Goal: Task Accomplishment & Management: Complete application form

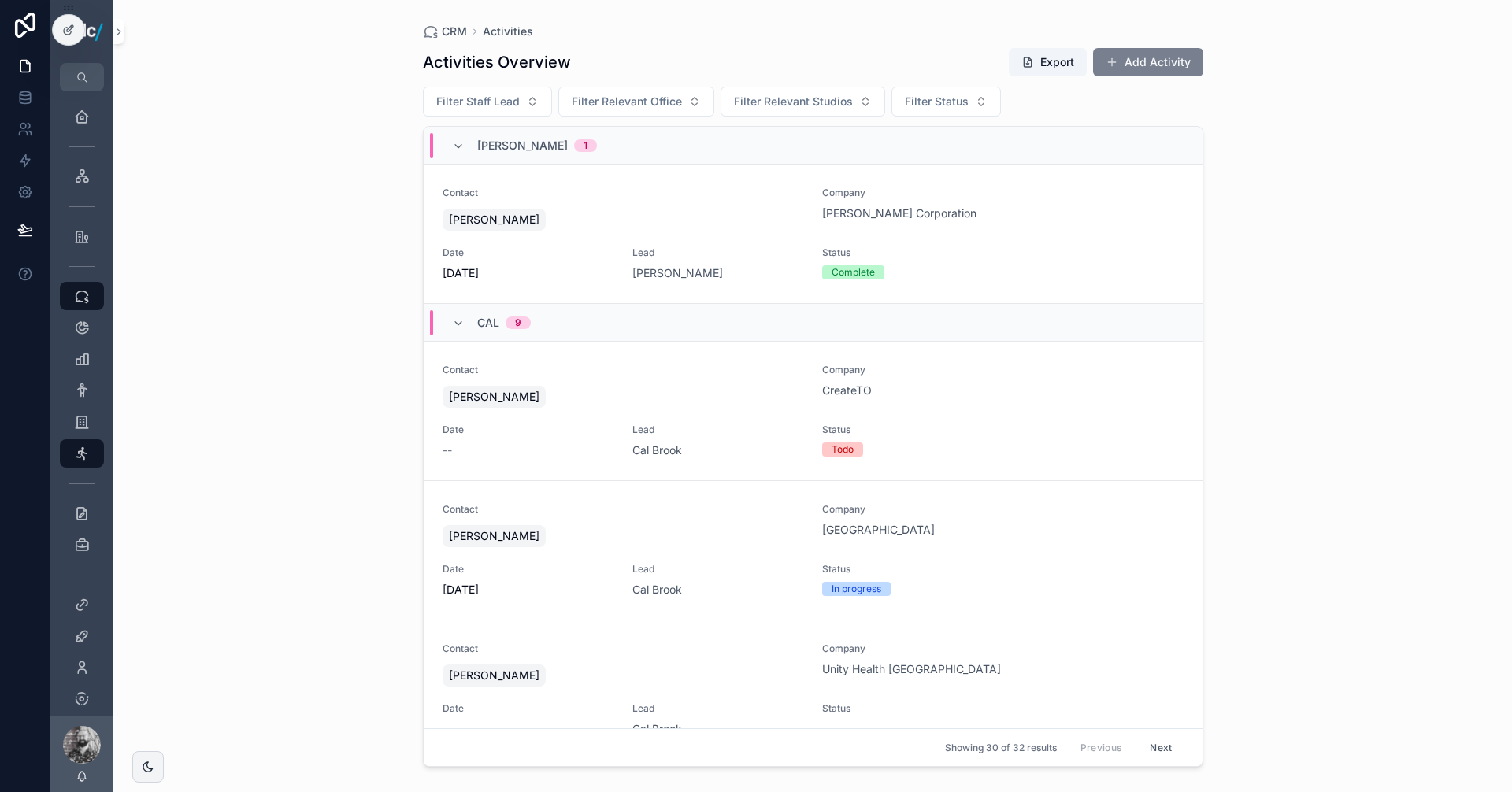
click at [1130, 55] on button "Add Activity" at bounding box center [1148, 62] width 110 height 28
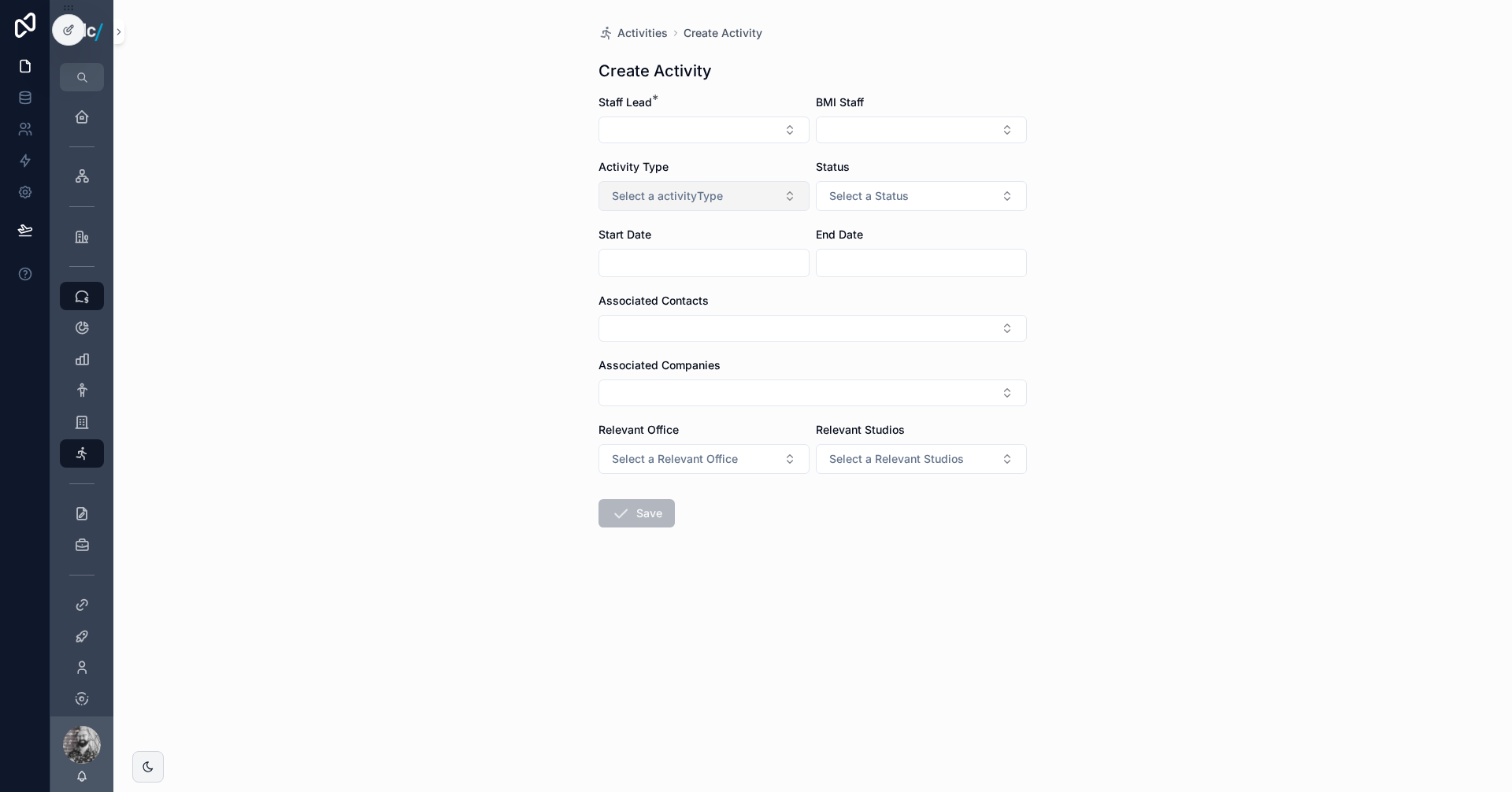
click at [687, 209] on button "Select a activityType" at bounding box center [704, 196] width 211 height 30
click at [648, 281] on div "Outreach" at bounding box center [631, 282] width 42 height 14
click at [903, 182] on button "Select a Status" at bounding box center [921, 196] width 211 height 30
click at [864, 304] on div "Complete" at bounding box center [849, 306] width 43 height 14
click at [739, 126] on button "Select Button" at bounding box center [704, 130] width 211 height 27
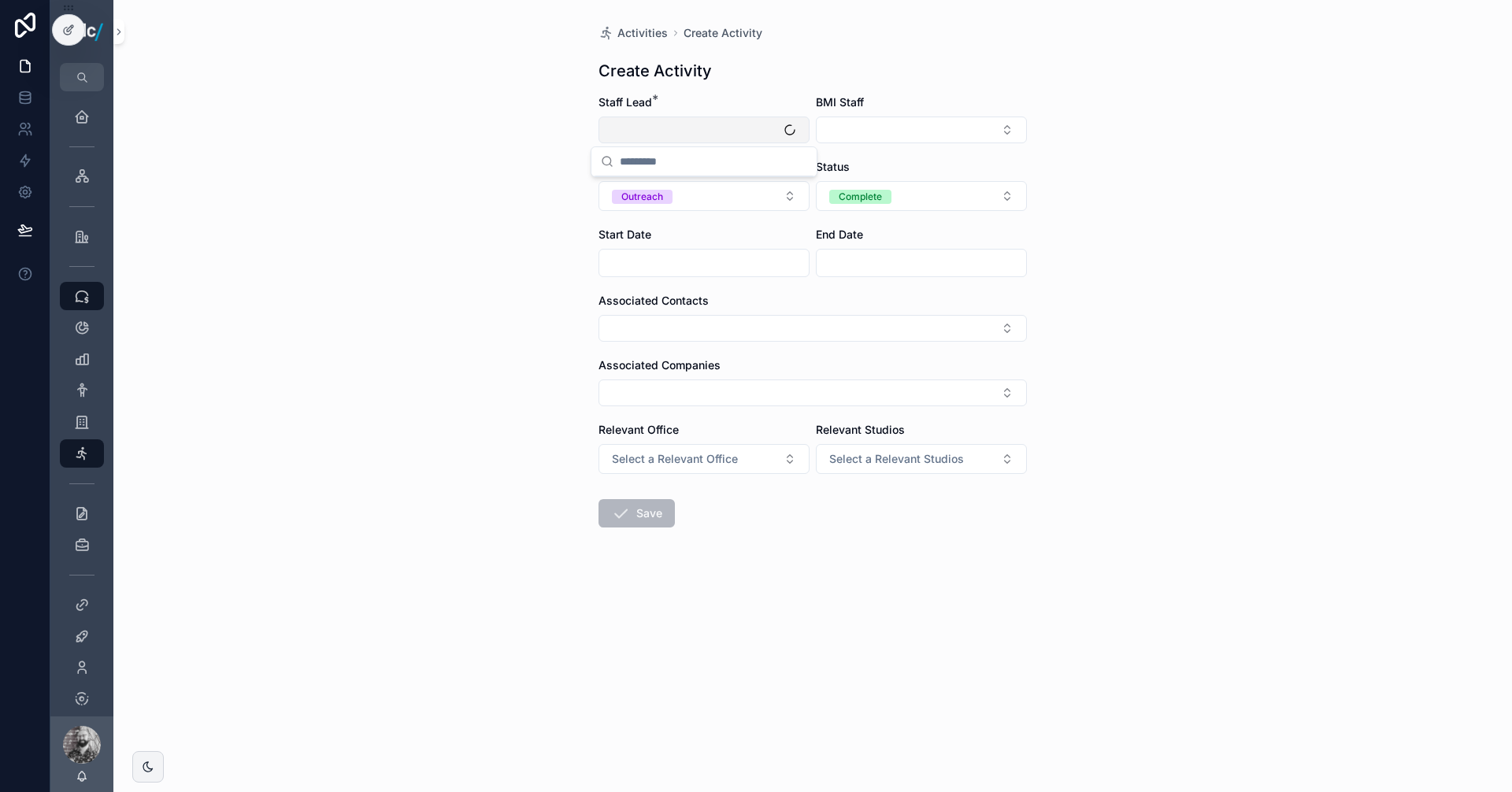
type input "*"
type input "***"
click at [678, 198] on span "[PERSON_NAME]" at bounding box center [707, 192] width 163 height 15
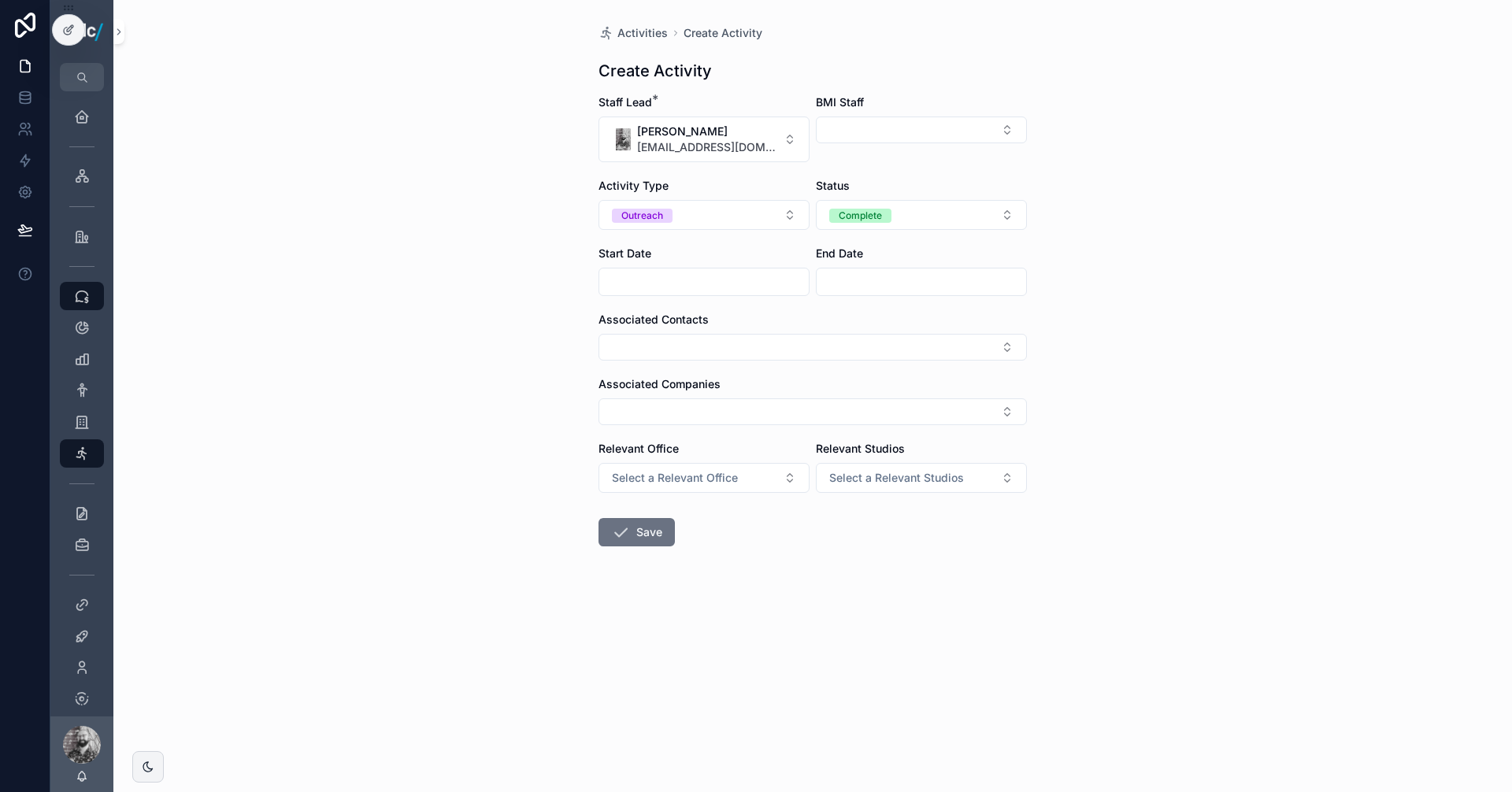
click at [646, 275] on input "scrollable content" at bounding box center [704, 282] width 210 height 22
click at [680, 445] on button "7" at bounding box center [675, 445] width 28 height 28
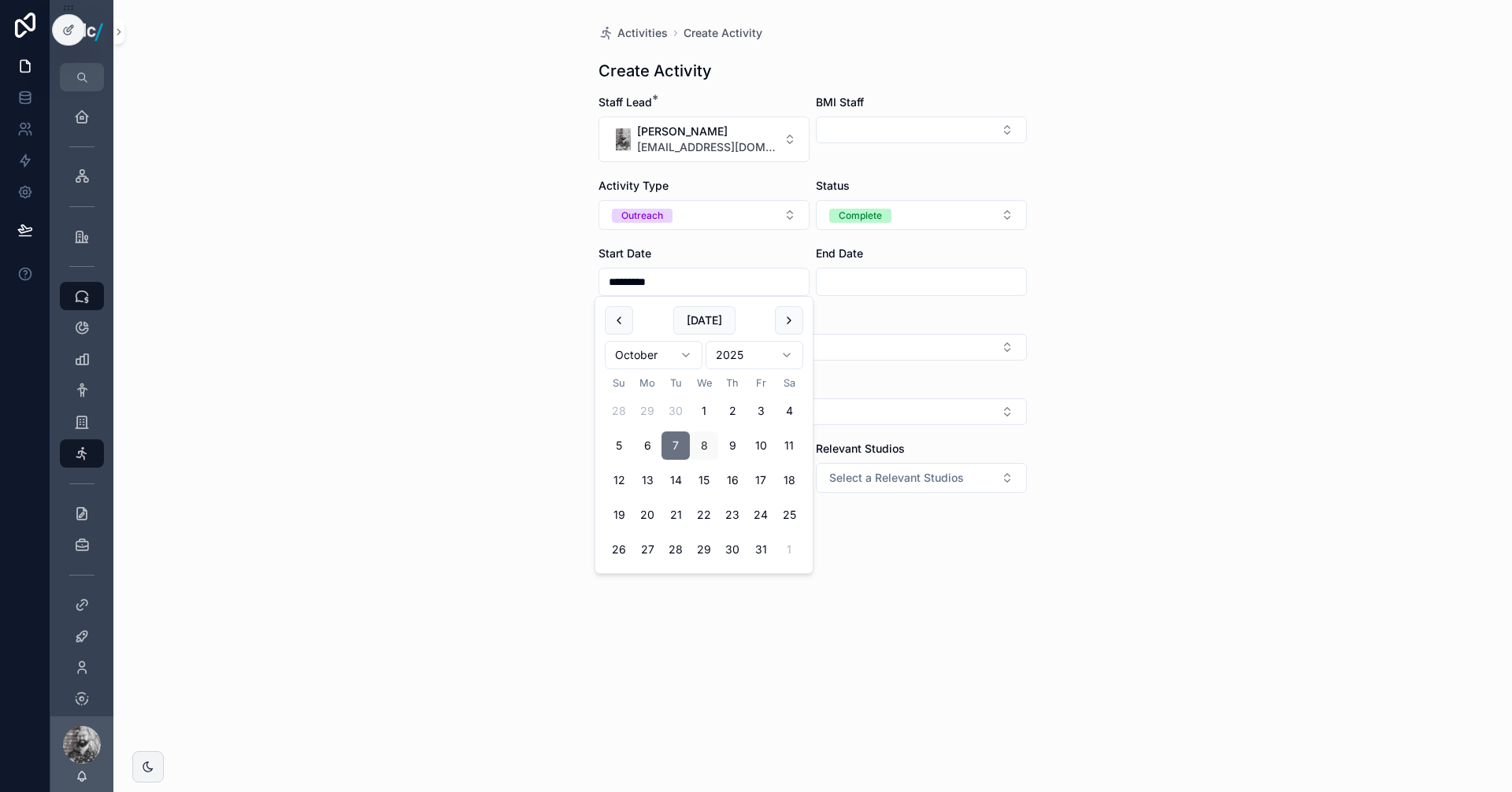
type input "*********"
click at [818, 288] on input "scrollable content" at bounding box center [921, 282] width 210 height 22
click at [829, 281] on input "scrollable content" at bounding box center [921, 282] width 210 height 22
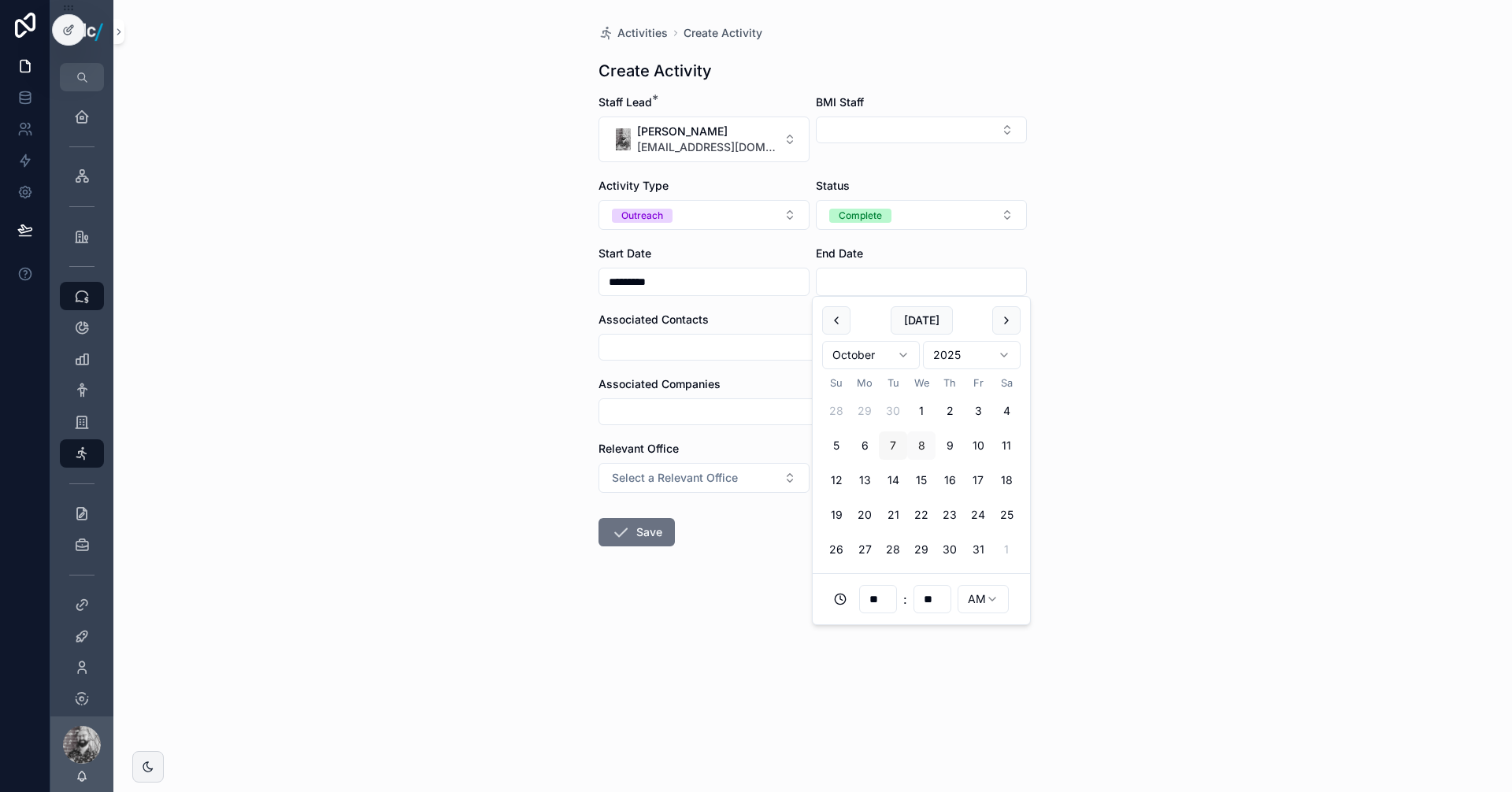
click at [894, 445] on button "7" at bounding box center [893, 445] width 28 height 28
type input "**********"
click at [678, 346] on button "Select Button" at bounding box center [813, 347] width 428 height 27
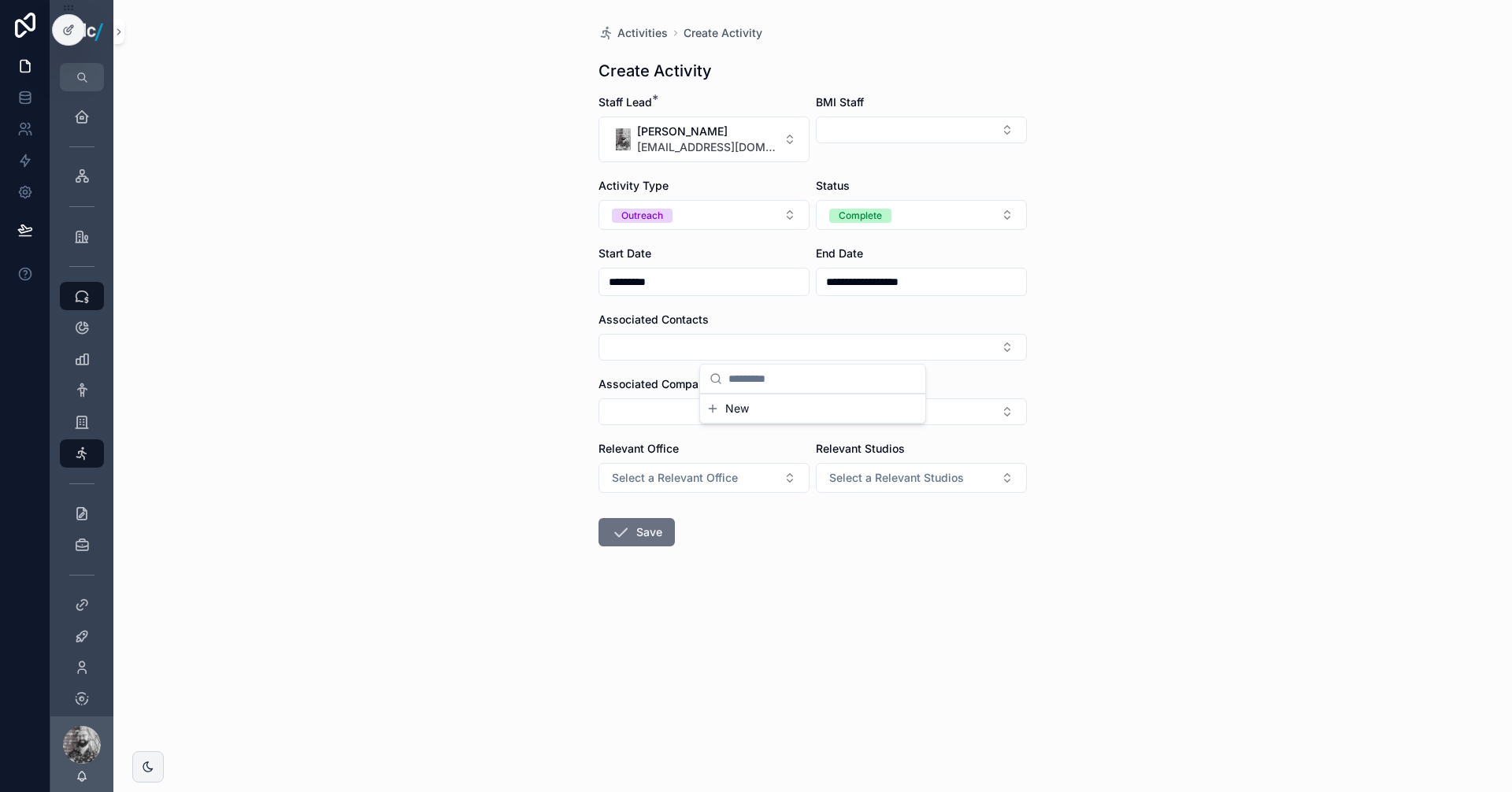
drag, startPoint x: 559, startPoint y: 406, endPoint x: 570, endPoint y: 405, distance: 11.0
click at [560, 406] on div "**********" at bounding box center [813, 396] width 1398 height 792
click at [669, 406] on button "Select Button" at bounding box center [813, 411] width 428 height 27
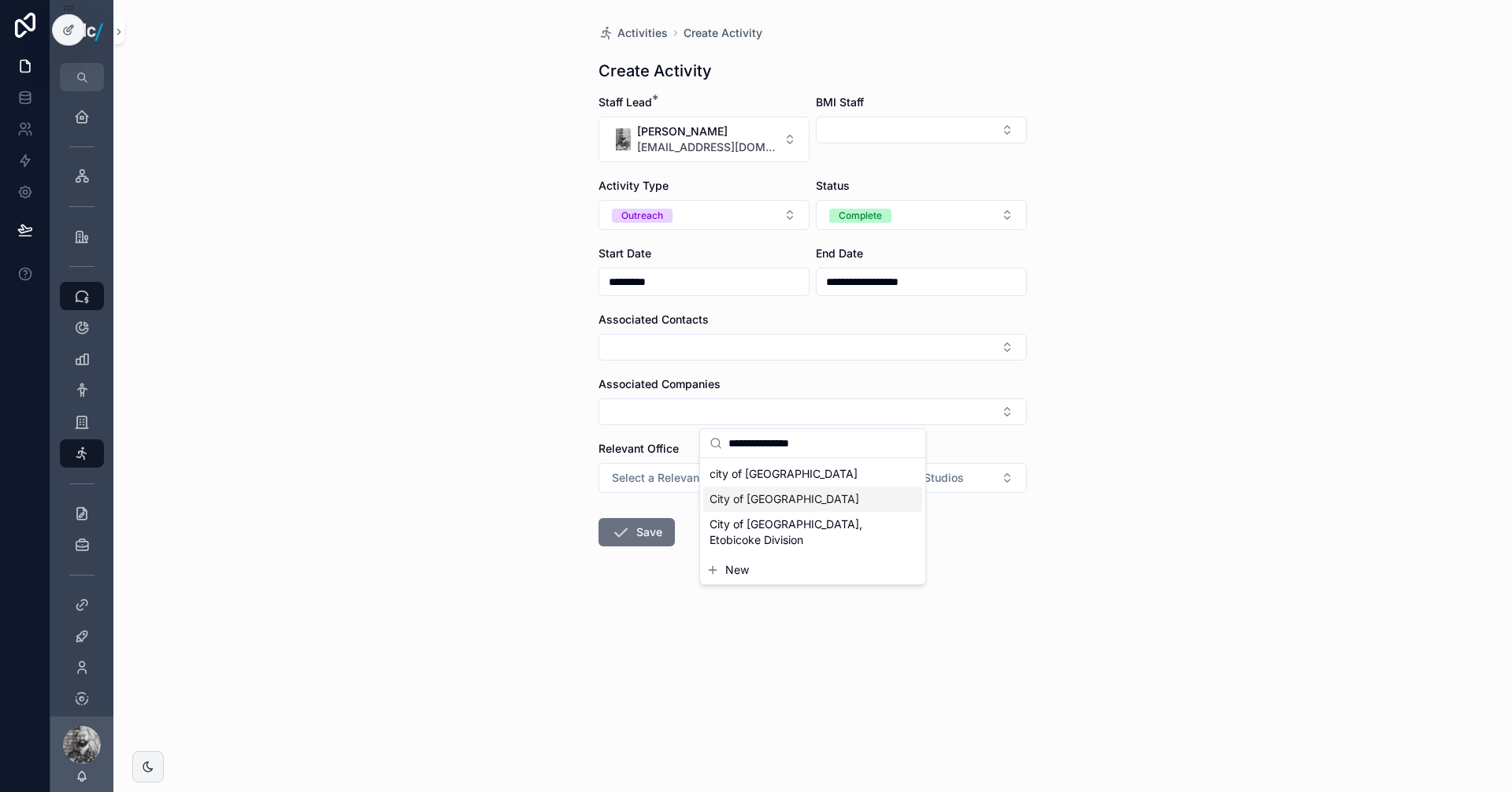
type input "**********"
click at [786, 499] on span "City of [GEOGRAPHIC_DATA]" at bounding box center [784, 499] width 150 height 15
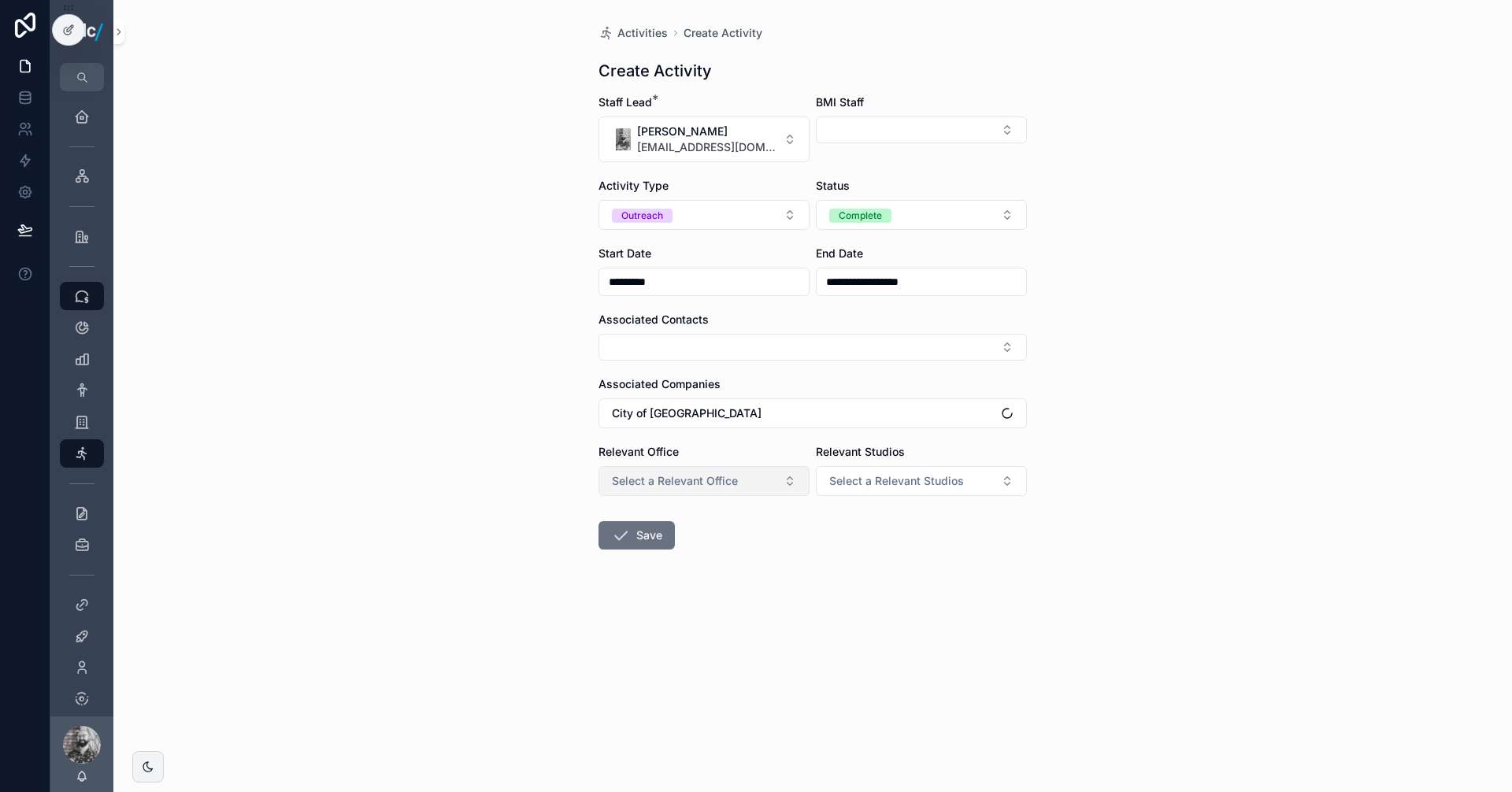
click at [658, 476] on span "Select a Relevant Office" at bounding box center [674, 481] width 126 height 15
click at [655, 543] on div "[GEOGRAPHIC_DATA]" at bounding box center [704, 543] width 219 height 23
click at [969, 475] on button "Select a Relevant Studios" at bounding box center [921, 481] width 211 height 30
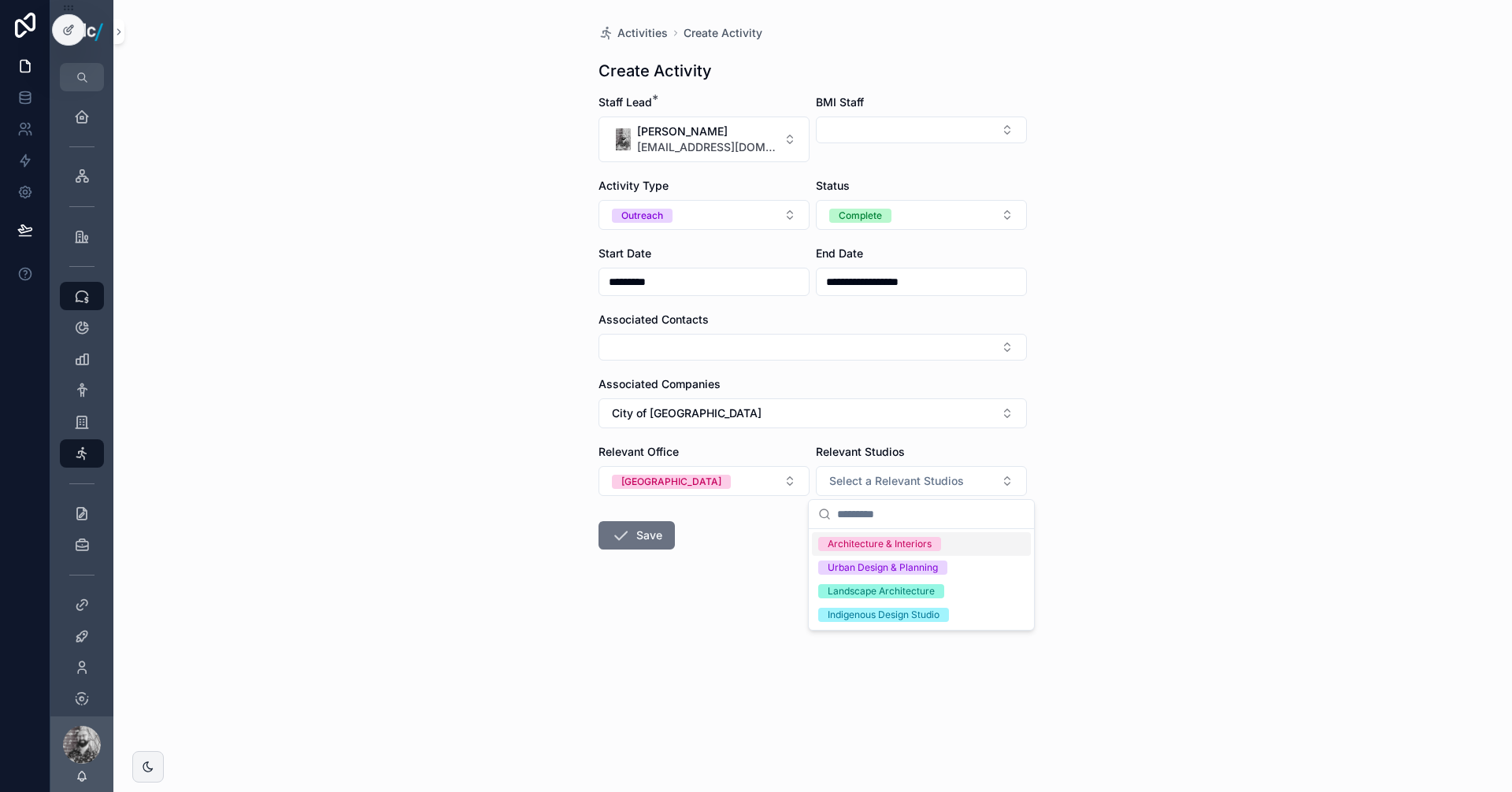
click at [765, 537] on form "**********" at bounding box center [813, 372] width 428 height 556
click at [614, 536] on icon "scrollable content" at bounding box center [620, 536] width 19 height 19
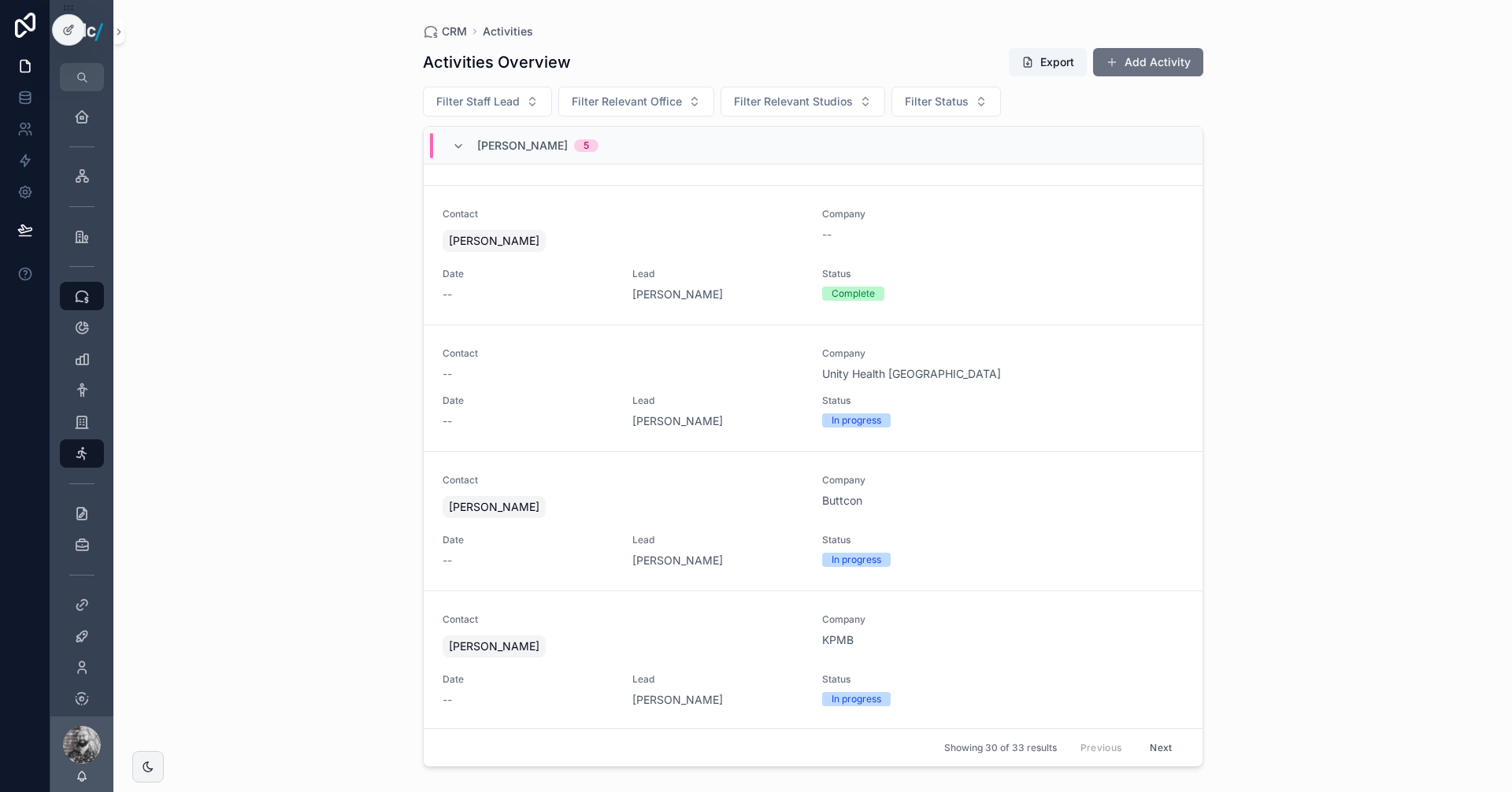
scroll to position [1338, 0]
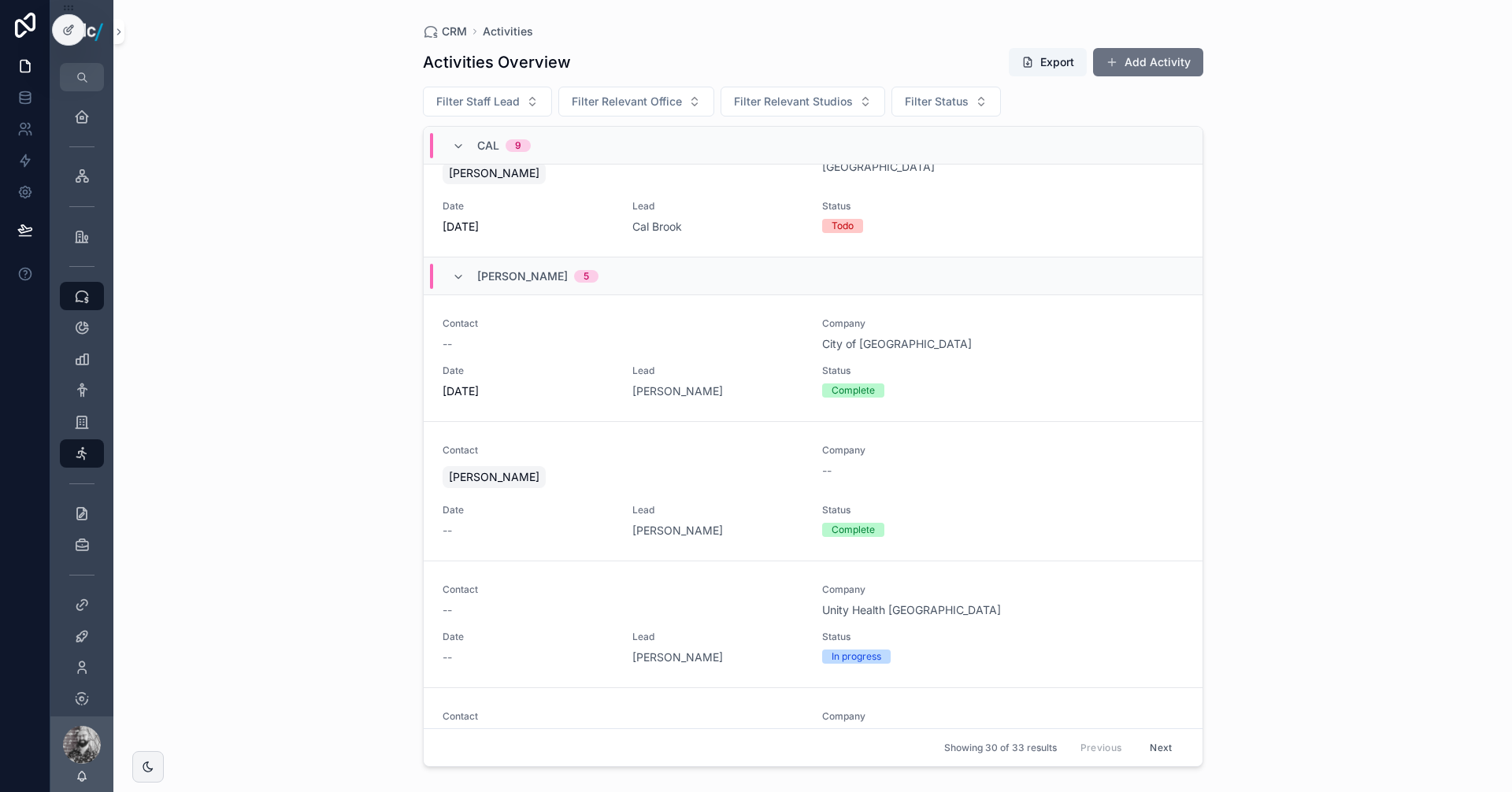
click at [1047, 338] on div "City of [GEOGRAPHIC_DATA]" at bounding box center [1003, 344] width 361 height 15
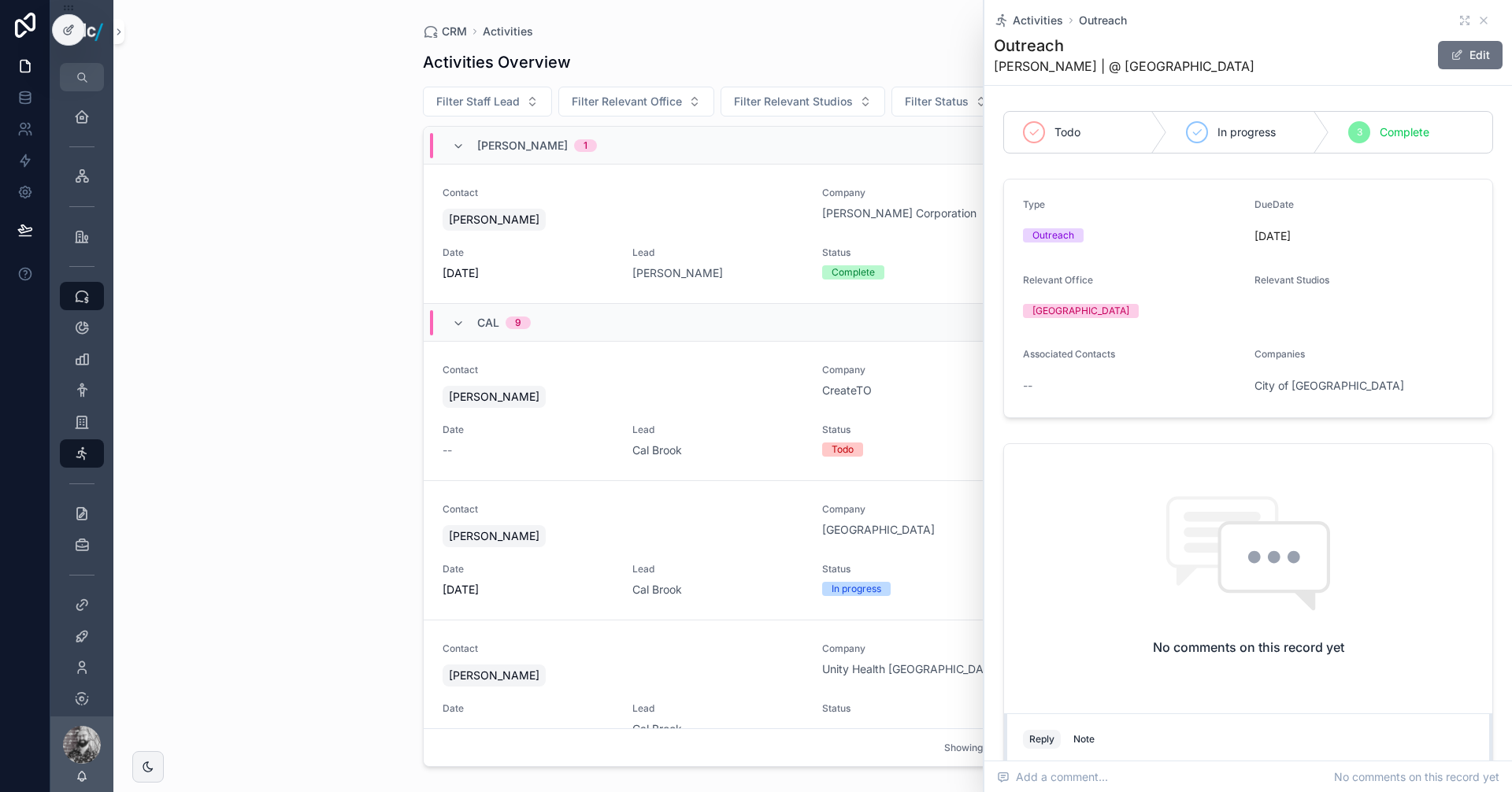
click at [1107, 522] on div "No comments on this record yet" at bounding box center [1248, 575] width 489 height 263
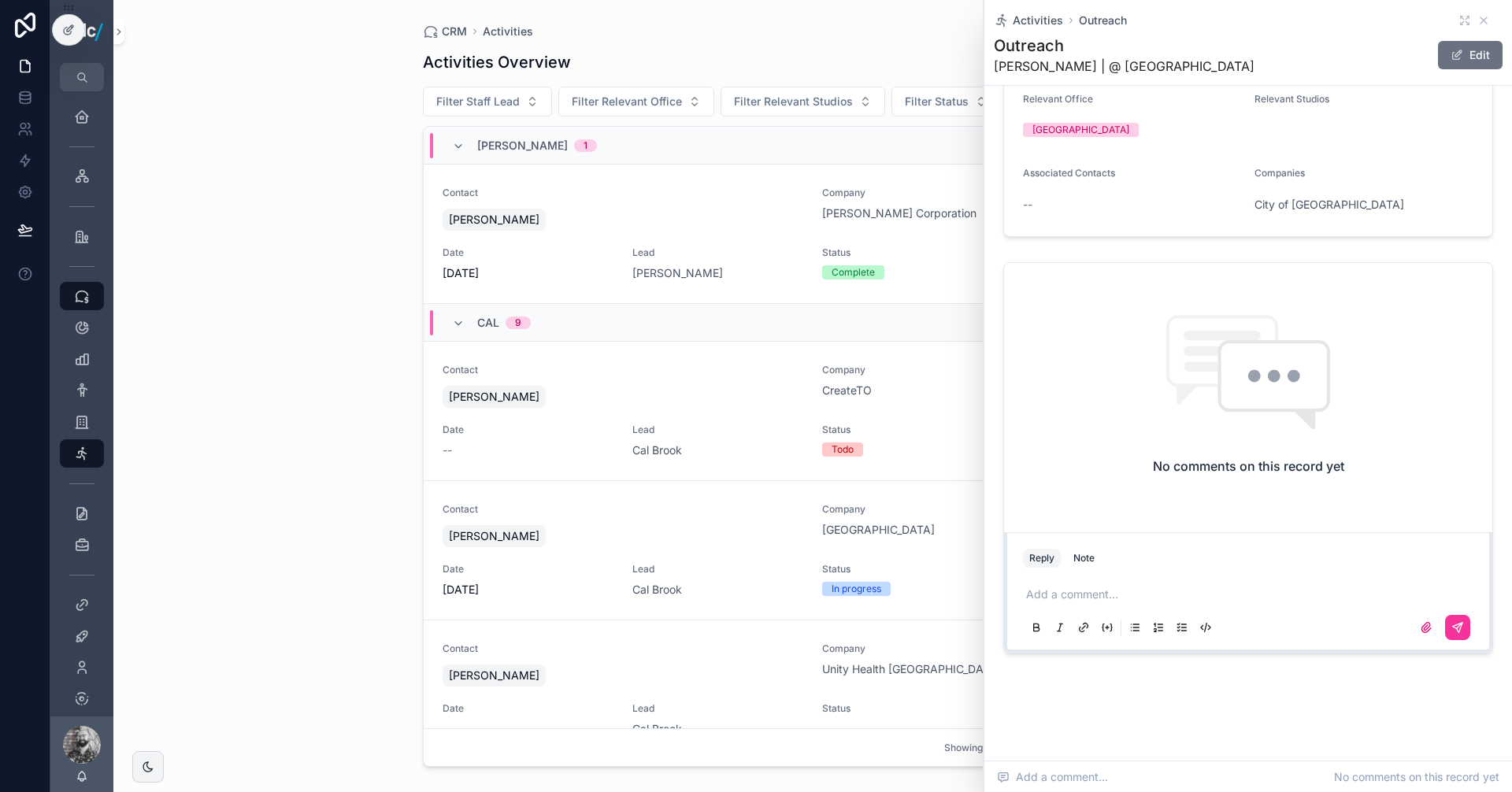
click at [1107, 599] on p "scrollable content" at bounding box center [1251, 594] width 451 height 15
click at [1029, 591] on span "**********" at bounding box center [1166, 594] width 281 height 11
click at [1451, 634] on icon "scrollable content" at bounding box center [1457, 627] width 13 height 13
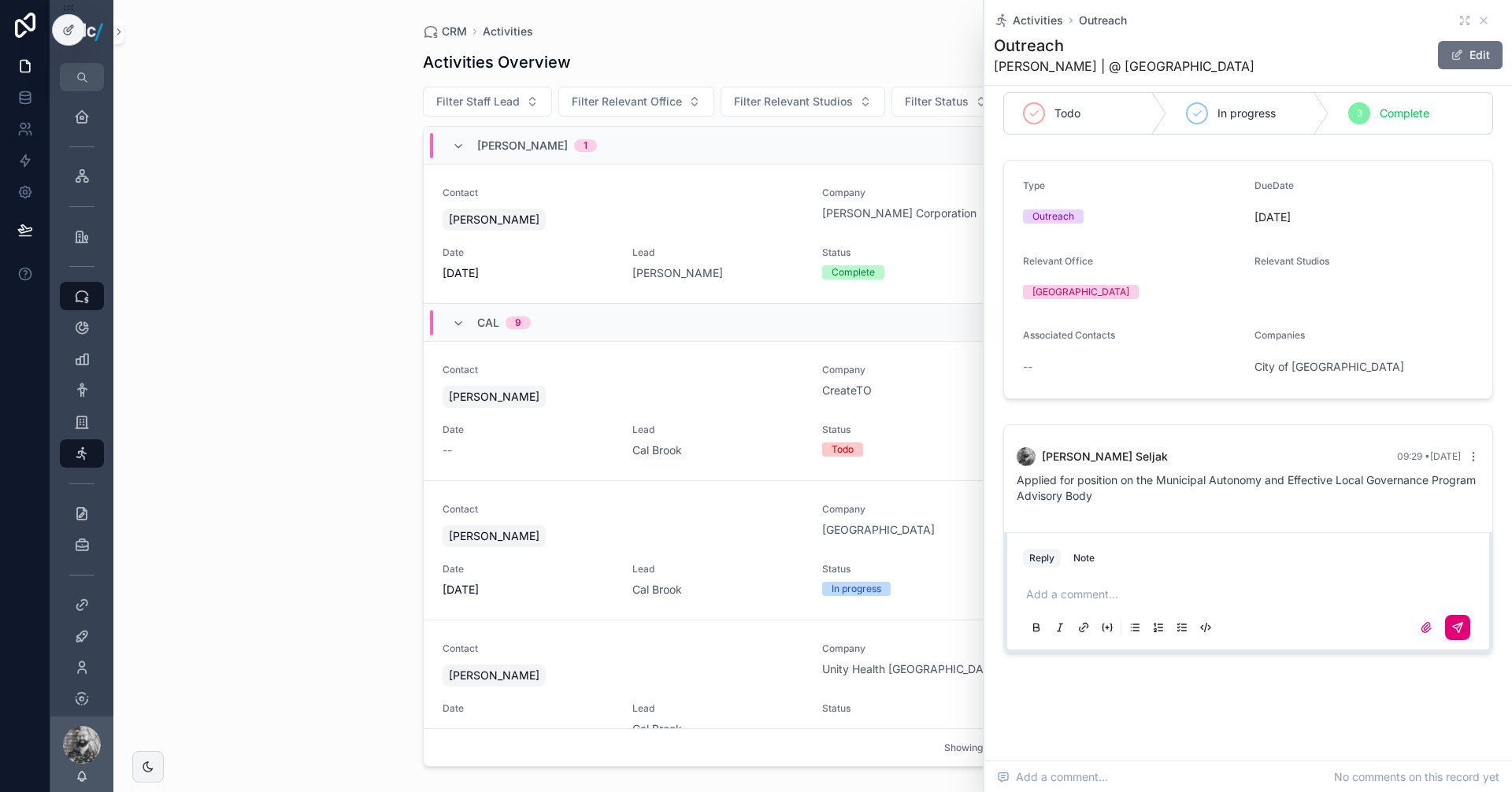
click at [340, 242] on div "CRM Activities Activities Overview Export Add Activity Filter Staff Lead Filter…" at bounding box center [813, 396] width 1398 height 792
click at [1478, 18] on icon "scrollable content" at bounding box center [1484, 20] width 13 height 13
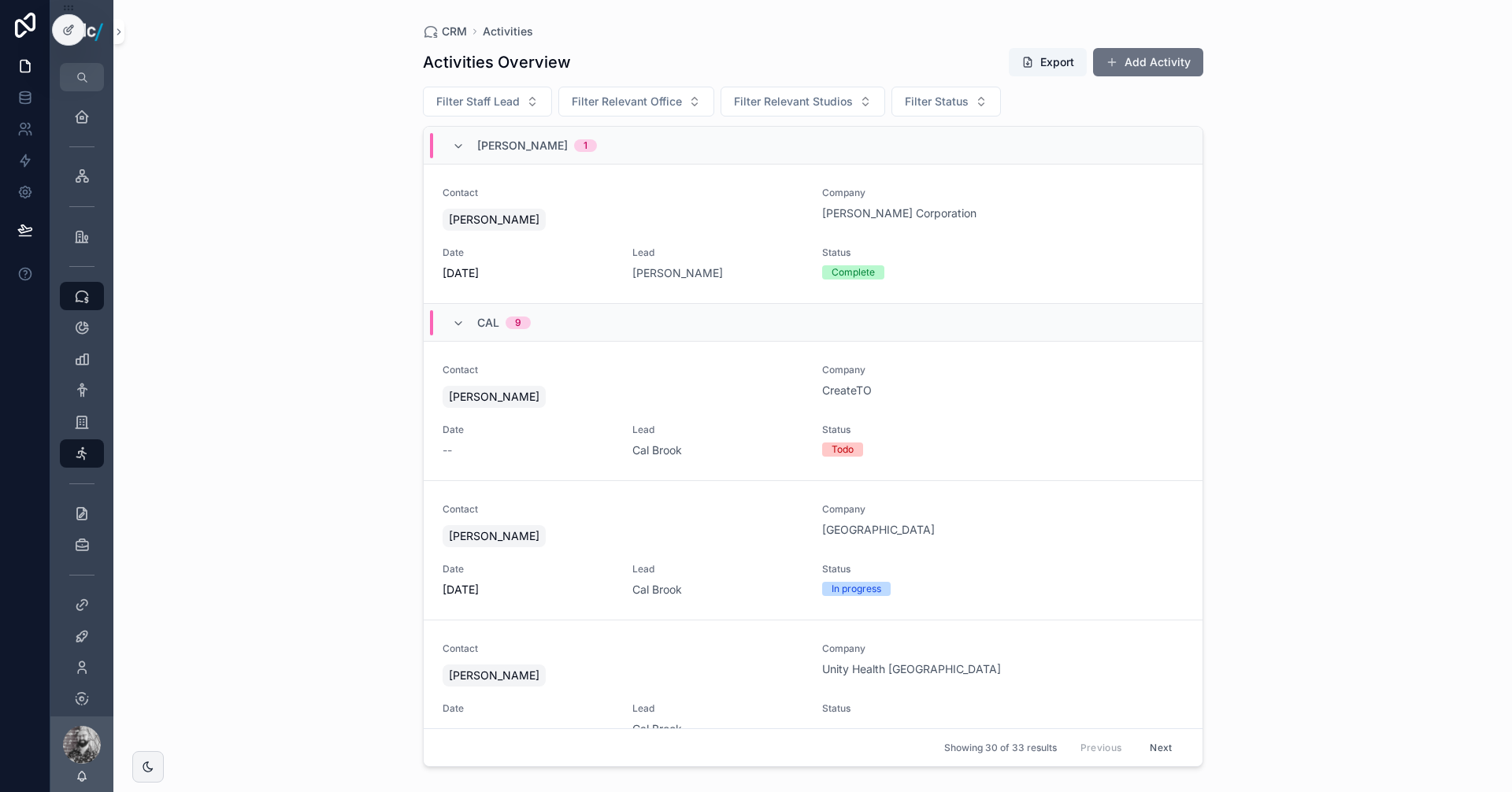
click at [194, 246] on div "CRM Activities Activities Overview Export Add Activity Filter Staff Lead Filter…" at bounding box center [813, 396] width 1398 height 792
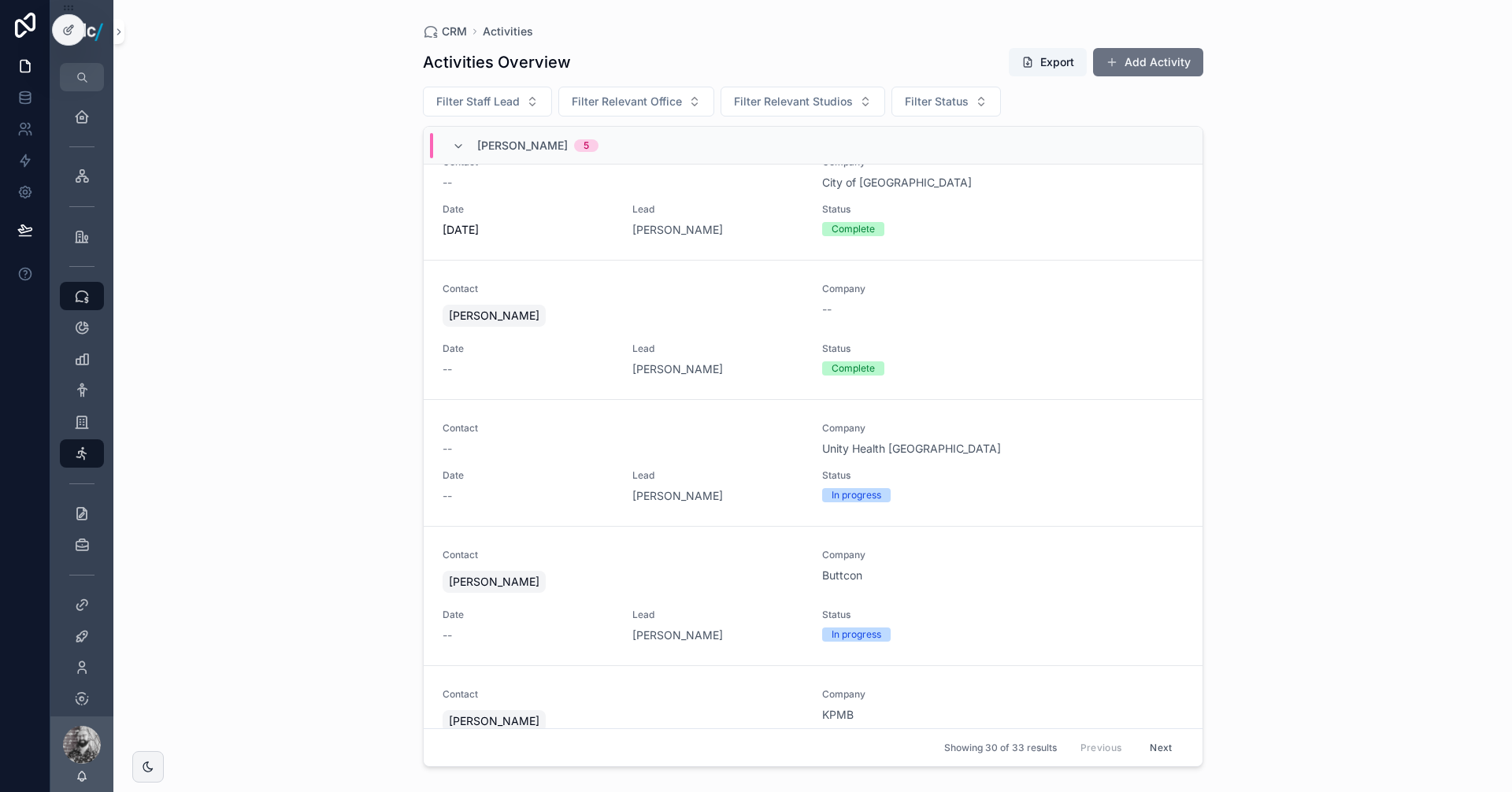
scroll to position [1496, 0]
click at [1139, 56] on button "Add Activity" at bounding box center [1148, 62] width 110 height 28
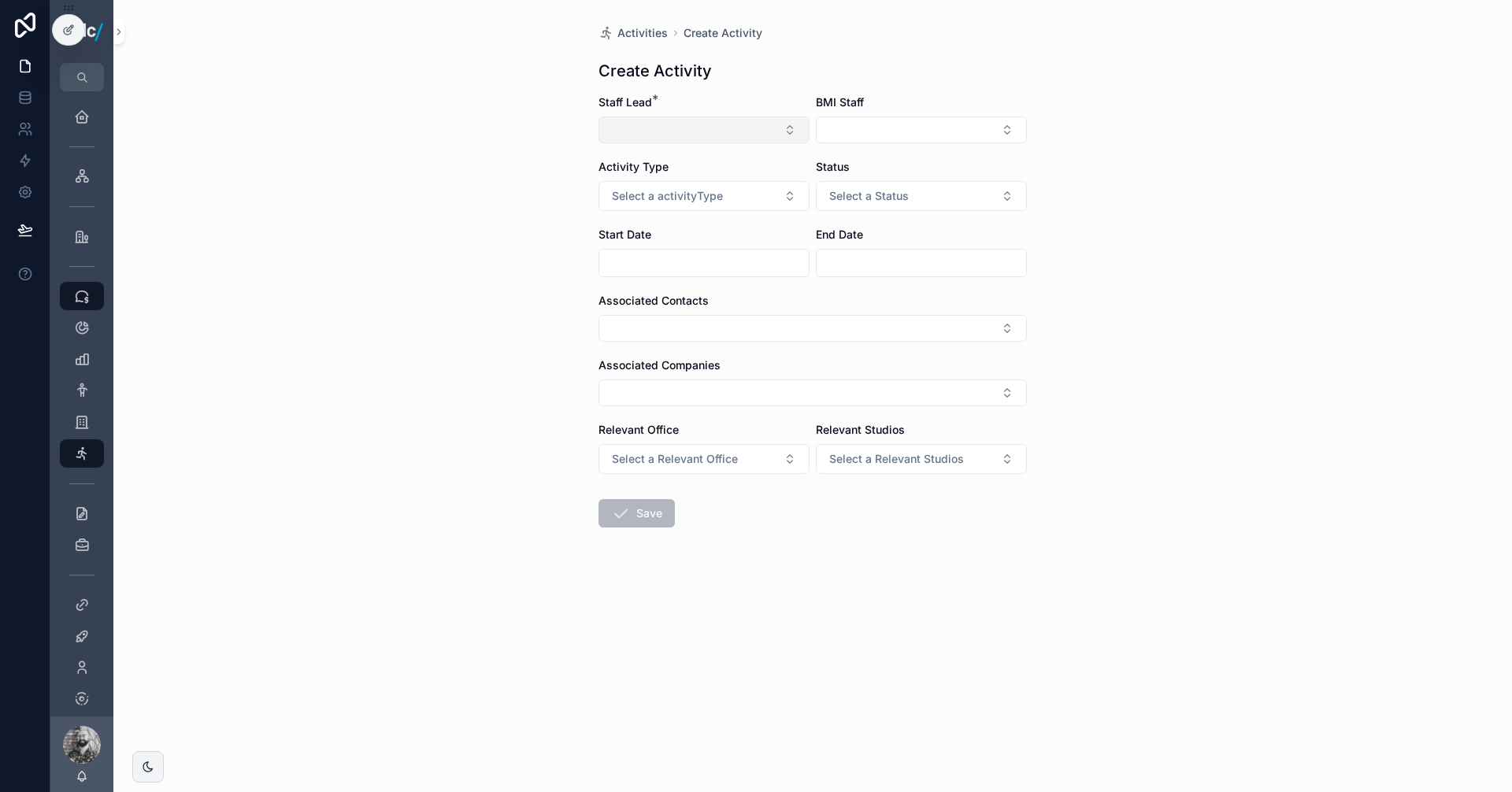
click at [678, 126] on button "Select Button" at bounding box center [704, 130] width 211 height 27
type input "**"
click at [689, 193] on span "[PERSON_NAME]" at bounding box center [707, 192] width 163 height 15
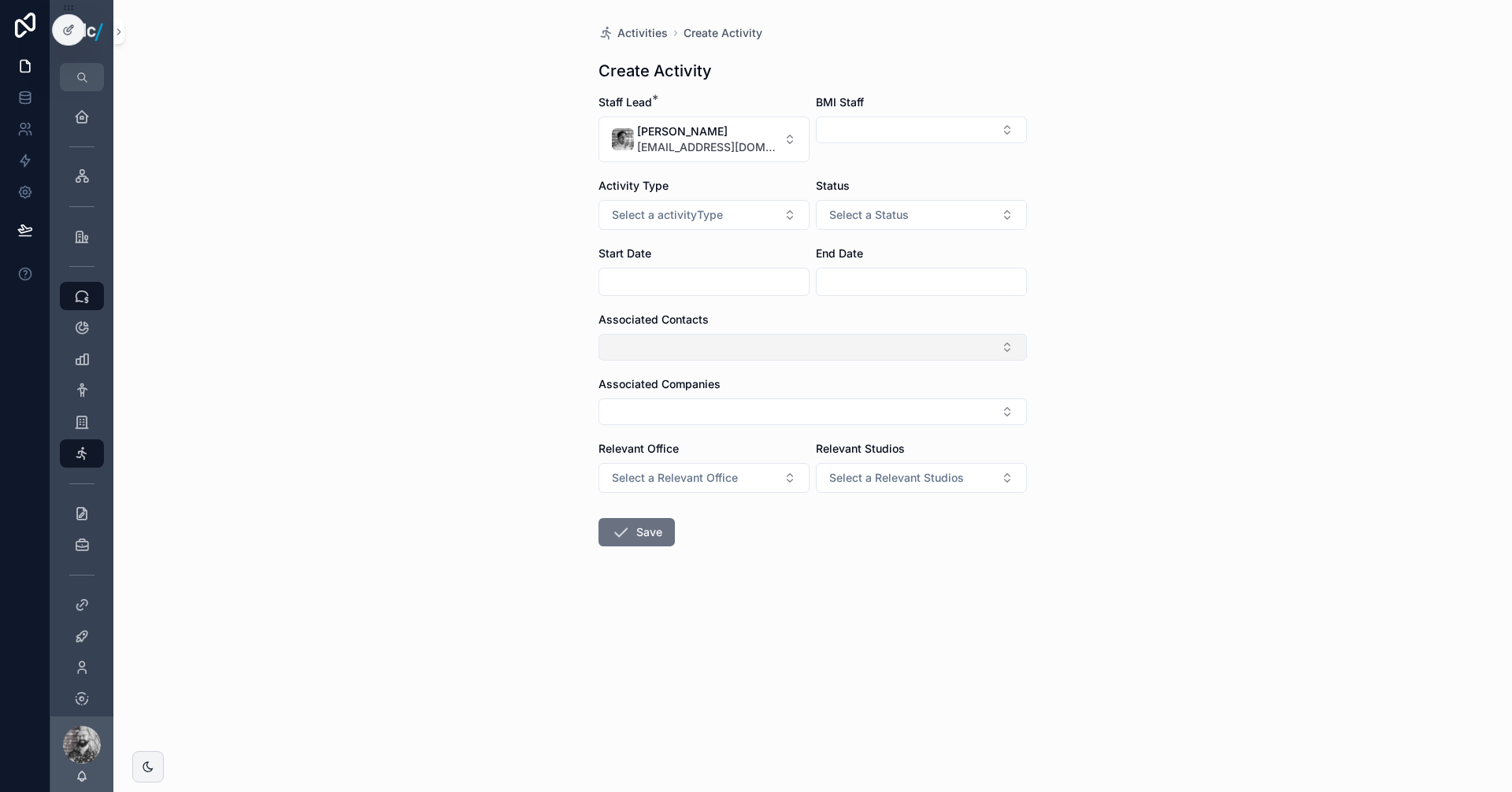
drag, startPoint x: 667, startPoint y: 342, endPoint x: 684, endPoint y: 350, distance: 18.8
click at [673, 343] on button "Select Button" at bounding box center [813, 347] width 428 height 27
type input "****"
click at [650, 409] on button "Select Button" at bounding box center [813, 411] width 428 height 27
type input "******"
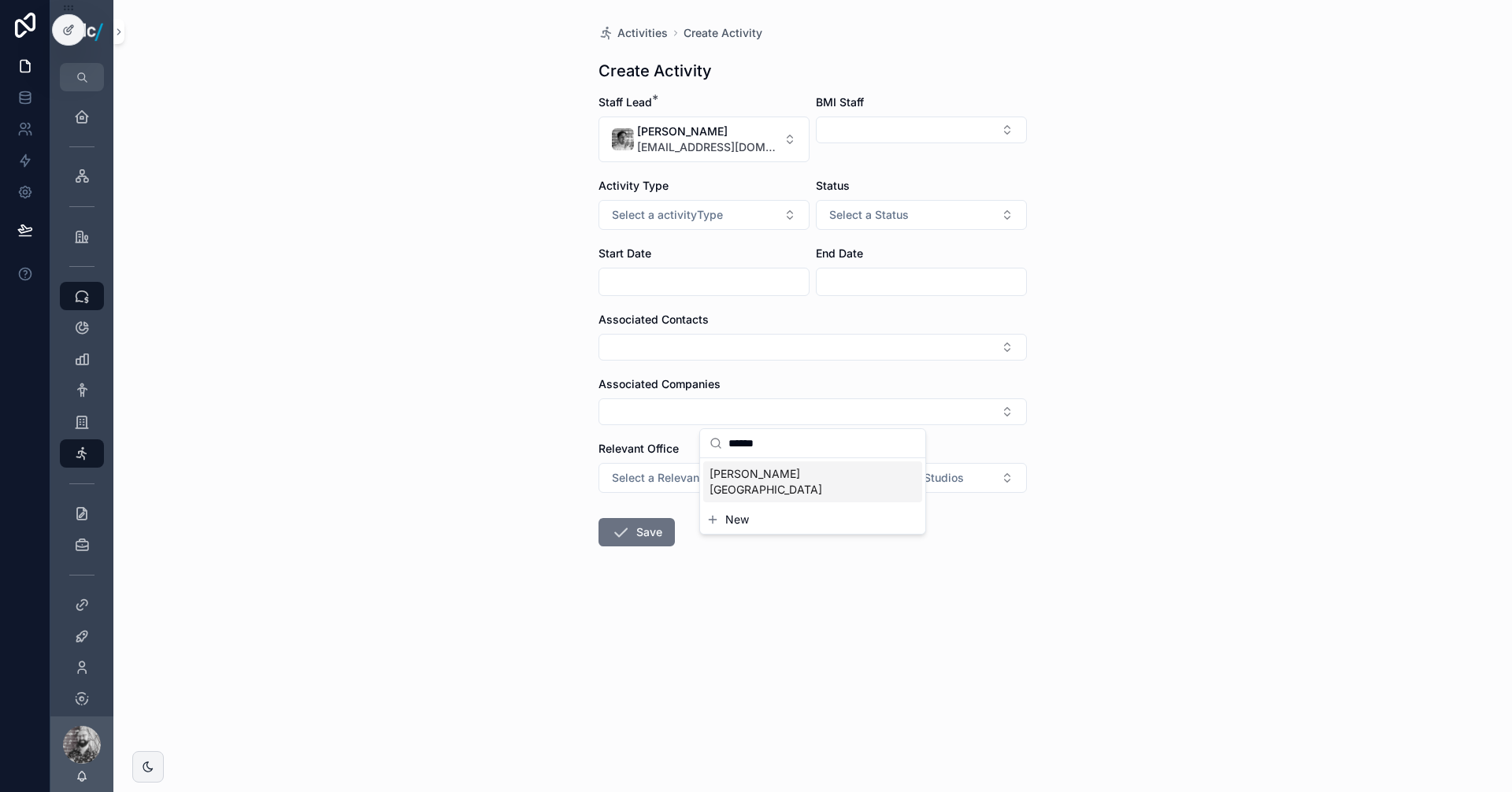
click at [787, 470] on span "[PERSON_NAME][GEOGRAPHIC_DATA]" at bounding box center [803, 482] width 187 height 32
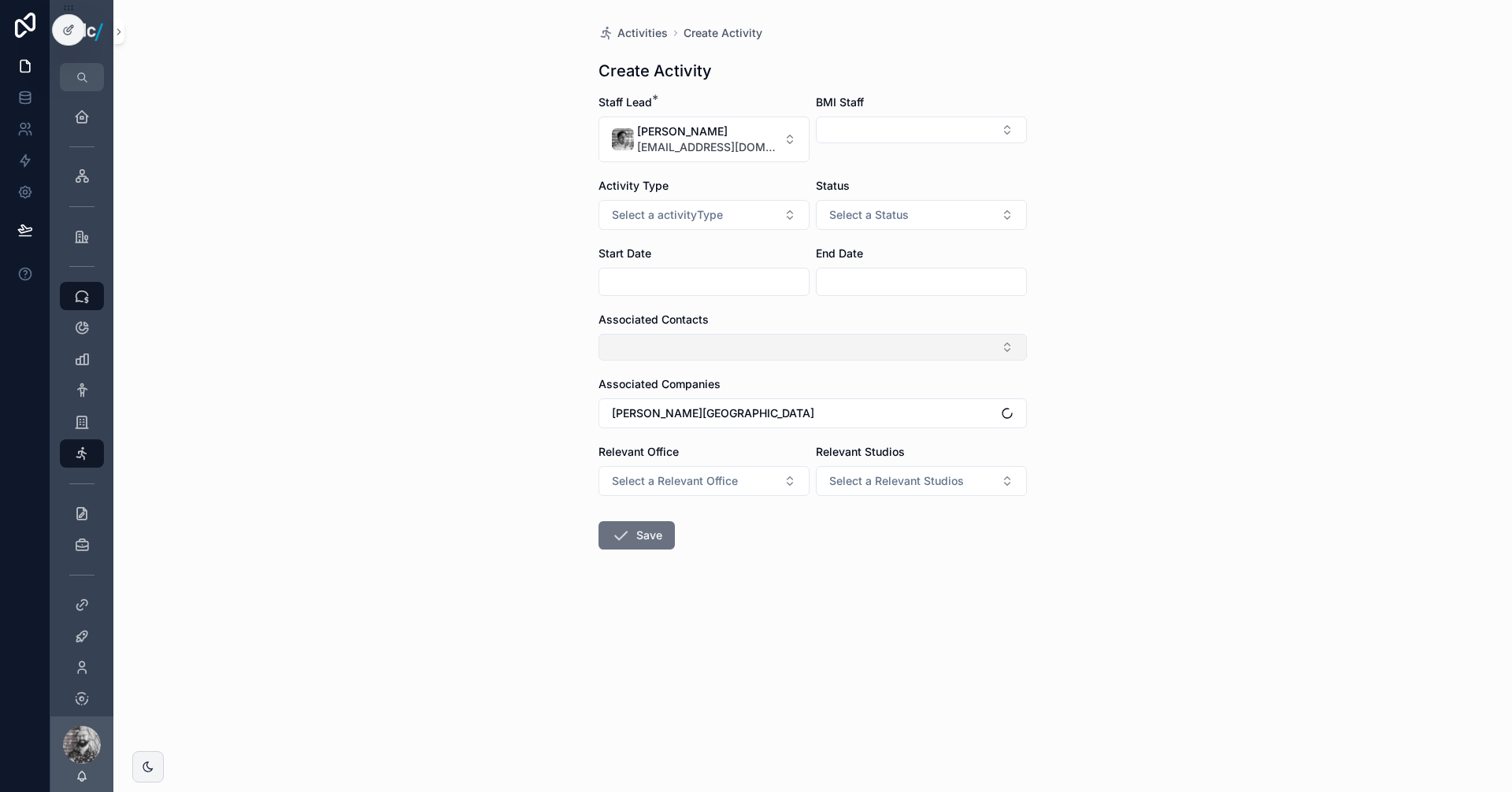
click at [693, 350] on button "Select Button" at bounding box center [813, 347] width 428 height 27
click at [1172, 358] on div "Activities Create Activity Create Activity Staff Lead * [PERSON_NAME] [EMAIL_AD…" at bounding box center [813, 396] width 1398 height 792
click at [652, 530] on button "Save" at bounding box center [636, 535] width 77 height 28
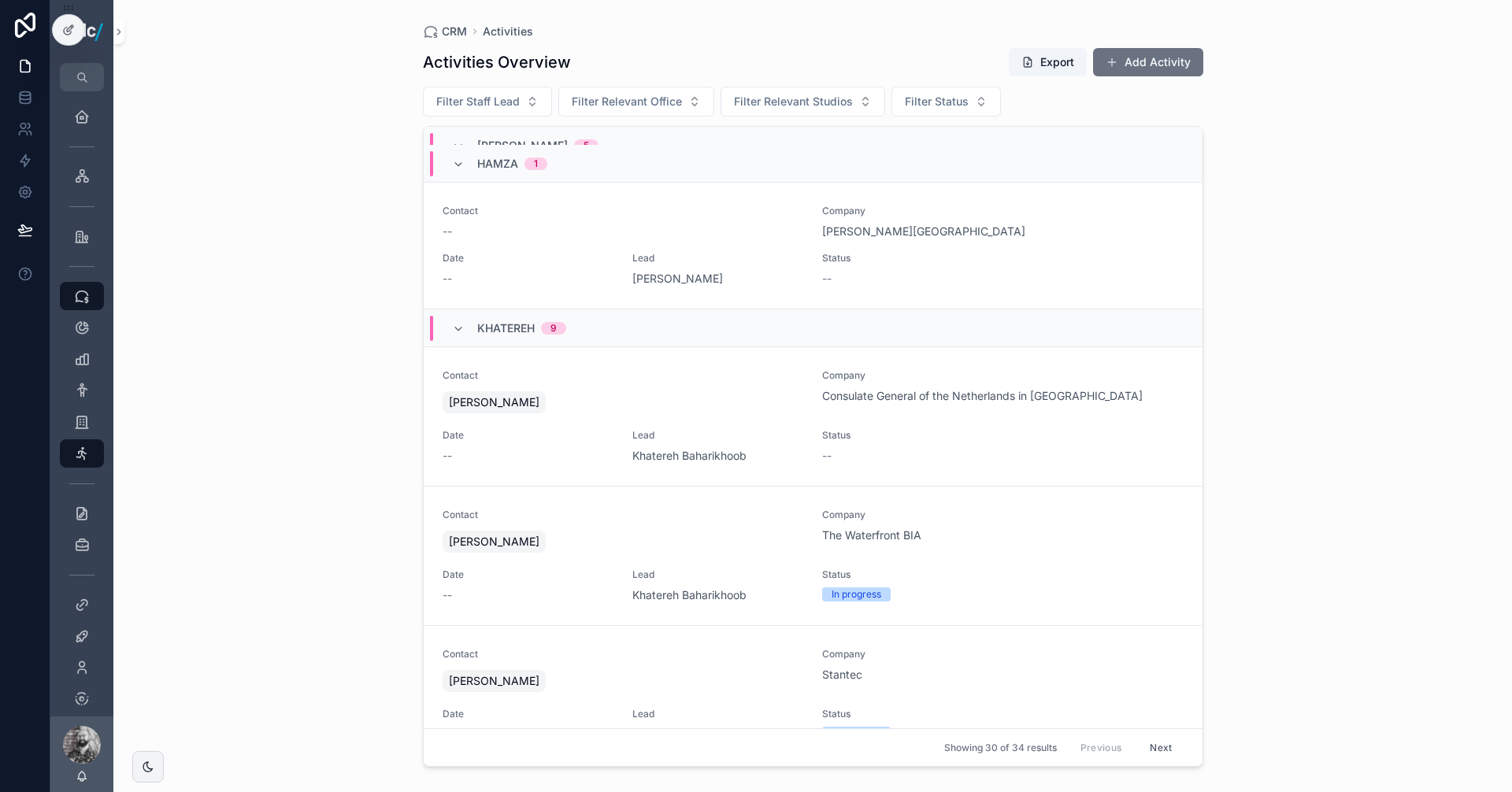
scroll to position [1962, 0]
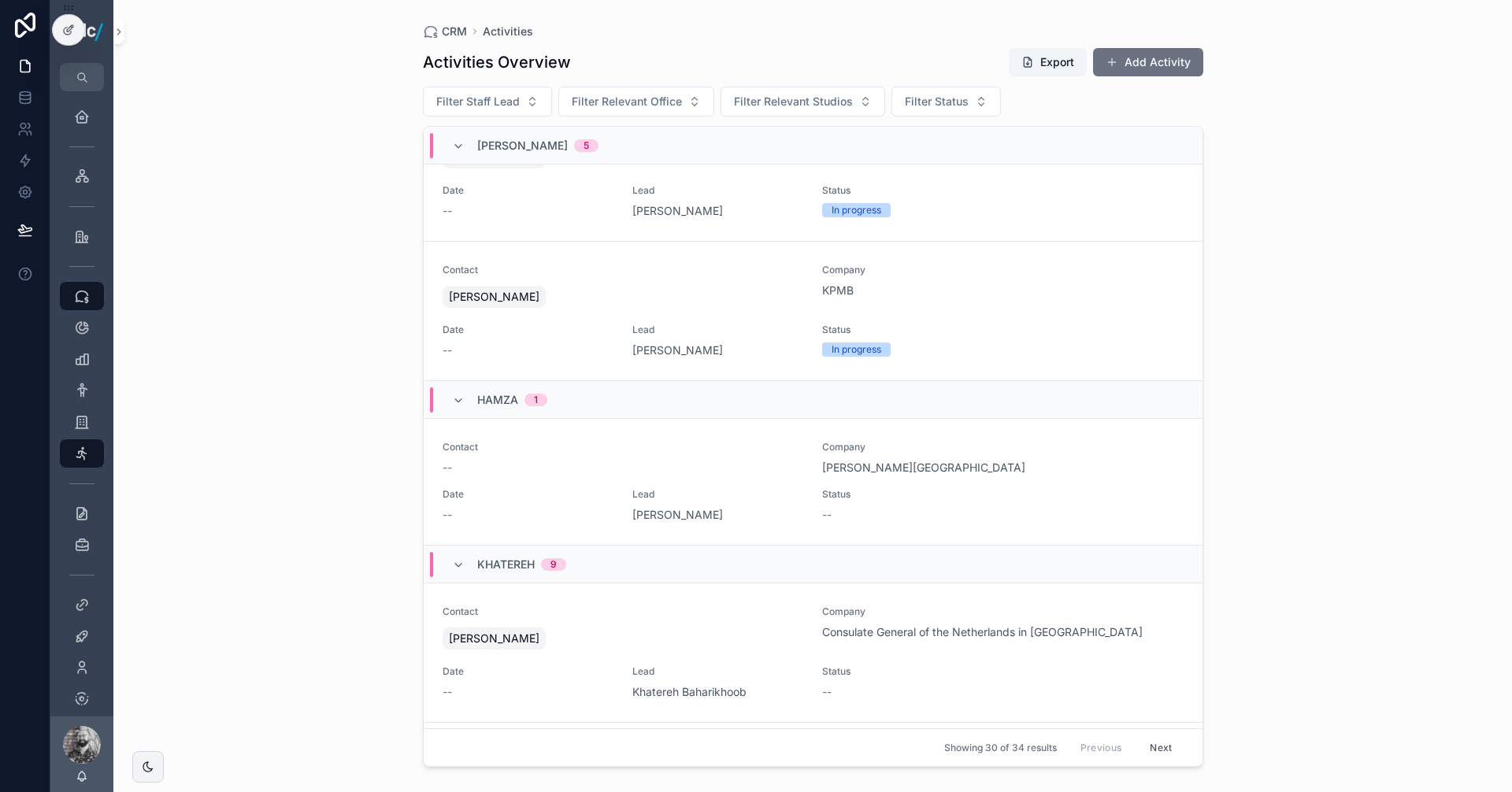
click at [694, 470] on div "--" at bounding box center [624, 468] width 361 height 15
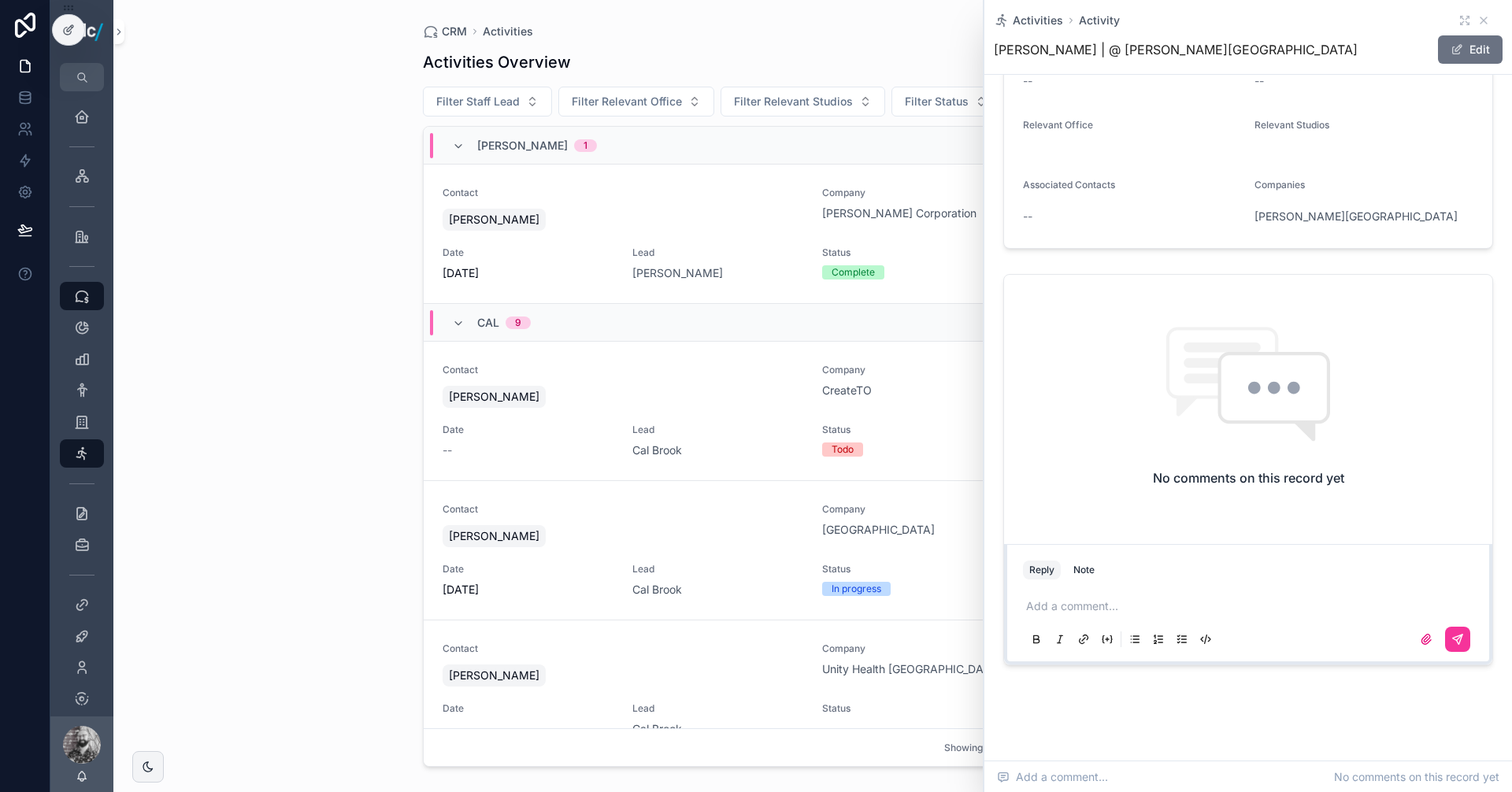
scroll to position [156, 0]
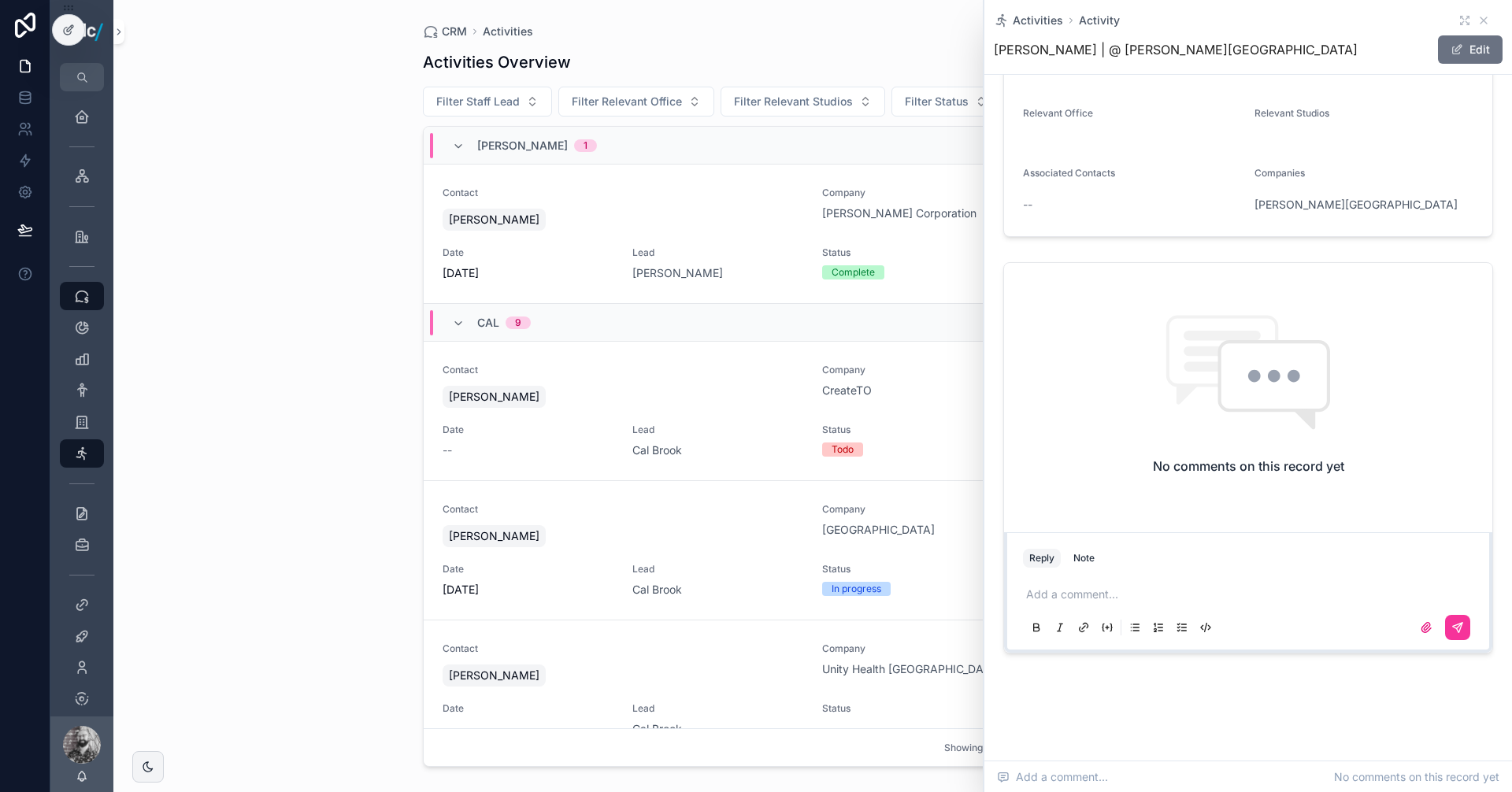
click at [1111, 586] on p "scrollable content" at bounding box center [1251, 594] width 451 height 15
click at [1451, 623] on icon "scrollable content" at bounding box center [1457, 627] width 13 height 13
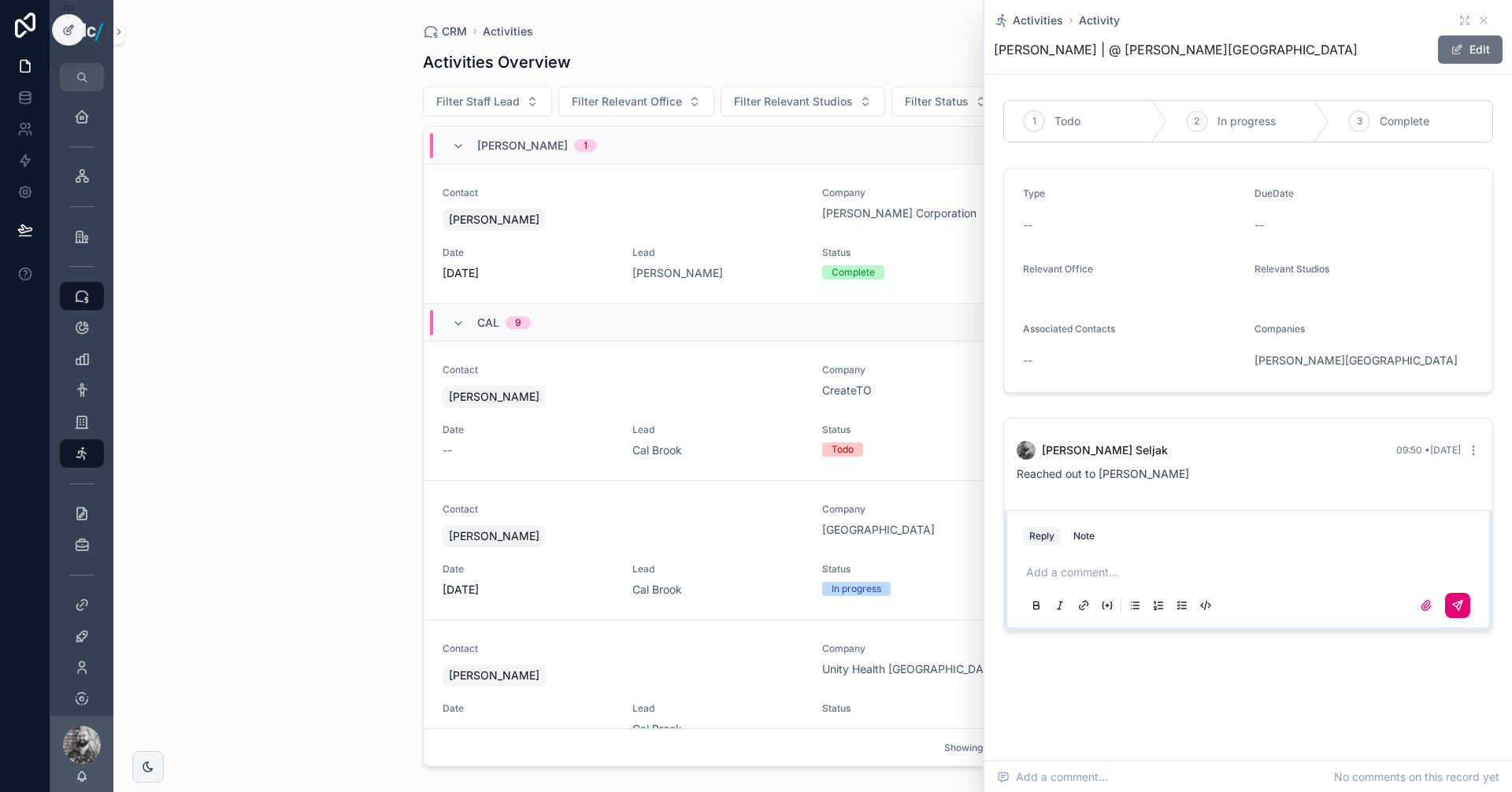
scroll to position [0, 0]
click at [308, 270] on div "CRM Activities Activities Overview Export Add Activity Filter Staff Lead Filter…" at bounding box center [813, 396] width 1398 height 792
click at [1486, 21] on icon "scrollable content" at bounding box center [1484, 20] width 13 height 13
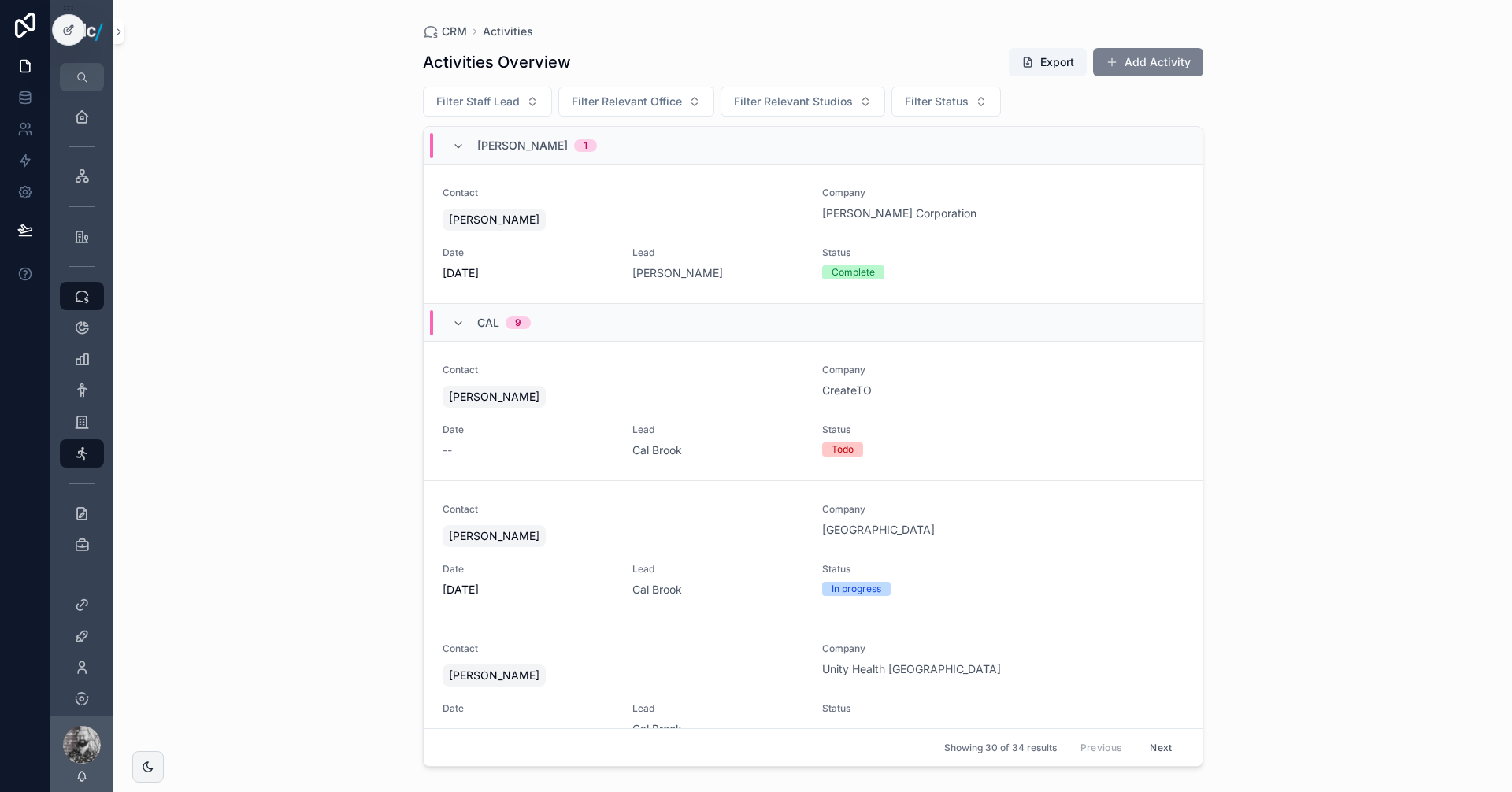
click at [1171, 52] on button "Add Activity" at bounding box center [1148, 62] width 110 height 28
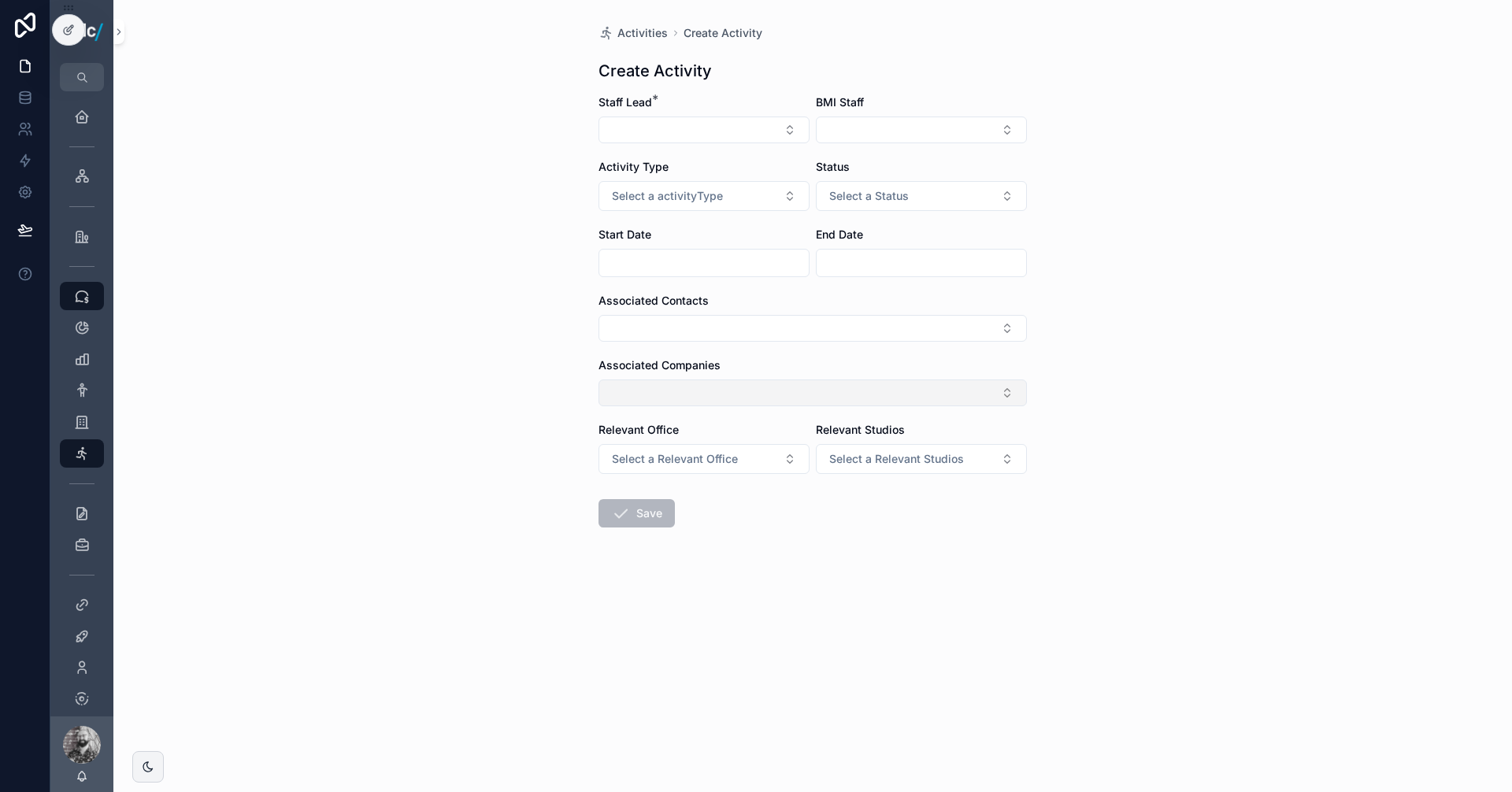
click at [669, 390] on button "Select Button" at bounding box center [813, 392] width 428 height 27
type input "*****"
click at [795, 451] on button "New" at bounding box center [812, 453] width 212 height 15
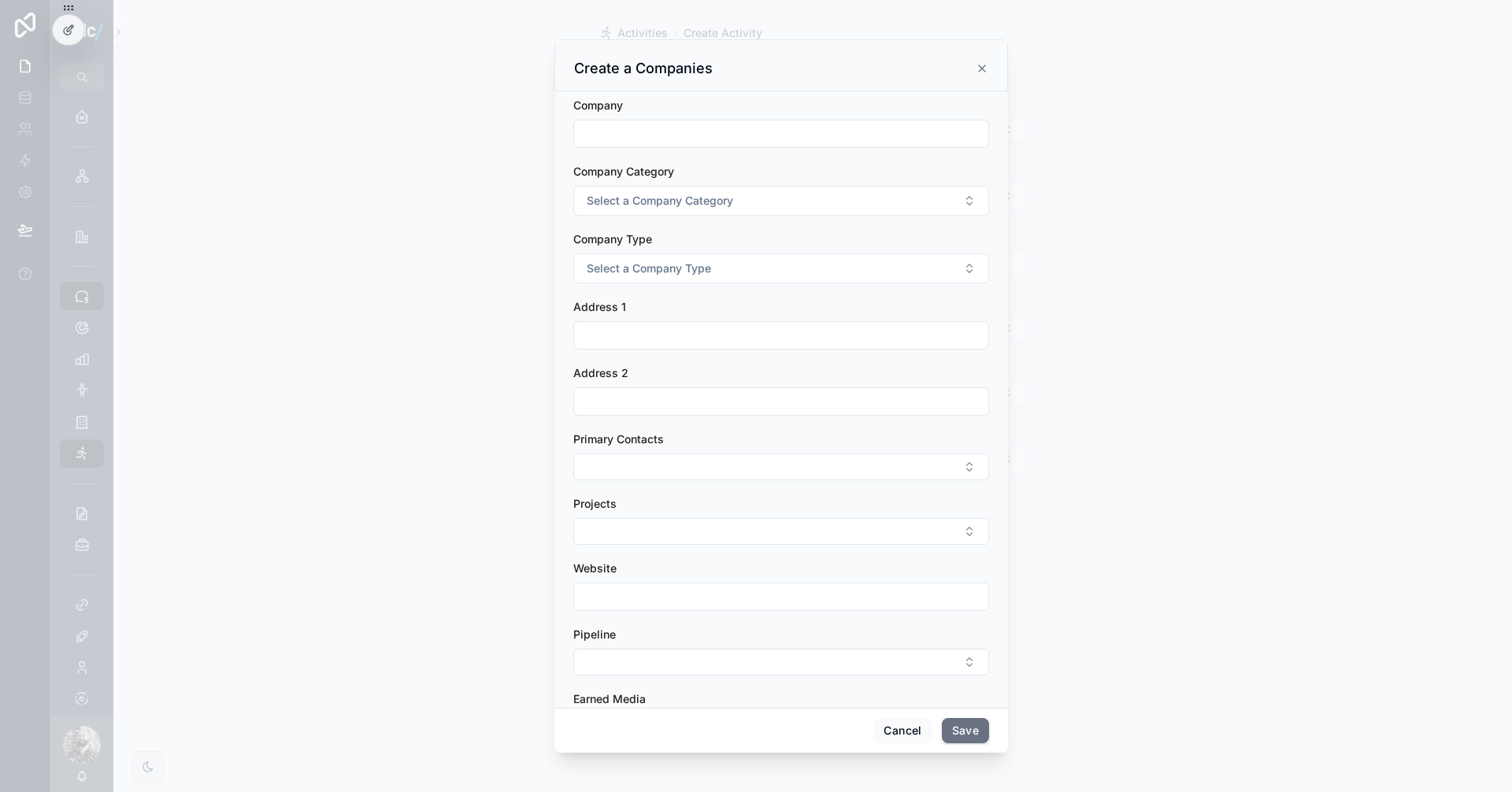
click at [981, 60] on div "Create a Companies" at bounding box center [781, 69] width 415 height 19
click at [980, 69] on icon "scrollable content" at bounding box center [981, 68] width 13 height 13
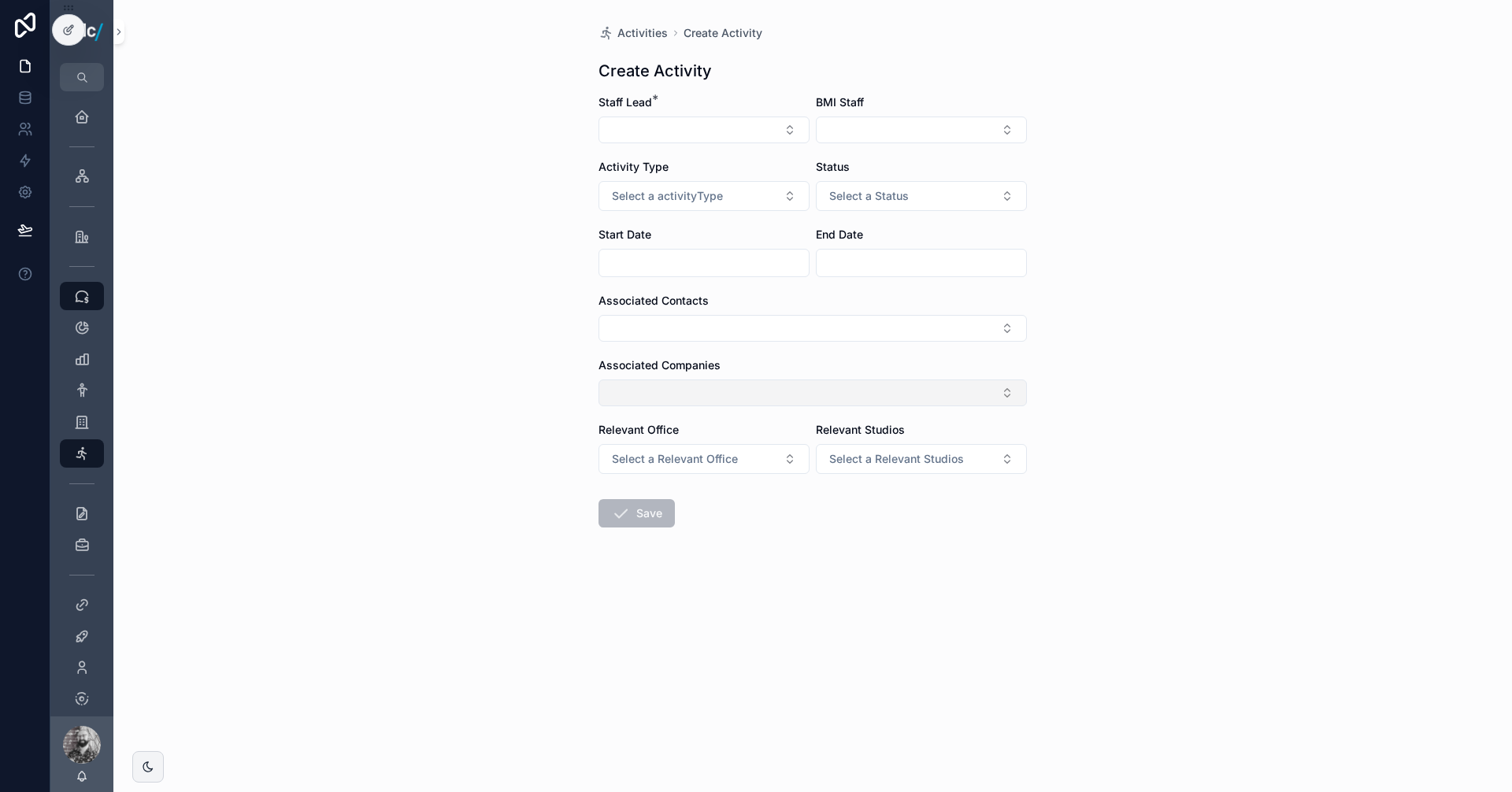
click at [695, 385] on button "Select Button" at bounding box center [813, 392] width 428 height 27
click at [753, 460] on span "[GEOGRAPHIC_DATA]" at bounding box center [765, 455] width 113 height 15
click at [643, 126] on button "Select Button" at bounding box center [704, 130] width 211 height 27
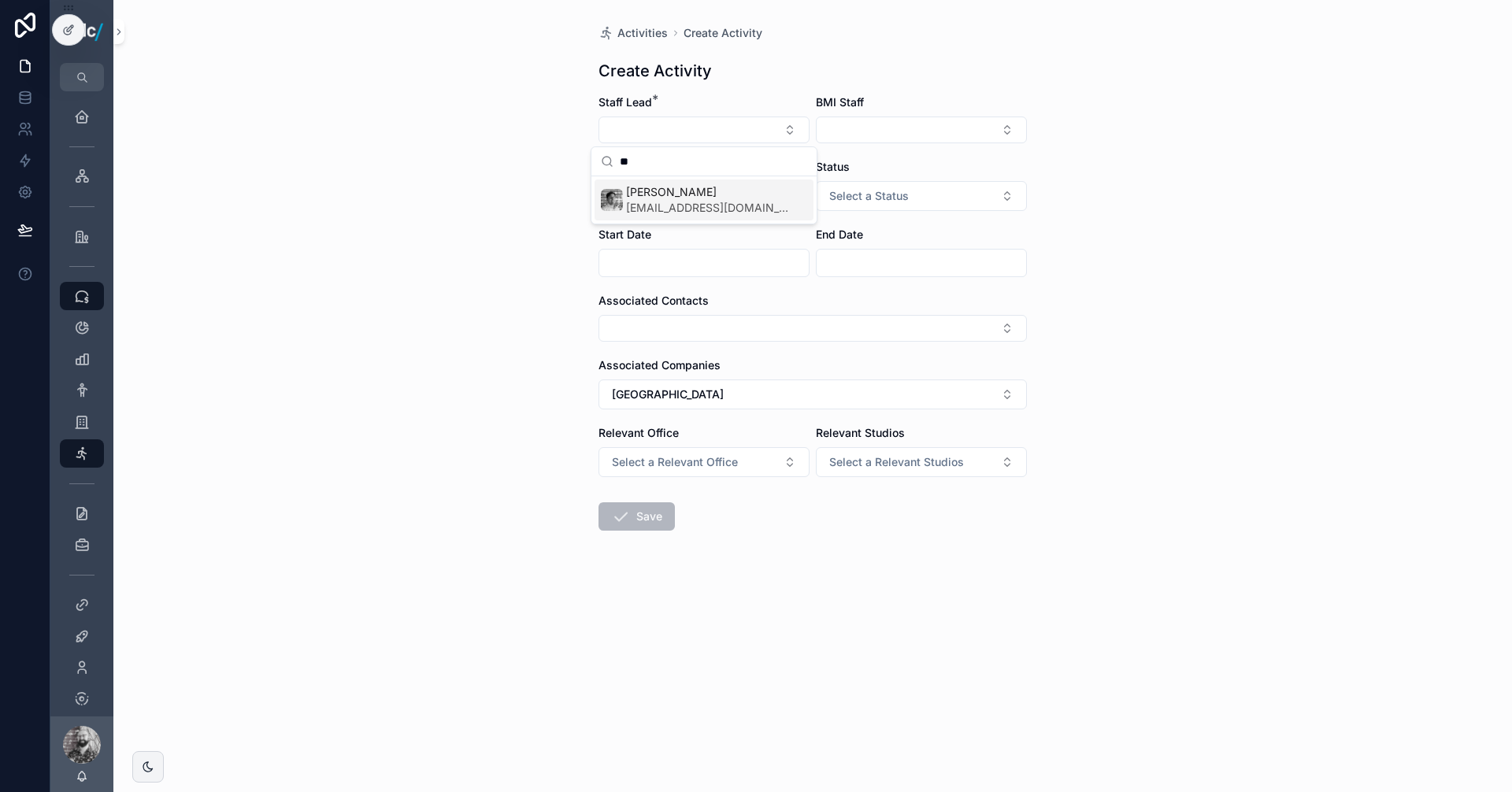
type input "**"
click at [689, 197] on span "[PERSON_NAME]" at bounding box center [707, 192] width 163 height 15
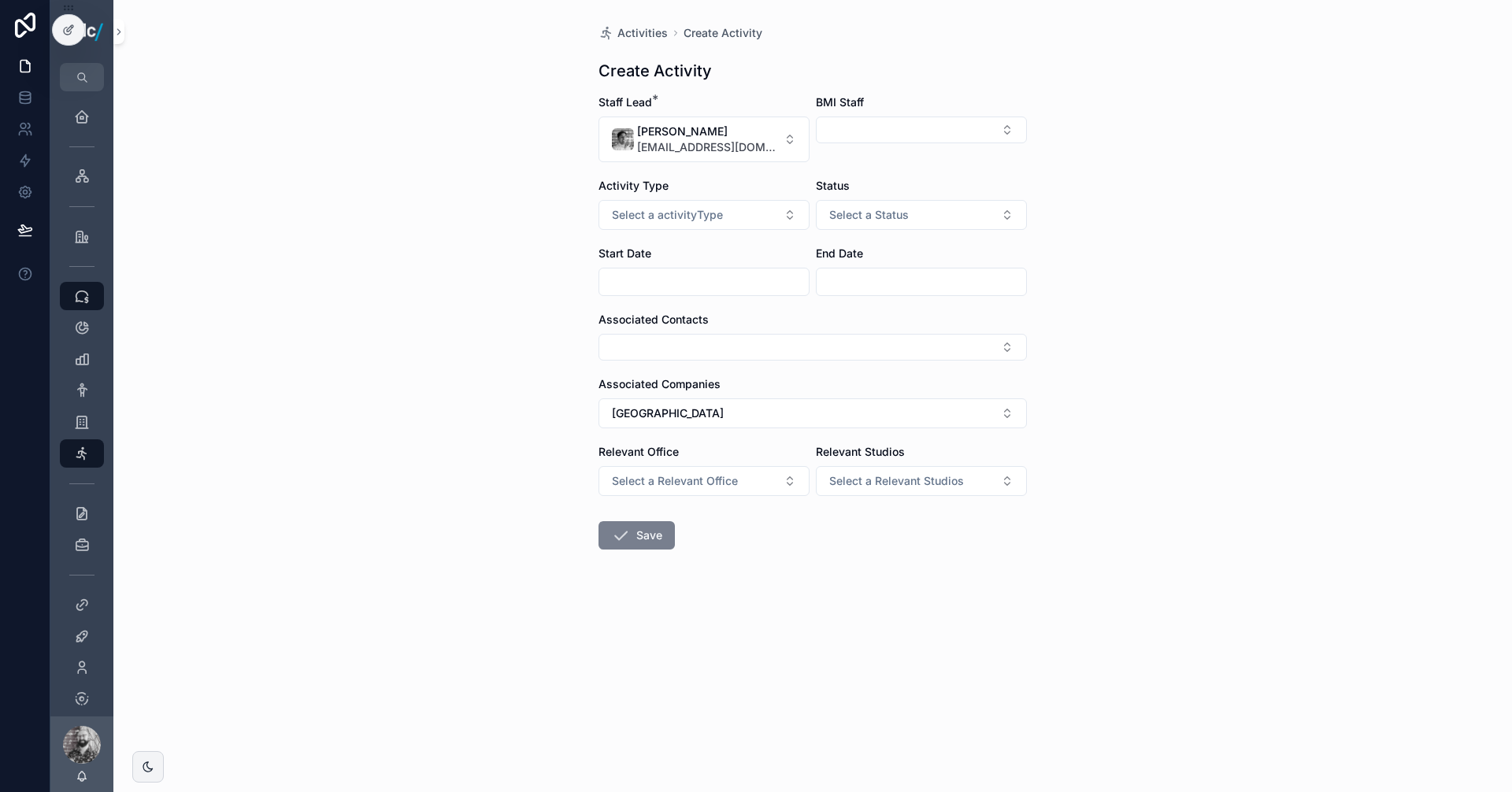
click at [652, 531] on button "Save" at bounding box center [636, 535] width 77 height 28
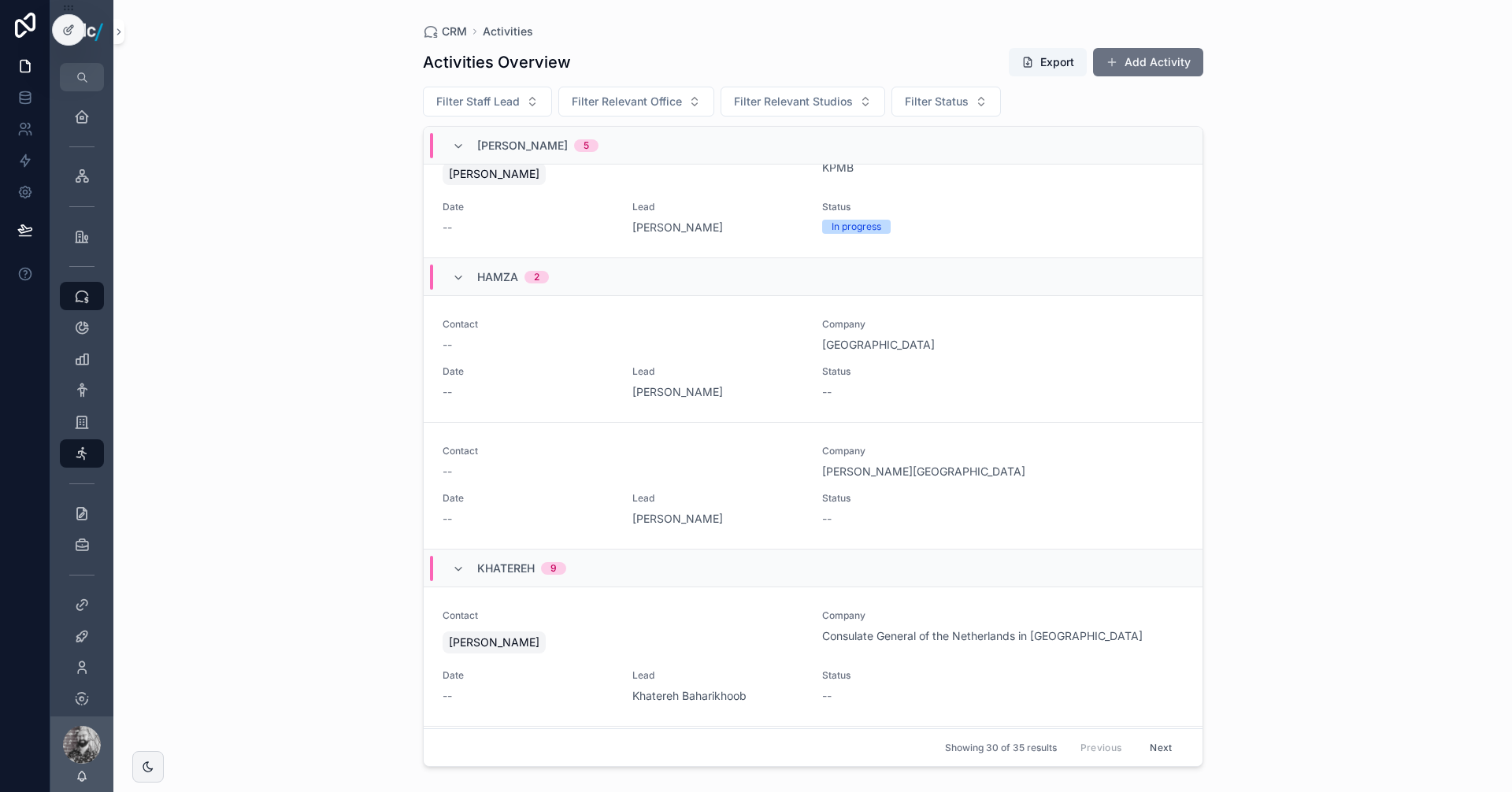
scroll to position [2047, 0]
click at [753, 365] on div "Contact -- Company [GEOGRAPHIC_DATA] Date -- Lead [PERSON_NAME] Status --" at bounding box center [814, 359] width 741 height 82
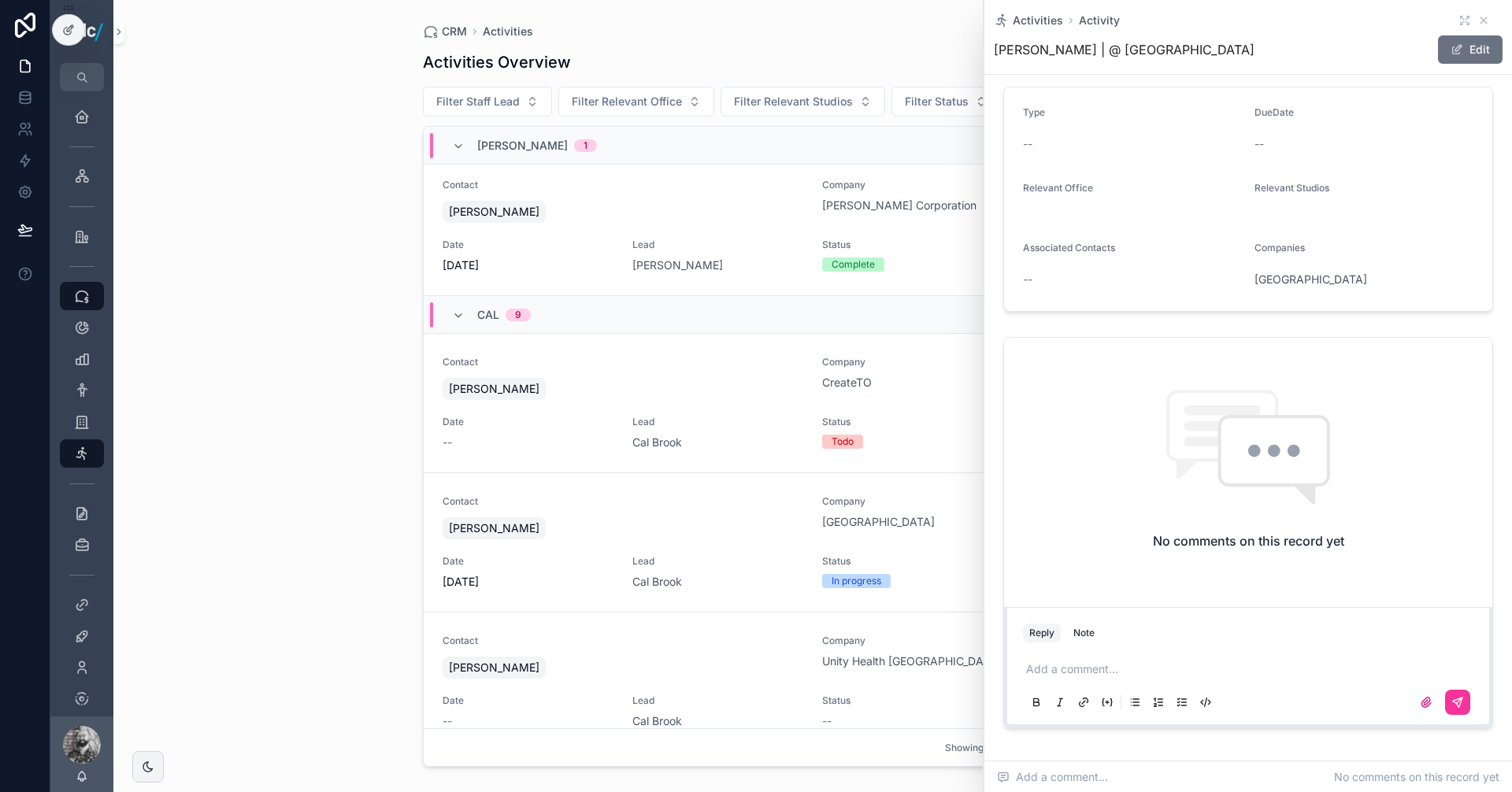
scroll to position [156, 0]
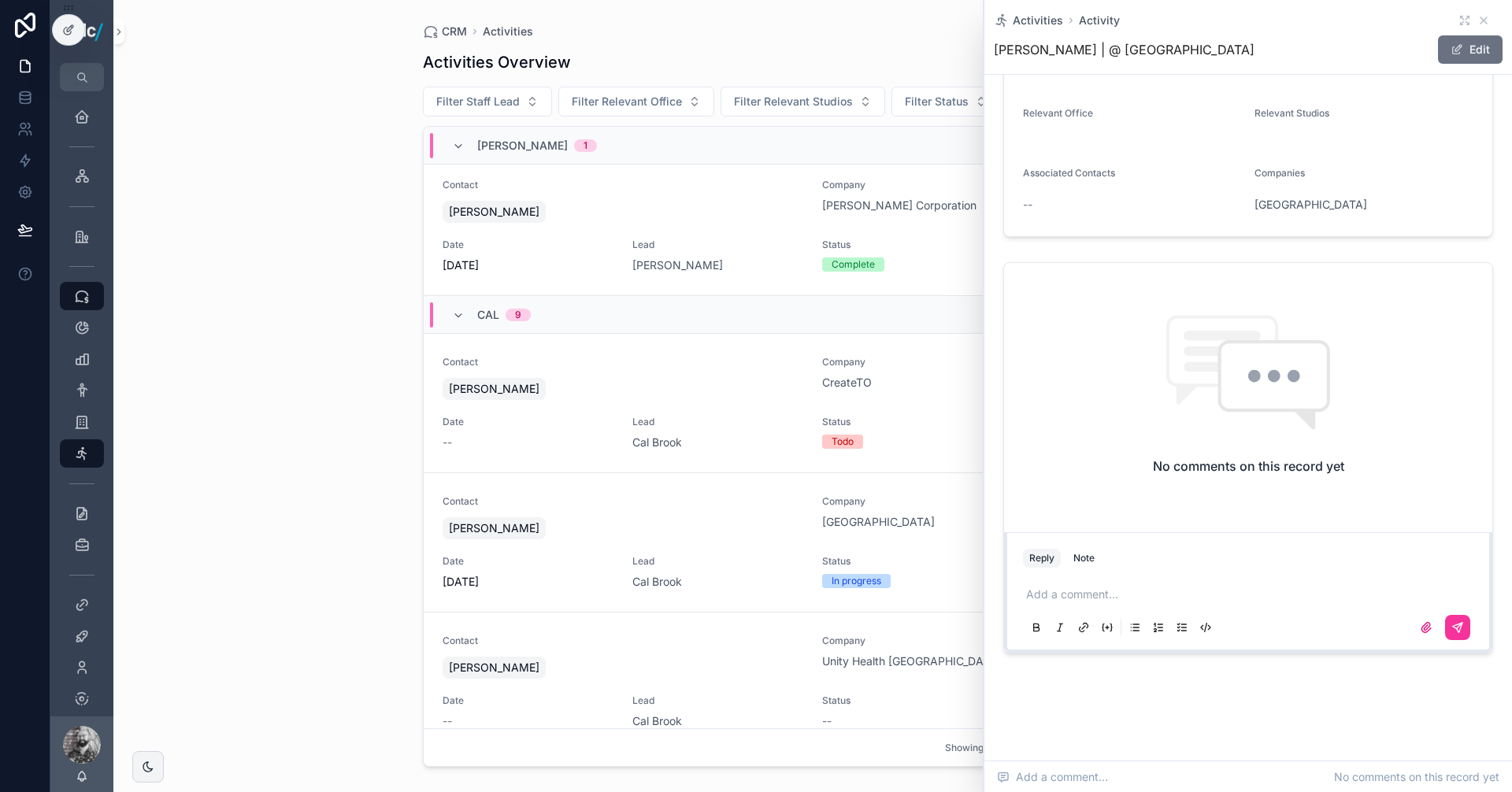
click at [1058, 589] on p "scrollable content" at bounding box center [1251, 594] width 451 height 15
click at [1445, 636] on button "scrollable content" at bounding box center [1457, 627] width 25 height 25
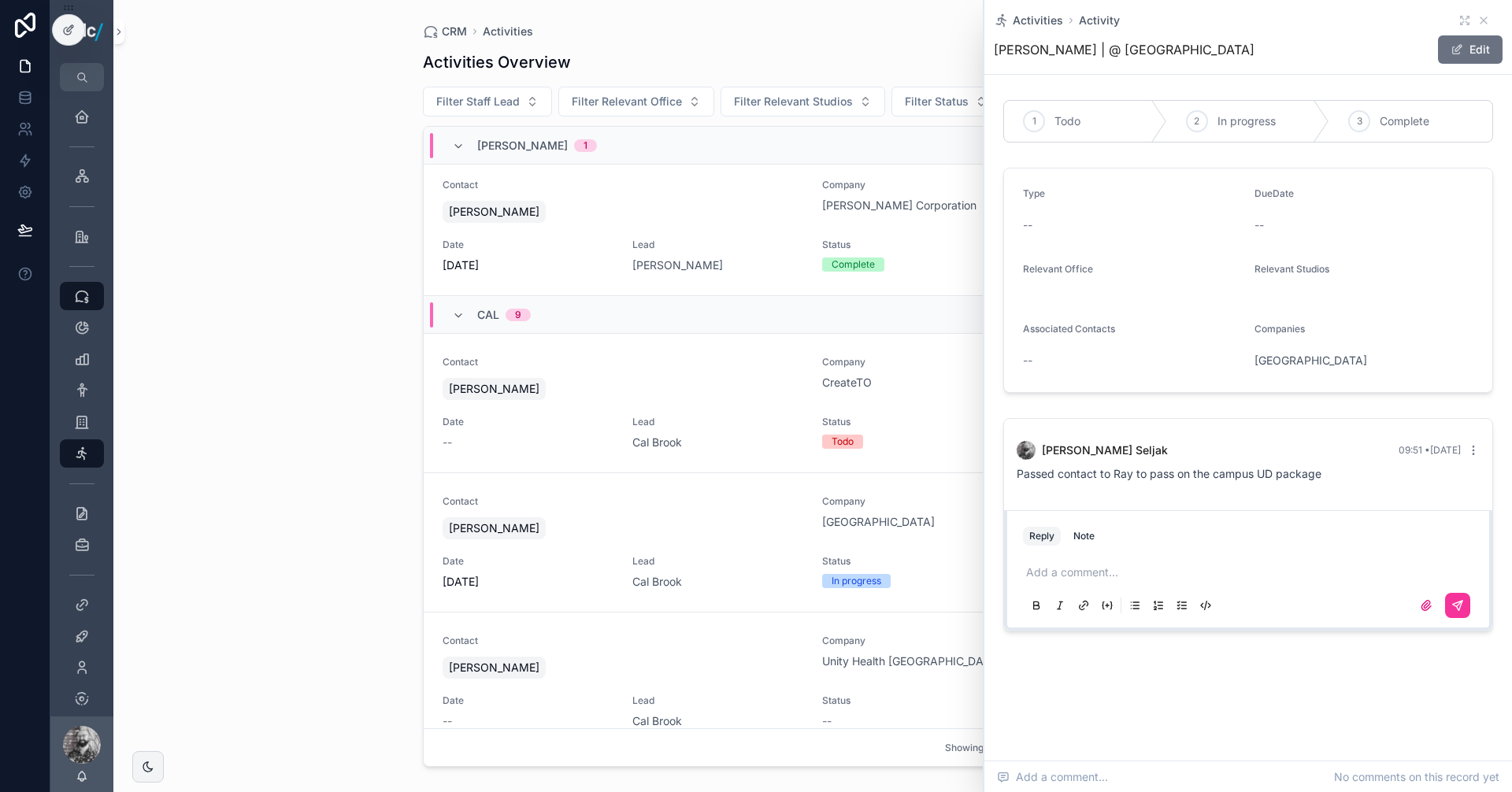
click at [315, 402] on div "CRM Activities Activities Overview Export Add Activity Filter Staff Lead Filter…" at bounding box center [813, 396] width 1398 height 792
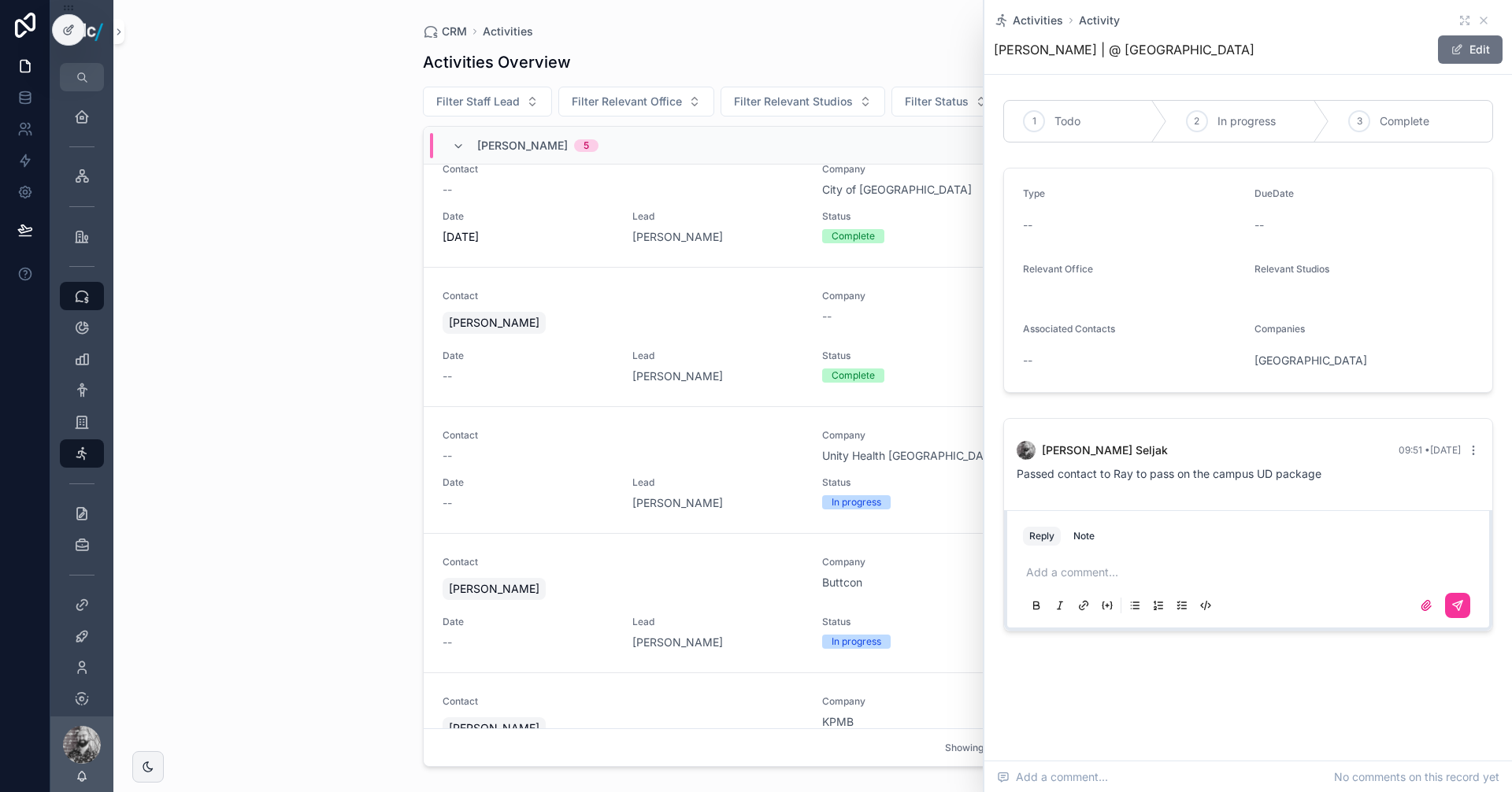
scroll to position [1582, 0]
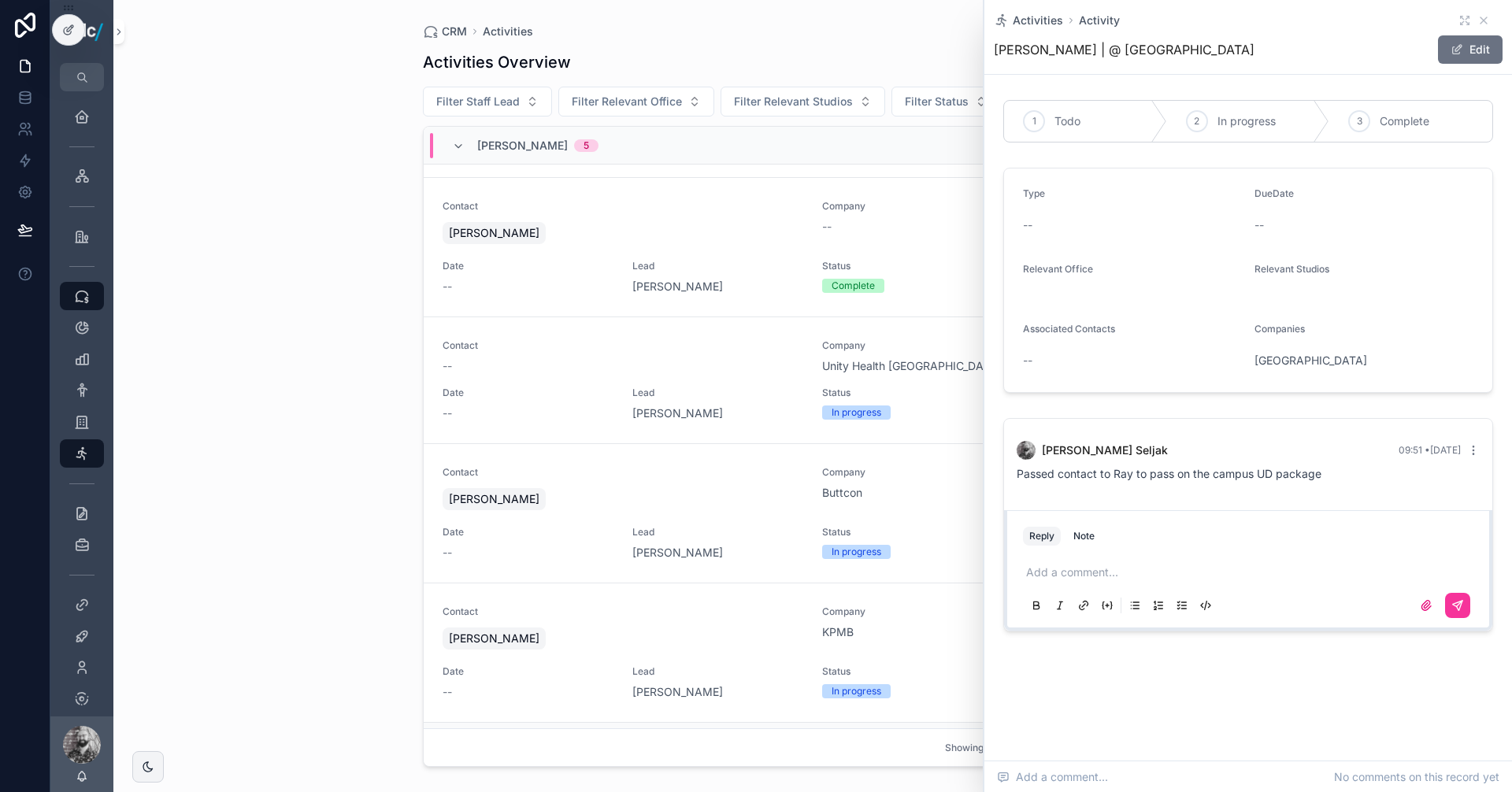
click at [691, 499] on div "[PERSON_NAME]" at bounding box center [624, 499] width 361 height 28
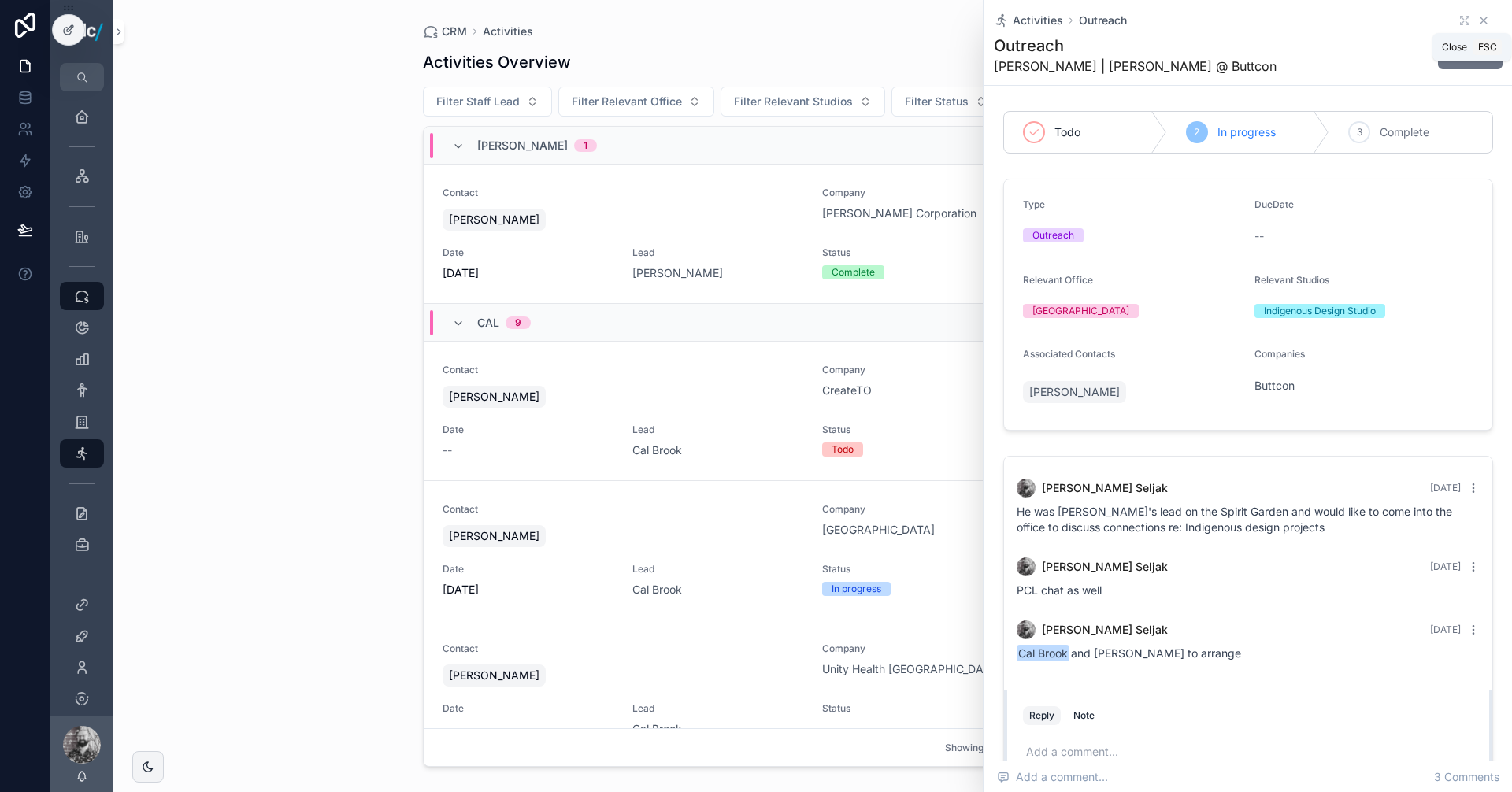
click at [1478, 15] on icon "scrollable content" at bounding box center [1484, 20] width 13 height 13
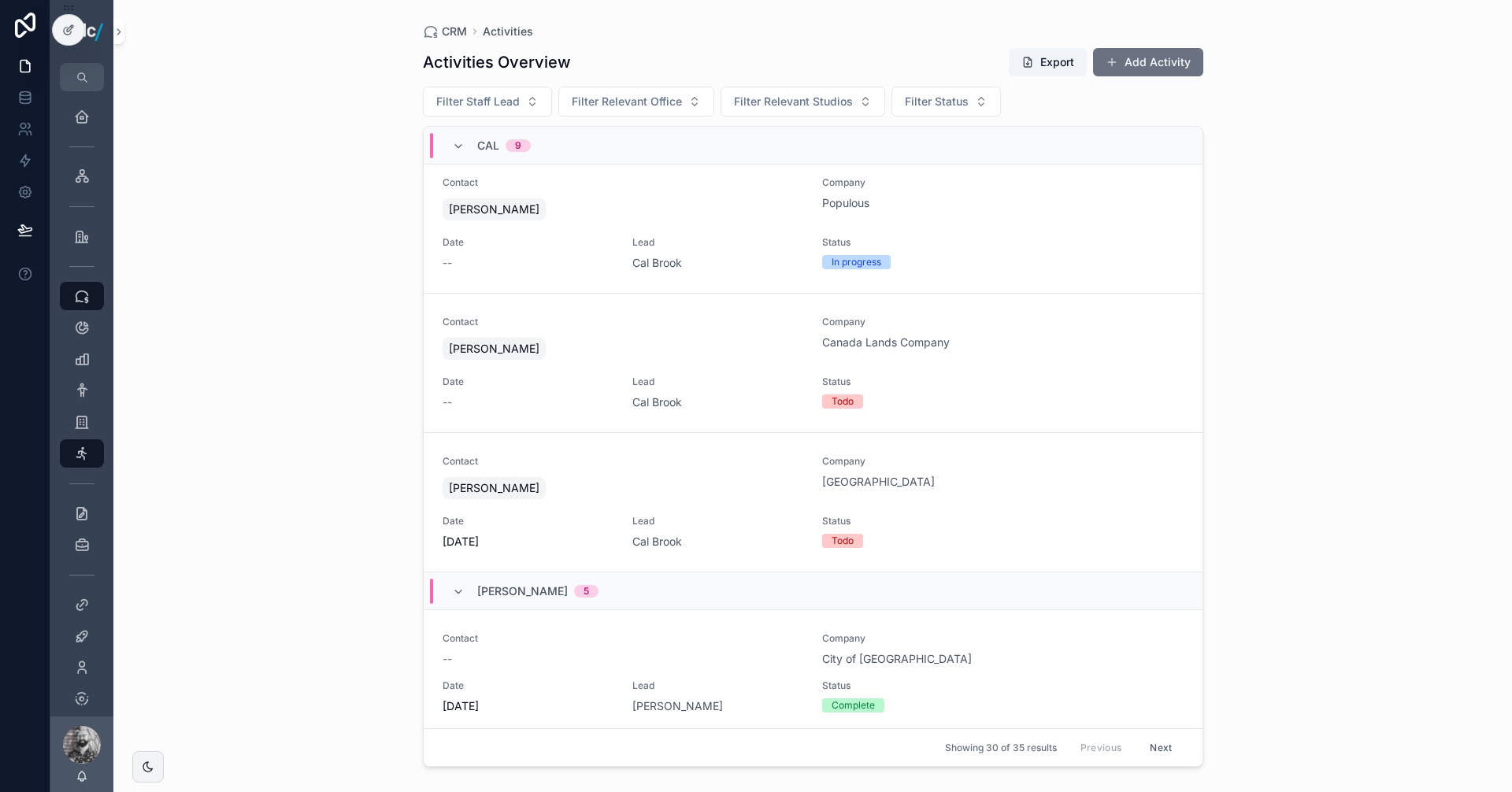
scroll to position [945, 0]
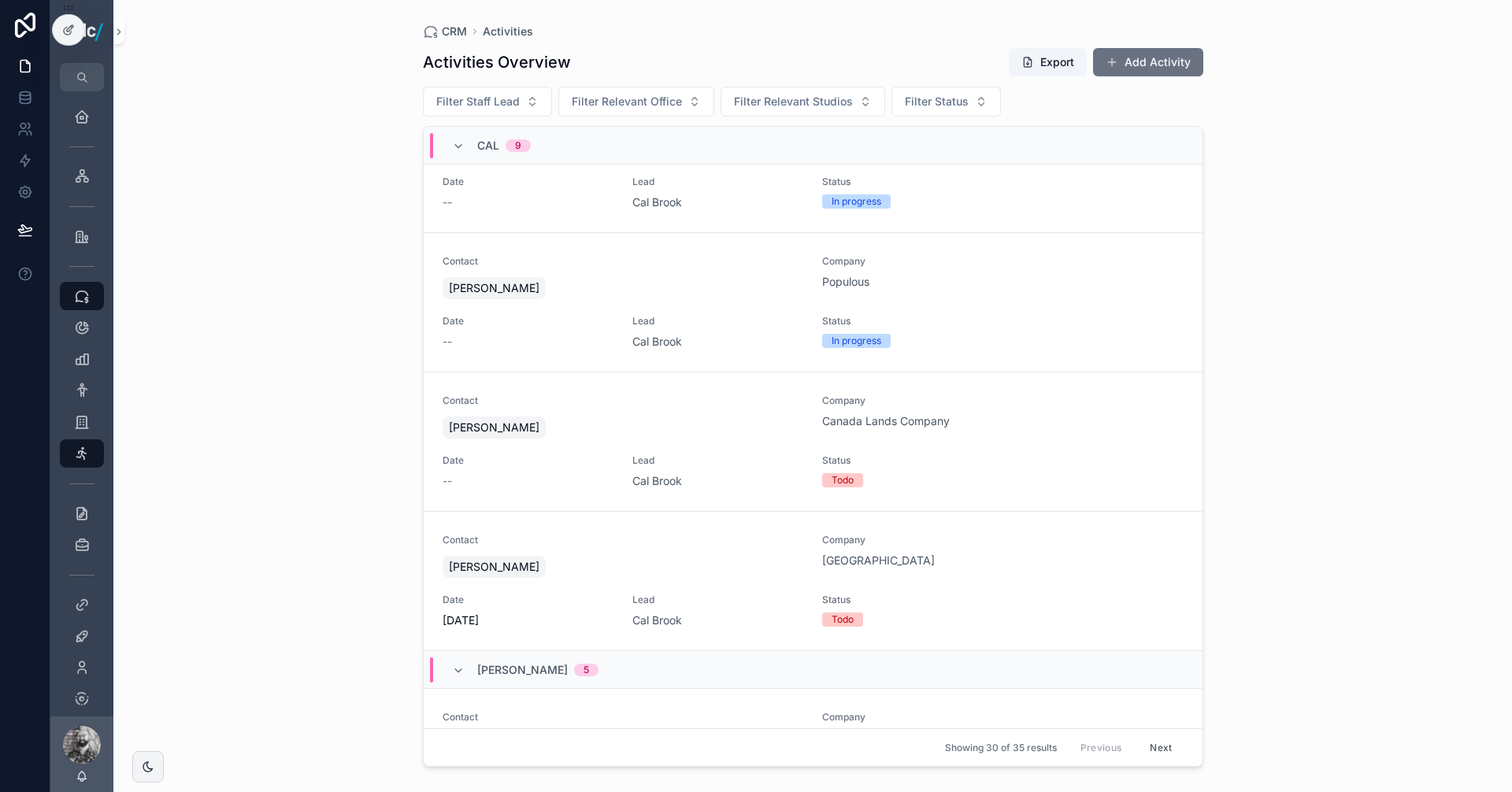
click at [1139, 65] on button "Add Activity" at bounding box center [1148, 62] width 110 height 28
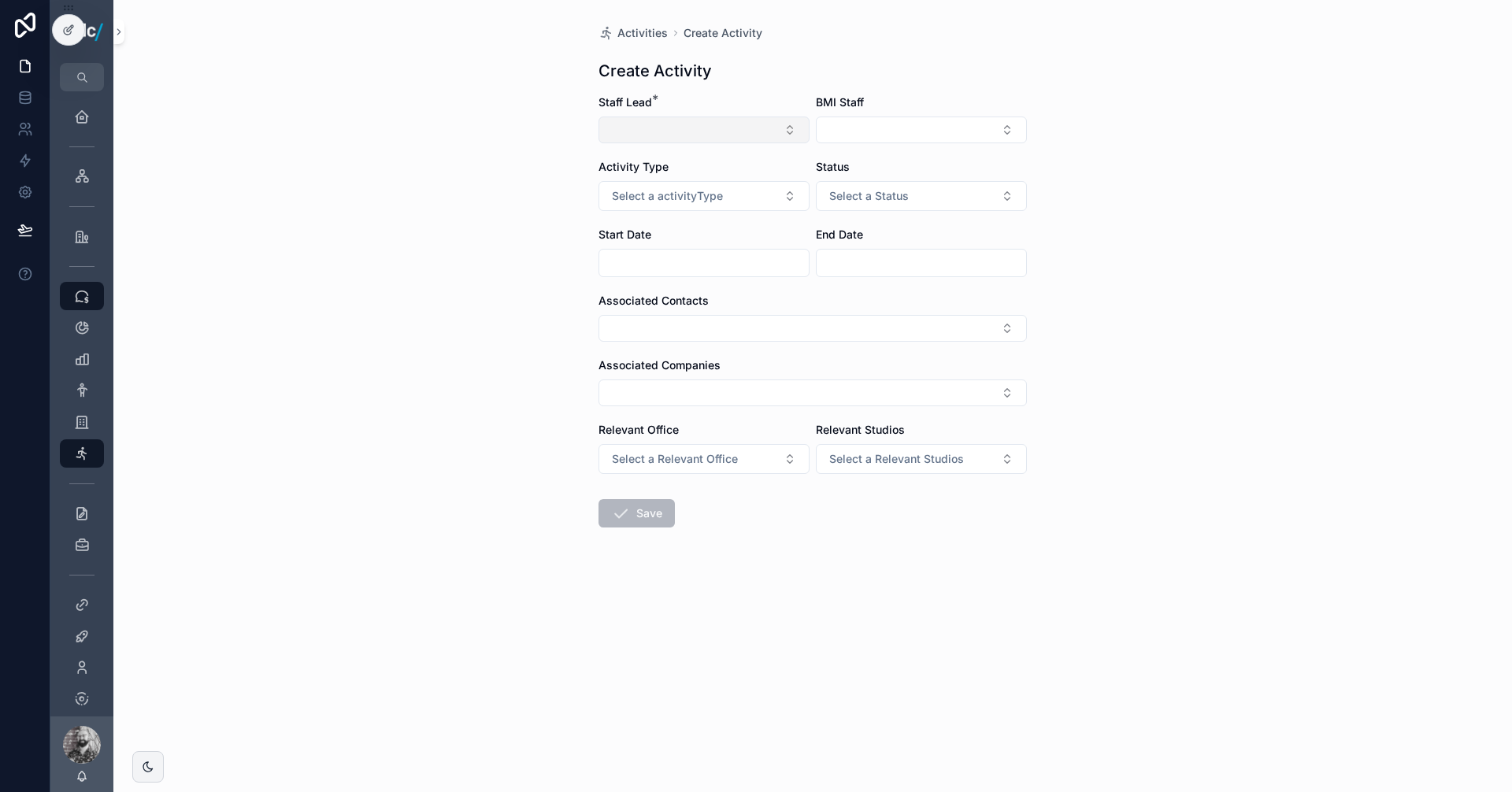
click at [721, 120] on button "Select Button" at bounding box center [704, 130] width 211 height 27
type input "**"
click at [697, 194] on span "Cal Brook" at bounding box center [707, 192] width 163 height 15
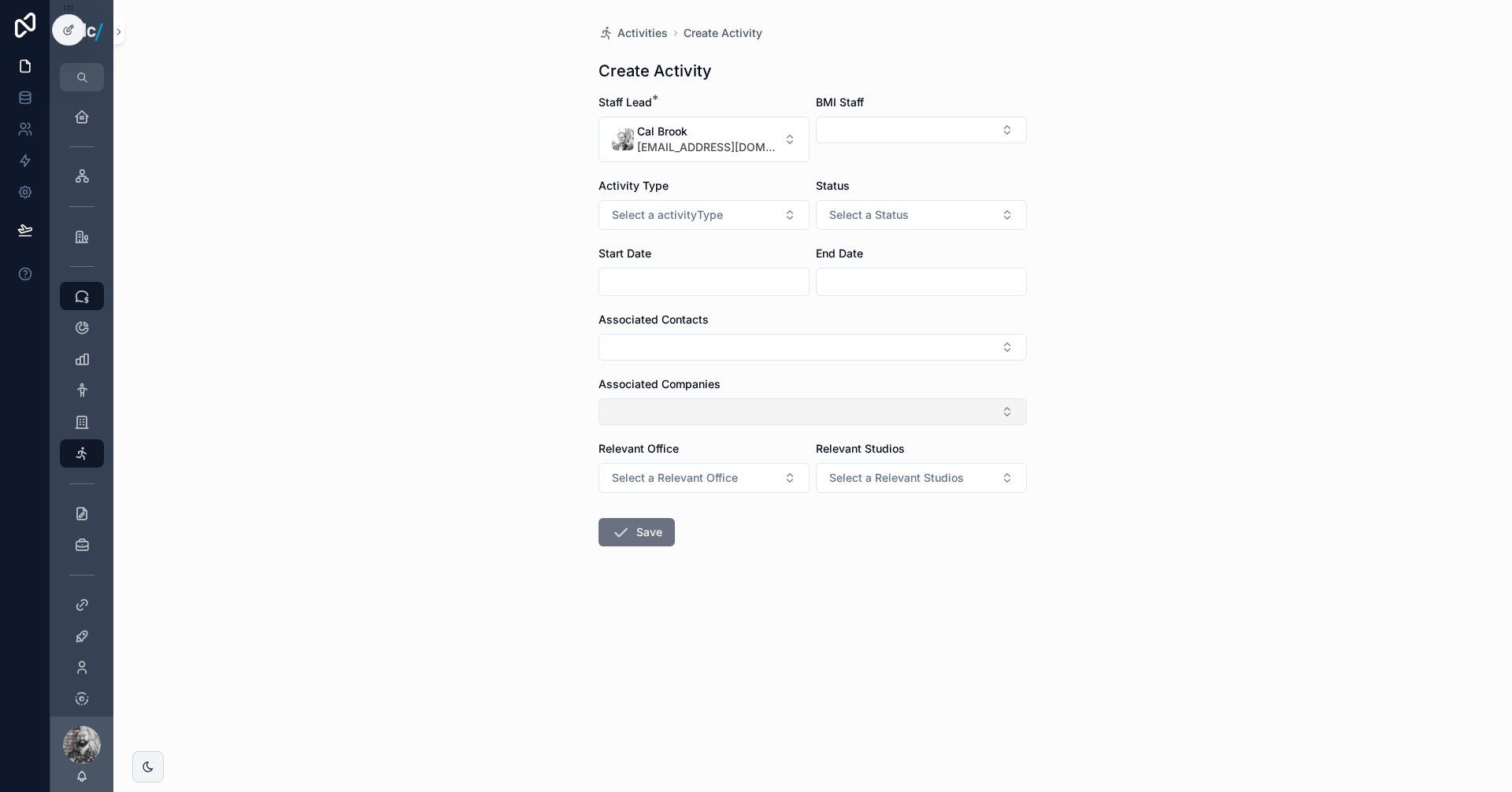
click at [694, 408] on button "Select Button" at bounding box center [813, 411] width 428 height 27
type input "******"
click at [767, 500] on span "[GEOGRAPHIC_DATA]" at bounding box center [765, 499] width 113 height 15
click at [669, 494] on button "Select a Relevant Office" at bounding box center [704, 481] width 211 height 30
click at [524, 470] on div "Activities Create Activity Create Activity Staff Lead * [GEOGRAPHIC_DATA][EMAIL…" at bounding box center [813, 396] width 1398 height 792
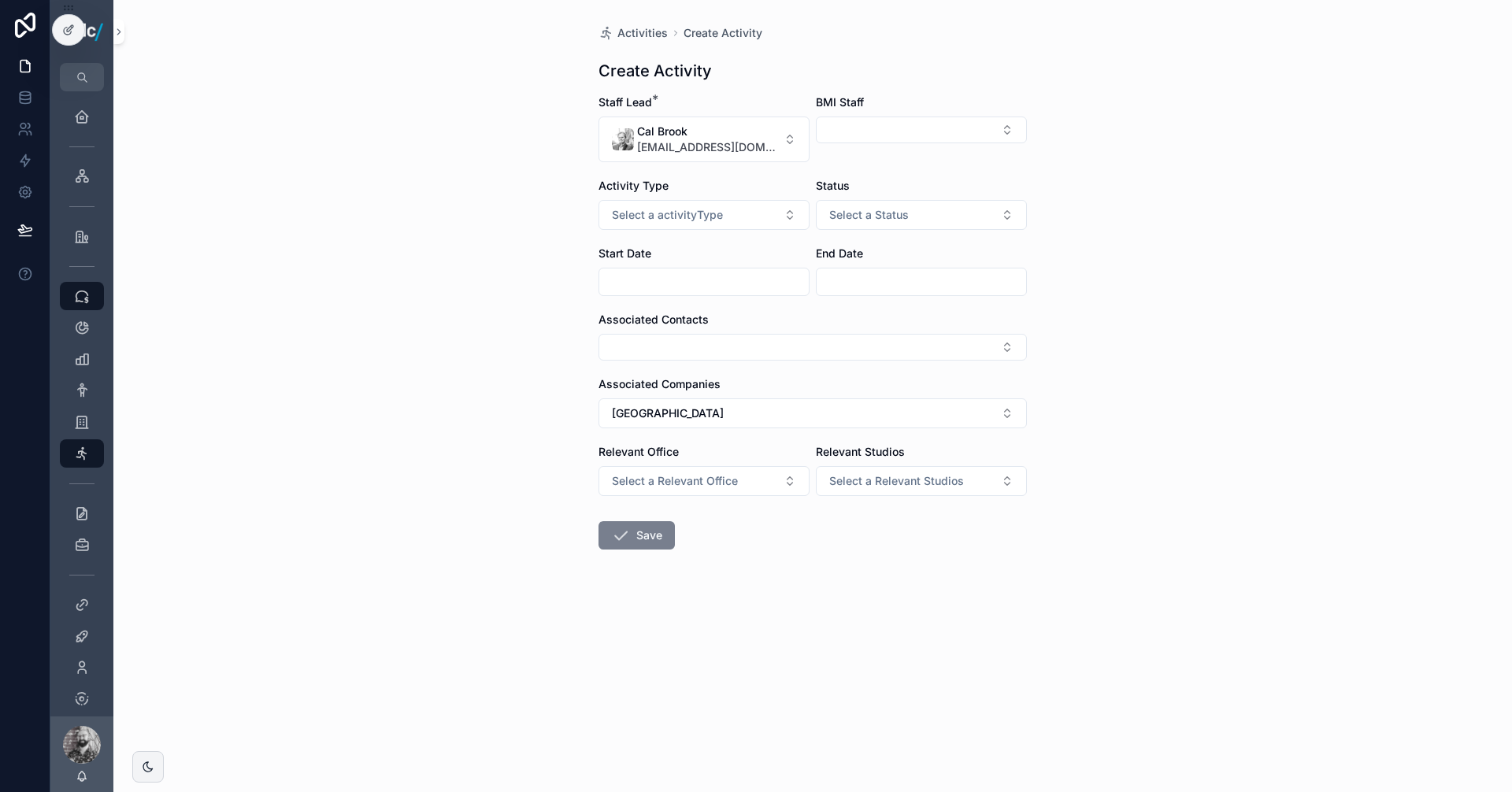
click at [630, 537] on button "Save" at bounding box center [636, 535] width 77 height 28
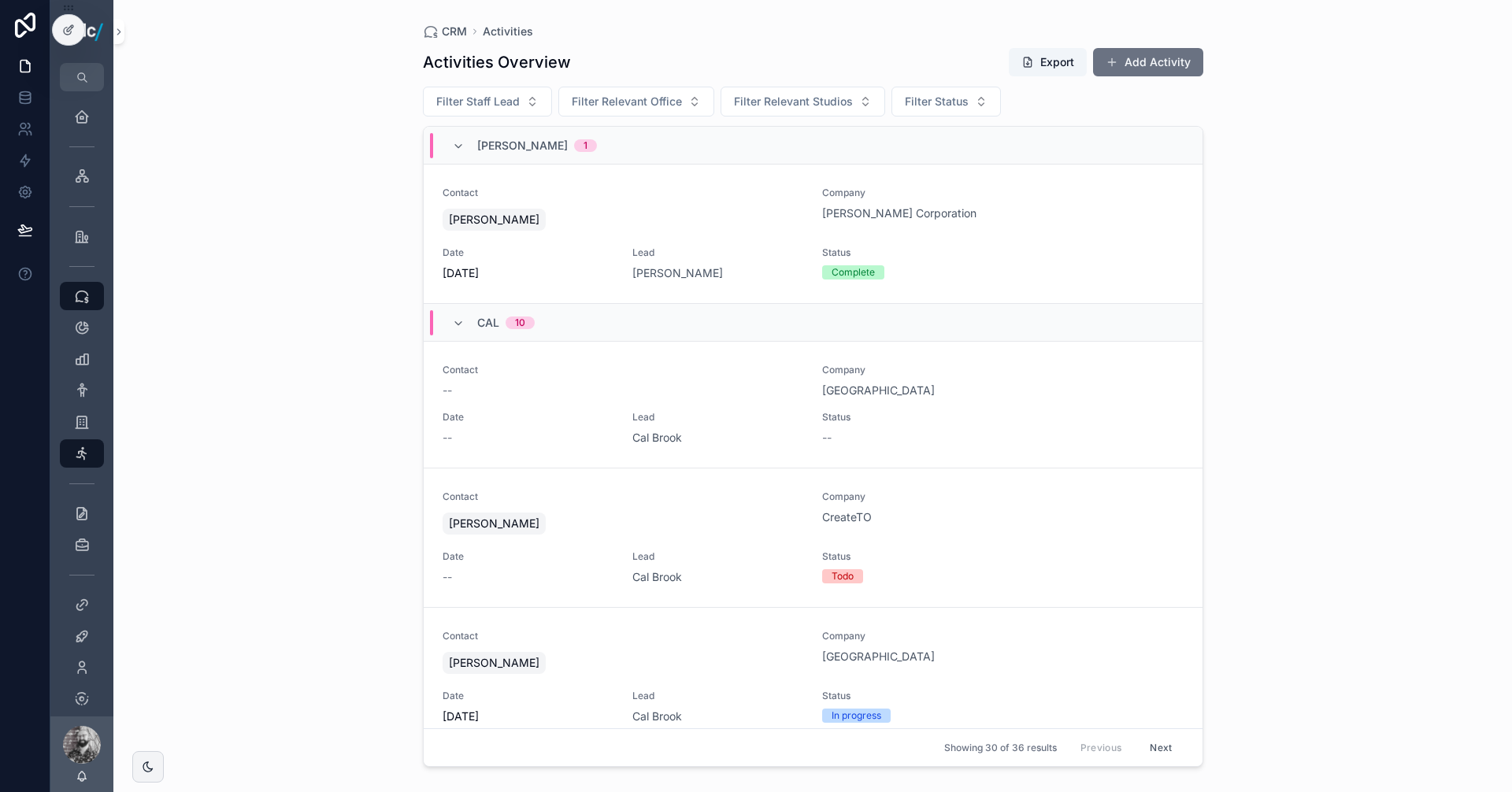
click at [747, 399] on div "Contact -- Company [GEOGRAPHIC_DATA] Date -- Lead [GEOGRAPHIC_DATA] Status --" at bounding box center [814, 404] width 741 height 82
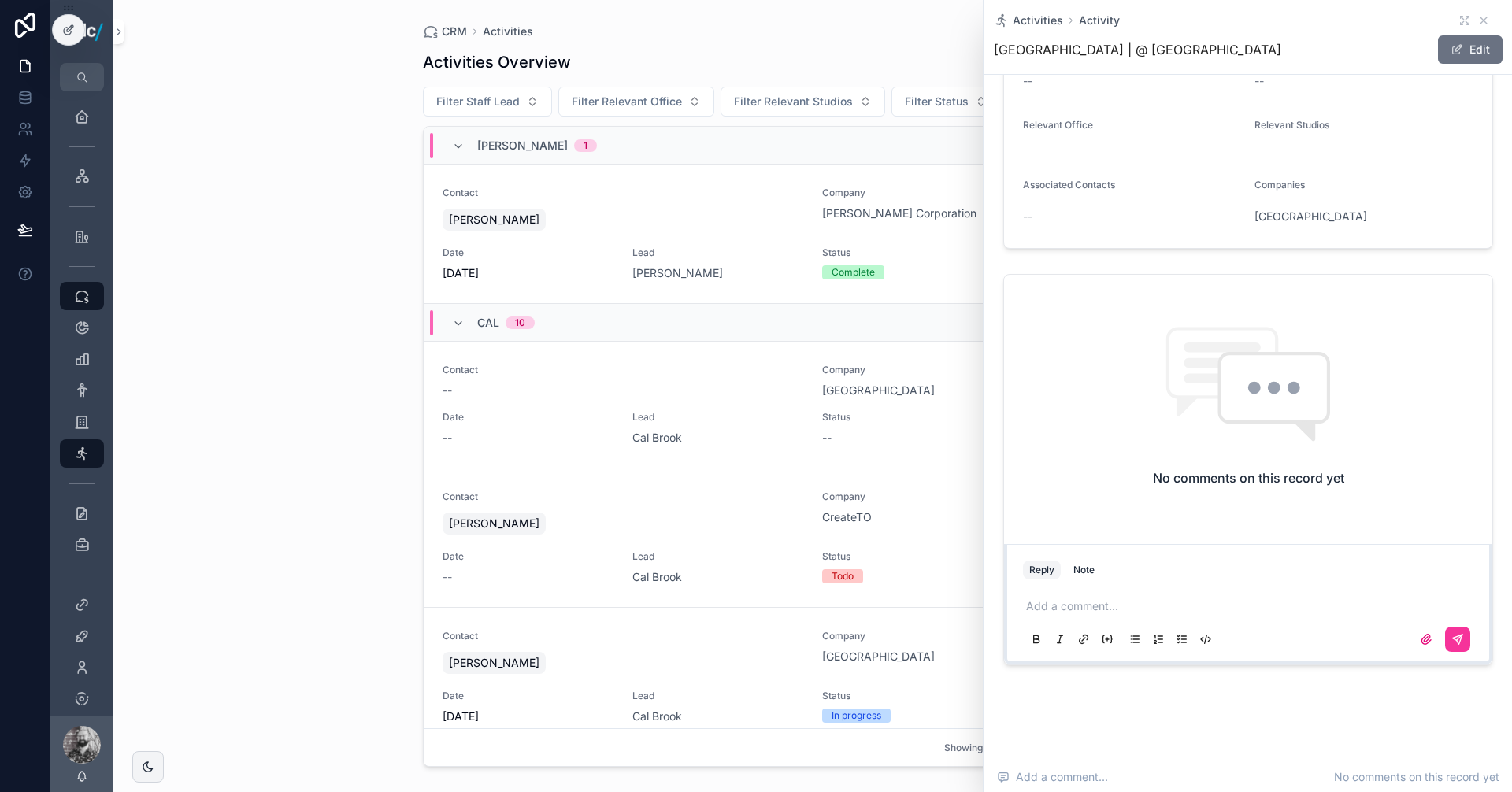
scroll to position [156, 0]
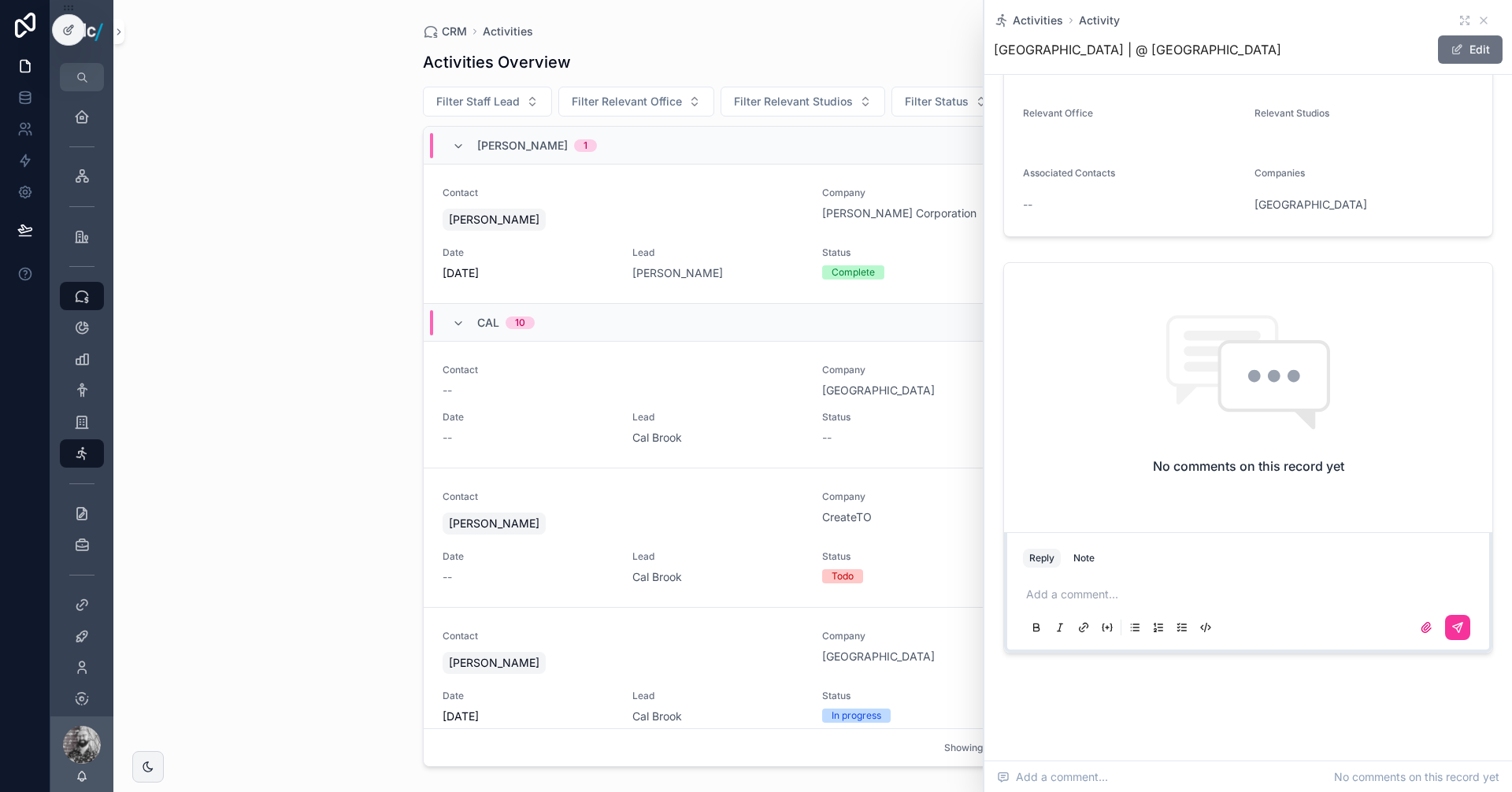
click at [1079, 588] on p "scrollable content" at bounding box center [1251, 594] width 451 height 15
click at [1092, 565] on button "Note" at bounding box center [1084, 558] width 34 height 19
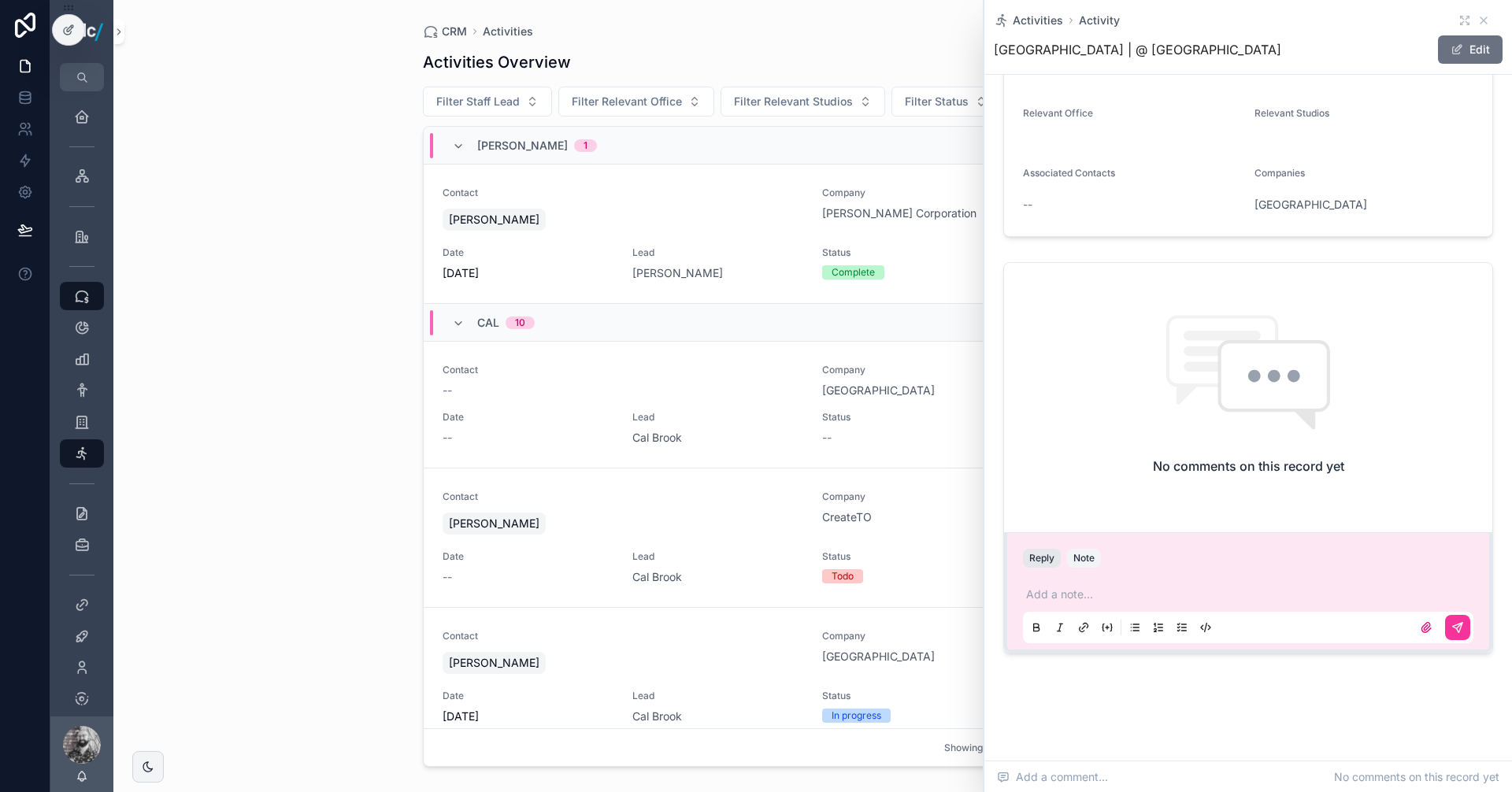
click at [1047, 556] on button "Reply" at bounding box center [1042, 558] width 38 height 19
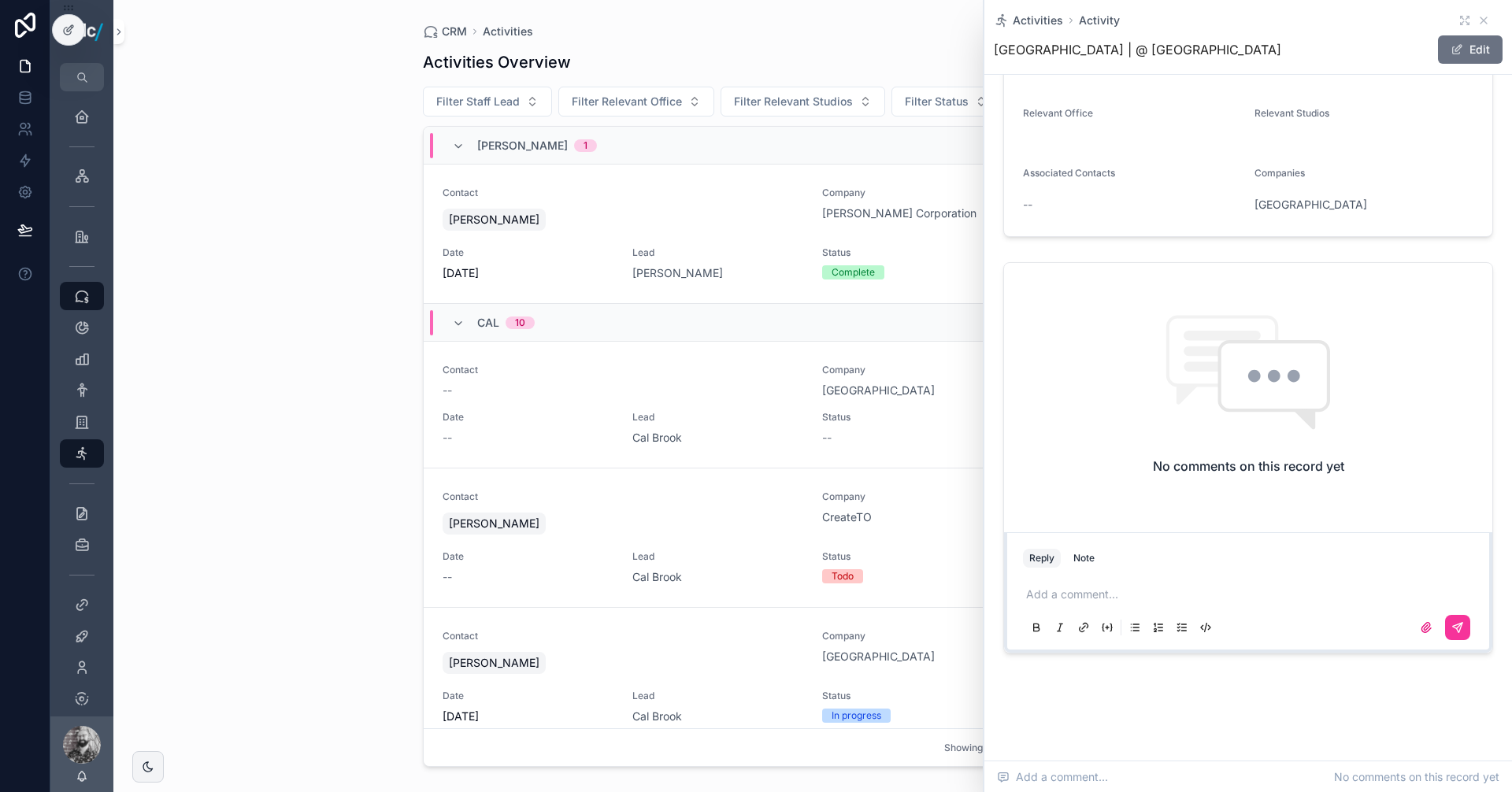
click at [1066, 589] on p "scrollable content" at bounding box center [1251, 594] width 451 height 15
click at [1451, 623] on icon "scrollable content" at bounding box center [1457, 627] width 13 height 13
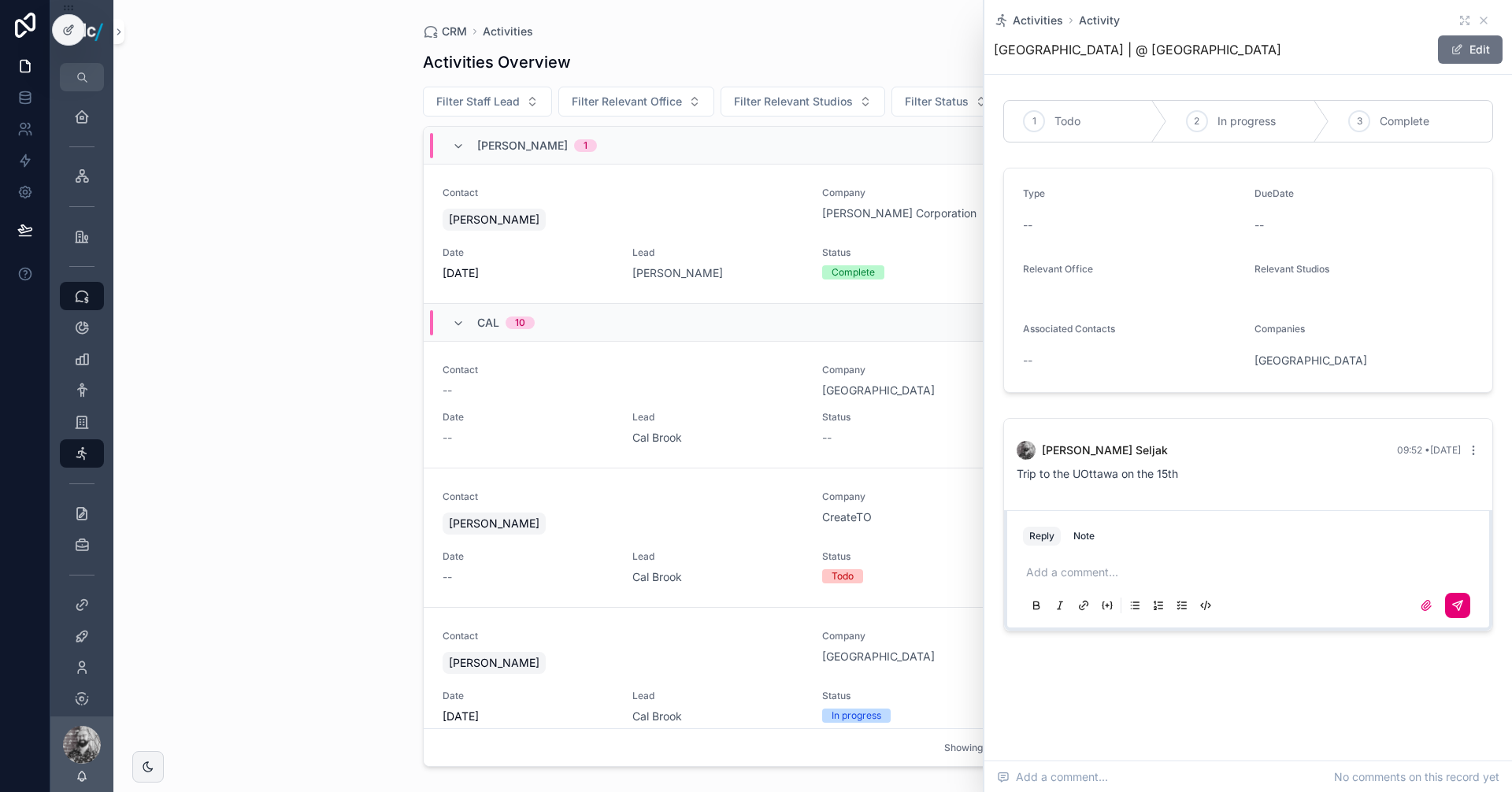
scroll to position [0, 0]
click at [380, 318] on div "CRM Activities Activities Overview Export Add Activity Filter Staff Lead Filter…" at bounding box center [813, 396] width 1398 height 792
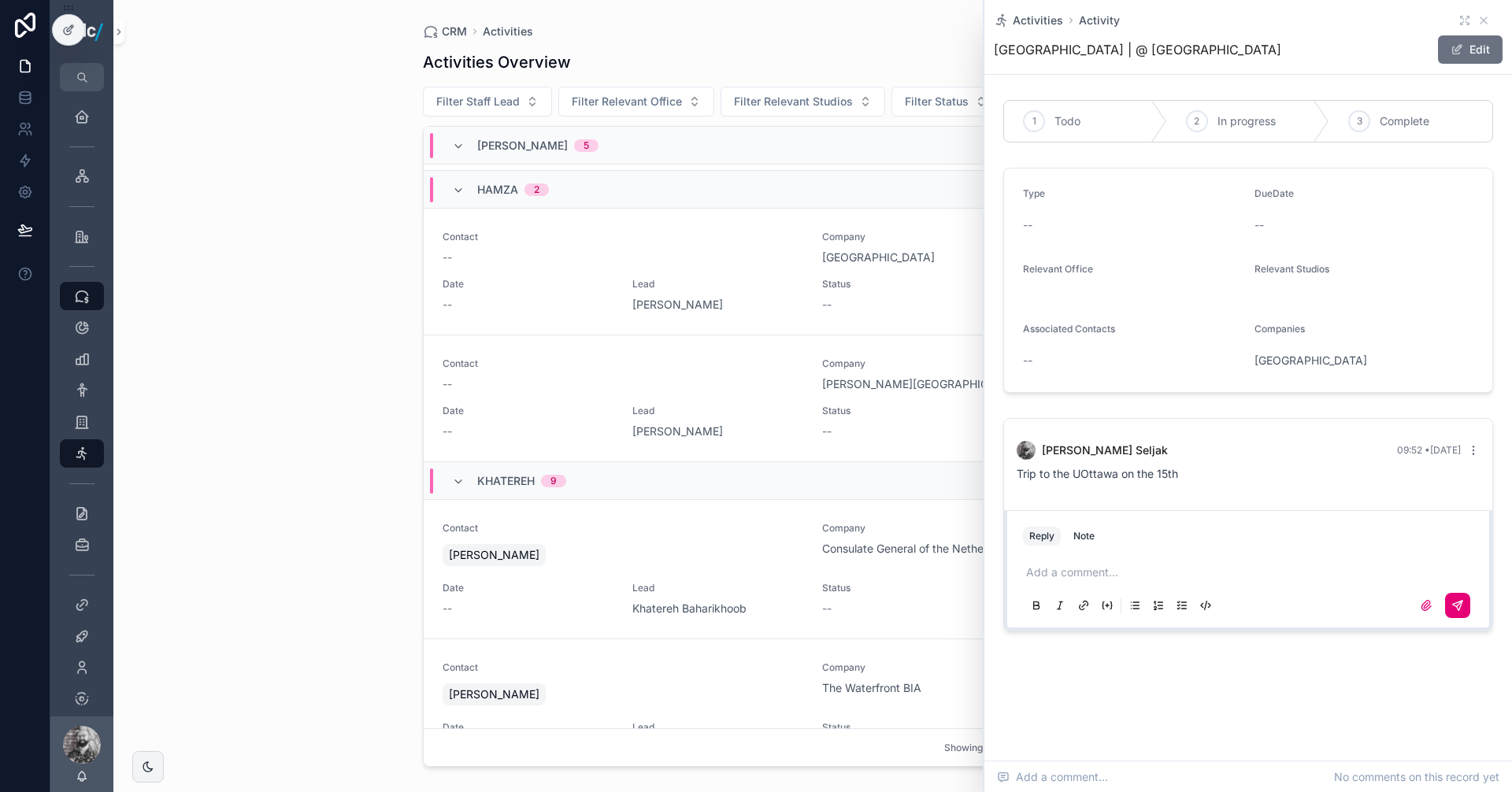
scroll to position [2126, 0]
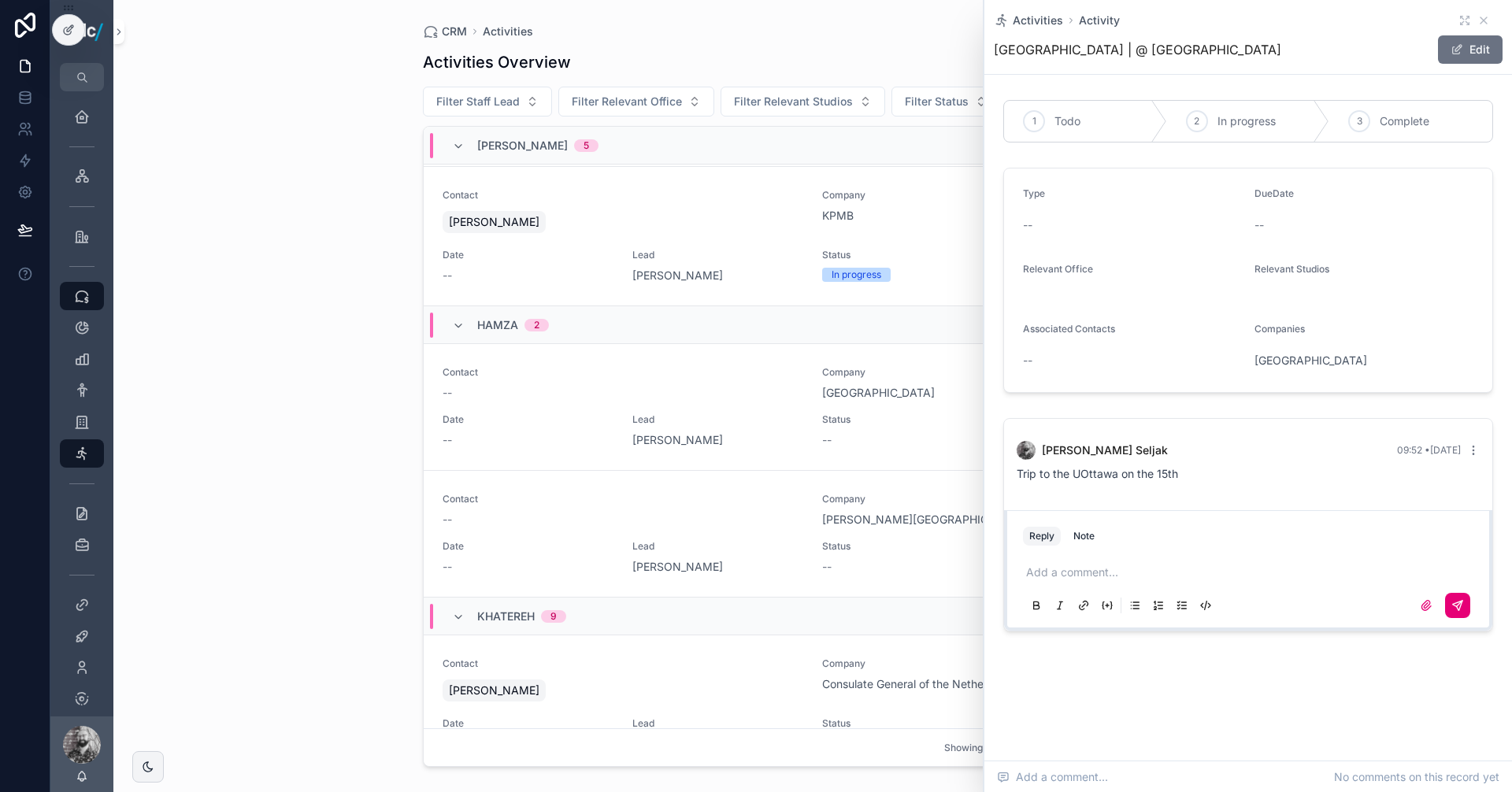
click at [321, 130] on div "CRM Activities Activities Overview Export Add Activity Filter Staff Lead Filter…" at bounding box center [813, 396] width 1398 height 792
click at [1487, 16] on icon "scrollable content" at bounding box center [1484, 20] width 13 height 13
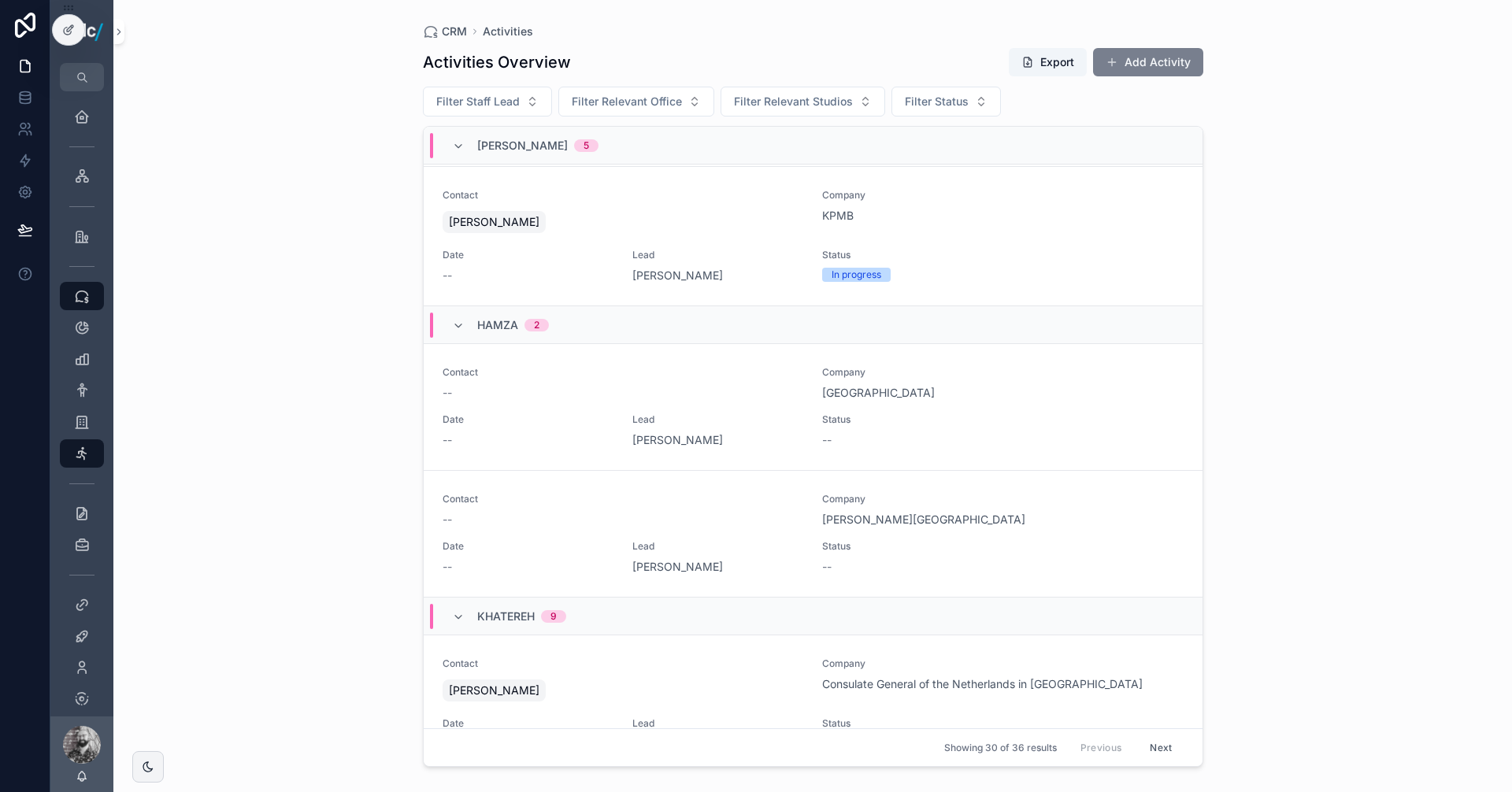
click at [1150, 64] on button "Add Activity" at bounding box center [1148, 62] width 110 height 28
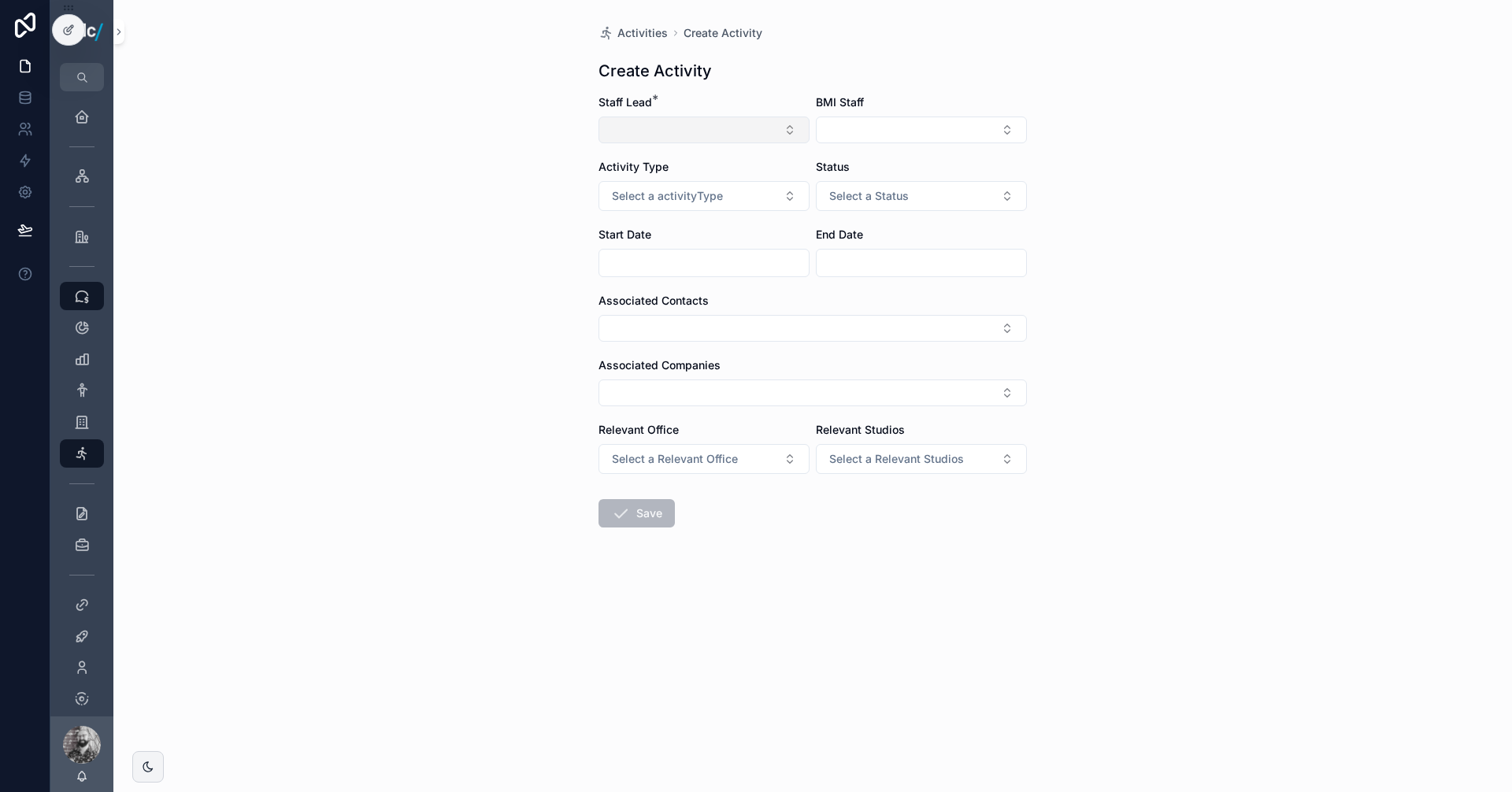
click at [778, 132] on button "Select Button" at bounding box center [704, 130] width 211 height 27
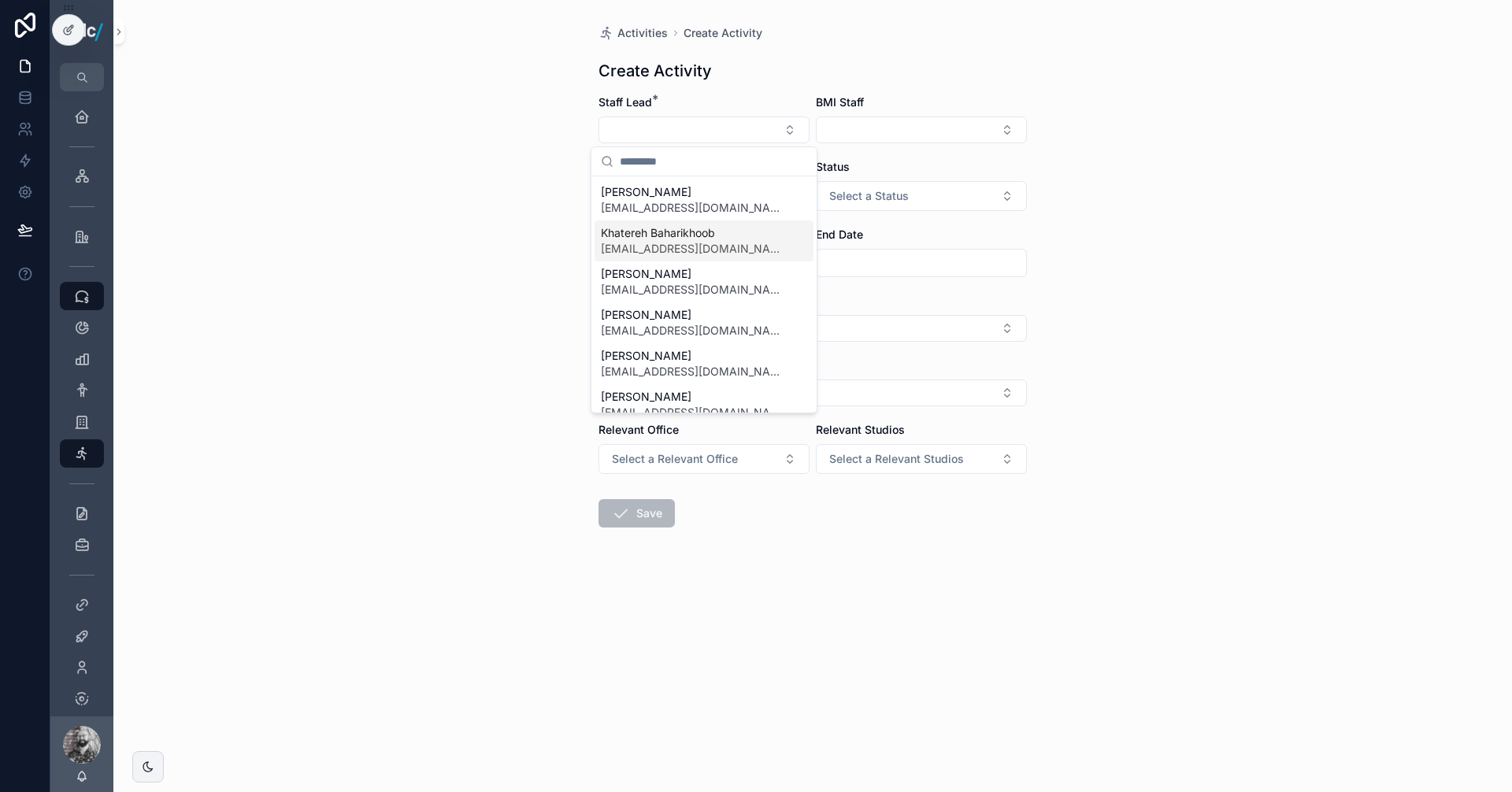
click at [695, 237] on span "Khatereh Baharikhoob" at bounding box center [695, 233] width 187 height 15
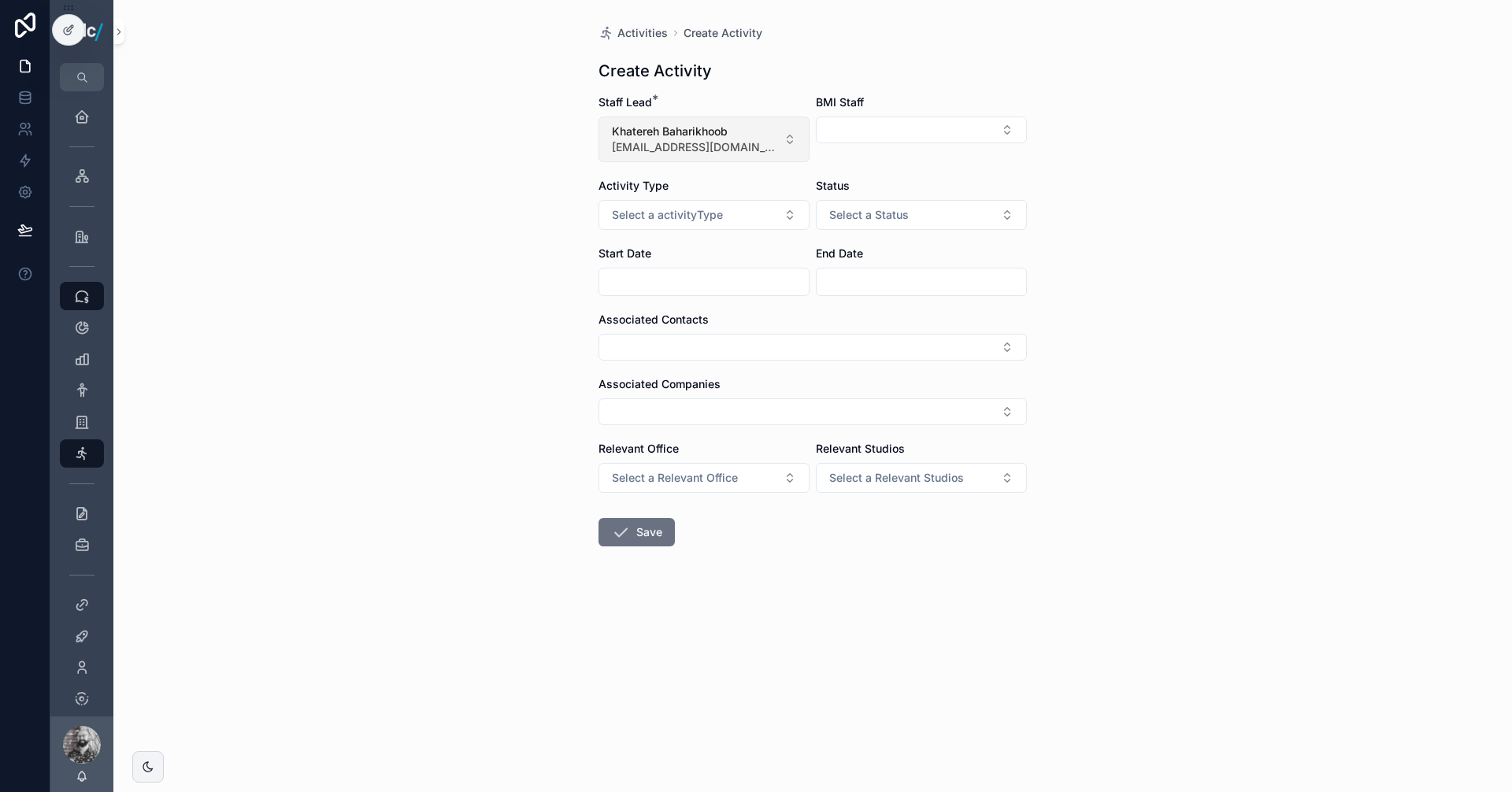
click at [788, 135] on button "Khatereh Baharikhoob [EMAIL_ADDRESS][DOMAIN_NAME]" at bounding box center [704, 139] width 211 height 46
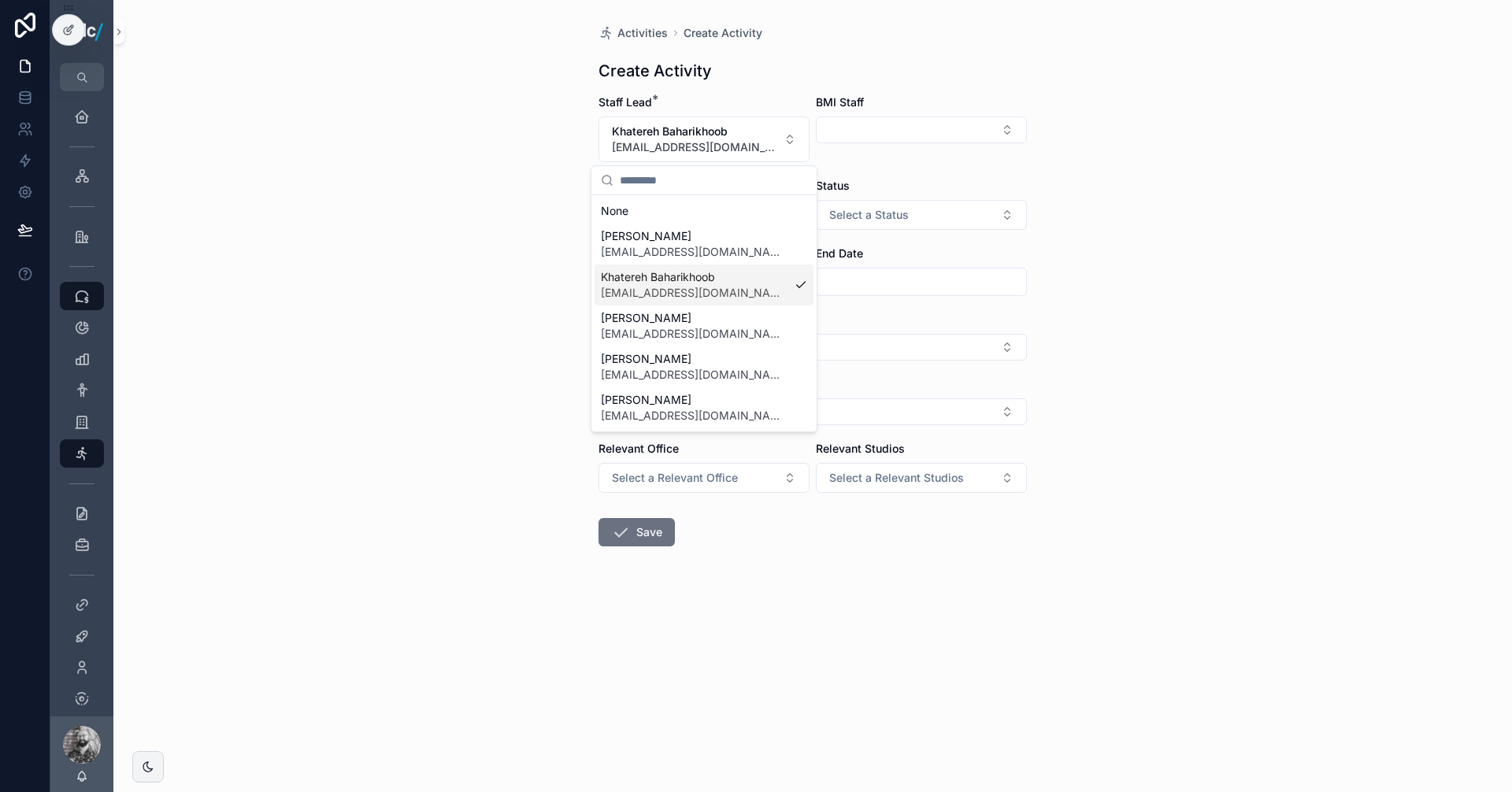
click at [754, 282] on span "Khatereh Baharikhoob" at bounding box center [695, 277] width 187 height 15
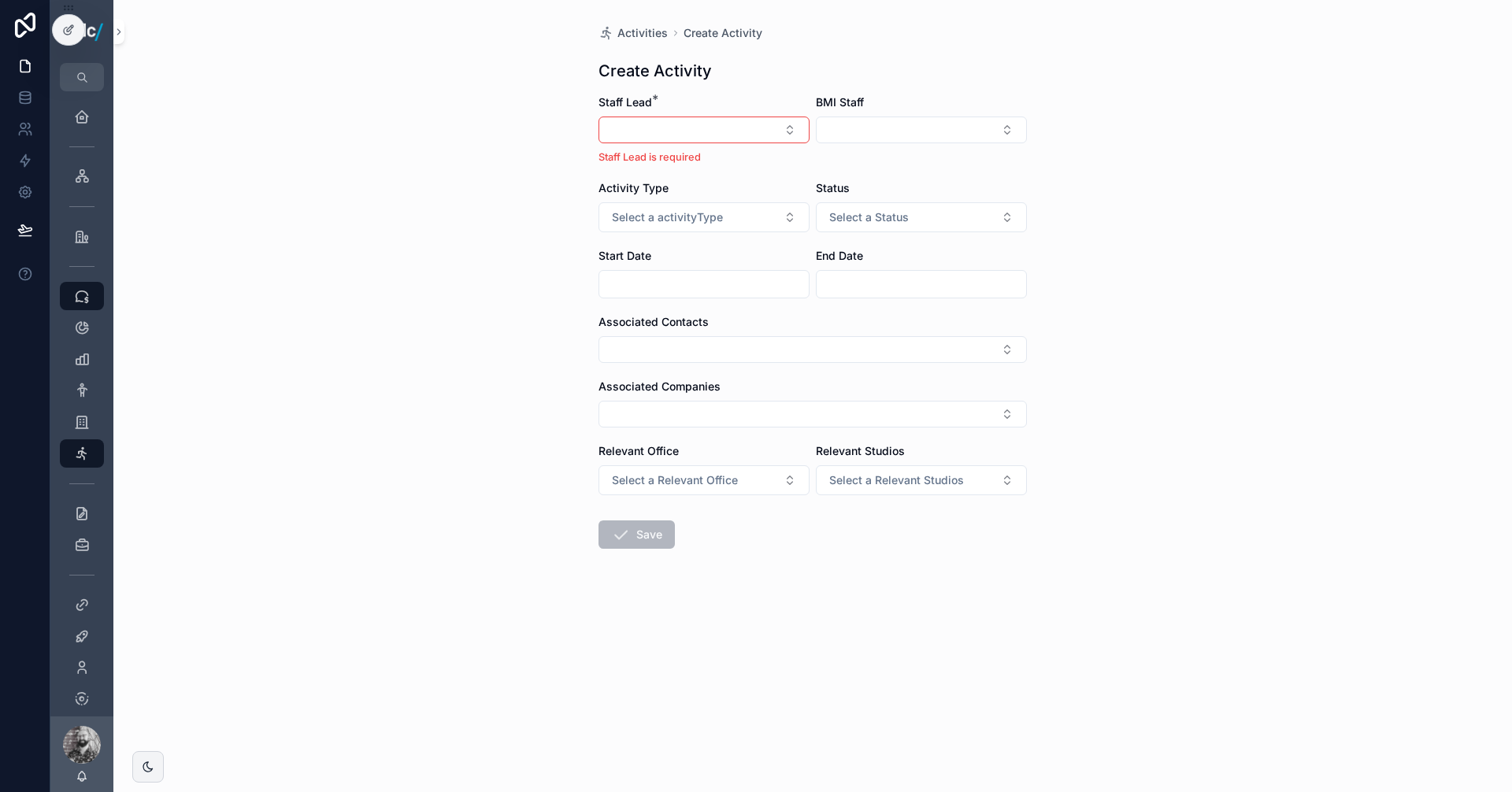
click at [717, 111] on div "Staff Lead * Staff Lead is required" at bounding box center [704, 129] width 211 height 70
click at [717, 114] on div "Staff Lead * Staff Lead is required" at bounding box center [704, 129] width 211 height 70
click at [711, 126] on button "Select Button" at bounding box center [704, 130] width 211 height 27
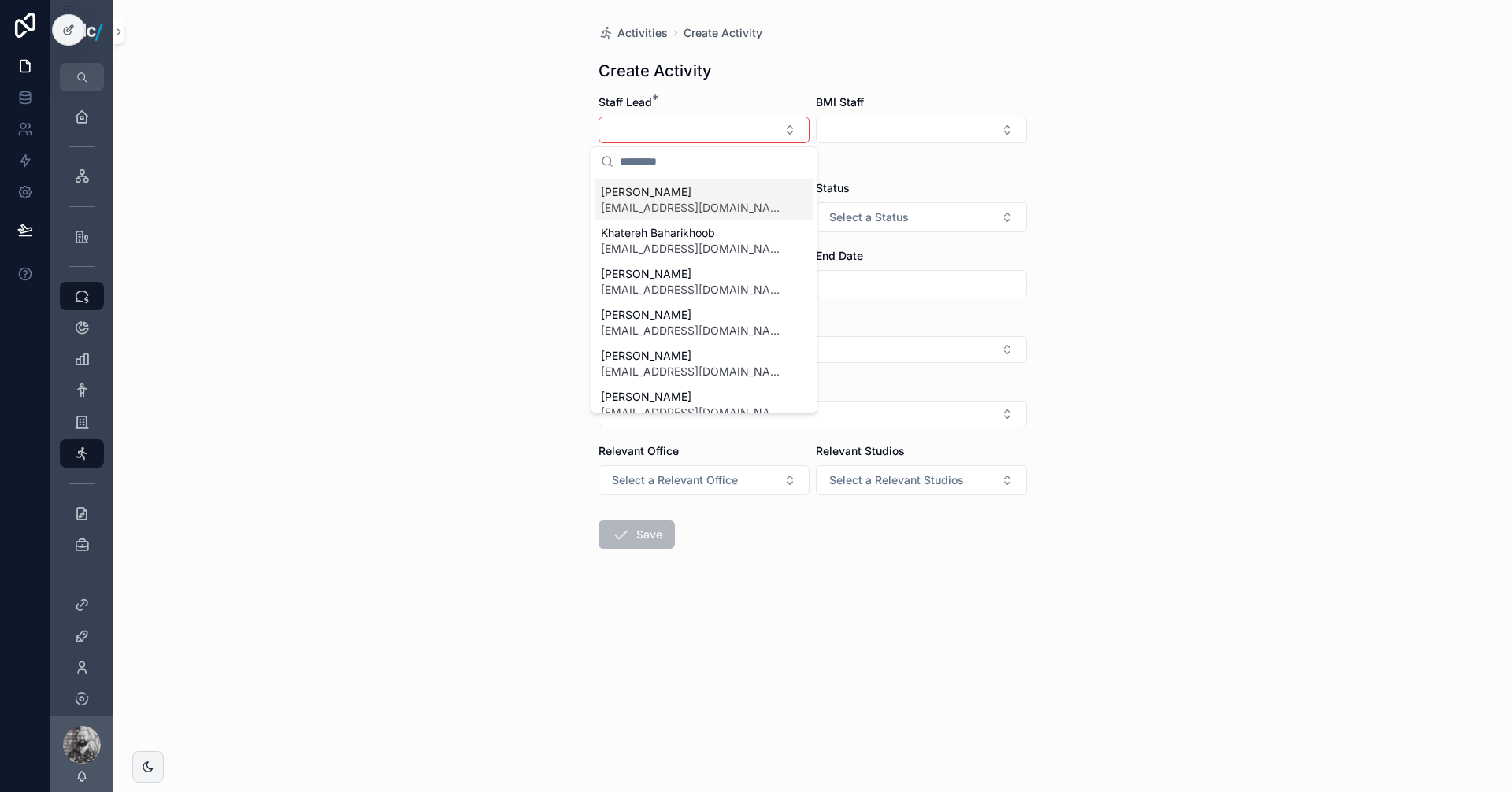
drag, startPoint x: 452, startPoint y: 101, endPoint x: 458, endPoint y: 107, distance: 8.5
click at [458, 104] on div "Activities Create Activity Create Activity Staff Lead * Staff Lead is required …" at bounding box center [813, 396] width 1398 height 792
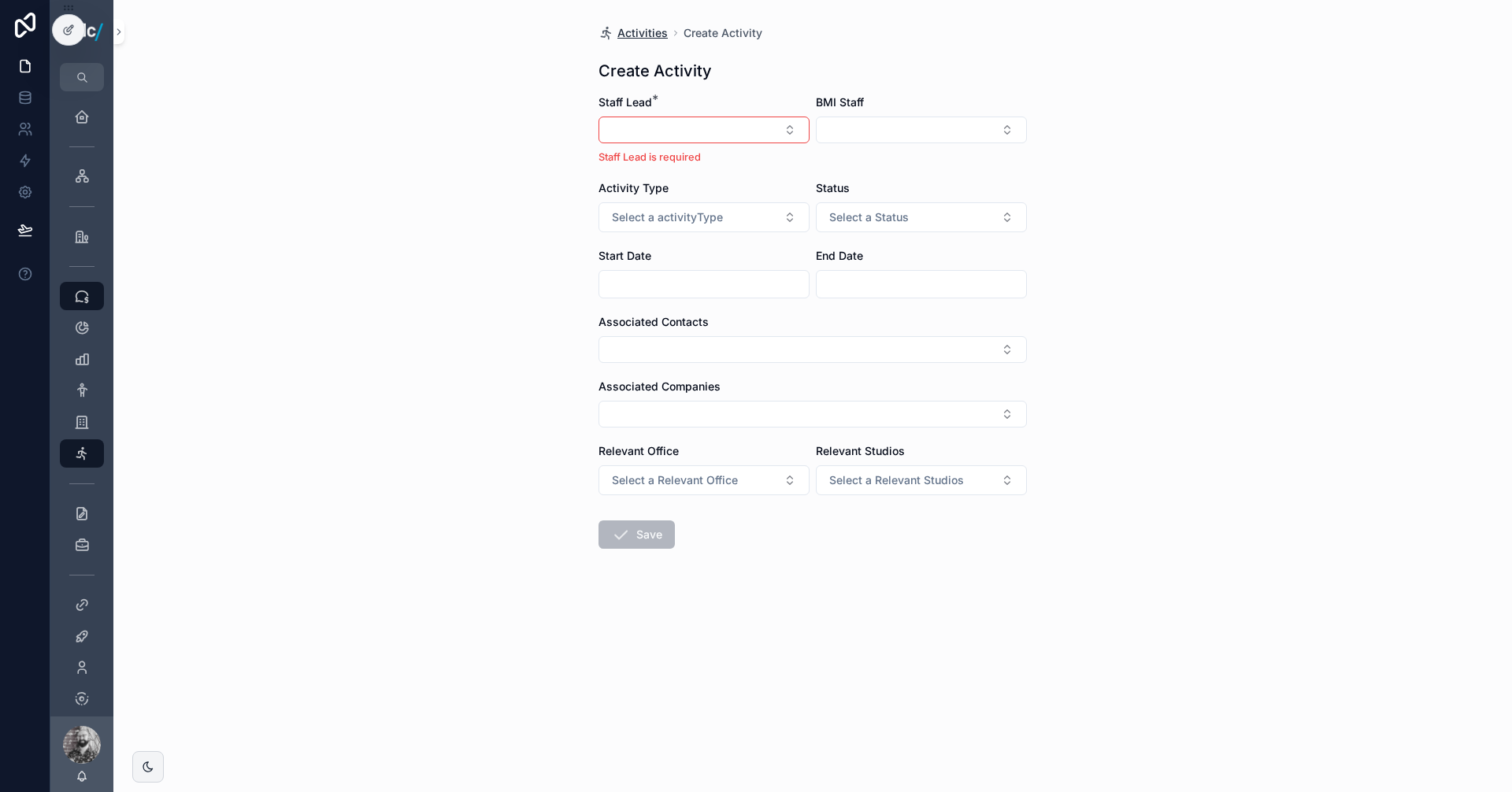
click at [626, 33] on span "Activities" at bounding box center [642, 33] width 51 height 15
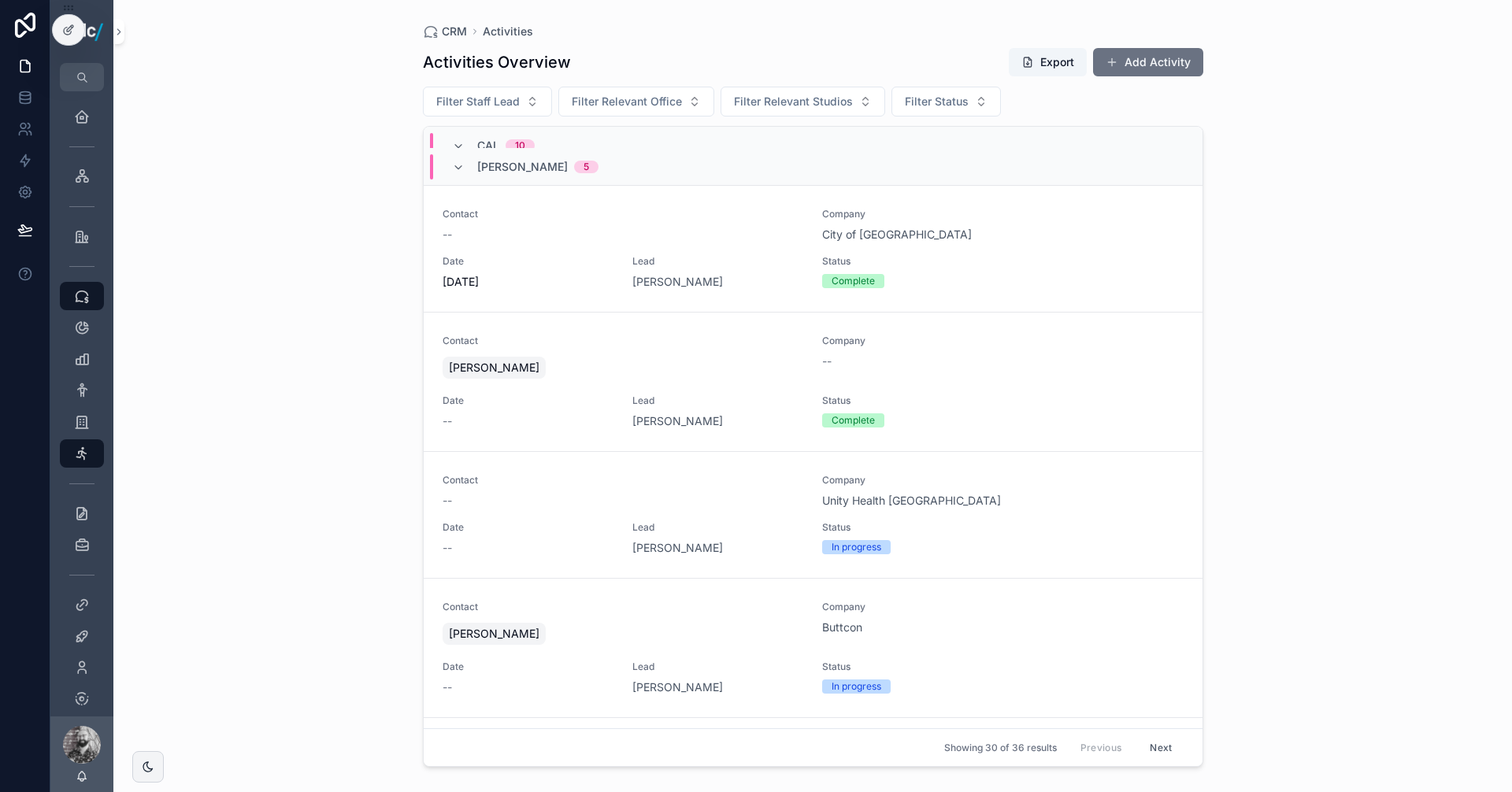
scroll to position [1496, 0]
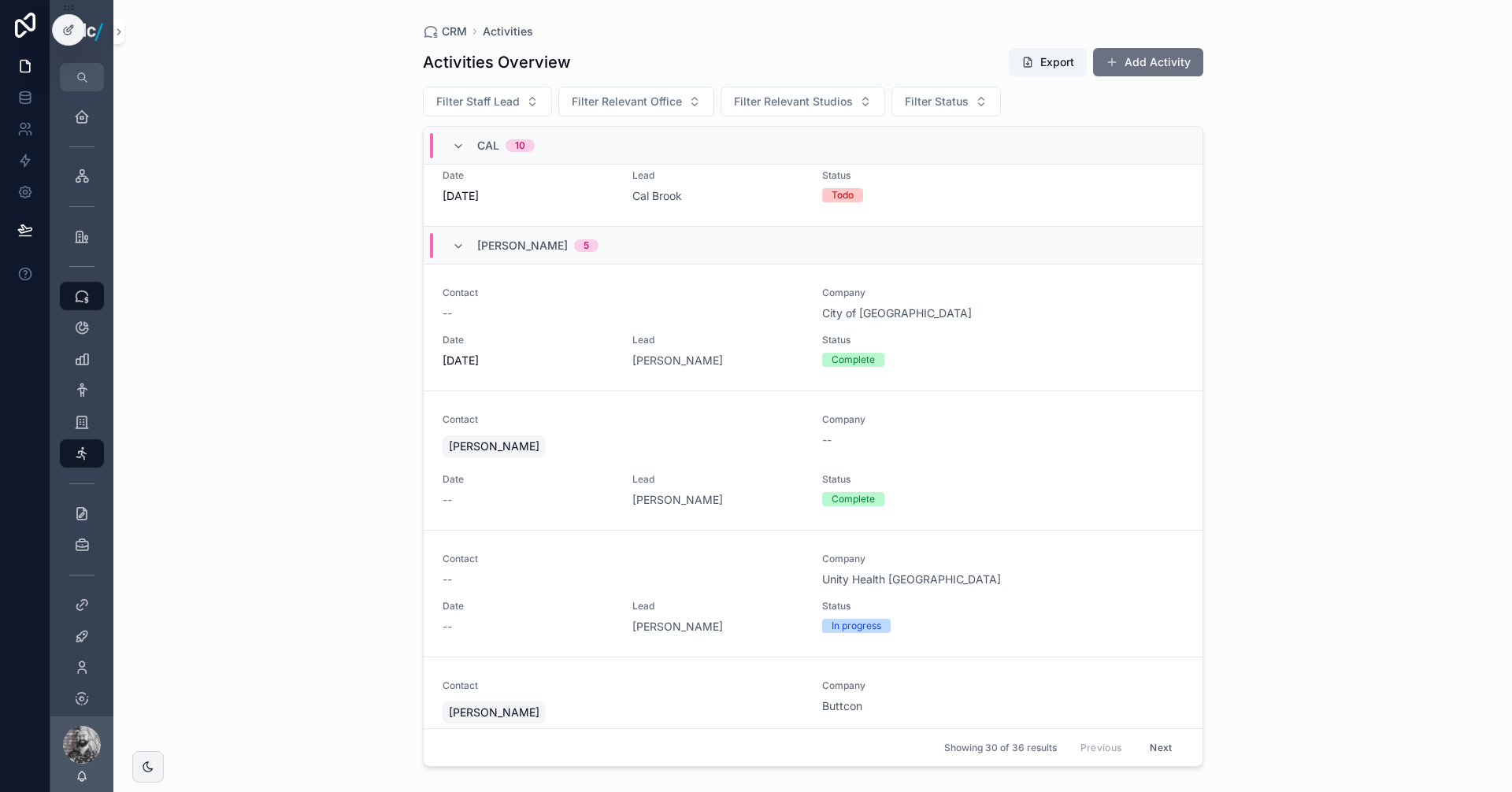
drag, startPoint x: 1122, startPoint y: 66, endPoint x: 1113, endPoint y: 72, distance: 10.8
click at [1122, 66] on button "Add Activity" at bounding box center [1148, 62] width 110 height 28
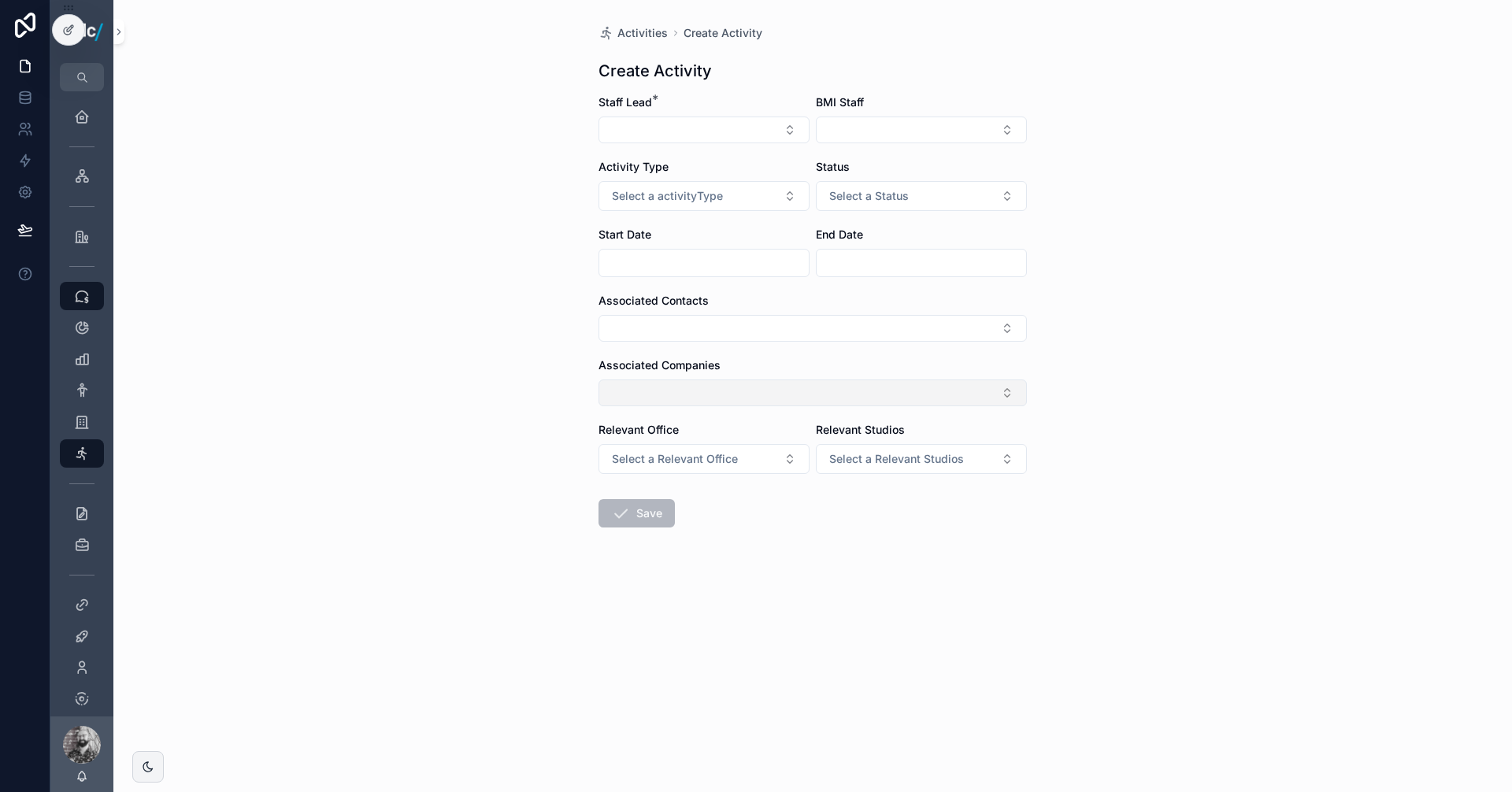
click at [648, 393] on button "Select Button" at bounding box center [813, 392] width 428 height 27
type input "**********"
click at [760, 452] on button "New" at bounding box center [812, 454] width 212 height 15
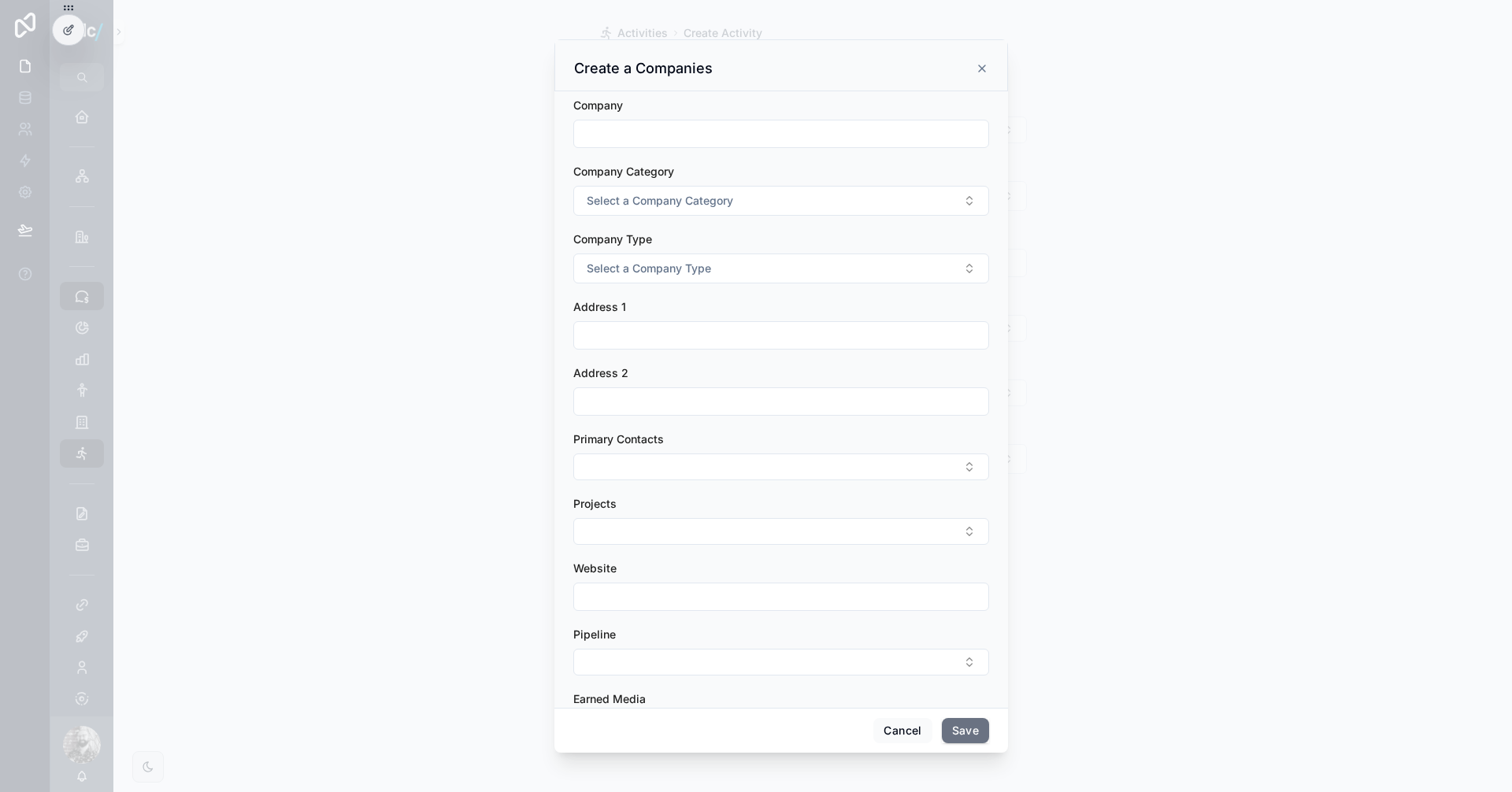
click at [626, 131] on input "scrollable content" at bounding box center [781, 134] width 415 height 22
paste input "**********"
type input "**********"
click at [965, 732] on button "Save" at bounding box center [965, 730] width 47 height 25
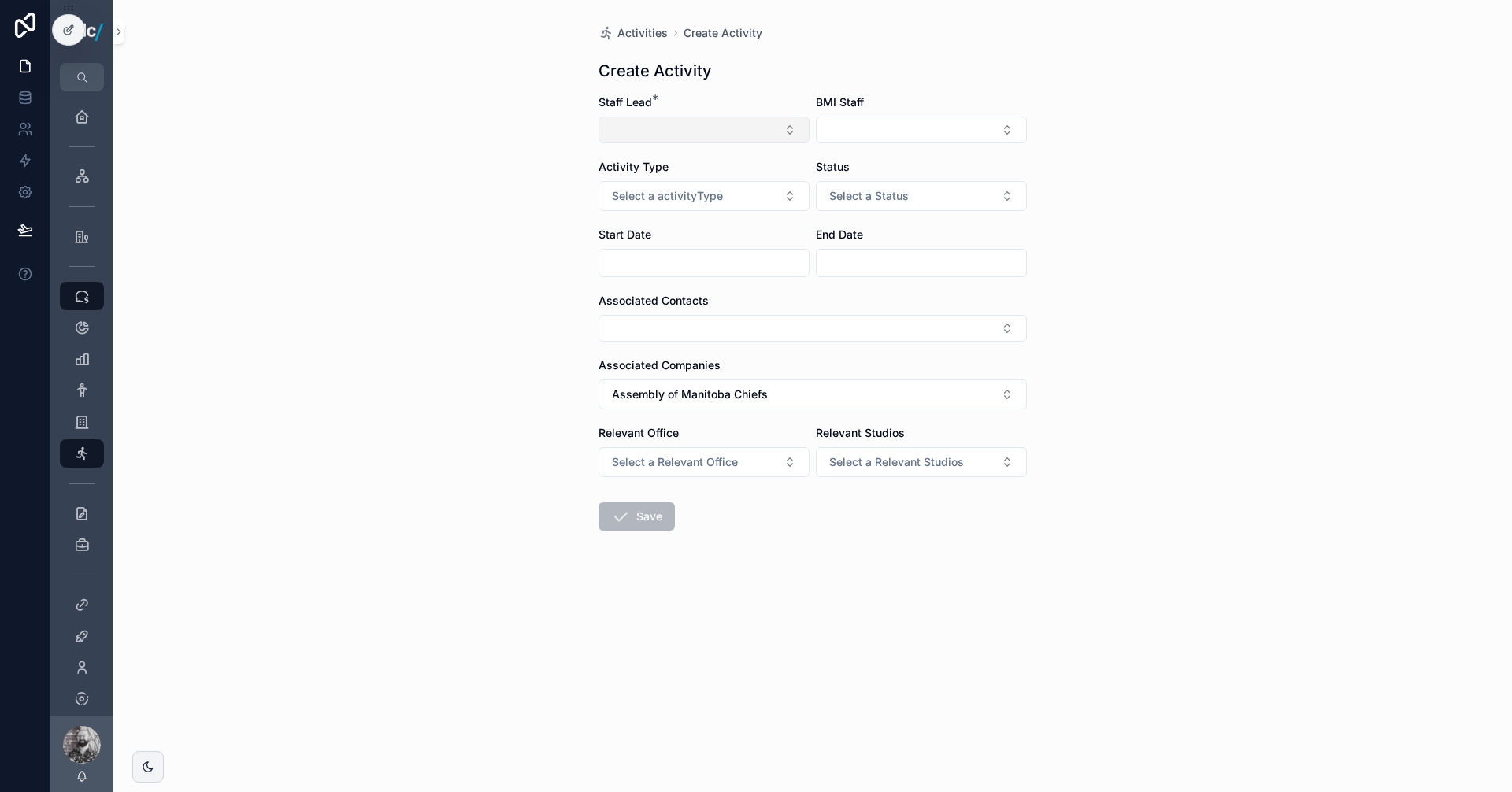
click at [641, 129] on button "Select Button" at bounding box center [704, 130] width 211 height 27
type input "**"
click at [682, 197] on span "[PERSON_NAME]" at bounding box center [707, 192] width 163 height 15
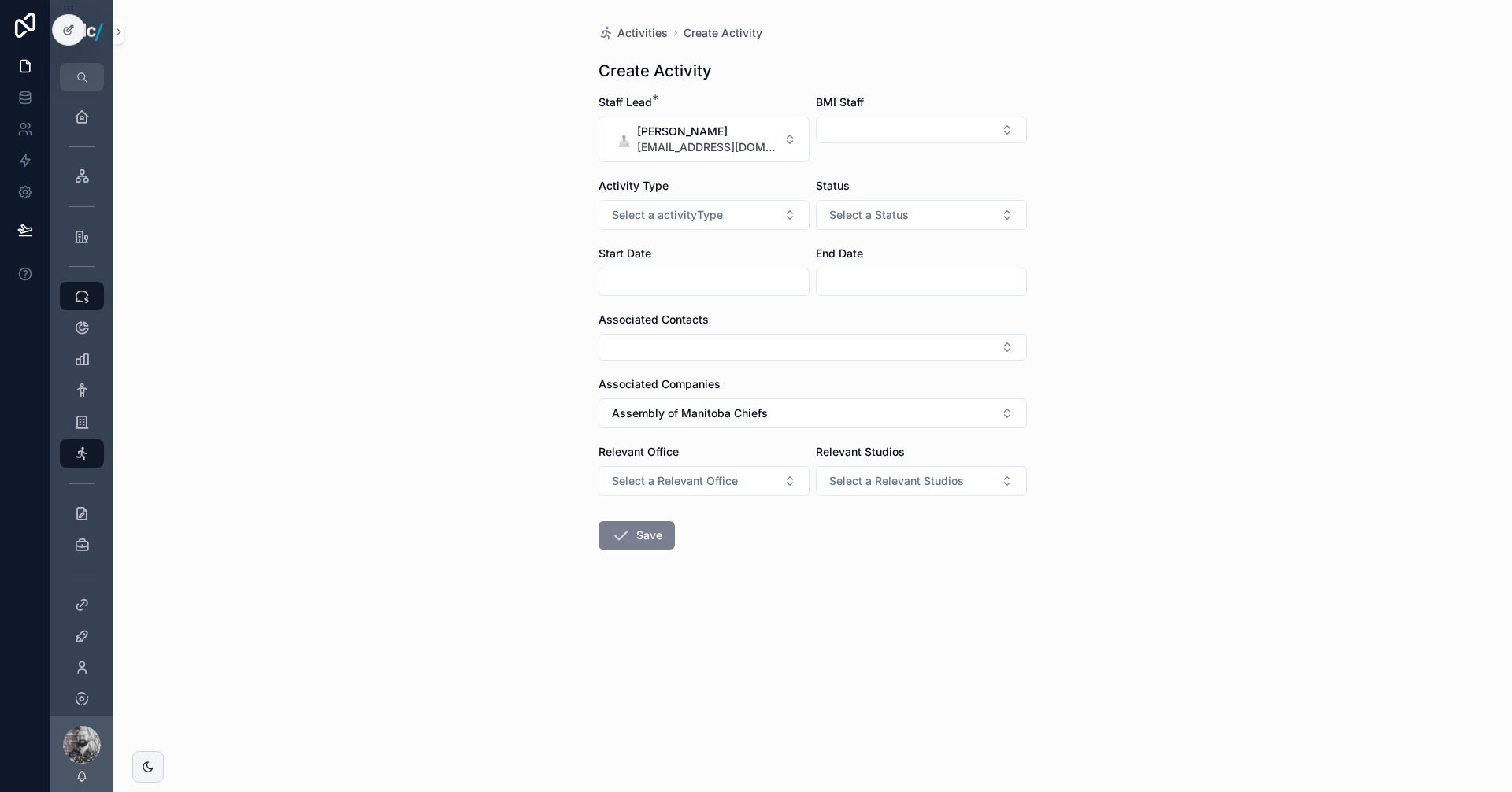
click at [645, 531] on button "Save" at bounding box center [636, 535] width 77 height 28
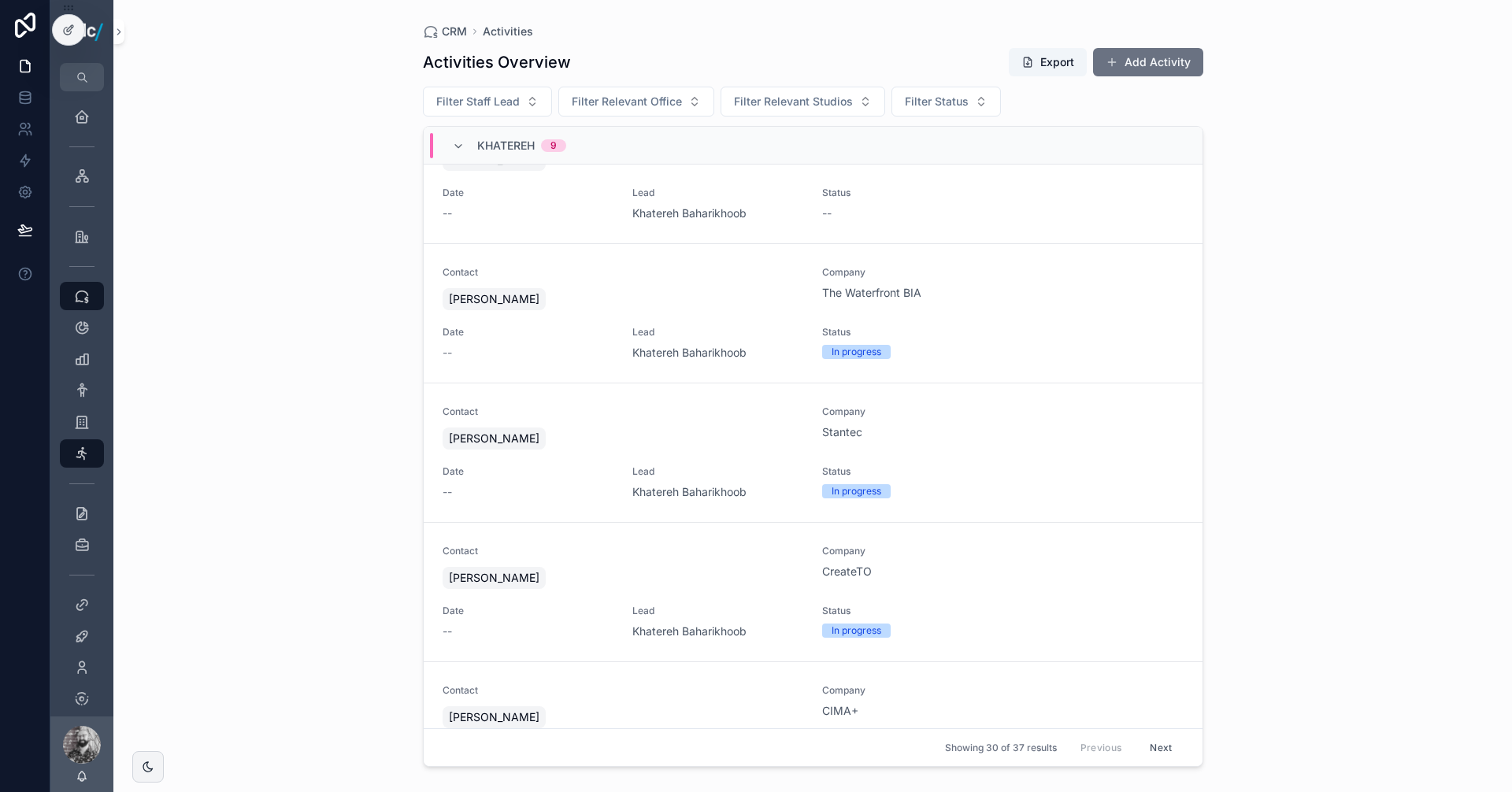
scroll to position [2321, 0]
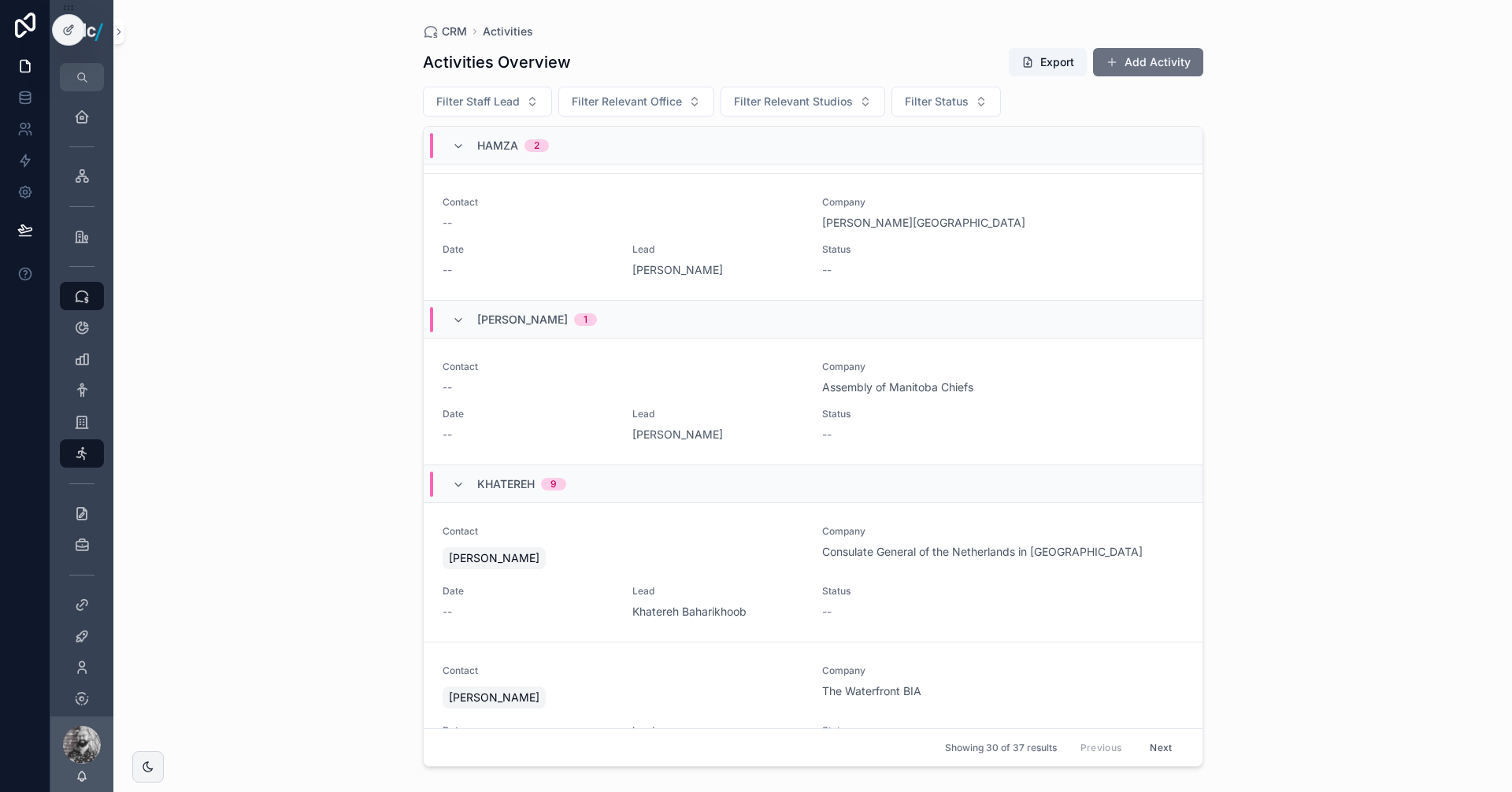
click at [718, 396] on div "Contact -- Company Assembly of Manitoba Chiefs Date -- Lead [PERSON_NAME] Statu…" at bounding box center [814, 401] width 741 height 82
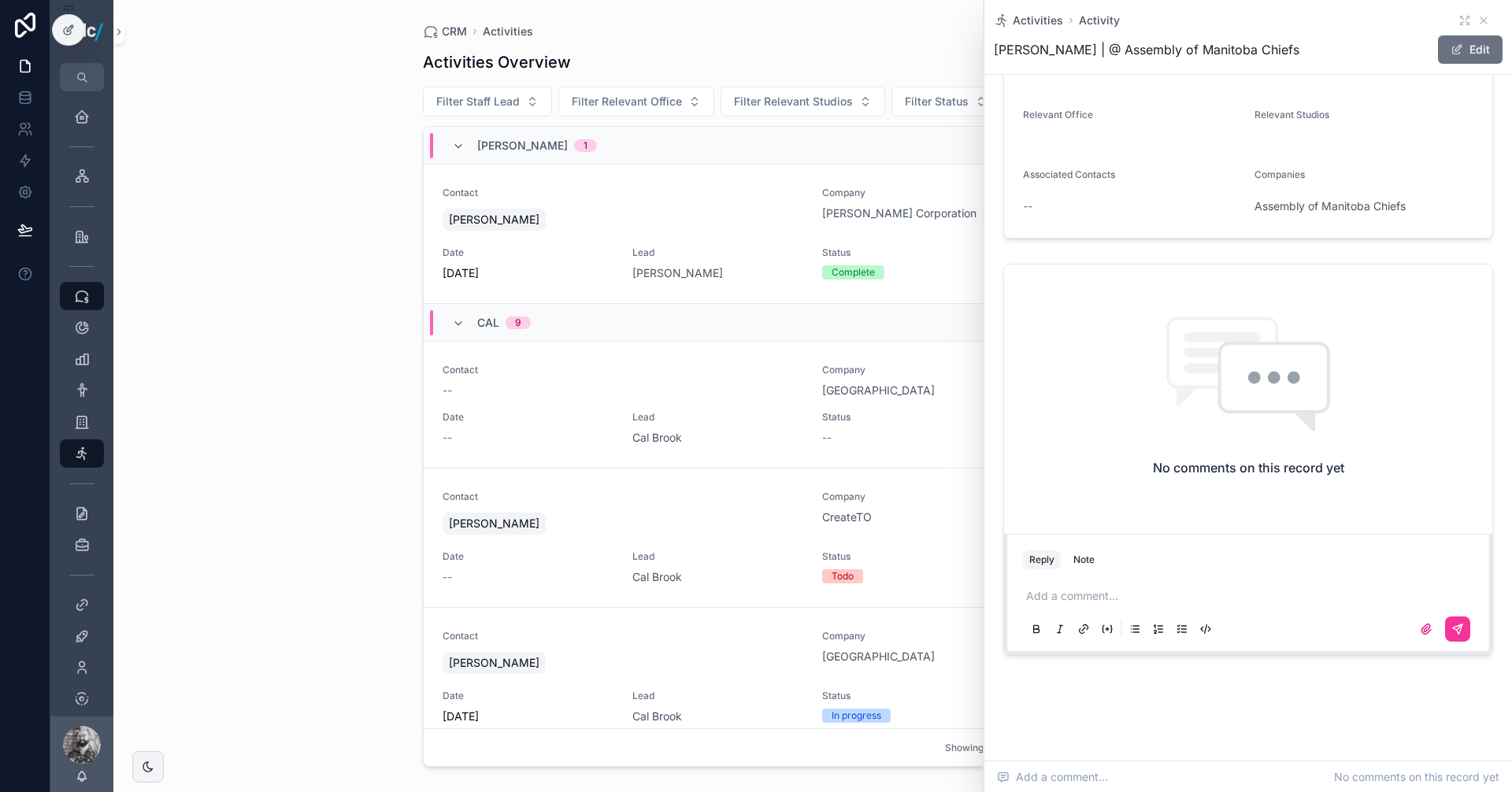
scroll to position [156, 0]
click at [1082, 592] on p "scrollable content" at bounding box center [1251, 594] width 451 height 15
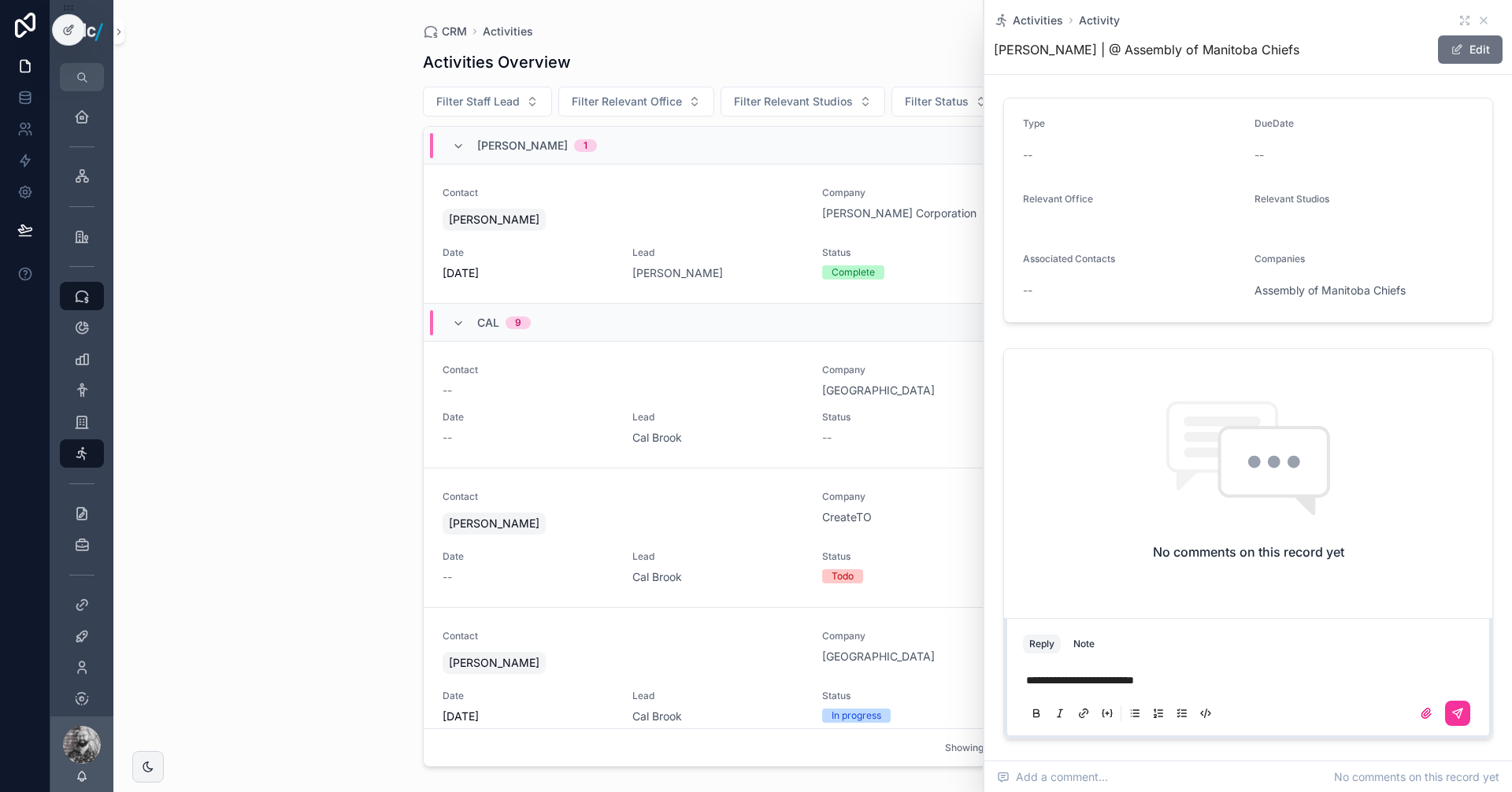
scroll to position [0, 0]
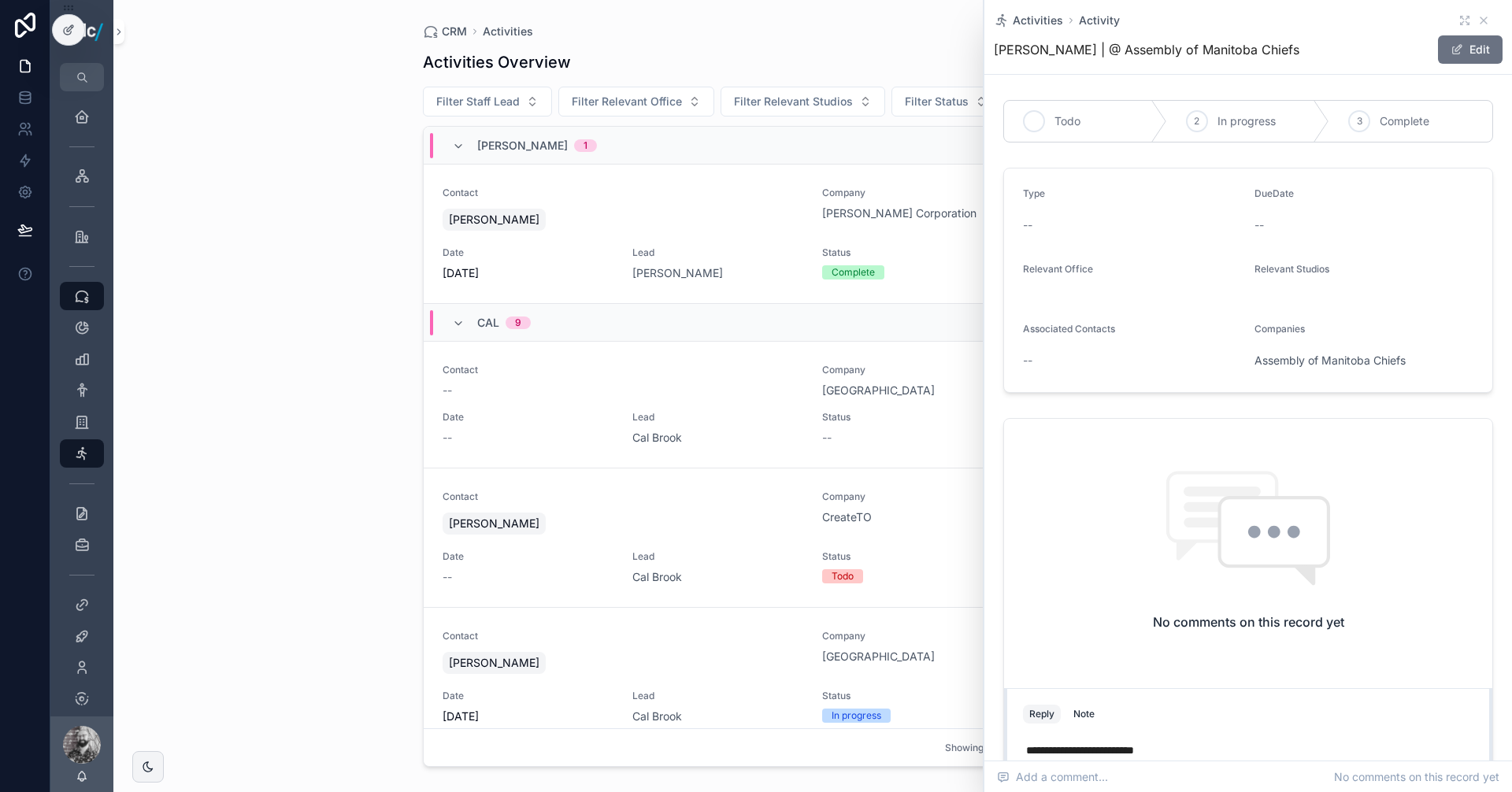
click at [1103, 121] on div "1 Todo" at bounding box center [1085, 121] width 163 height 41
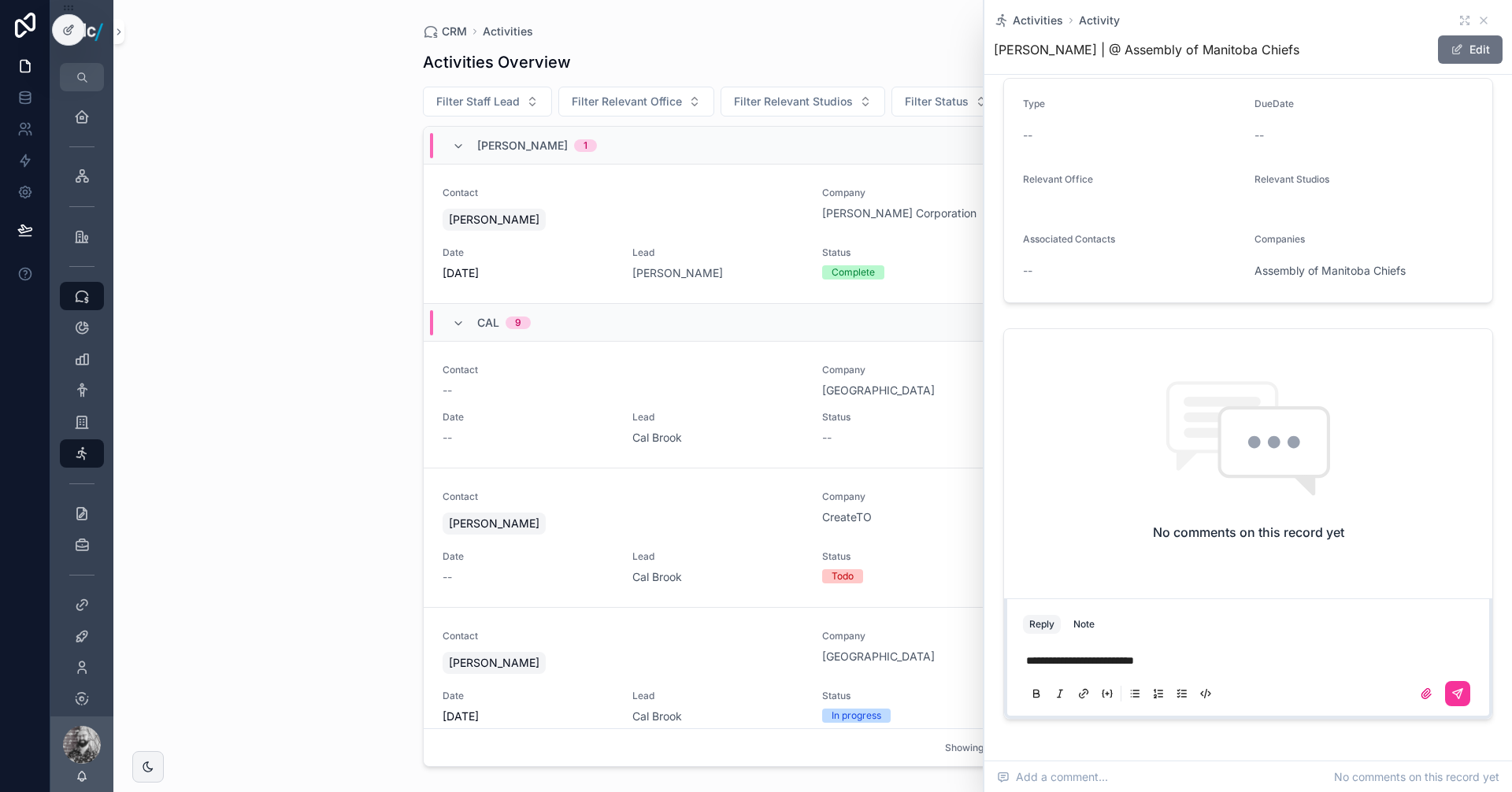
scroll to position [156, 0]
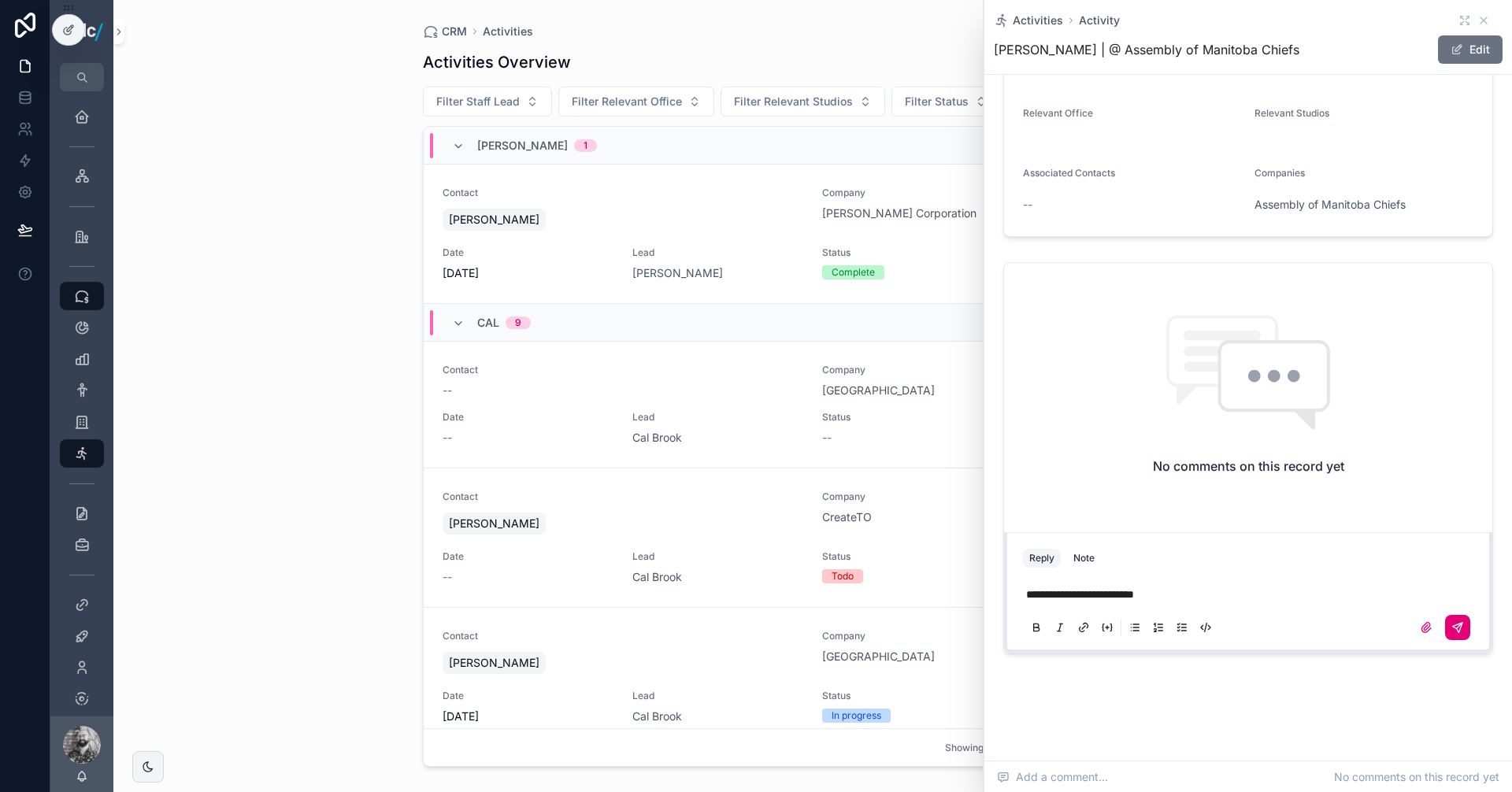
click at [1455, 620] on button "scrollable content" at bounding box center [1457, 627] width 25 height 25
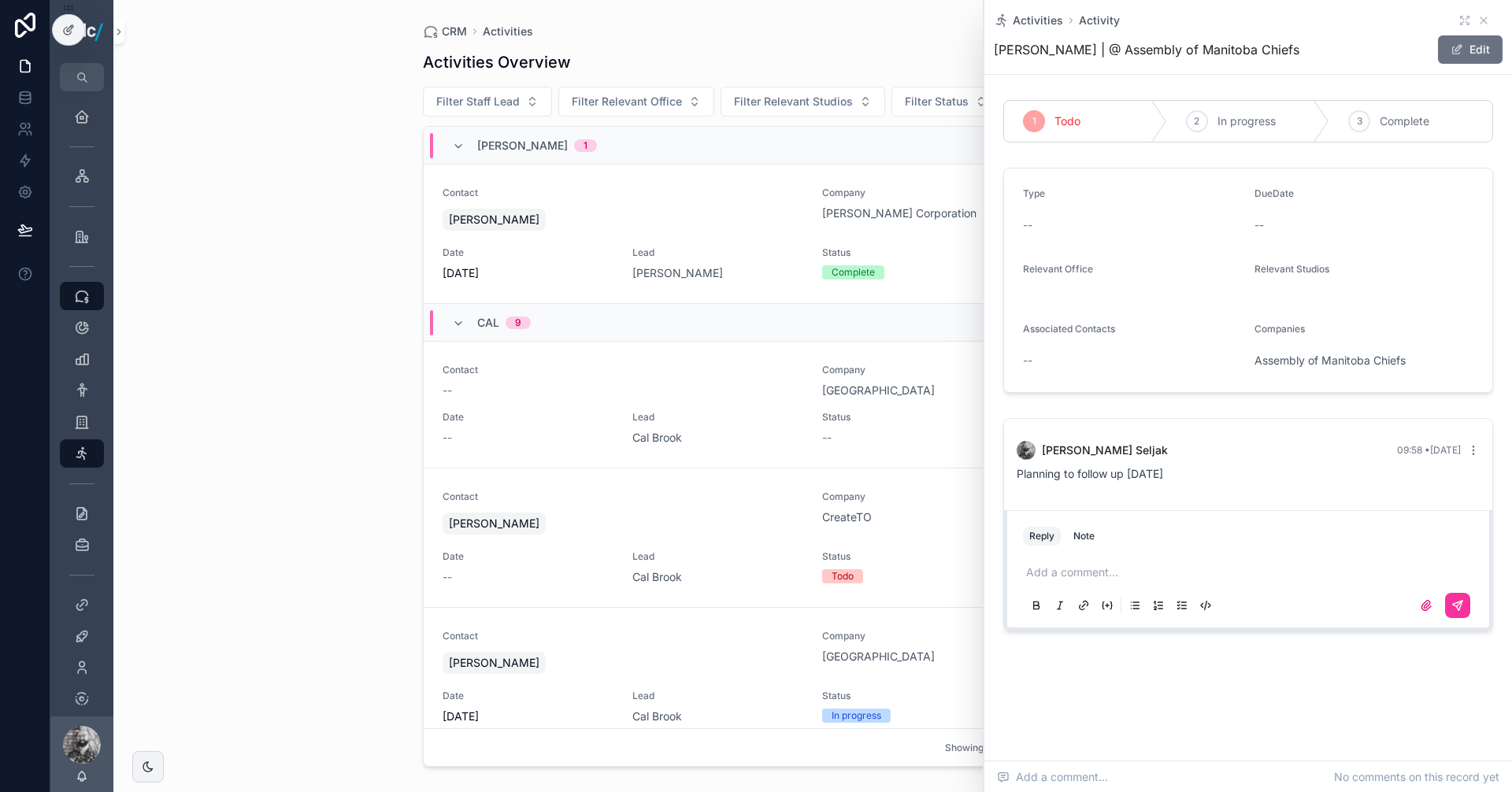
scroll to position [0, 0]
click at [323, 175] on div "CRM Activities Activities Overview Export Add Activity Filter Staff Lead Filter…" at bounding box center [813, 396] width 1398 height 792
click at [1482, 25] on icon "scrollable content" at bounding box center [1484, 20] width 13 height 13
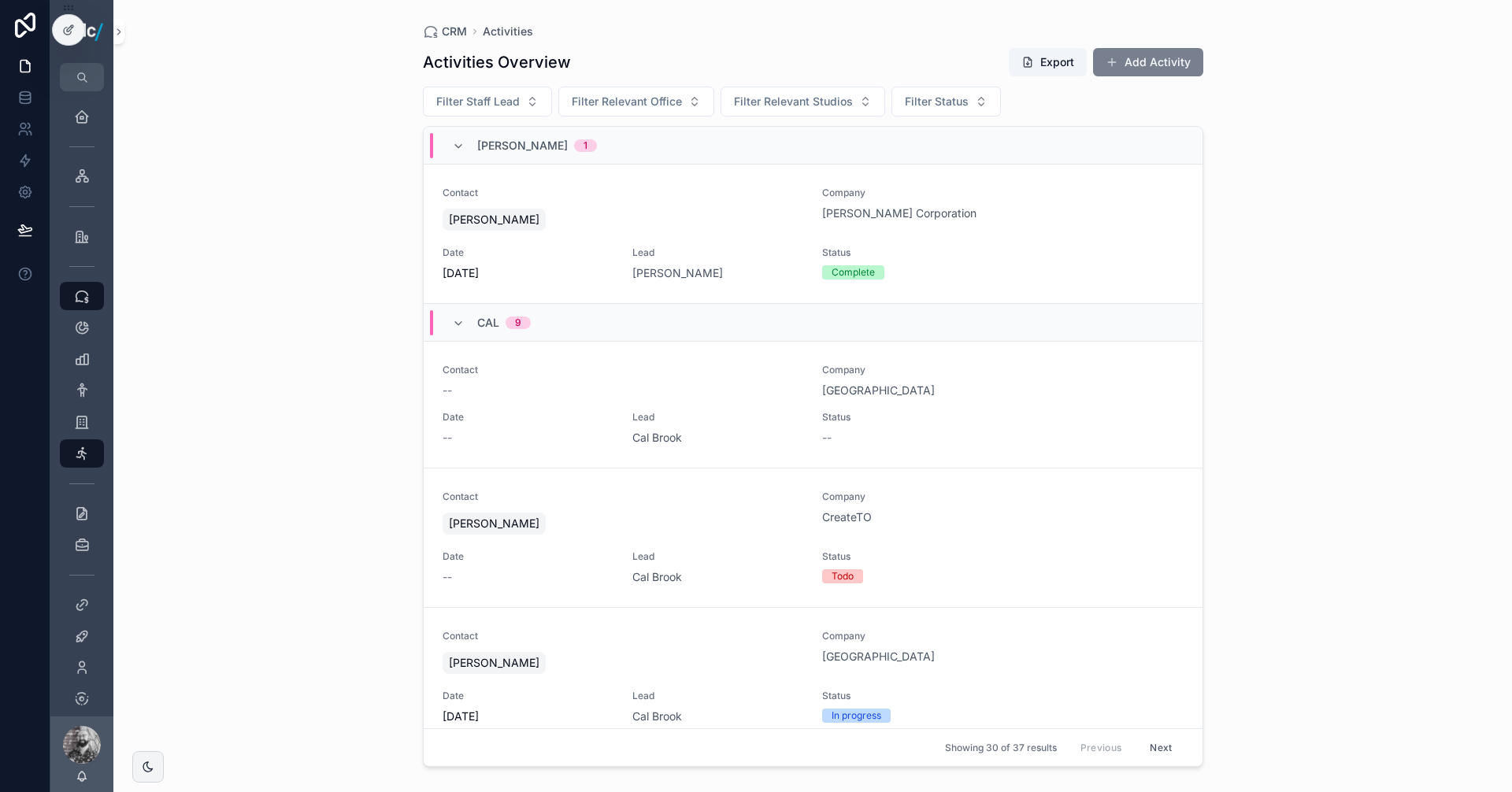
click at [1163, 64] on button "Add Activity" at bounding box center [1148, 62] width 110 height 28
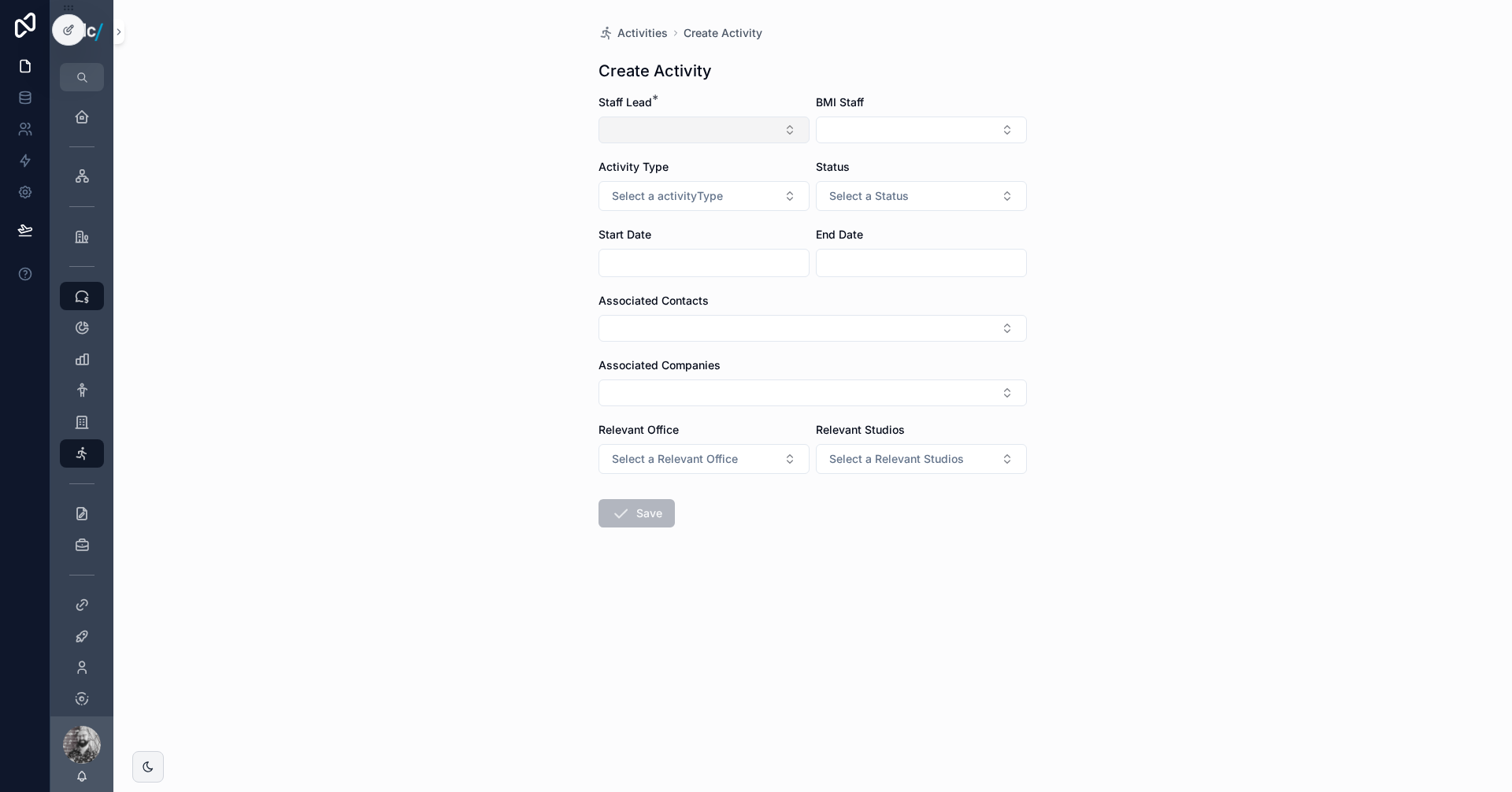
click at [714, 123] on button "Select Button" at bounding box center [704, 130] width 211 height 27
type input "**"
click at [707, 202] on span "[EMAIL_ADDRESS][DOMAIN_NAME]" at bounding box center [707, 208] width 163 height 15
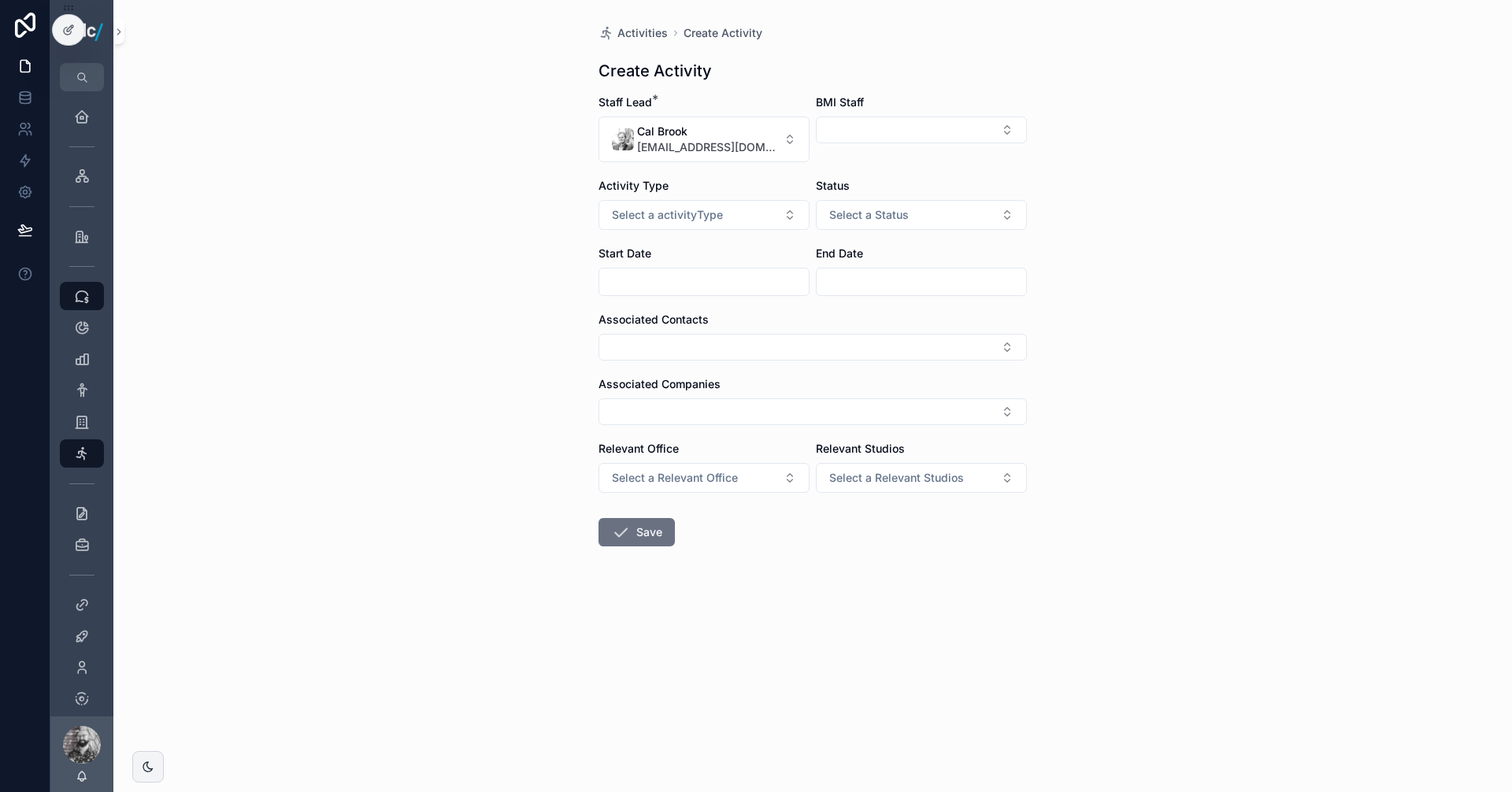
click at [838, 144] on div "BMI Staff" at bounding box center [921, 128] width 211 height 68
click at [844, 135] on button "Select Button" at bounding box center [921, 130] width 211 height 27
type input "**"
click at [875, 191] on span "[PERSON_NAME]" at bounding box center [912, 192] width 187 height 15
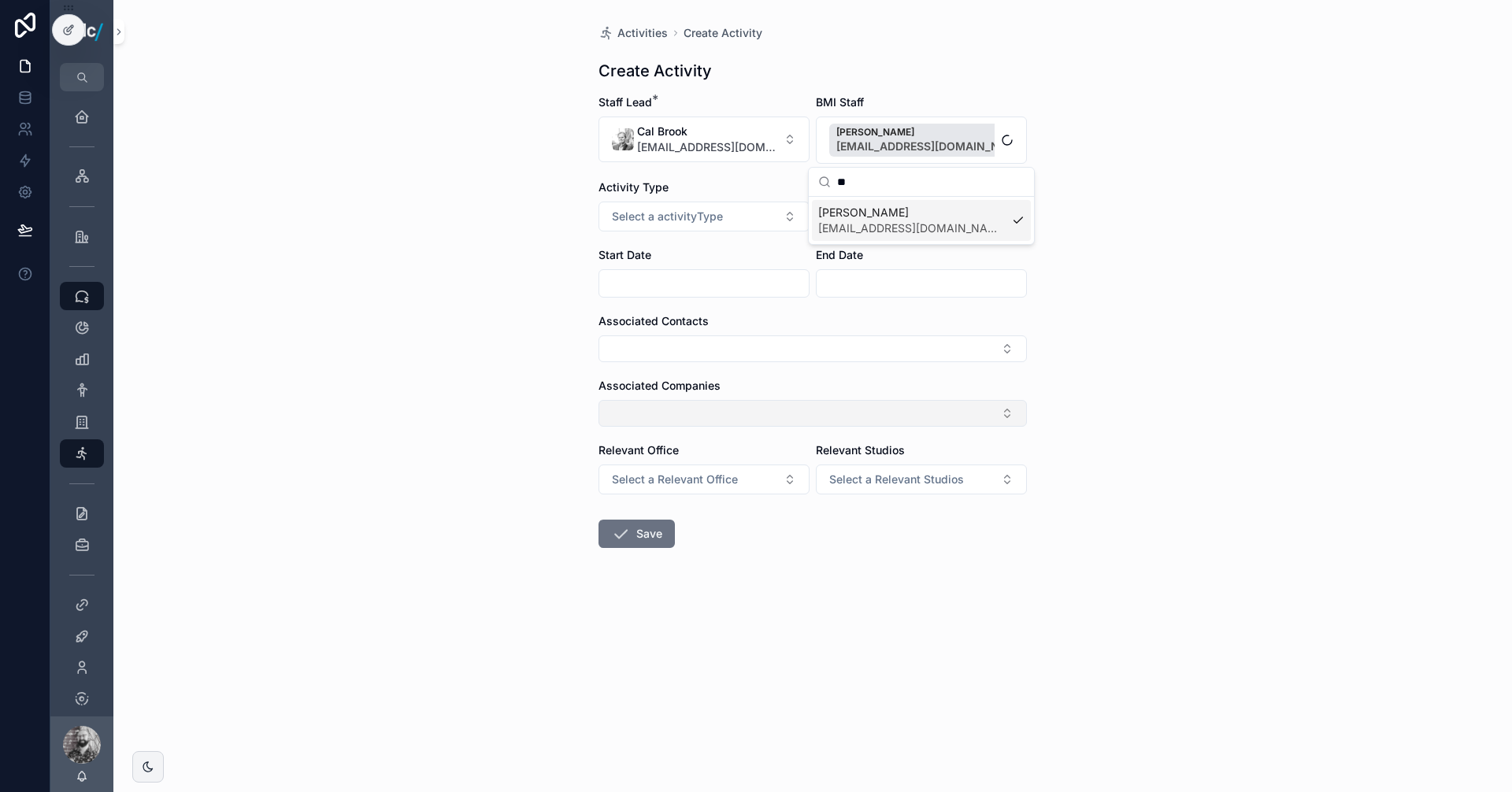
click at [657, 424] on button "Select Button" at bounding box center [813, 413] width 428 height 27
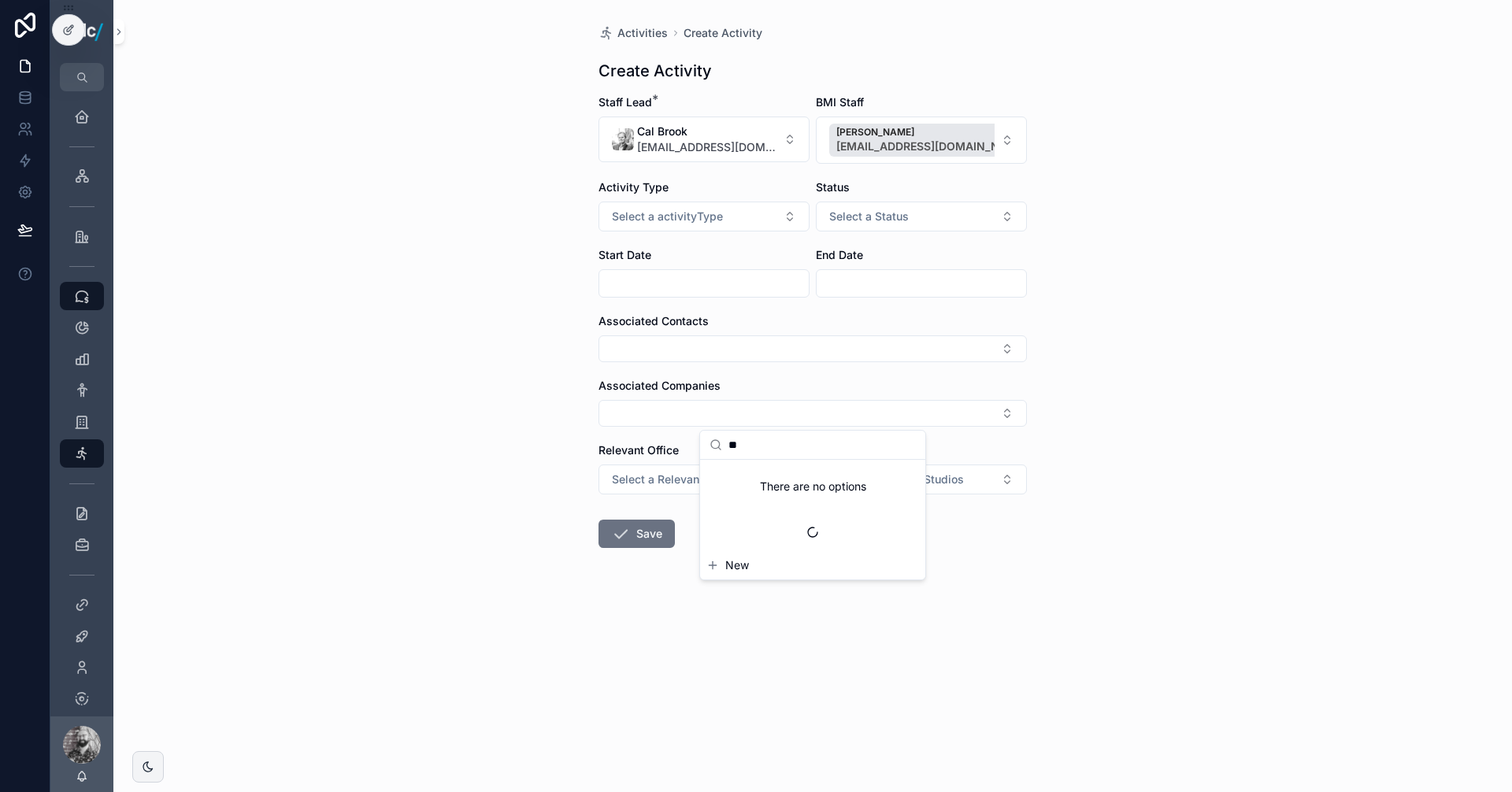
type input "*"
type input "*****"
click at [726, 470] on span "New" at bounding box center [736, 474] width 23 height 15
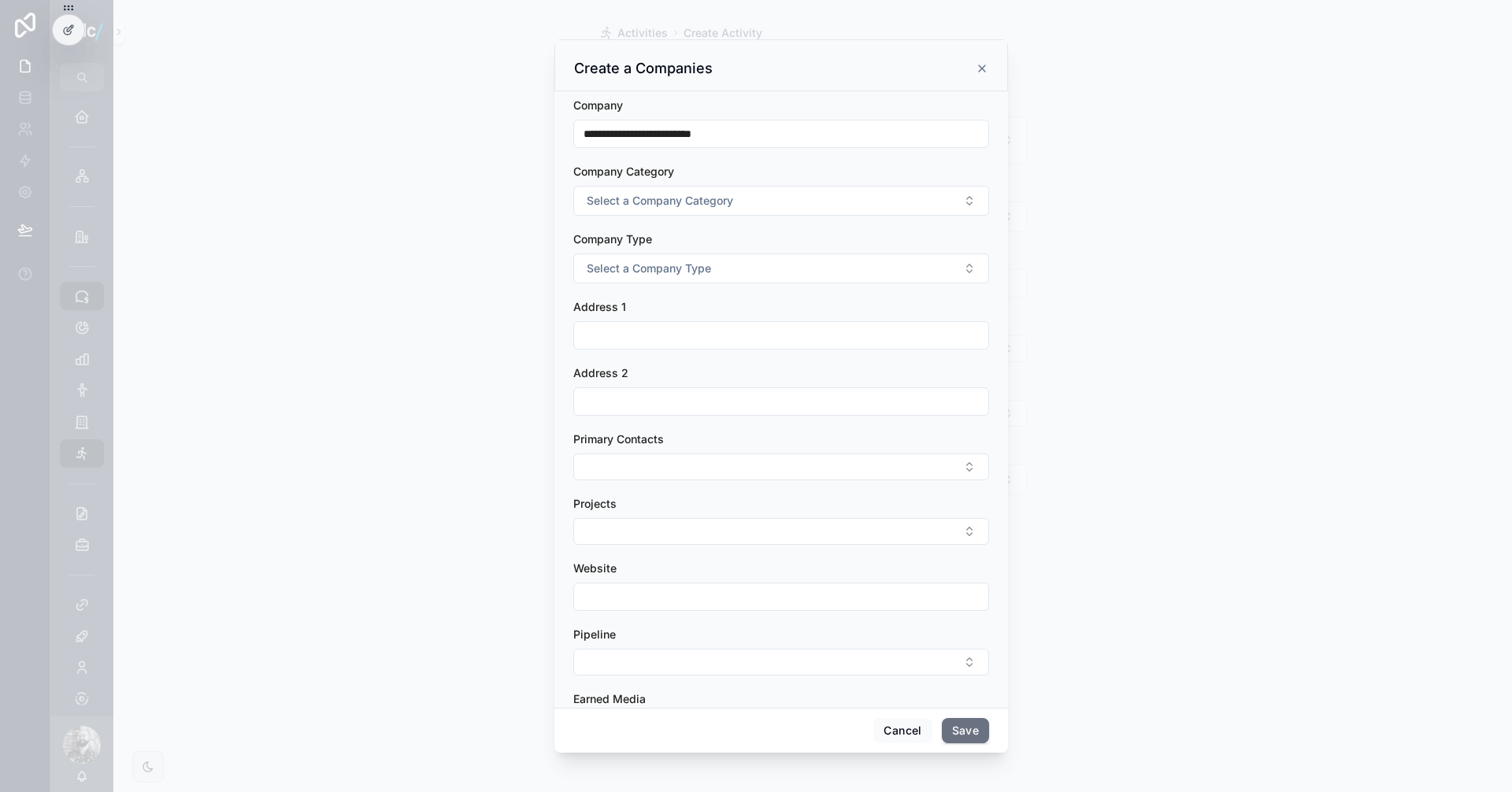
click at [808, 120] on div "**********" at bounding box center [781, 133] width 415 height 28
click at [805, 125] on input "**********" at bounding box center [781, 134] width 415 height 22
type input "**********"
click at [965, 734] on button "Save" at bounding box center [965, 730] width 47 height 25
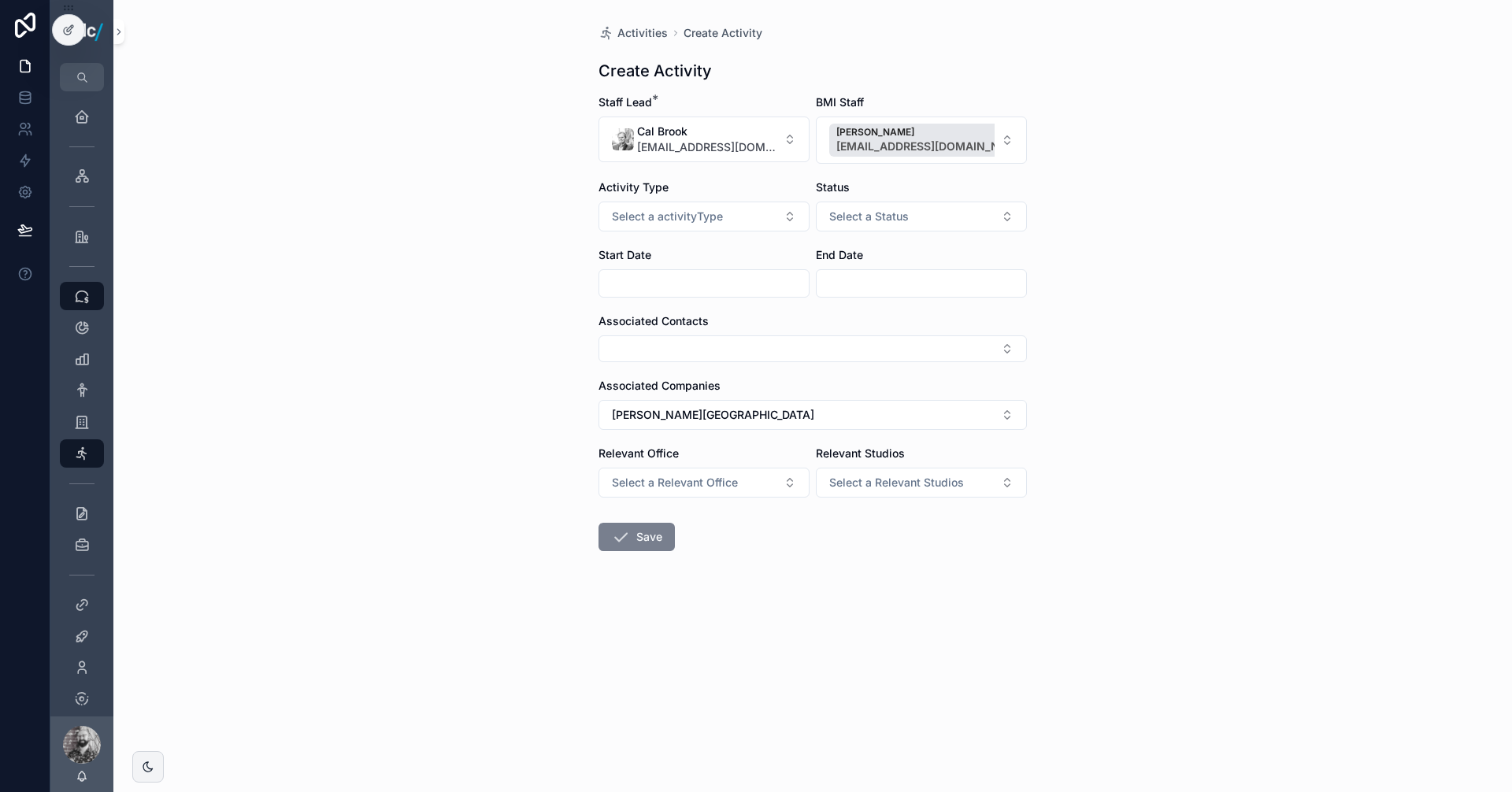
click at [642, 536] on button "Save" at bounding box center [636, 537] width 77 height 28
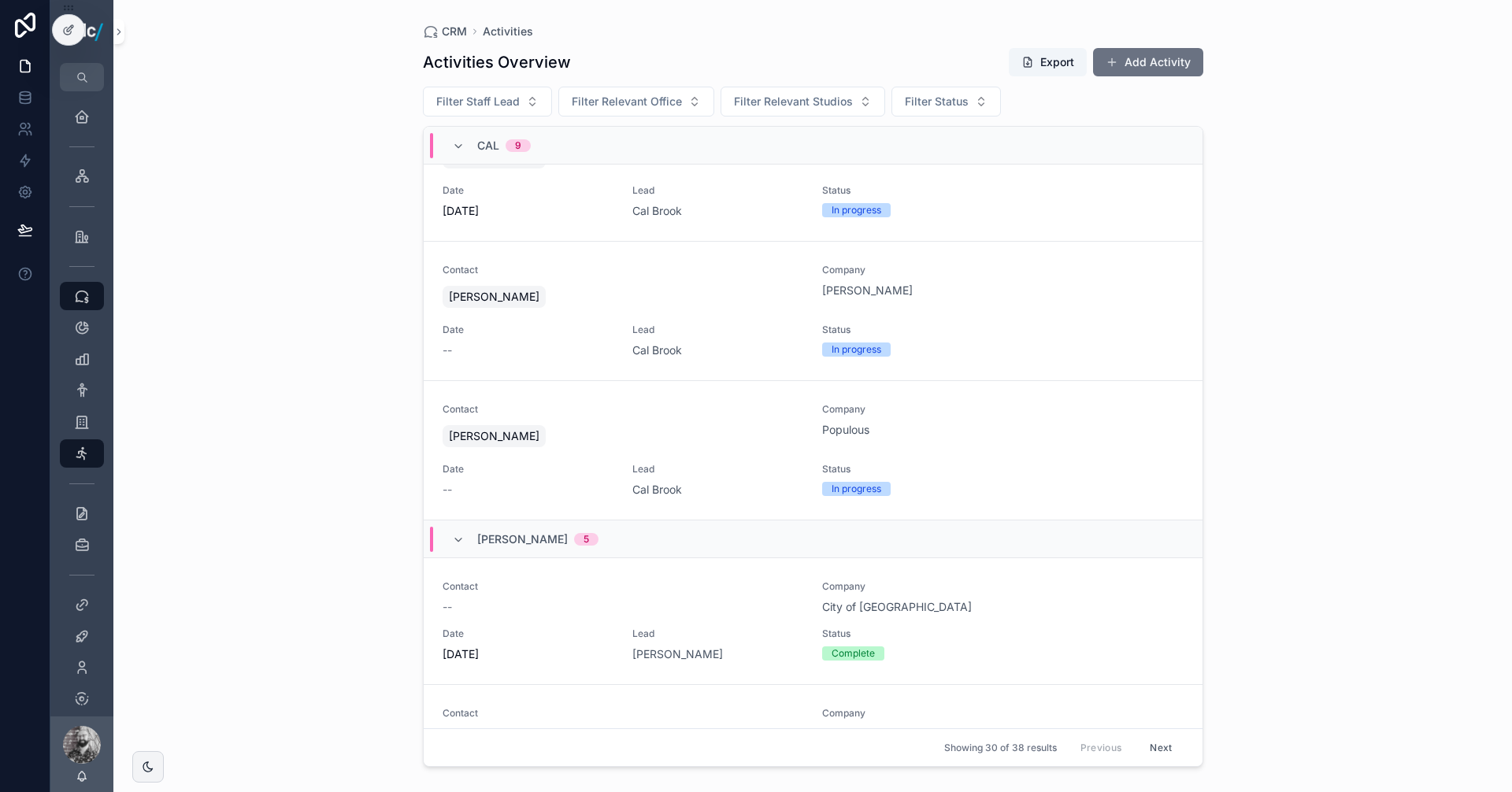
scroll to position [1444, 0]
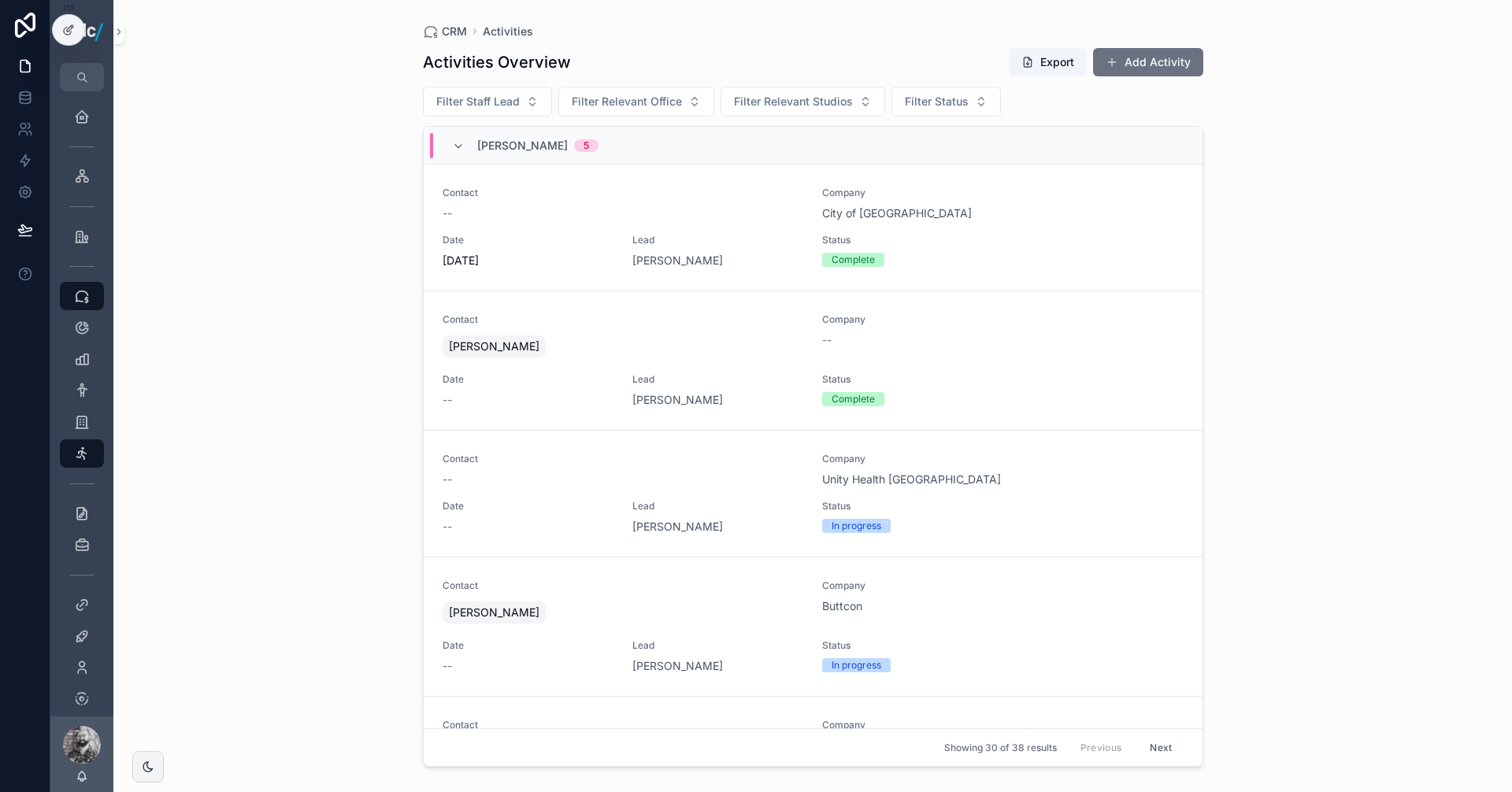
click at [742, 236] on span "Lead" at bounding box center [717, 240] width 171 height 13
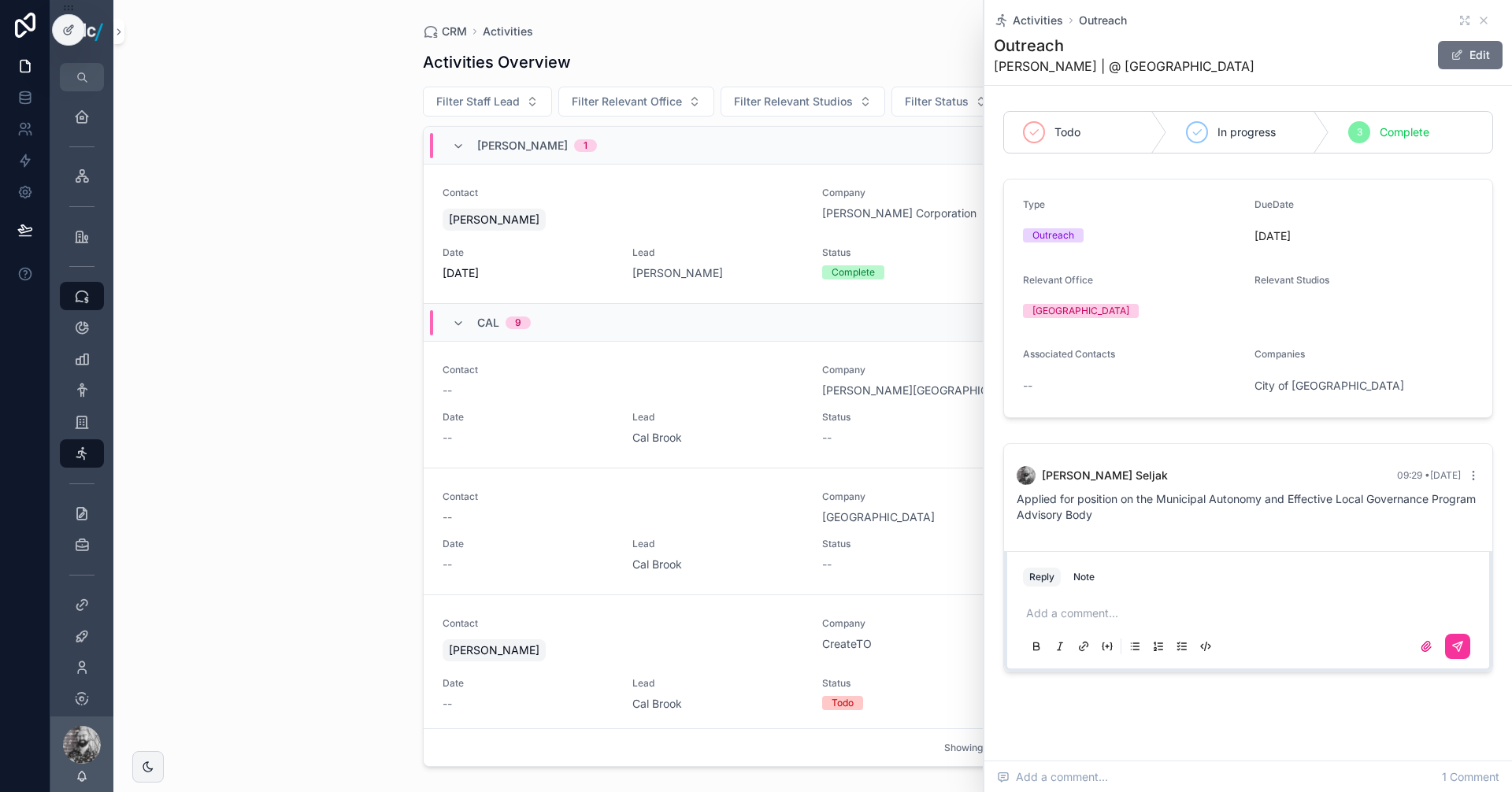
click at [378, 45] on div "CRM Activities Activities Overview Export Add Activity Filter Staff Lead Filter…" at bounding box center [813, 396] width 1398 height 792
click at [1478, 20] on icon "scrollable content" at bounding box center [1484, 20] width 13 height 13
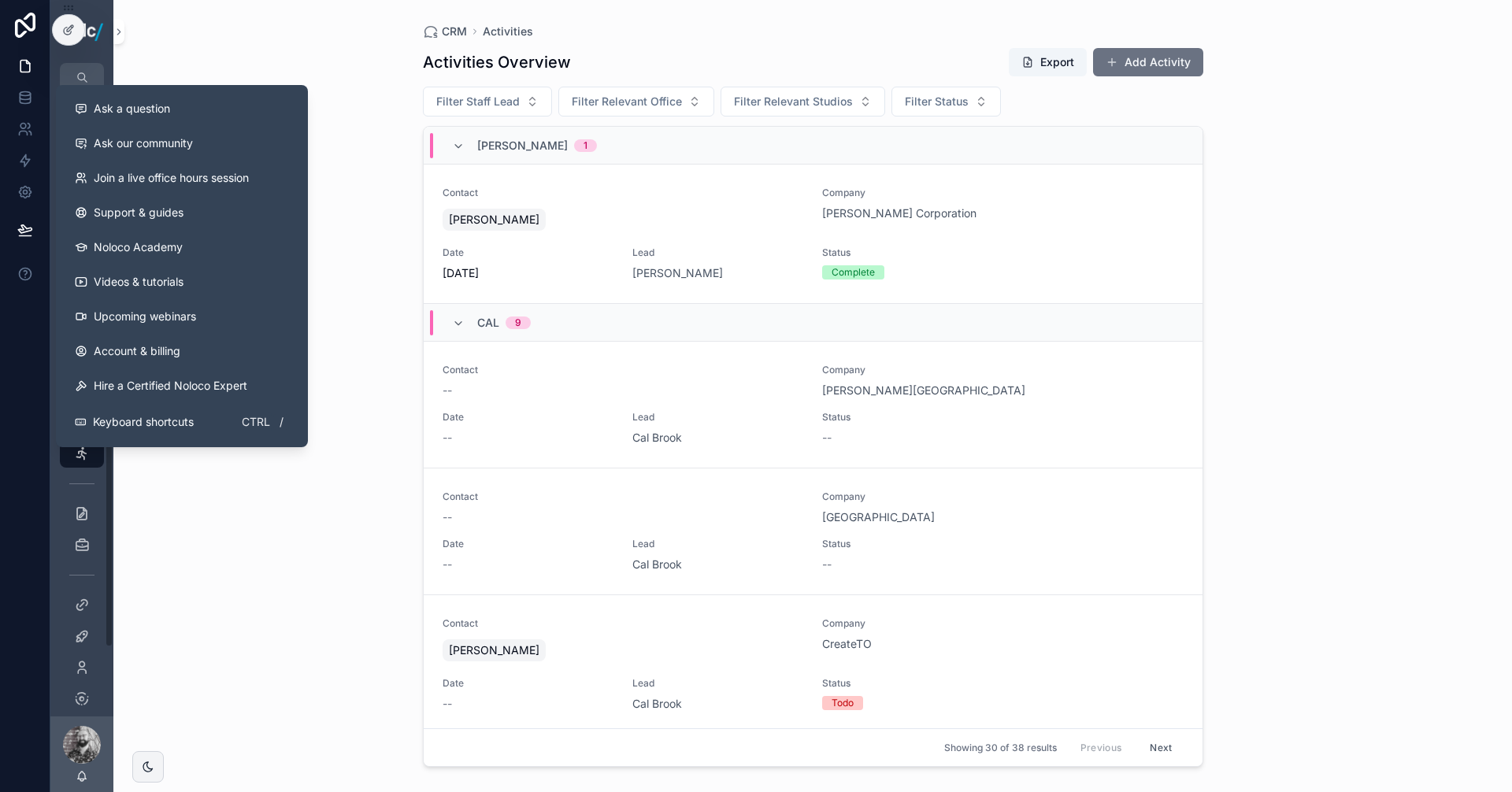
click at [306, 22] on div "CRM Activities Activities Overview Export Add Activity Filter Staff Lead Filter…" at bounding box center [813, 396] width 1398 height 792
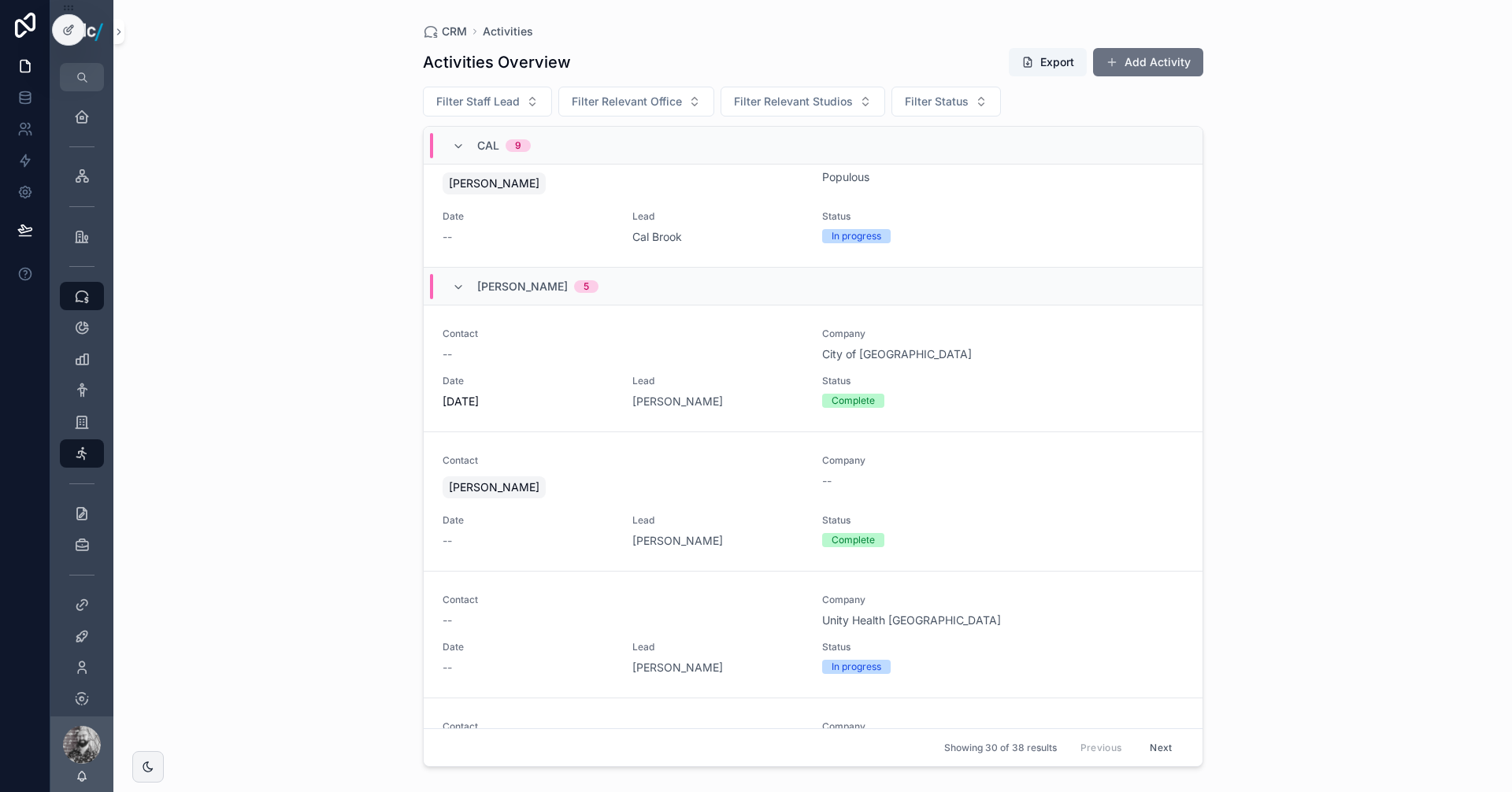
scroll to position [1338, 0]
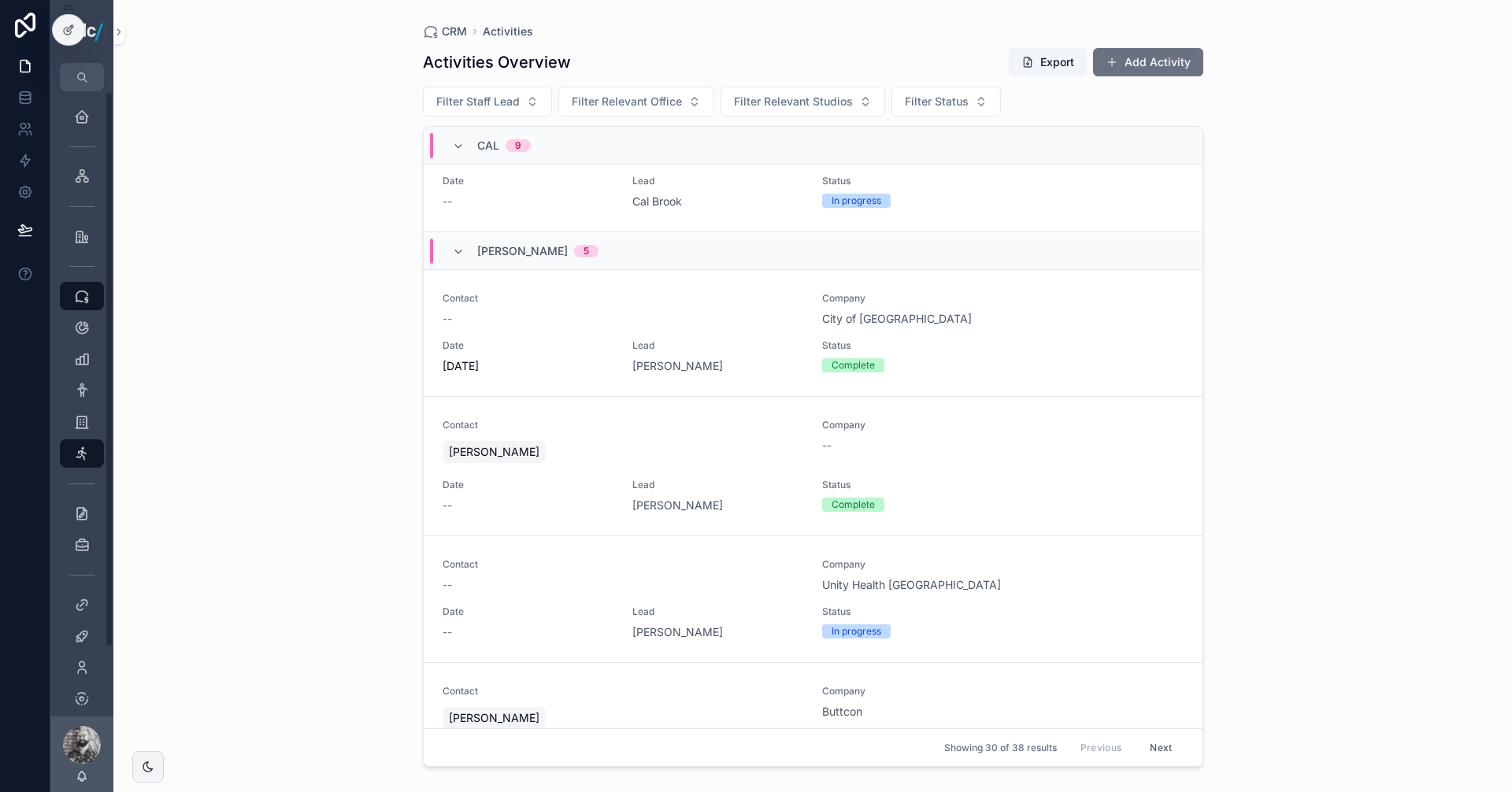
click at [693, 303] on span "Contact" at bounding box center [624, 298] width 361 height 13
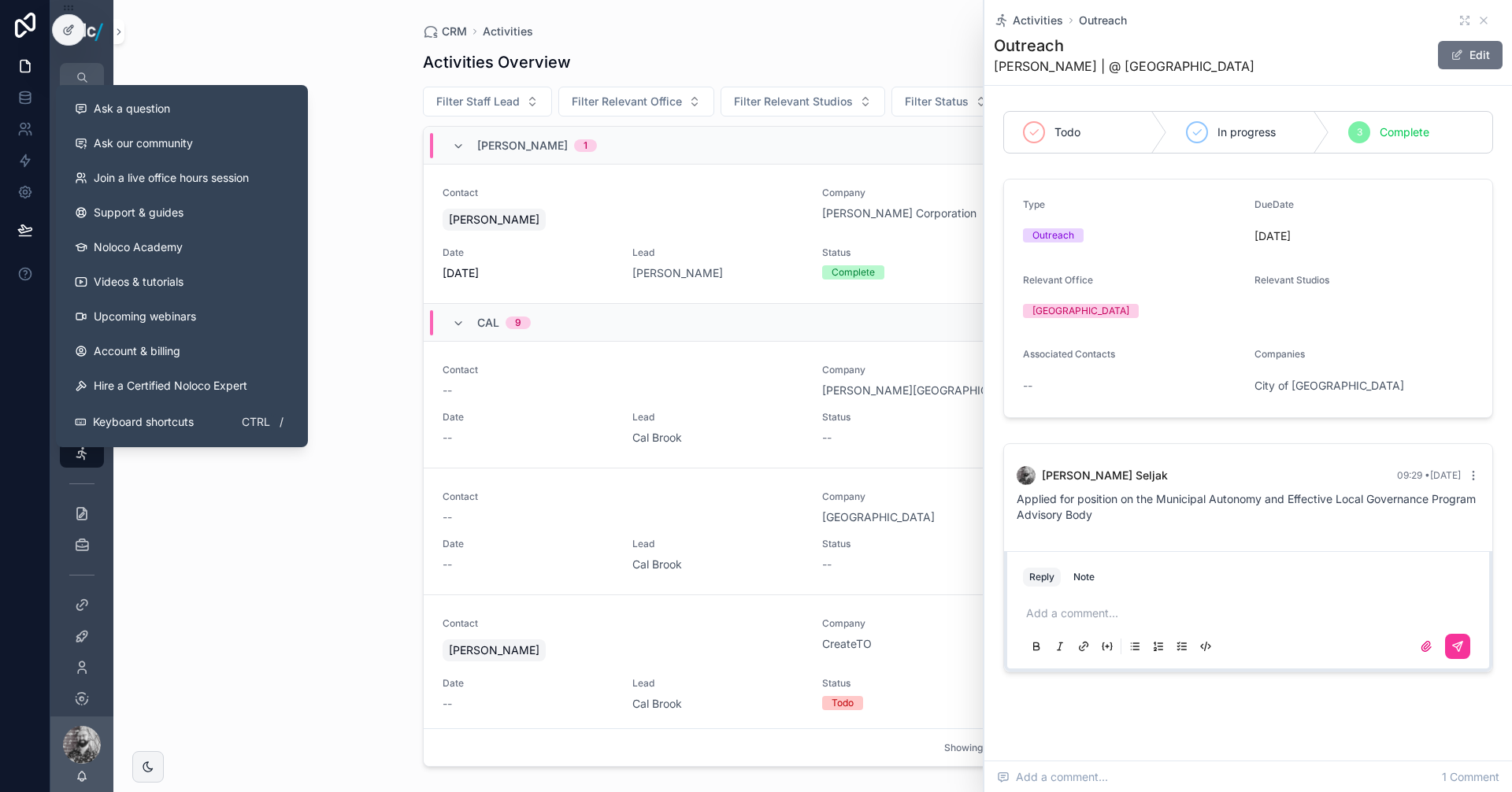
click at [291, 549] on div "CRM Activities Activities Overview Export Add Activity Filter Staff Lead Filter…" at bounding box center [813, 396] width 1398 height 792
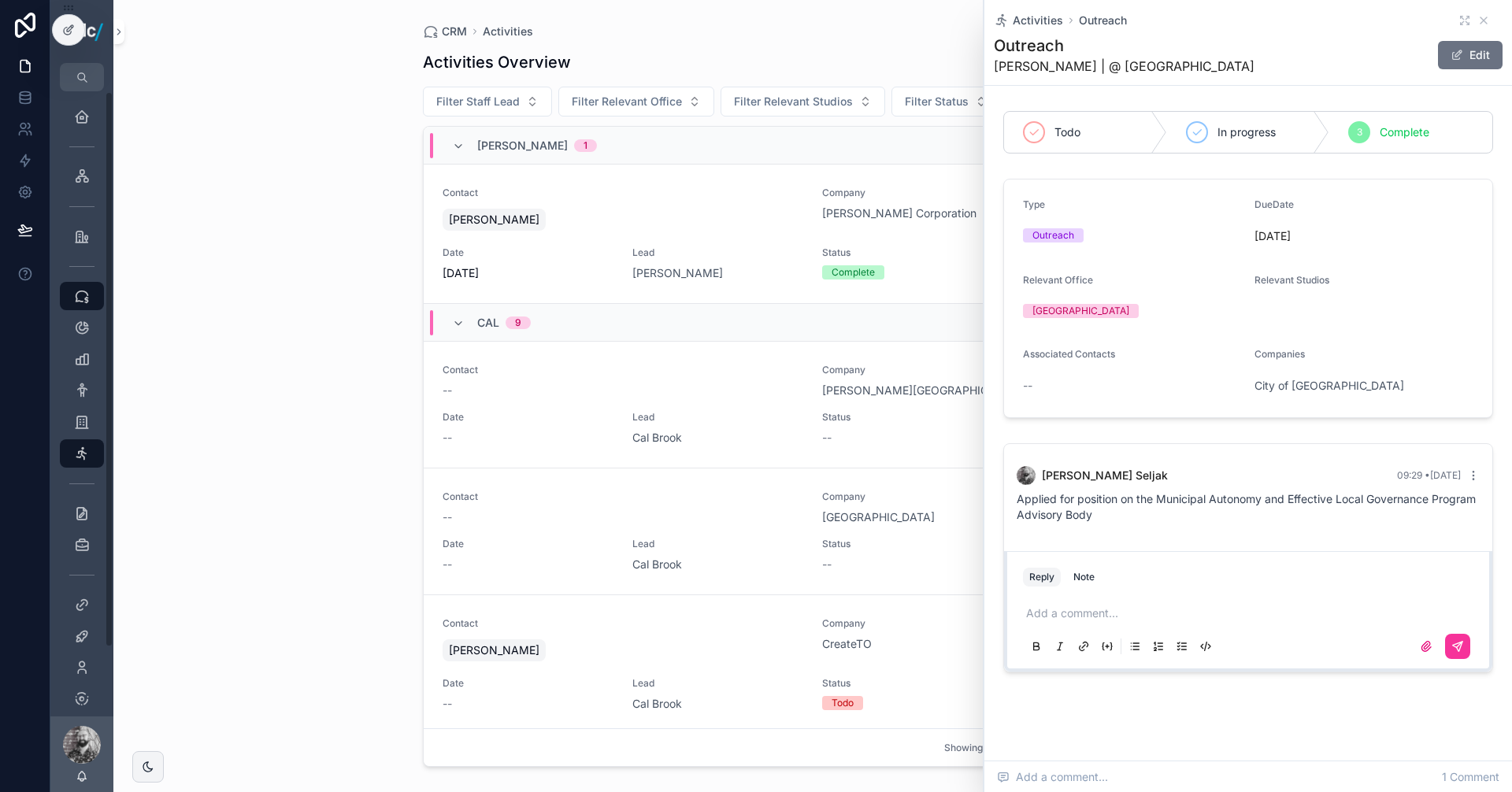
click at [888, 60] on div "Activities Overview Export Add Activity" at bounding box center [813, 62] width 780 height 30
click at [1478, 20] on icon "scrollable content" at bounding box center [1484, 20] width 13 height 13
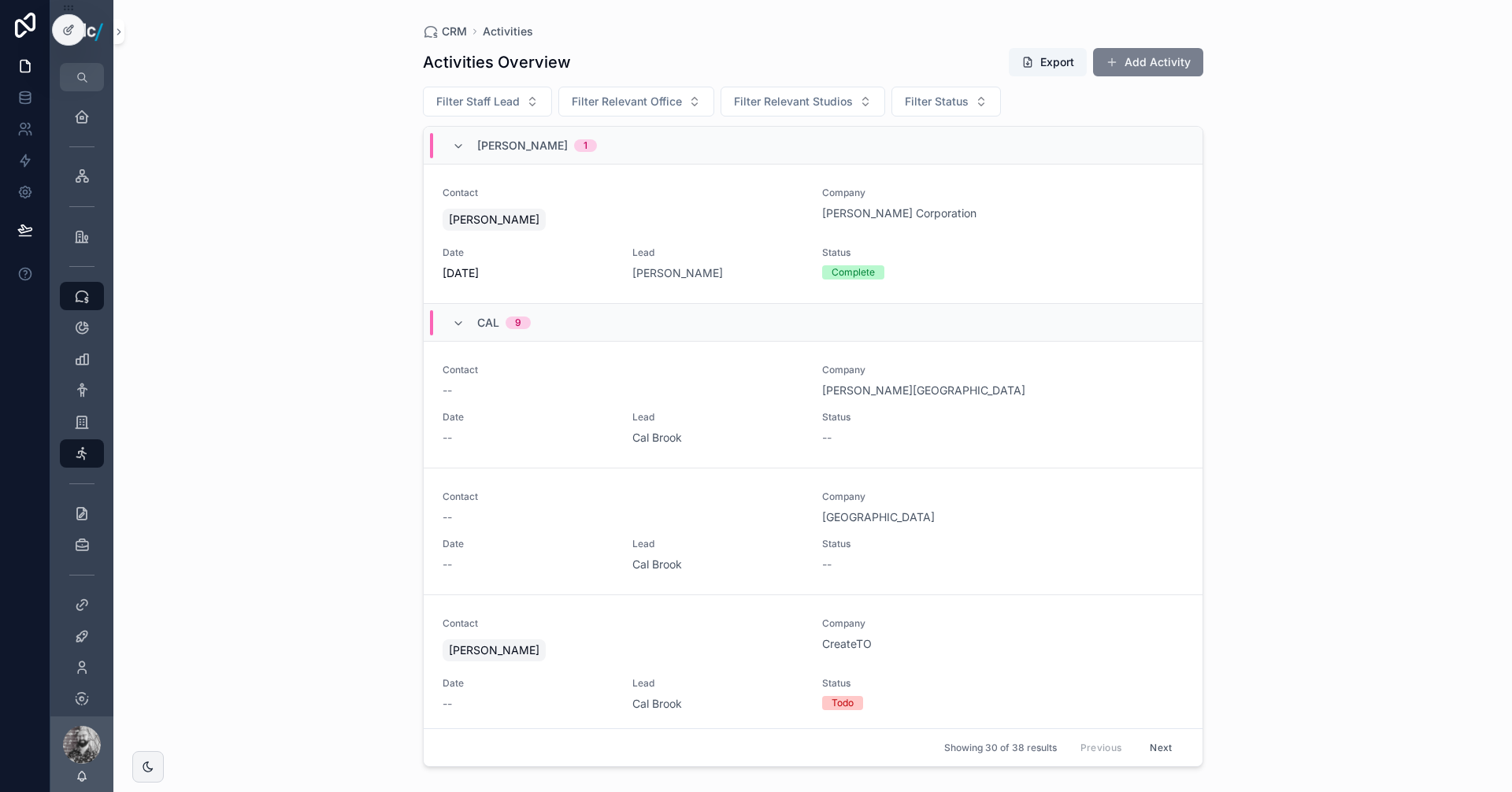
click at [1147, 67] on button "Add Activity" at bounding box center [1148, 62] width 110 height 28
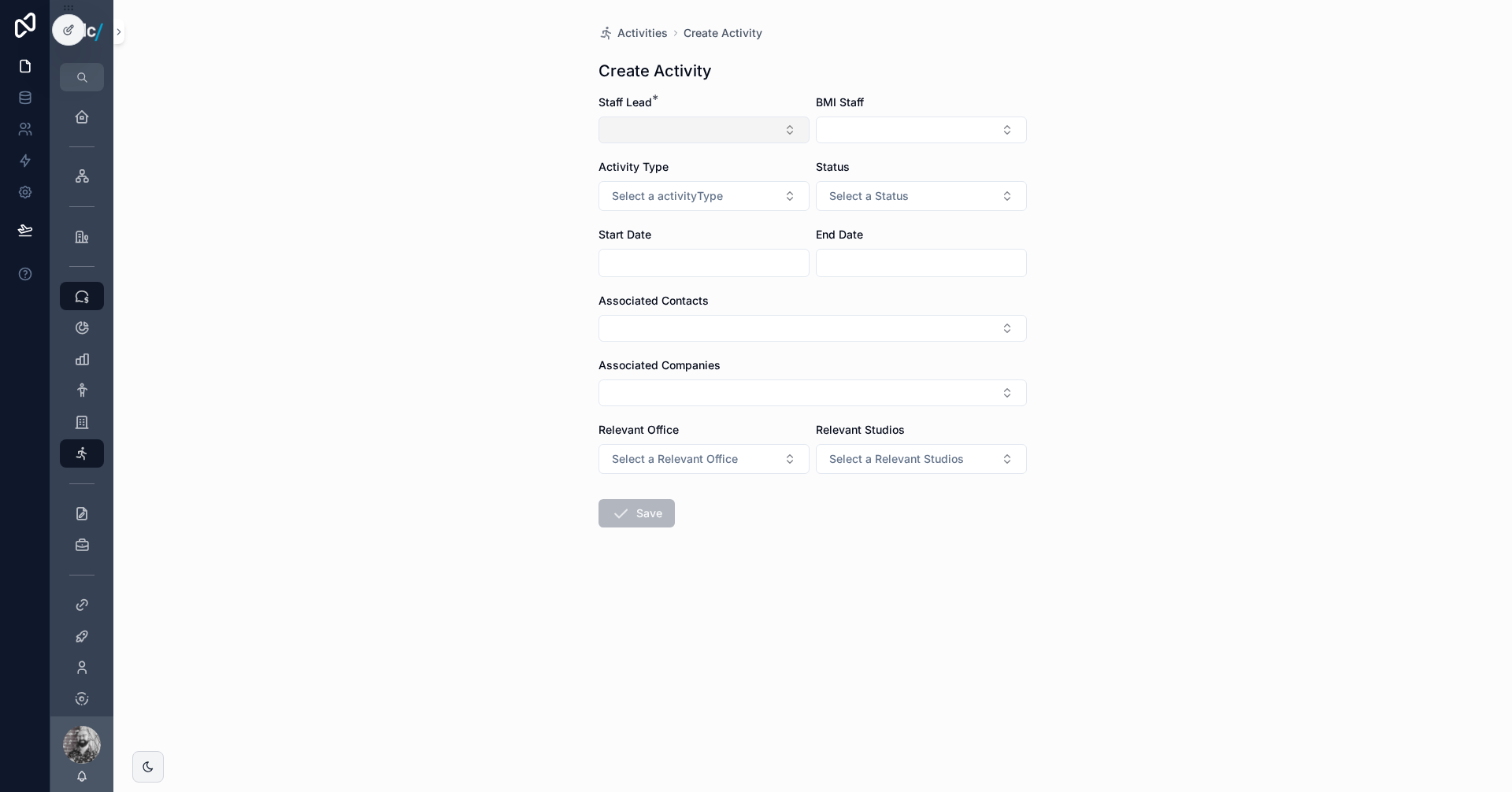
click at [660, 135] on button "Select Button" at bounding box center [704, 130] width 211 height 27
type input "**"
click at [704, 262] on input "scrollable content" at bounding box center [704, 263] width 210 height 22
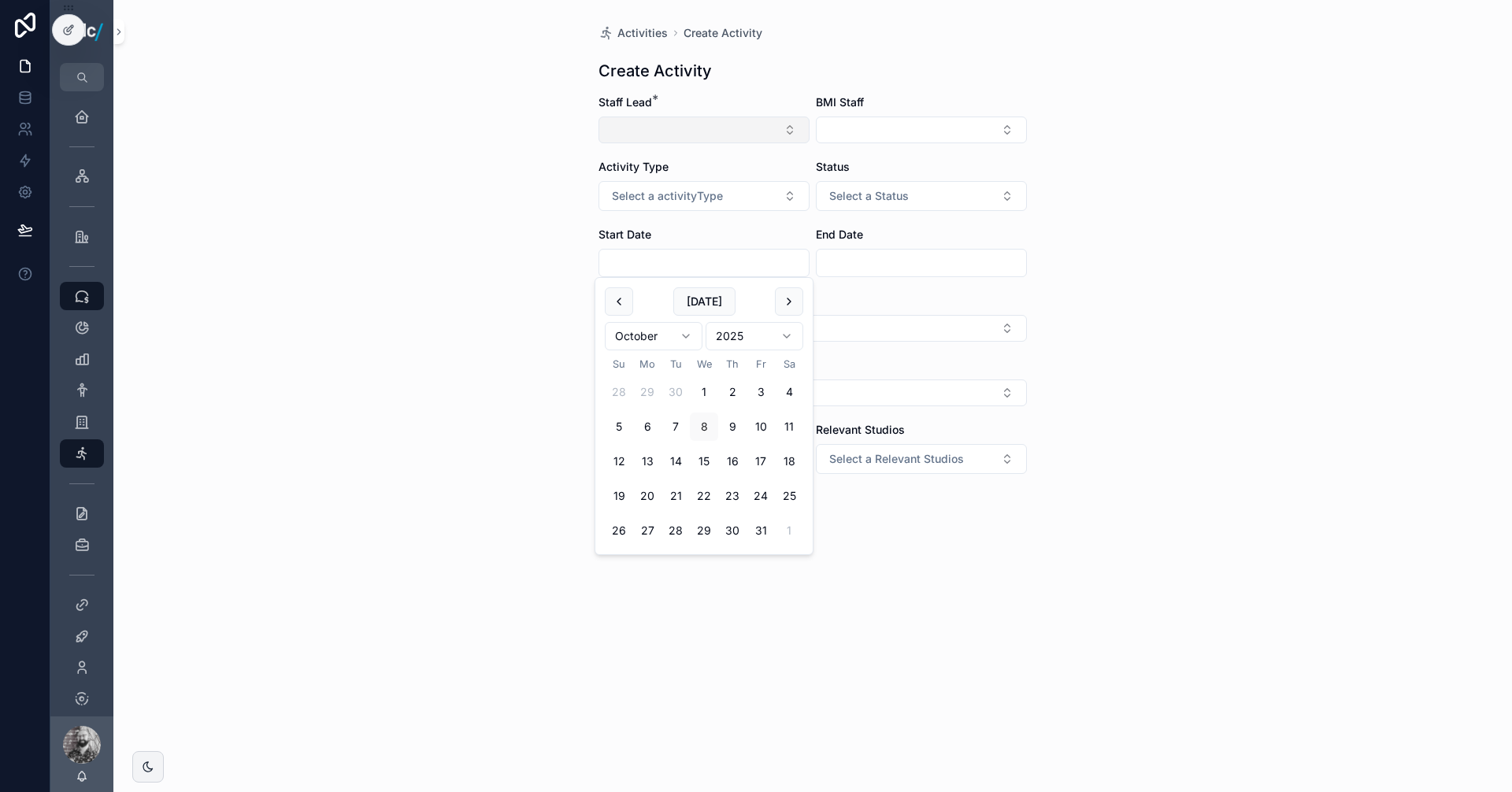
click at [668, 124] on button "Select Button" at bounding box center [704, 130] width 211 height 27
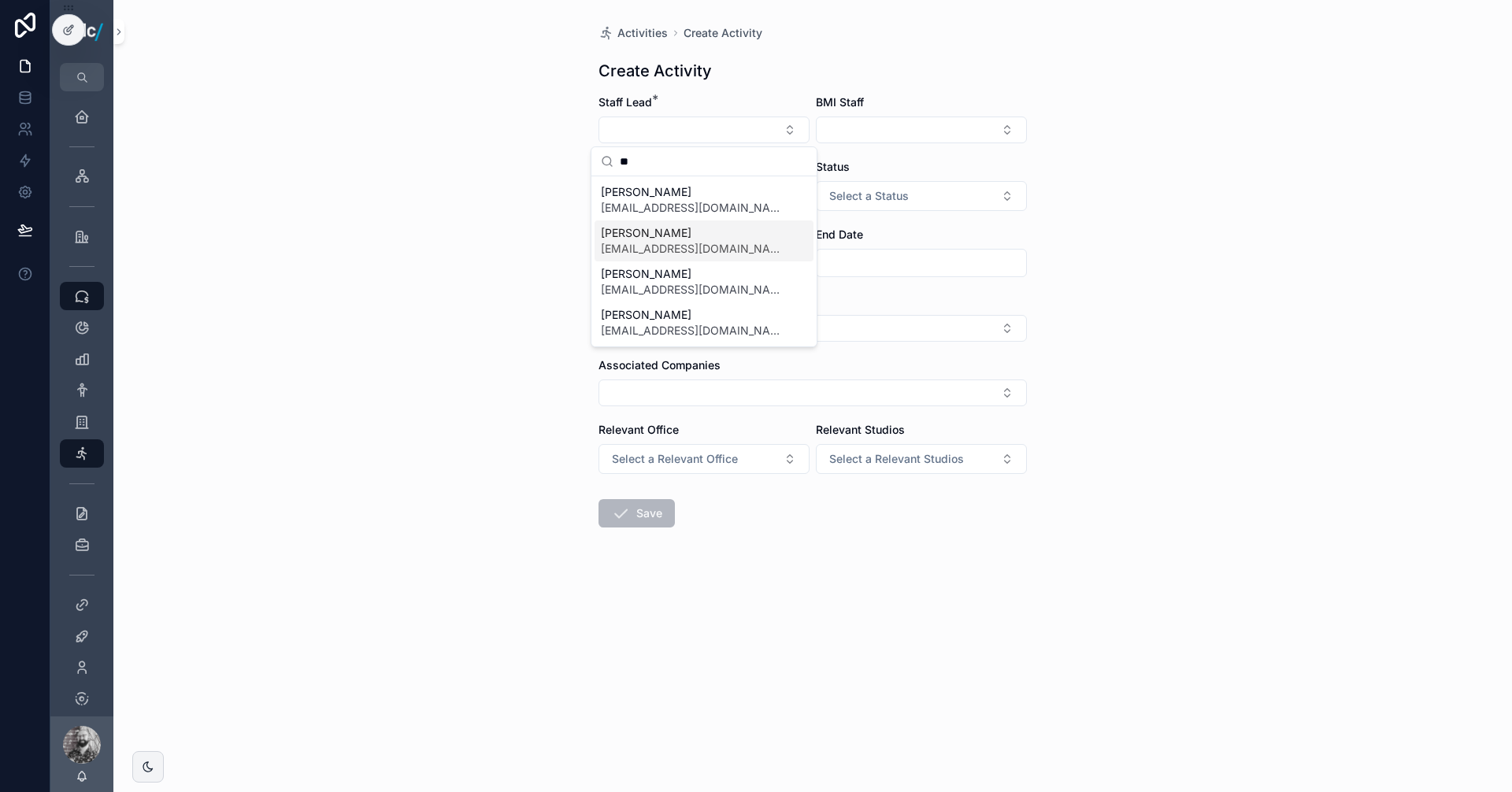
type input "**"
click at [667, 237] on span "[PERSON_NAME]" at bounding box center [695, 233] width 187 height 15
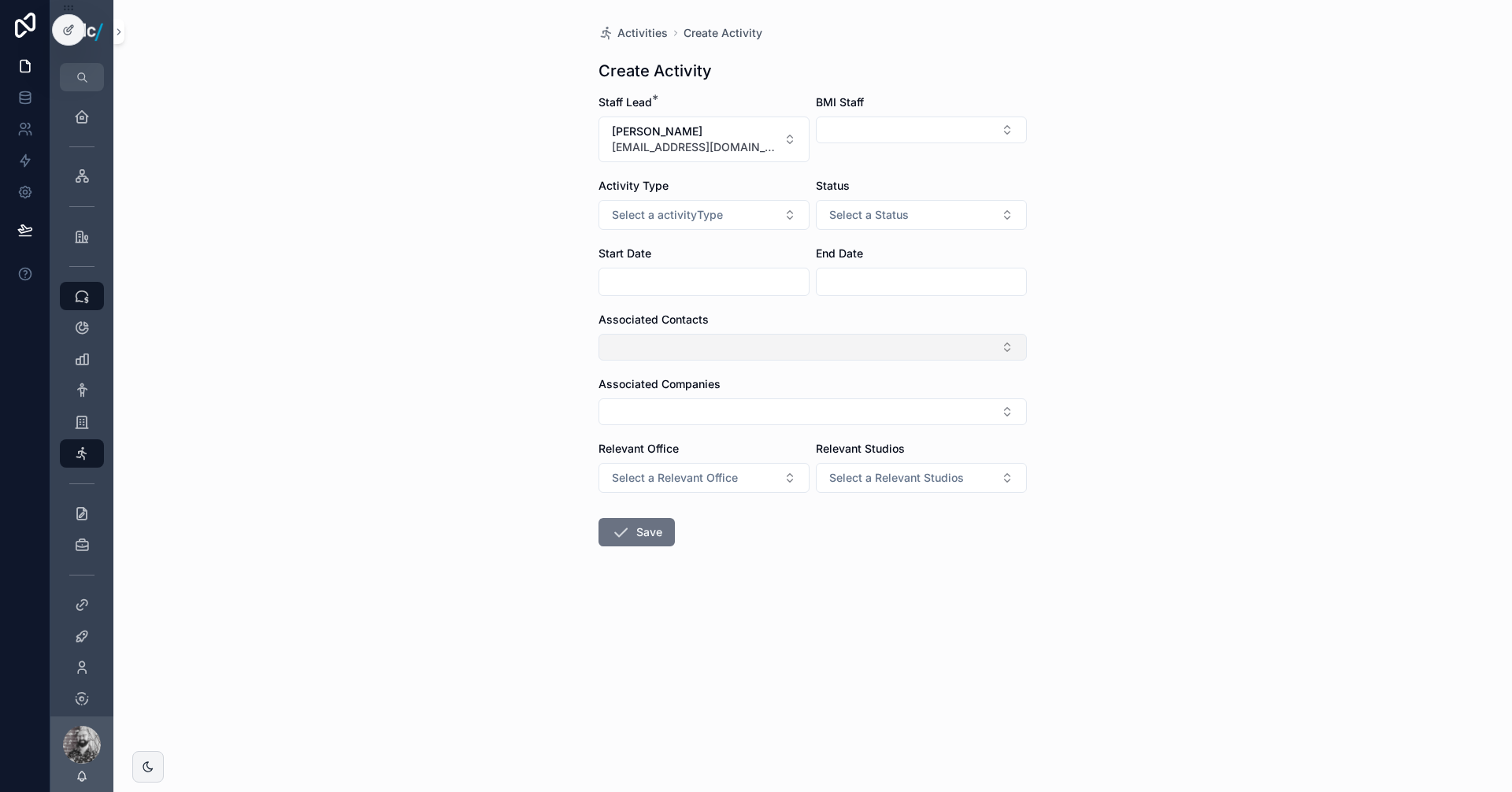
click at [694, 344] on button "Select Button" at bounding box center [813, 347] width 428 height 27
type input "*****"
click at [642, 402] on button "Select Button" at bounding box center [813, 411] width 428 height 27
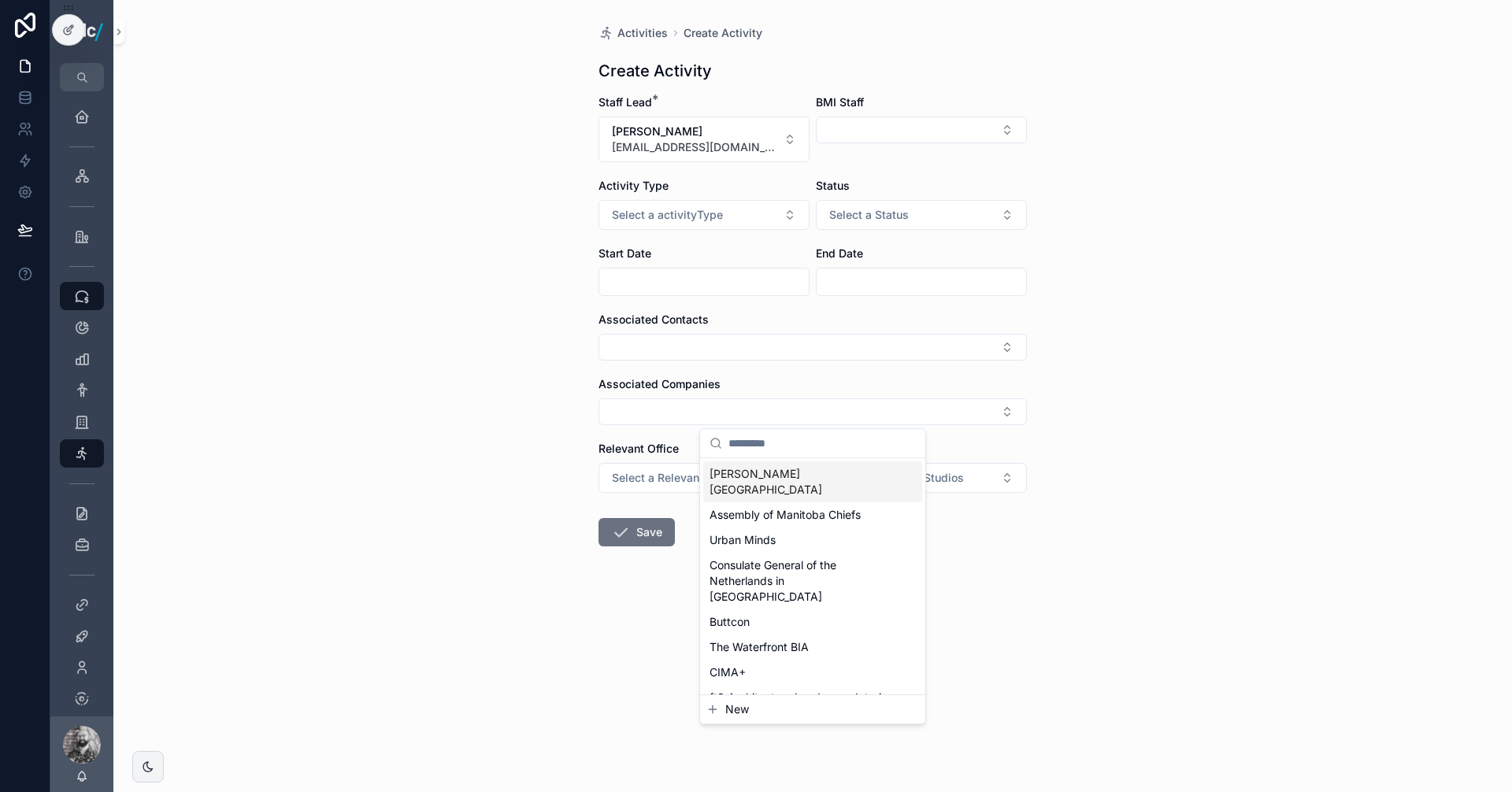
click at [770, 444] on input "scrollable content" at bounding box center [822, 443] width 187 height 28
click at [68, 32] on icon at bounding box center [70, 28] width 6 height 6
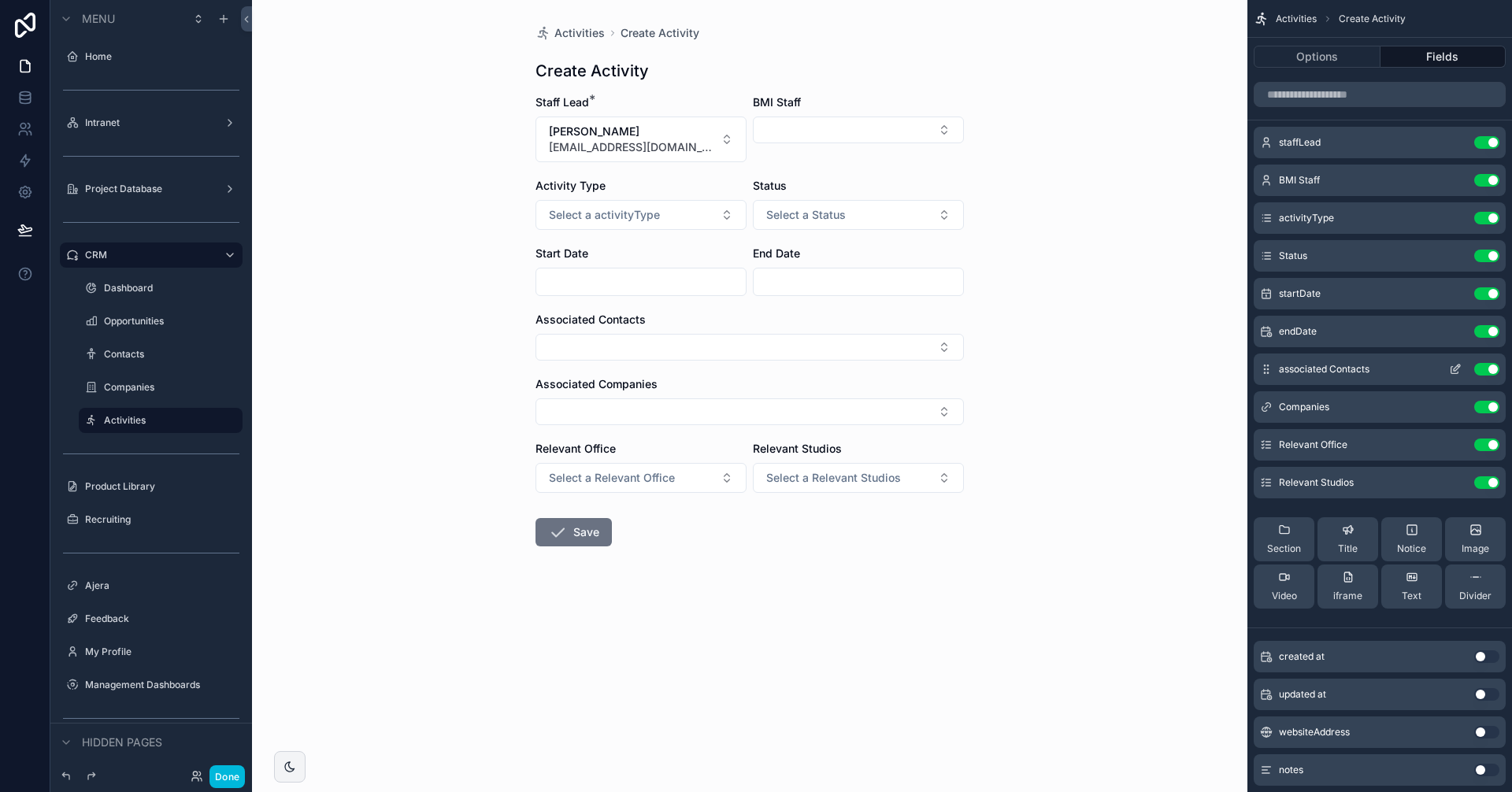
click at [1337, 375] on span "associated Contacts" at bounding box center [1324, 369] width 90 height 13
click at [1450, 368] on icon "scrollable content" at bounding box center [1455, 369] width 13 height 13
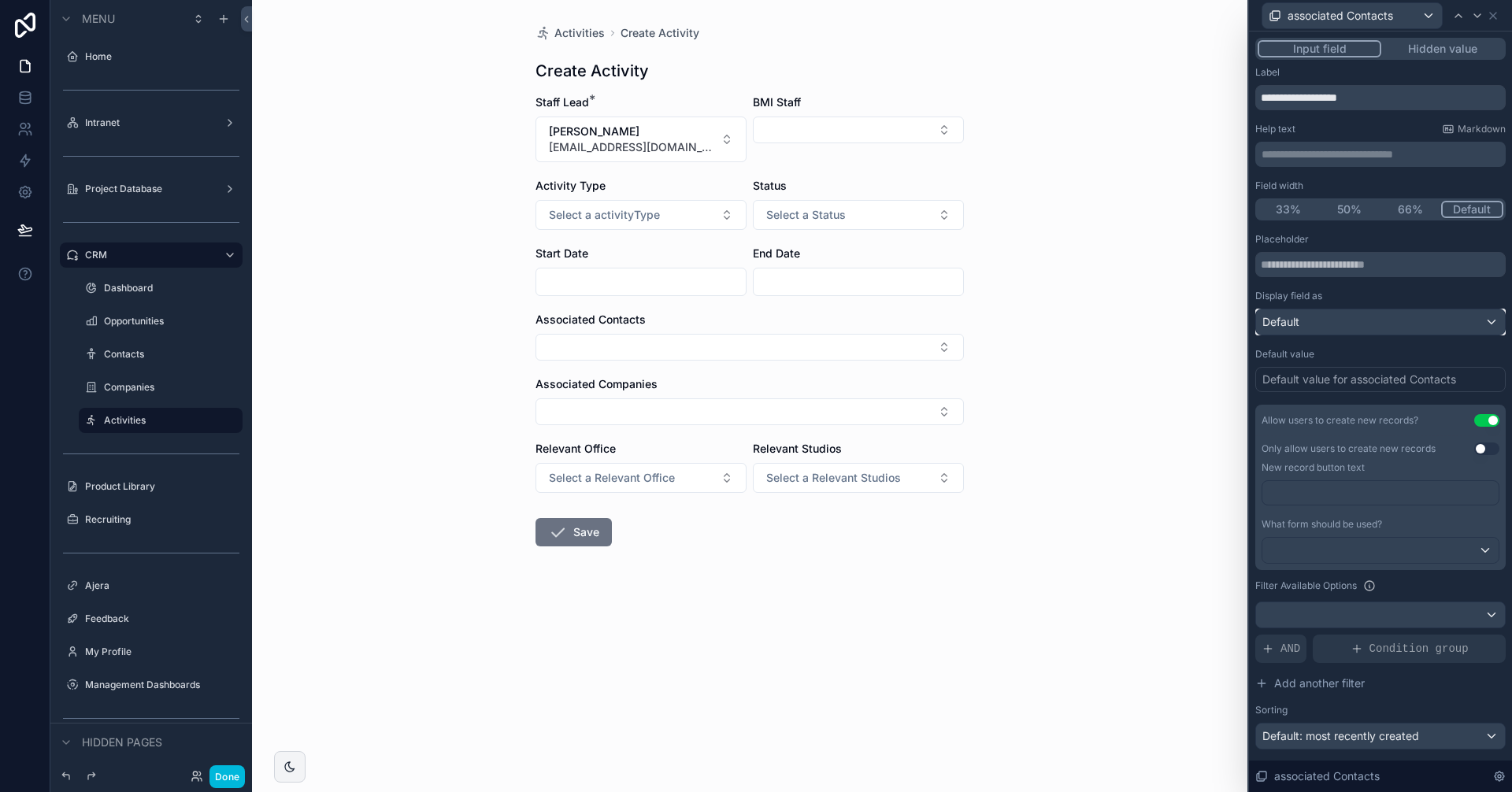
click at [1353, 324] on div "Default" at bounding box center [1380, 322] width 249 height 25
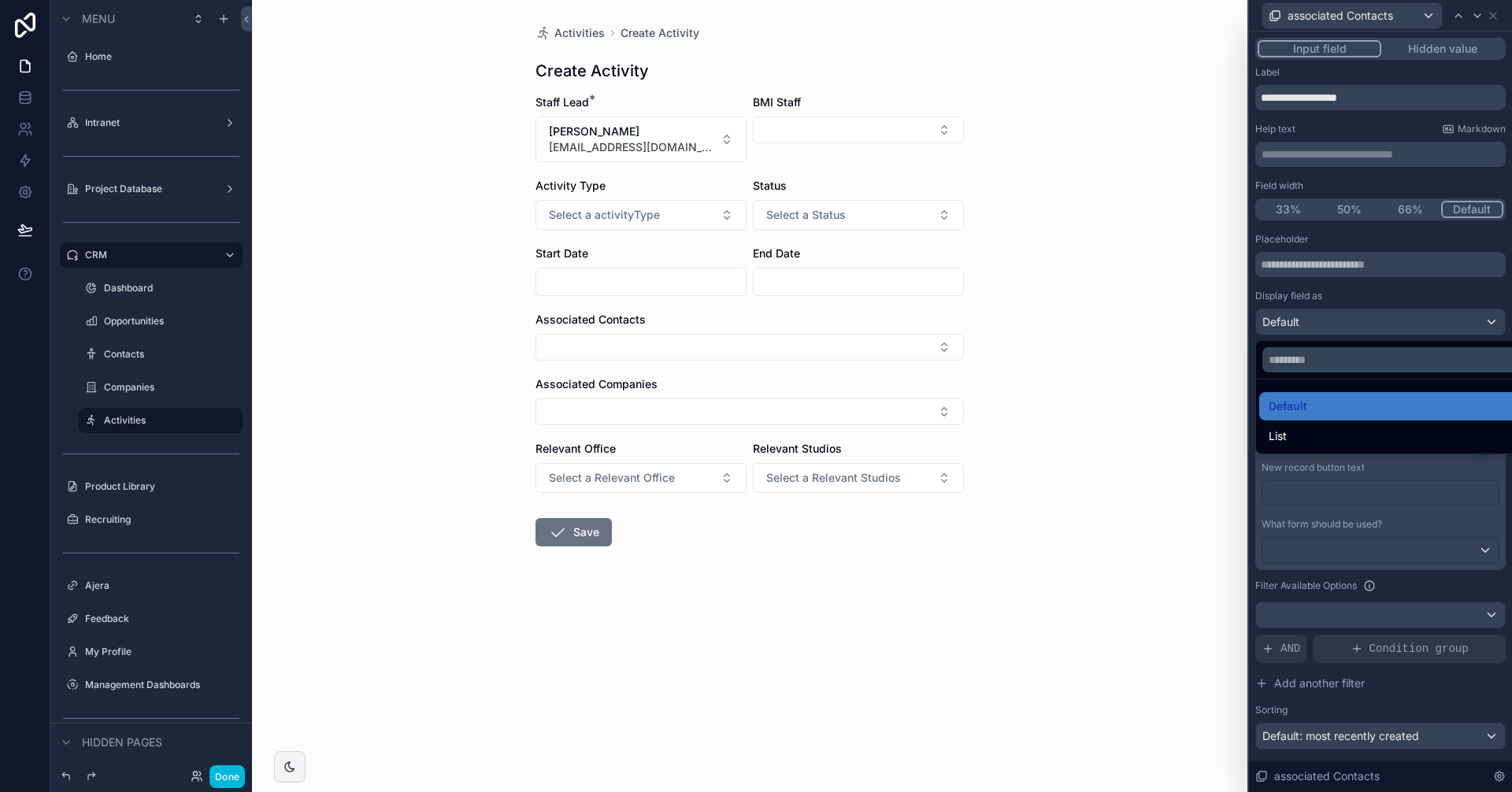
click at [1353, 324] on div at bounding box center [1380, 396] width 263 height 792
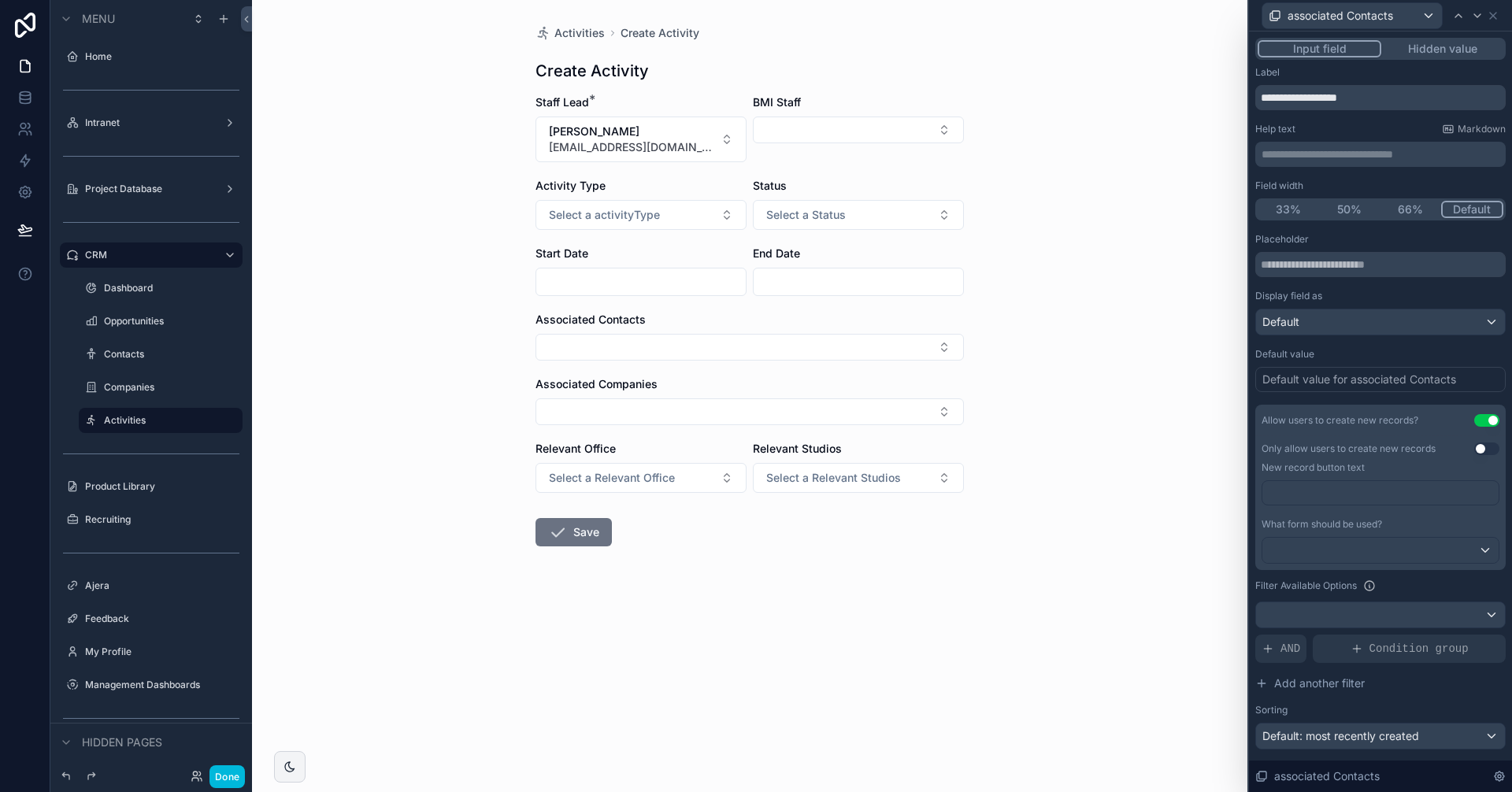
click at [1327, 378] on div "Default value for associated Contacts" at bounding box center [1359, 379] width 194 height 15
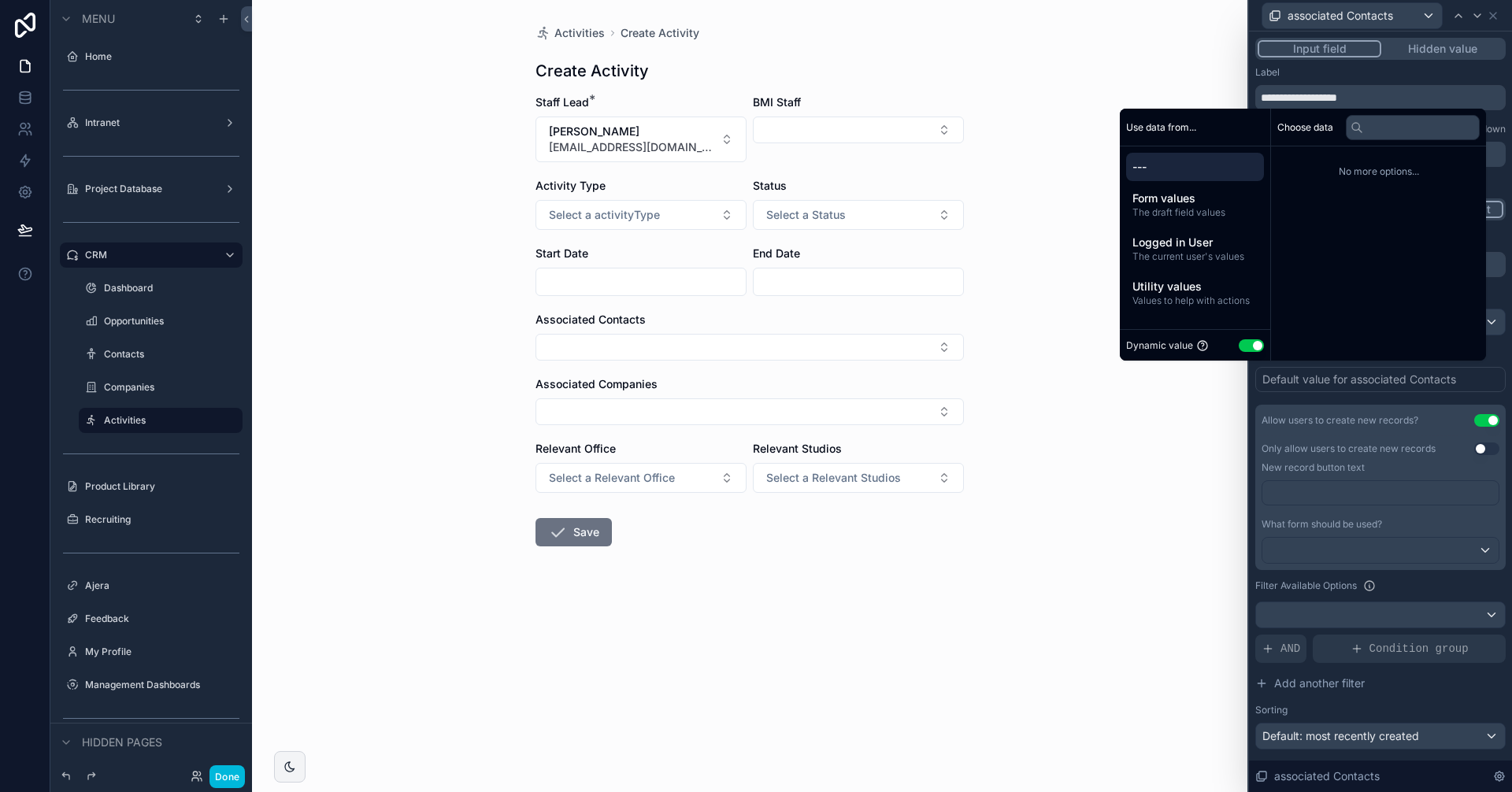
click at [1423, 701] on div "Allow users to create new records? Use setting Only allow users to create new r…" at bounding box center [1380, 577] width 250 height 345
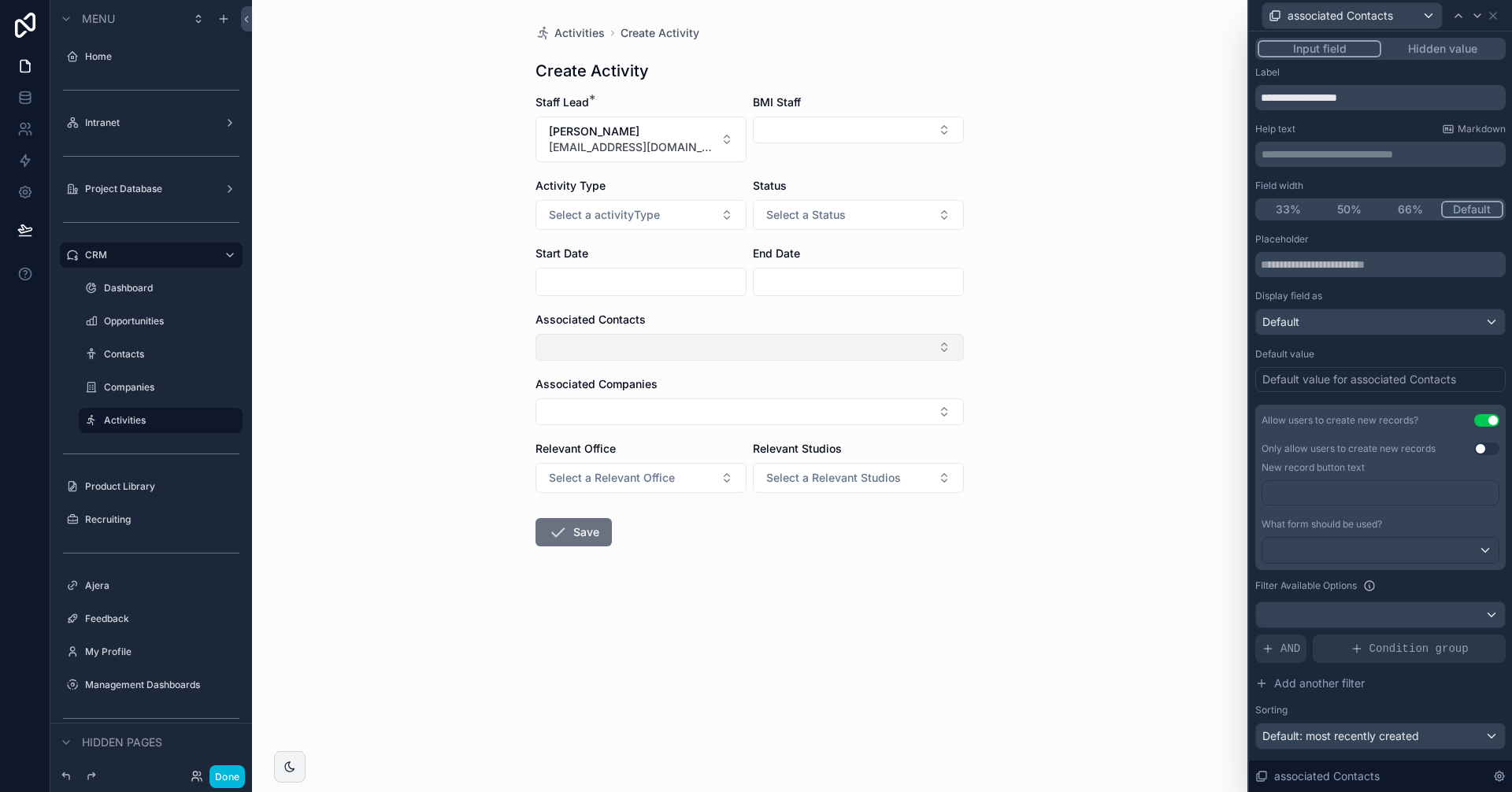
click at [691, 346] on button "Select Button" at bounding box center [750, 347] width 428 height 27
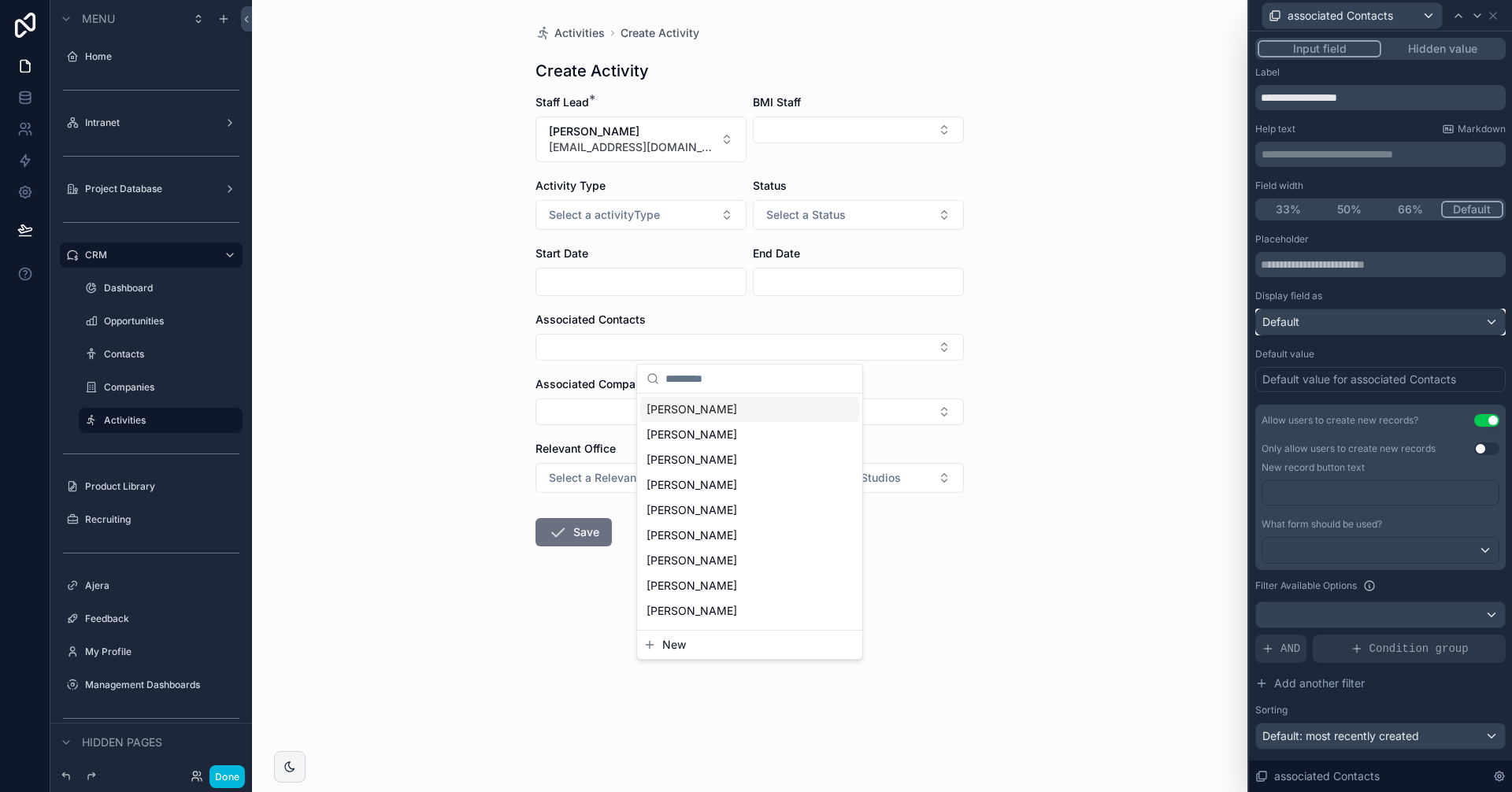
click at [1332, 326] on div "Default" at bounding box center [1380, 322] width 249 height 25
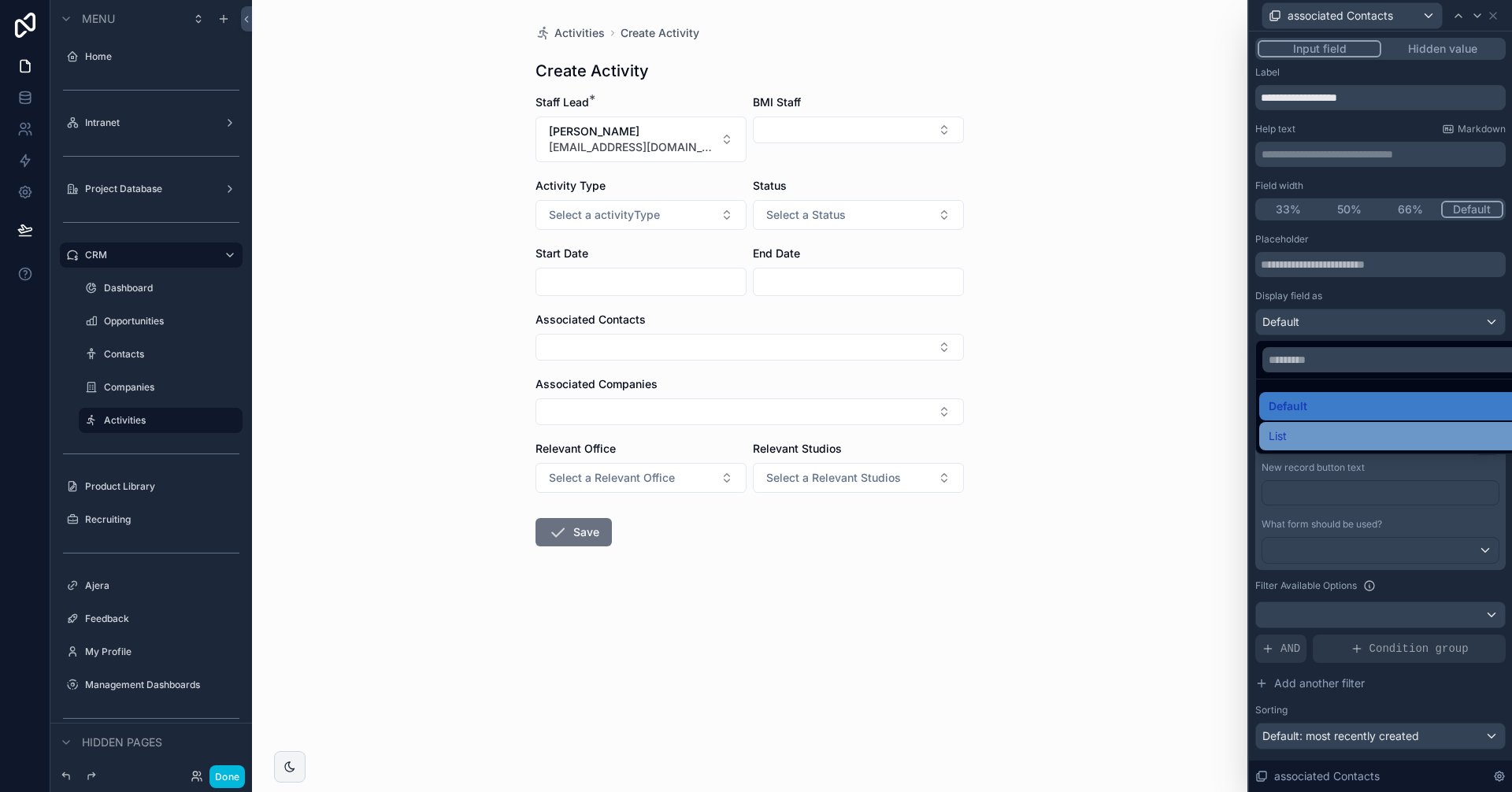
click at [1295, 427] on div "List" at bounding box center [1392, 436] width 248 height 19
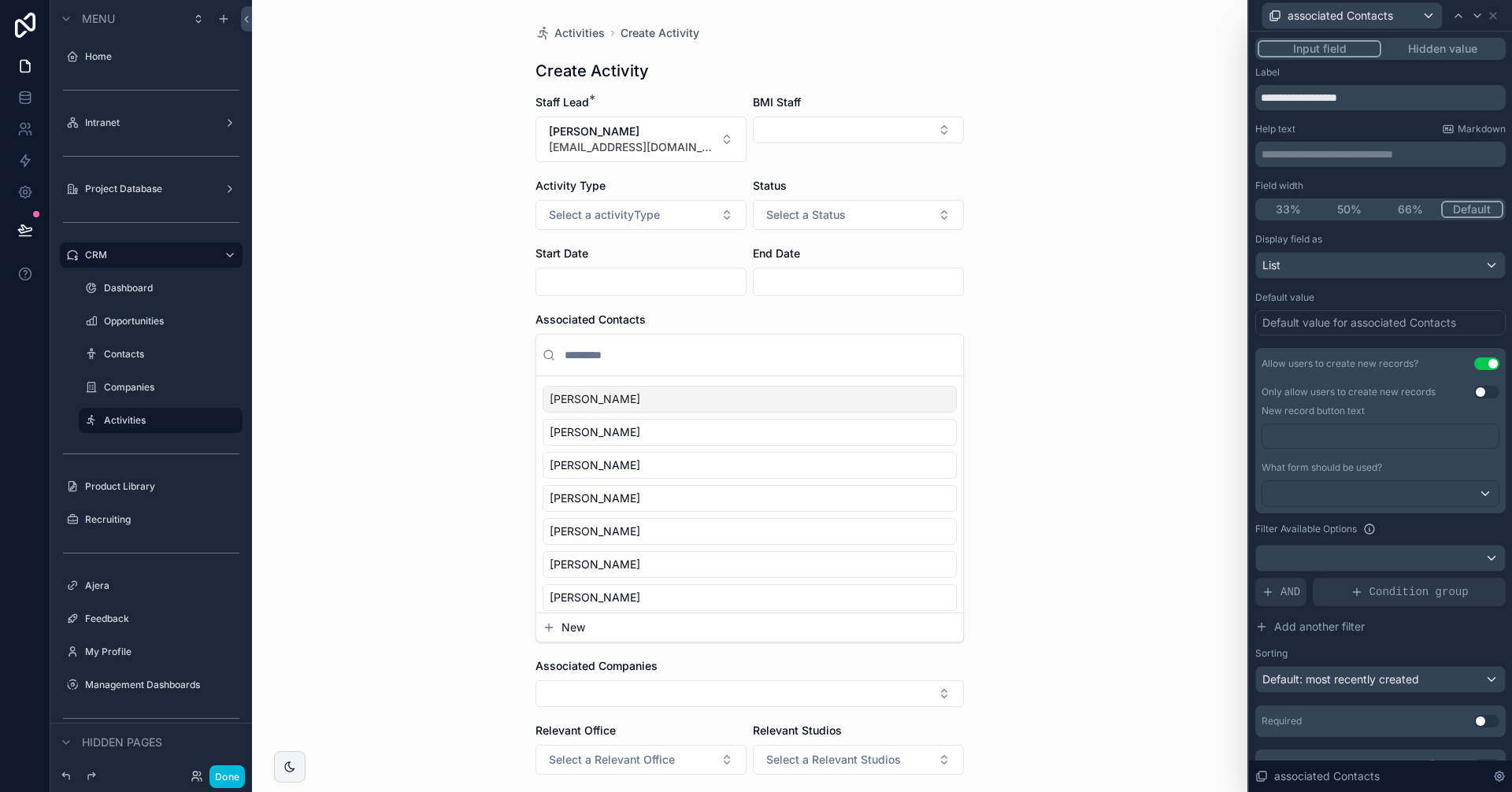
click at [1338, 329] on div "Default value for associated Contacts" at bounding box center [1359, 322] width 194 height 15
click at [1322, 322] on div "Default value for associated Contacts" at bounding box center [1359, 322] width 194 height 15
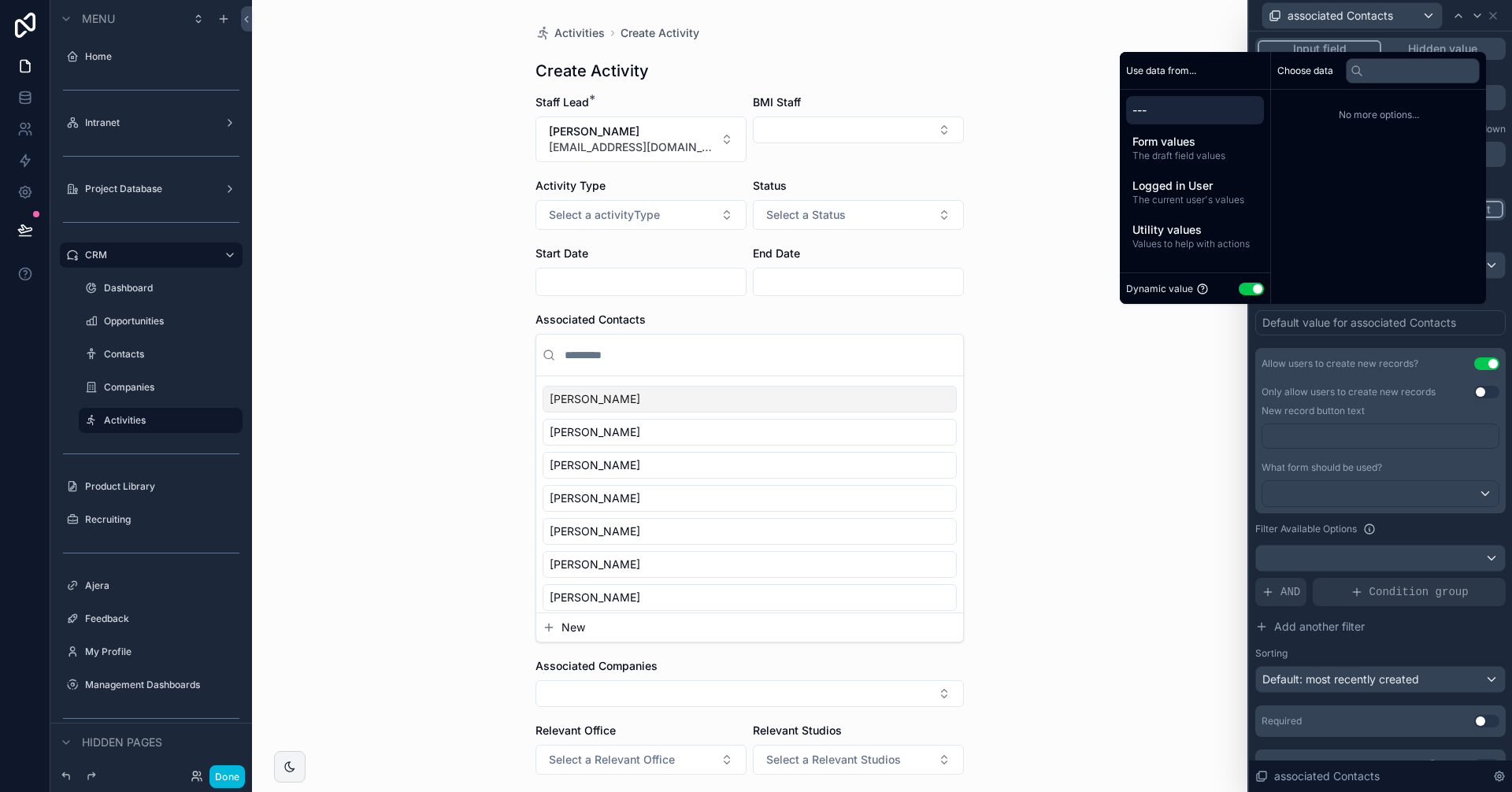
click at [1489, 303] on div "Default value" at bounding box center [1380, 298] width 250 height 13
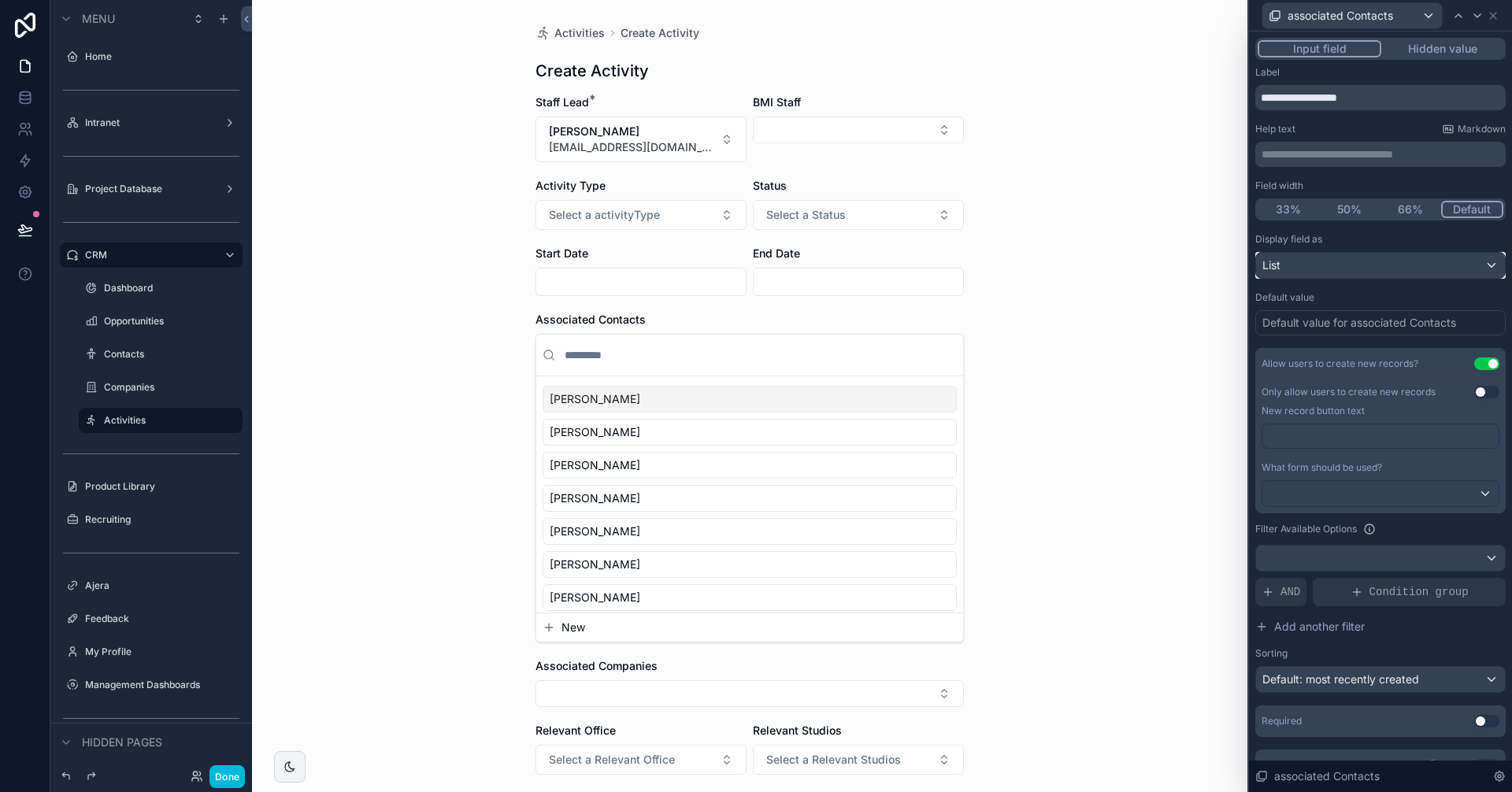
click at [1474, 259] on div "List" at bounding box center [1380, 265] width 249 height 25
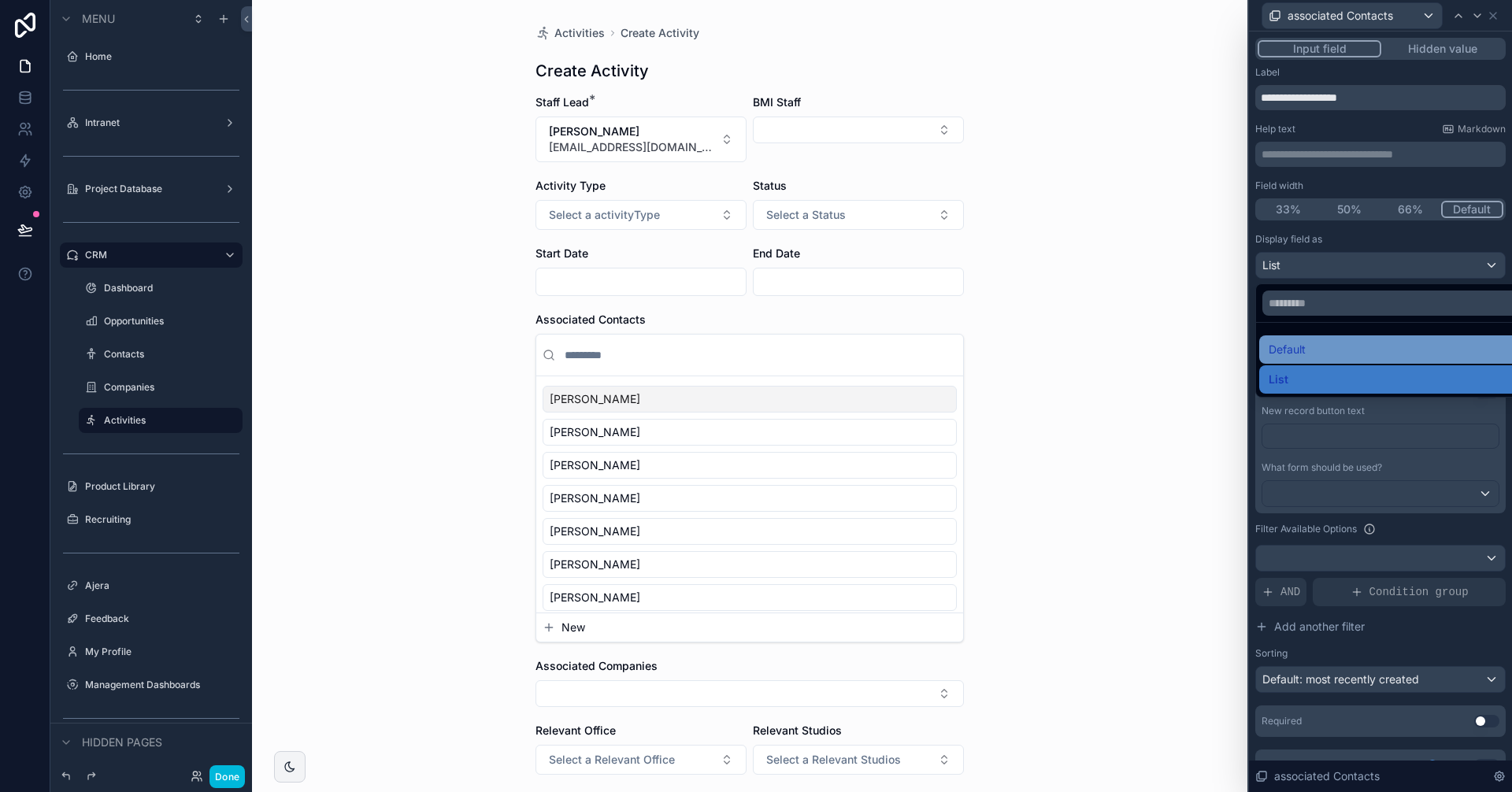
click at [1317, 348] on div "Default" at bounding box center [1392, 350] width 248 height 19
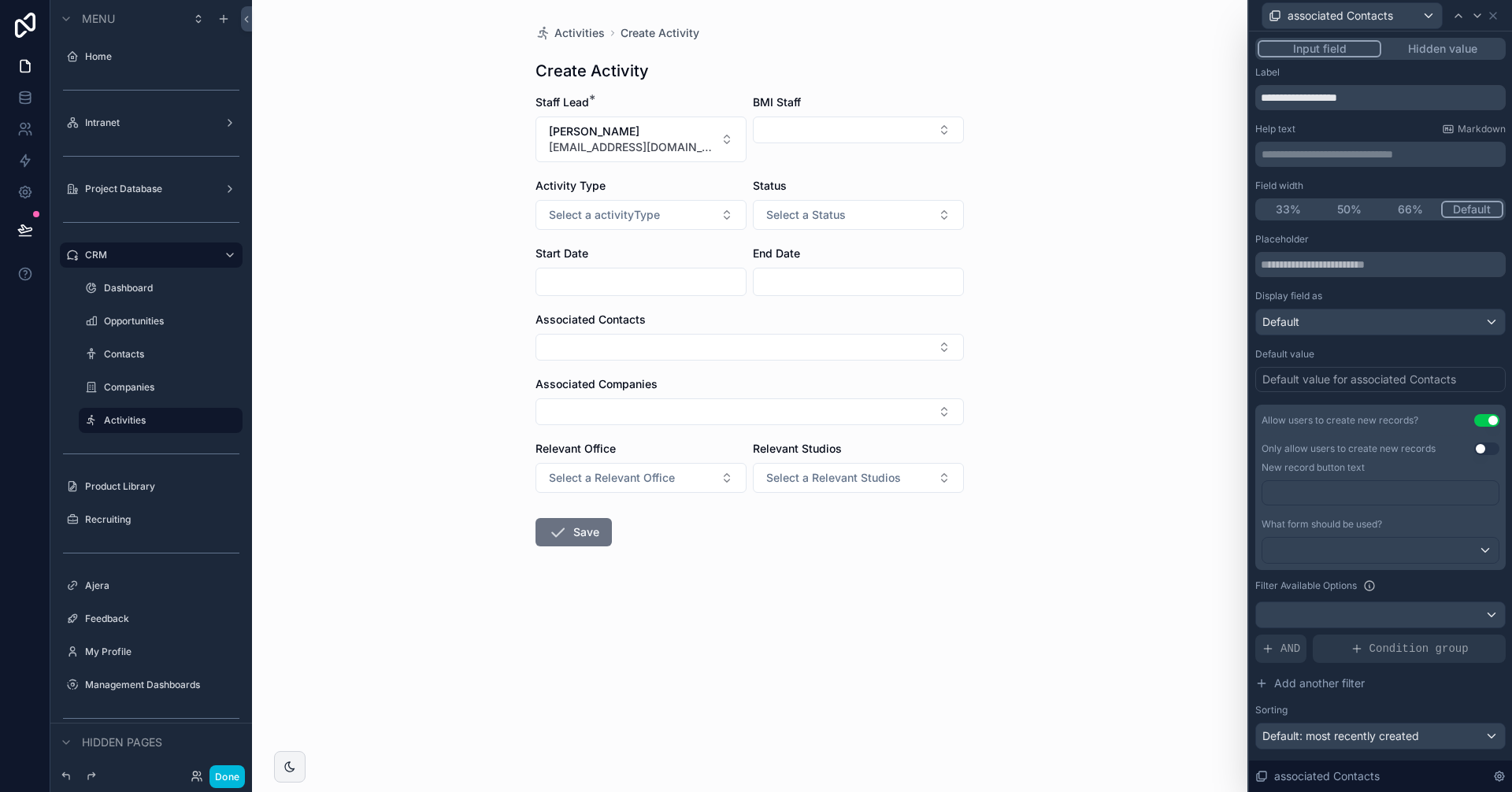
click at [1426, 40] on button "Hidden value" at bounding box center [1442, 49] width 122 height 17
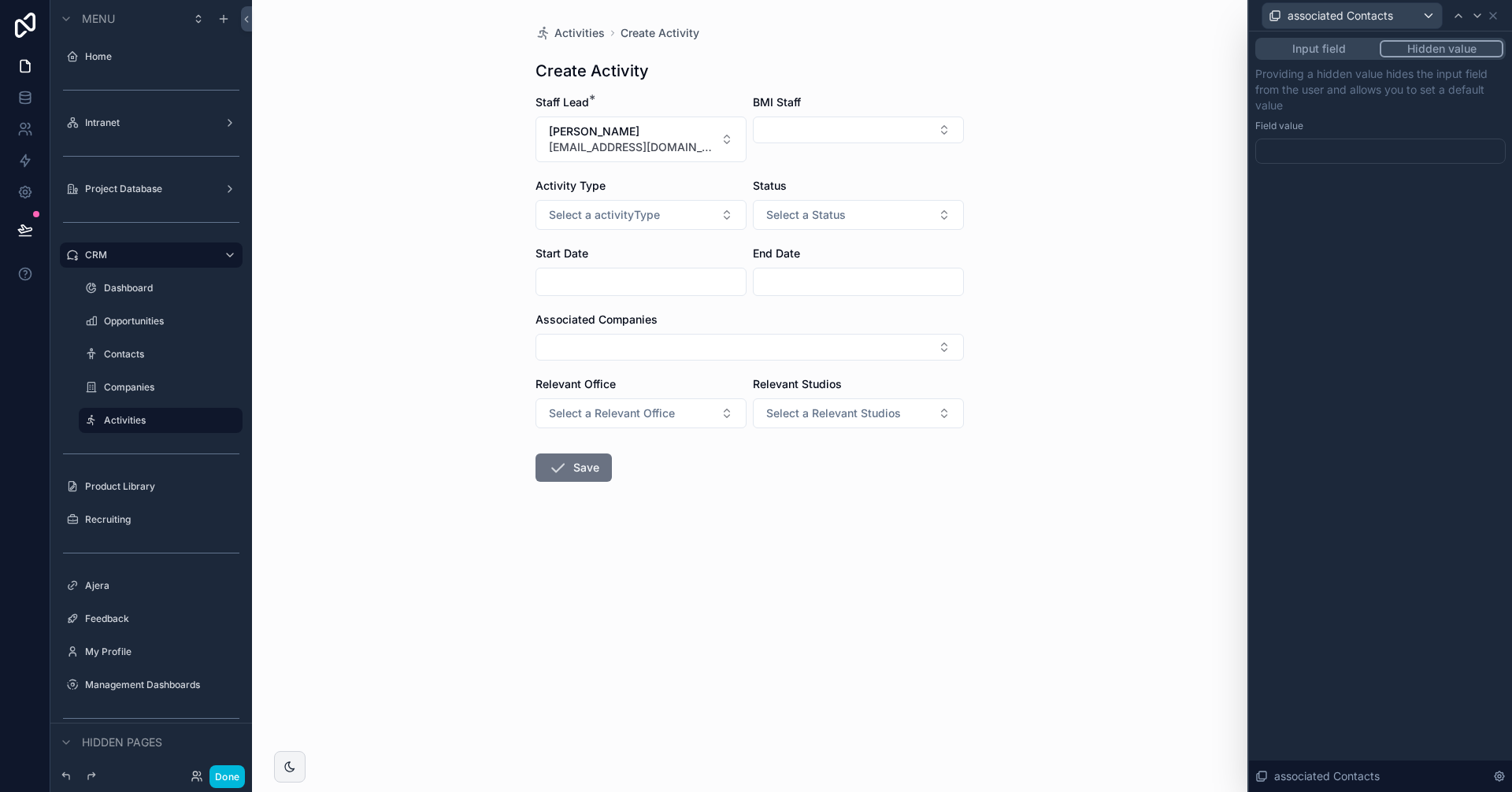
click at [1331, 42] on button "Input field" at bounding box center [1318, 49] width 122 height 17
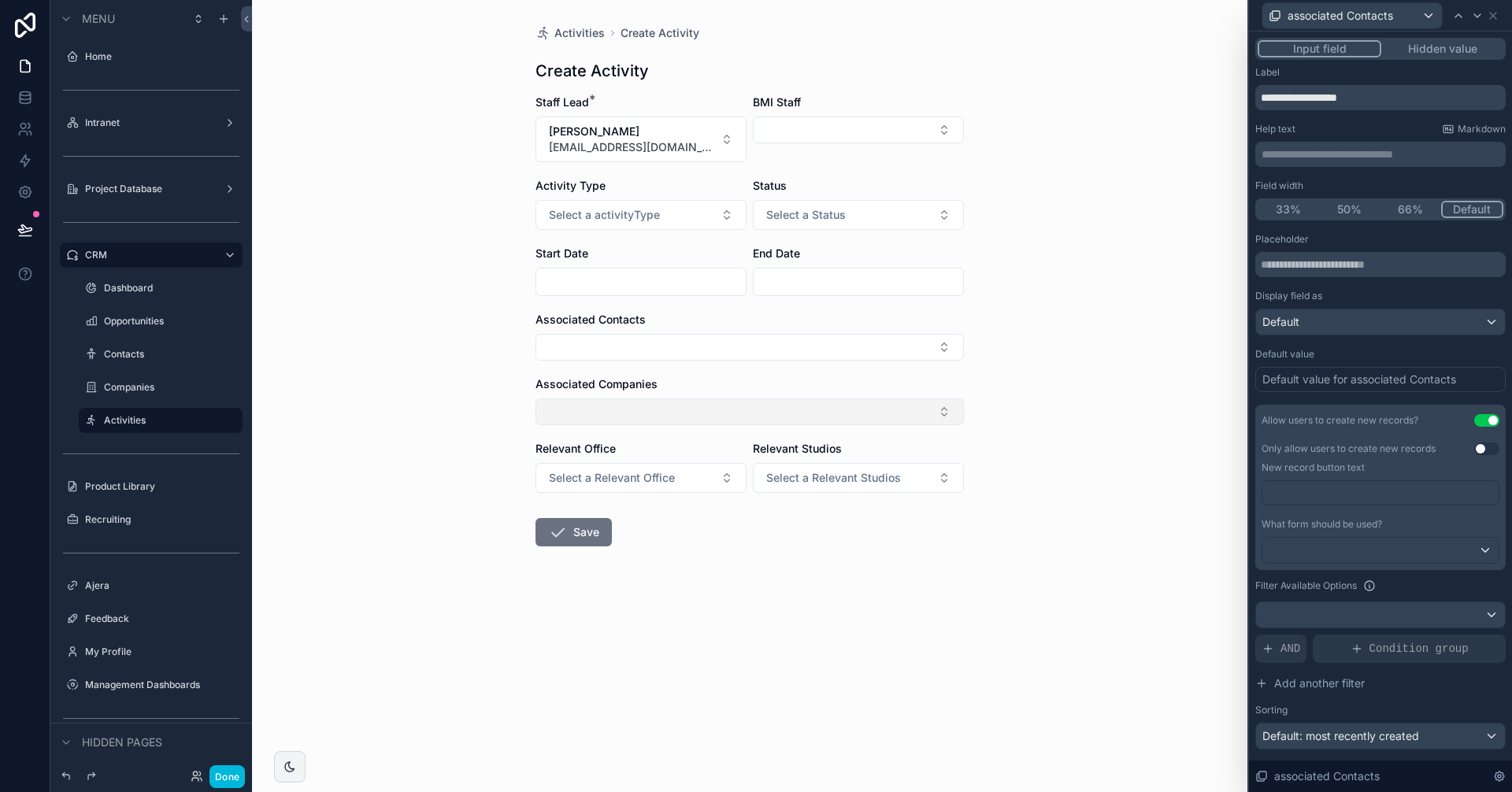
click at [734, 403] on button "Select Button" at bounding box center [750, 411] width 428 height 27
type input "****"
click at [710, 477] on span "[PERSON_NAME][GEOGRAPHIC_DATA]" at bounding box center [741, 482] width 187 height 32
click at [597, 537] on button "Save" at bounding box center [574, 535] width 77 height 28
click at [567, 536] on button "Save" at bounding box center [574, 535] width 77 height 28
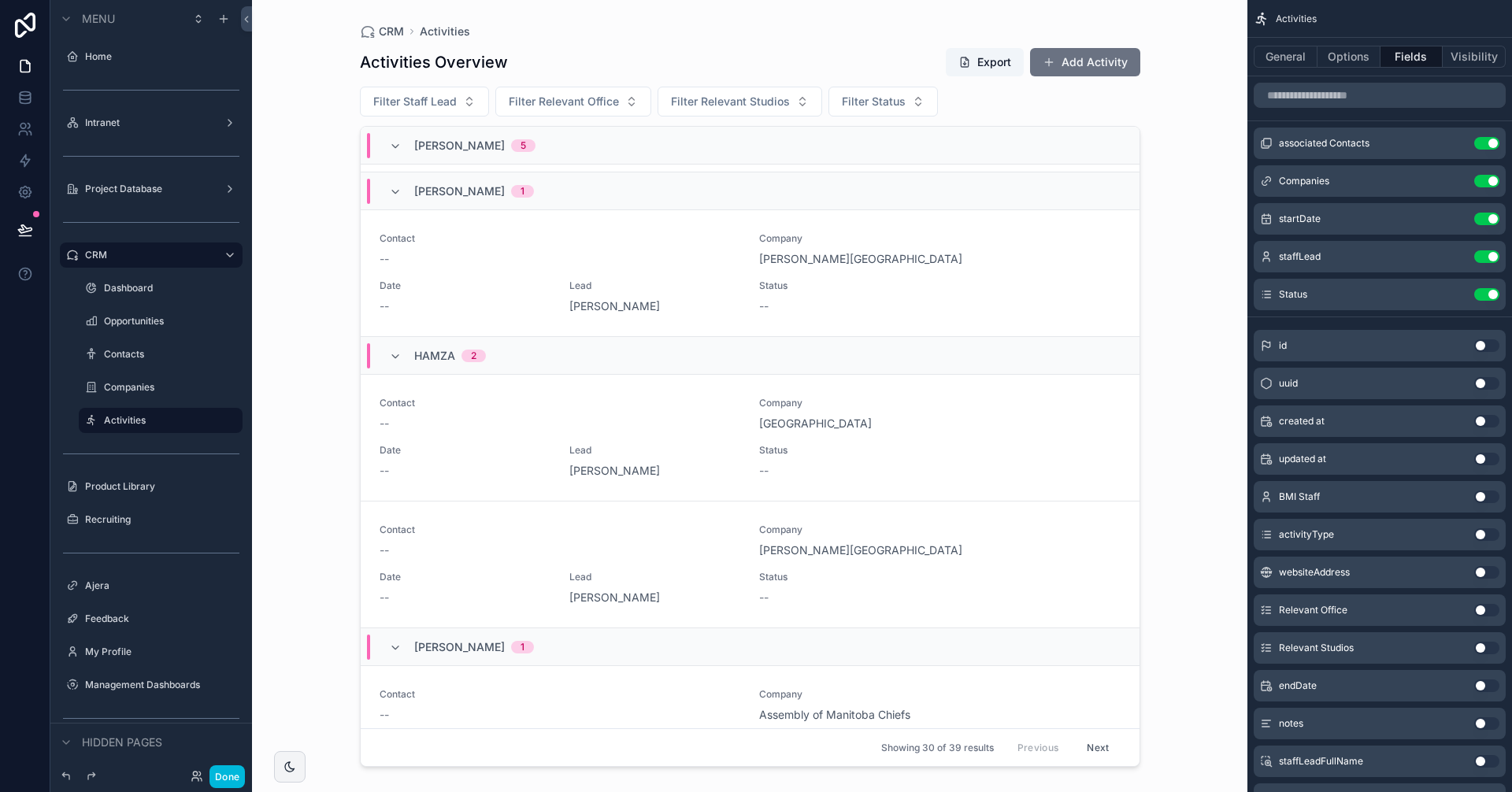
scroll to position [1889, 0]
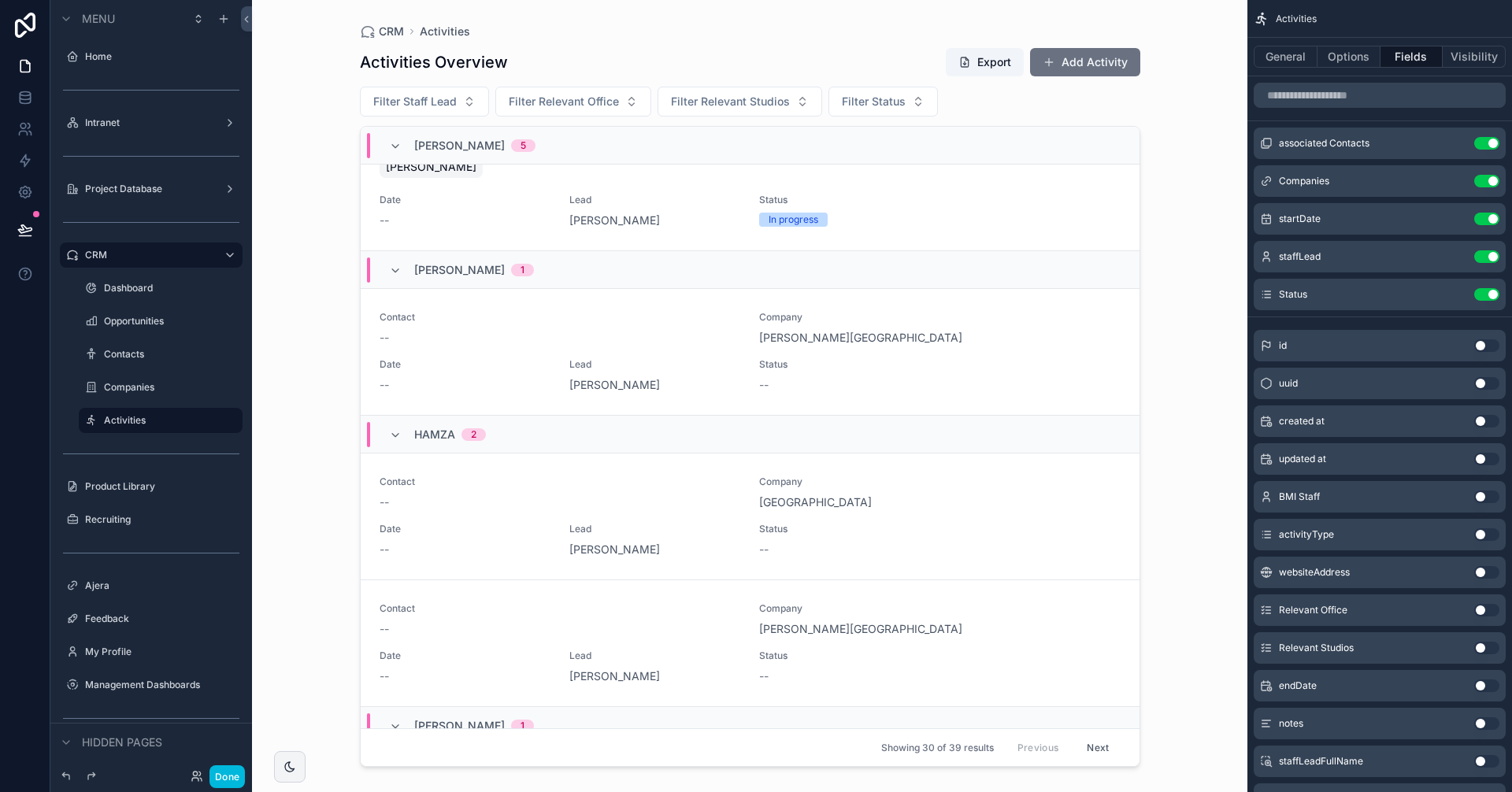
click at [648, 344] on div "--" at bounding box center [560, 338] width 361 height 15
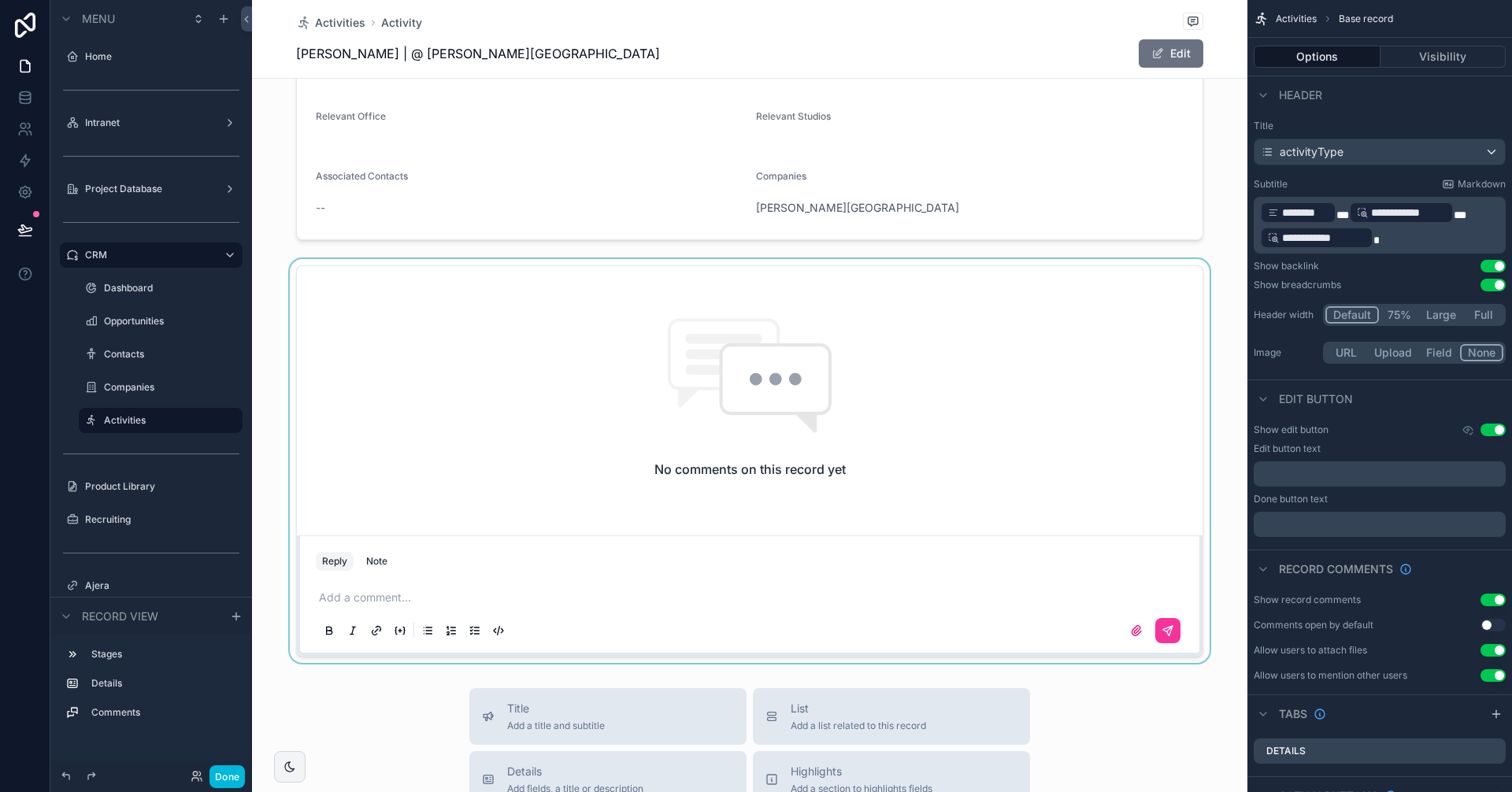
scroll to position [157, 0]
click at [360, 601] on div "scrollable content" at bounding box center [749, 460] width 995 height 404
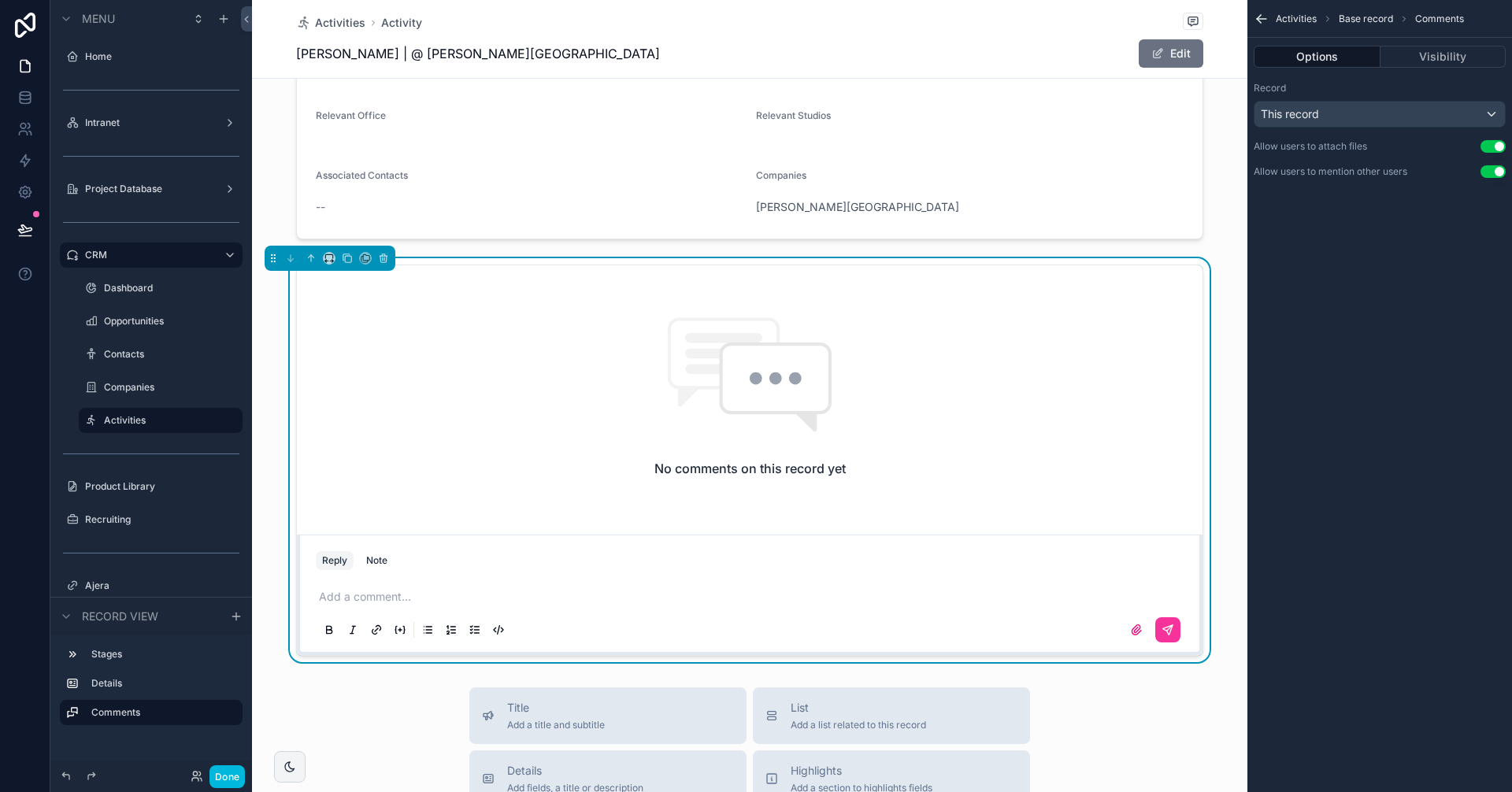
click at [354, 593] on p "scrollable content" at bounding box center [753, 597] width 868 height 15
click at [1166, 624] on icon "scrollable content" at bounding box center [1167, 629] width 13 height 13
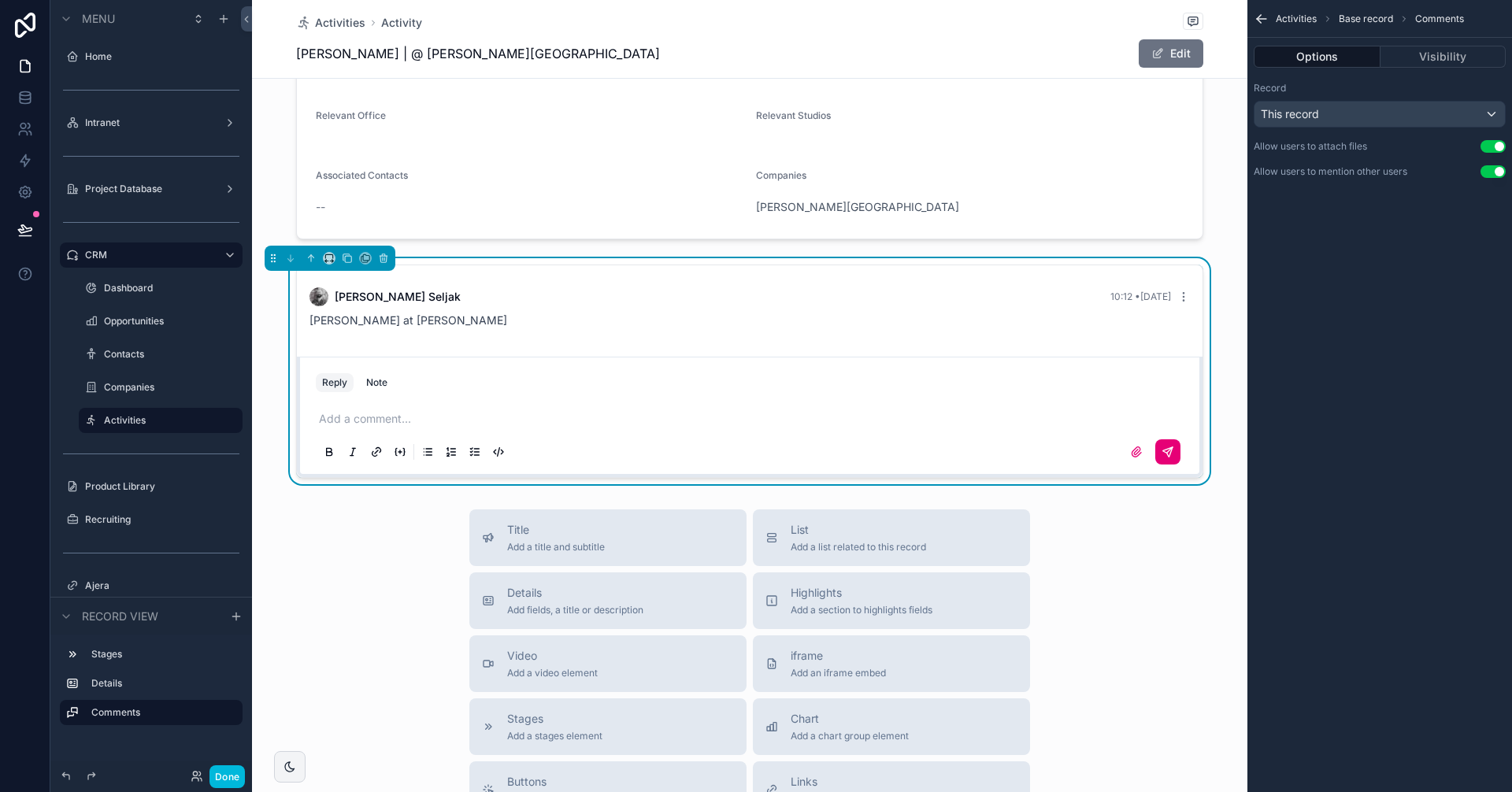
click at [341, 580] on div "Title Add a title and subtitle List Add a list related to this record Details A…" at bounding box center [749, 789] width 995 height 561
click at [215, 772] on button "Done" at bounding box center [227, 777] width 35 height 23
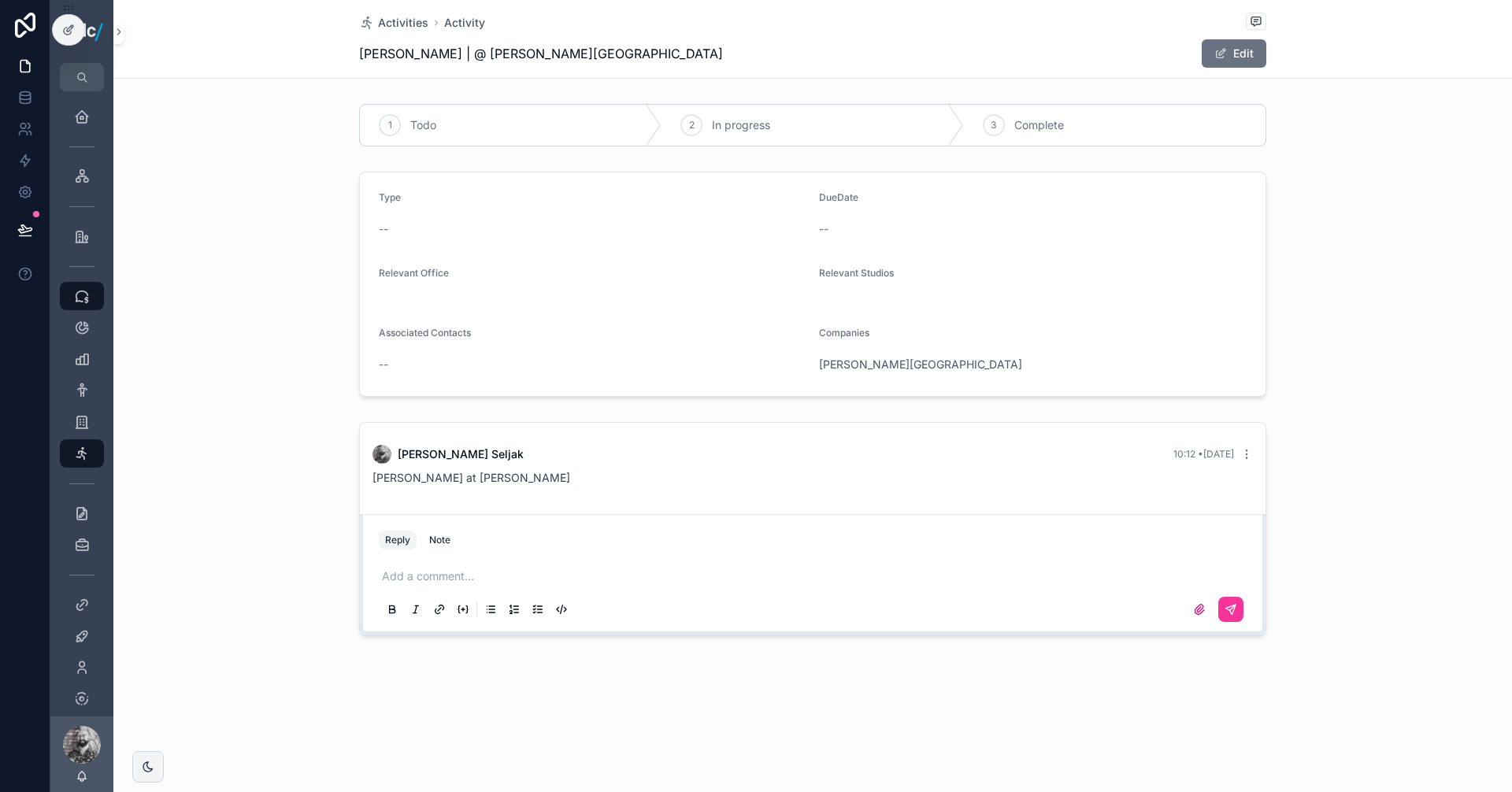
scroll to position [0, 0]
click at [388, 28] on span "Activities" at bounding box center [403, 22] width 51 height 15
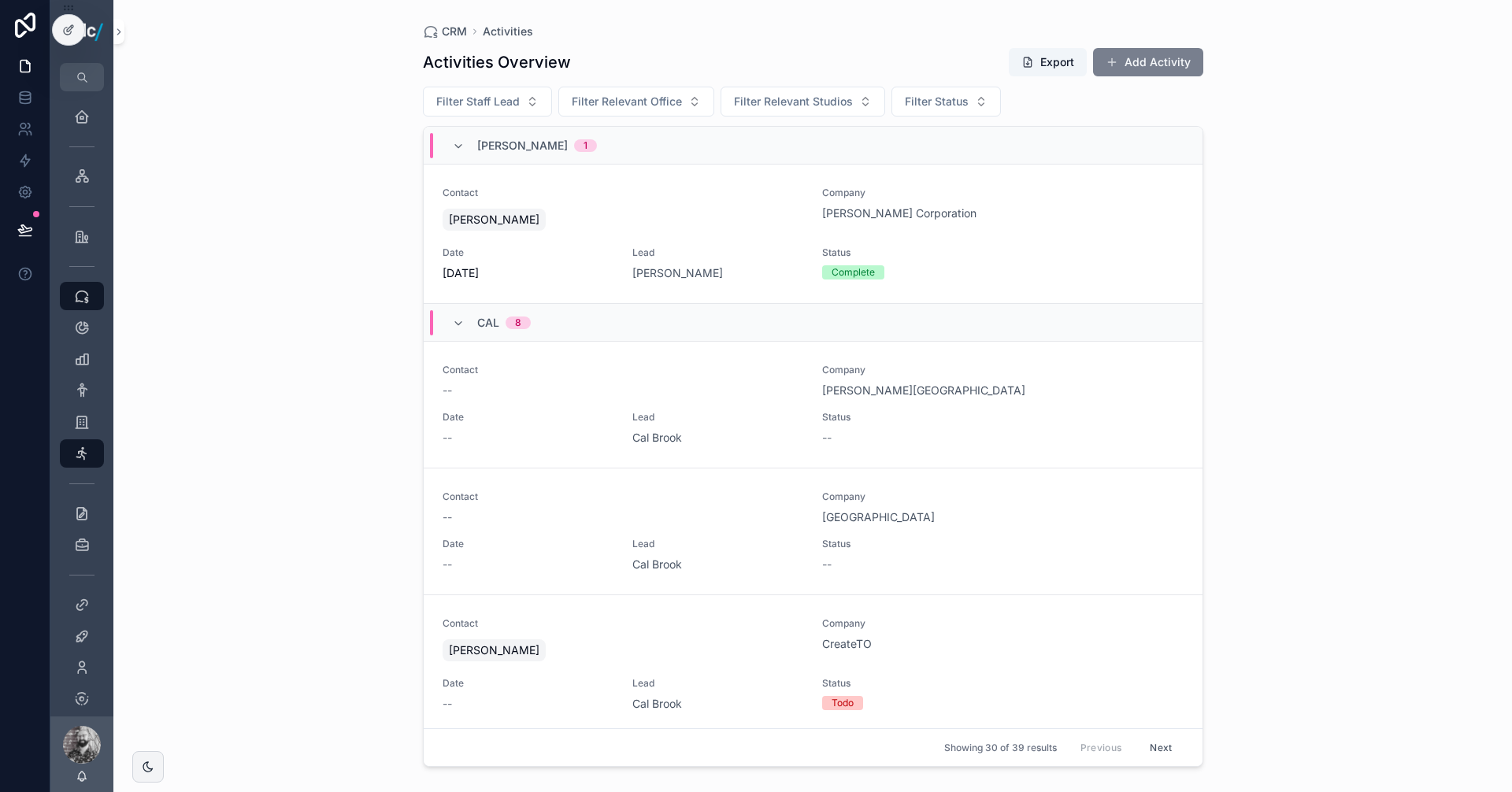
click at [1161, 72] on button "Add Activity" at bounding box center [1148, 62] width 110 height 28
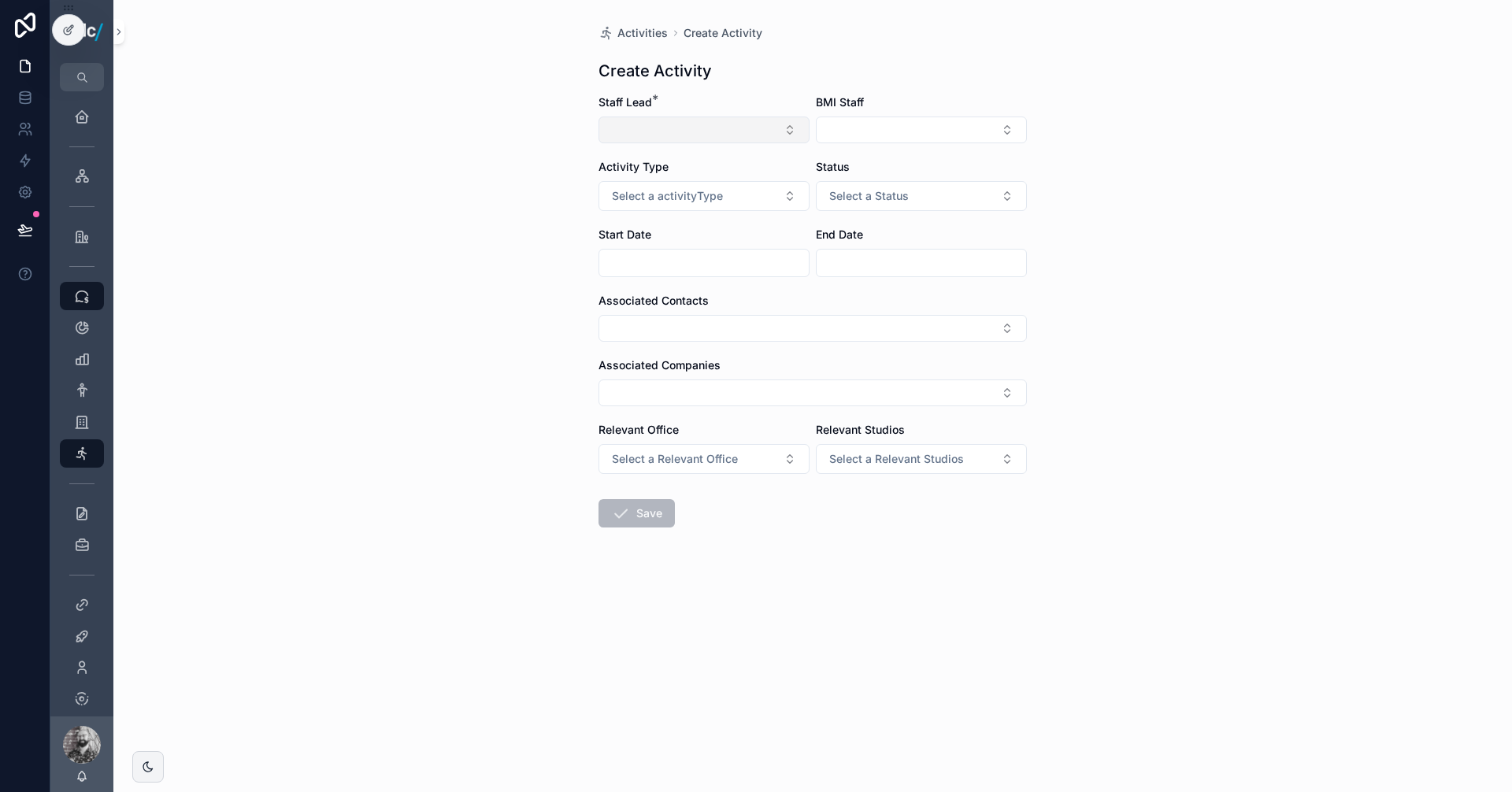
click at [713, 126] on button "Select Button" at bounding box center [704, 130] width 211 height 27
type input "**"
click at [700, 194] on span "[PERSON_NAME]" at bounding box center [707, 192] width 163 height 15
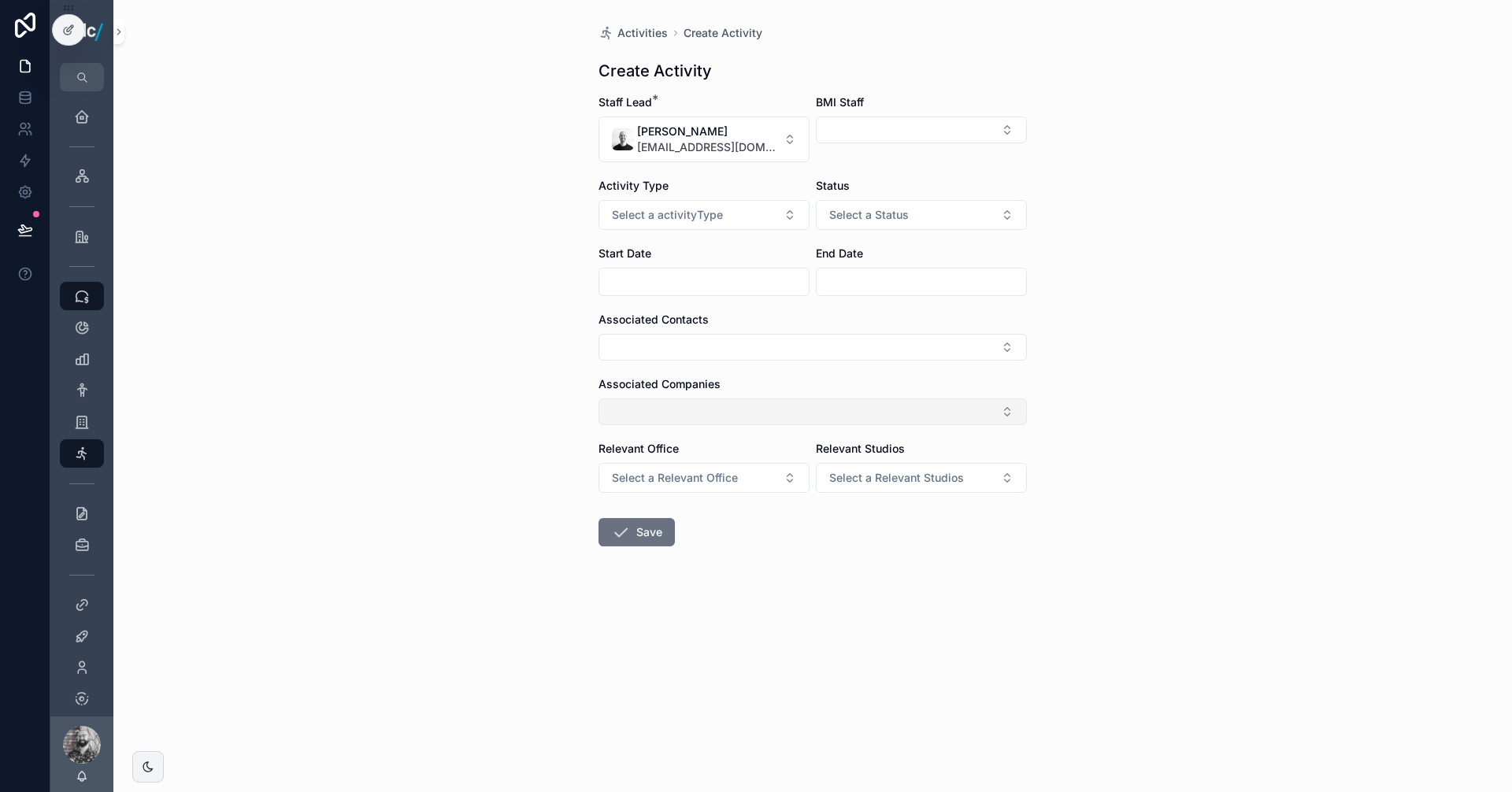
click at [669, 401] on button "Select Button" at bounding box center [813, 411] width 428 height 27
type input "**********"
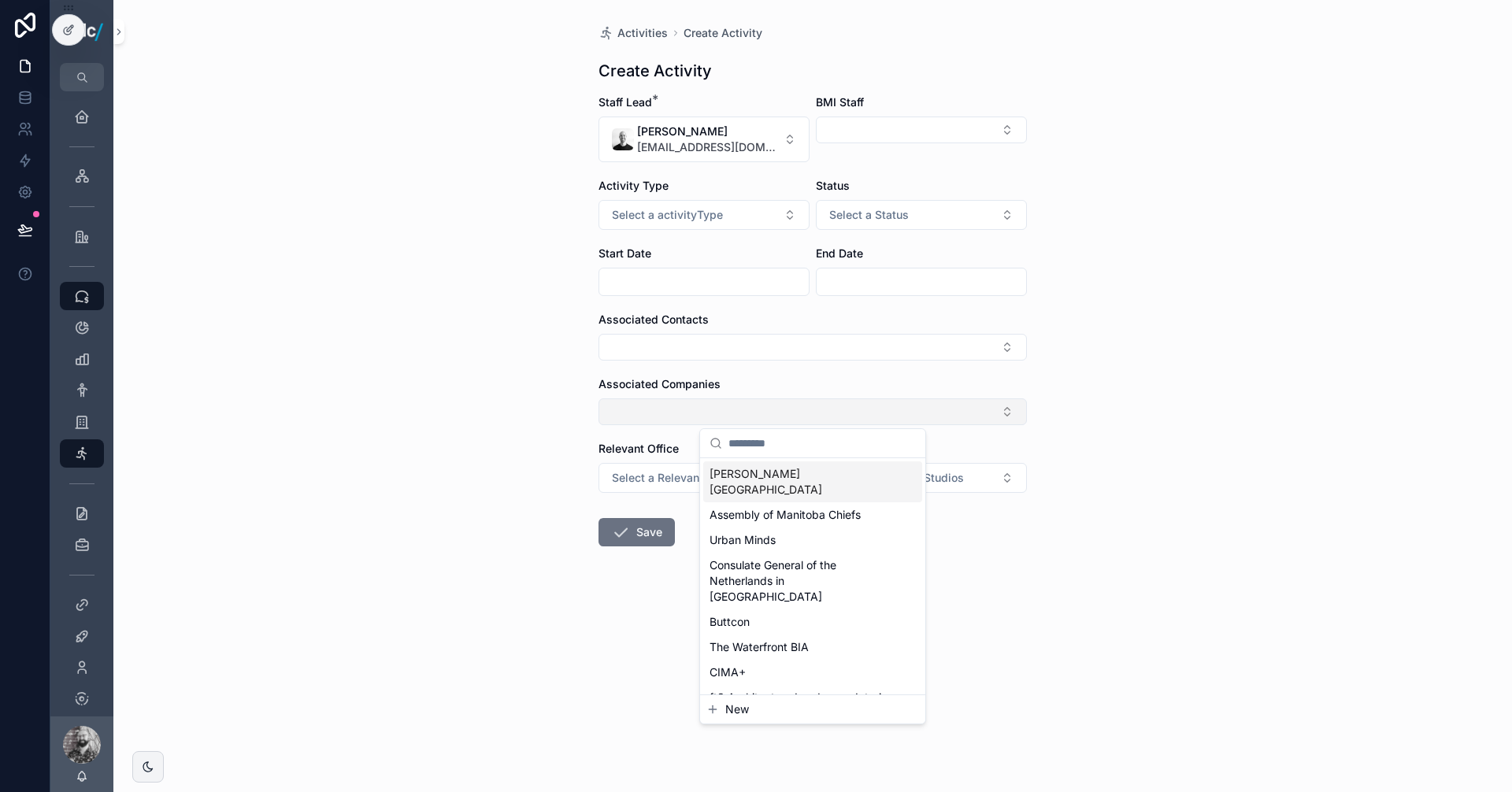
click at [665, 421] on button "Select Button" at bounding box center [813, 411] width 428 height 27
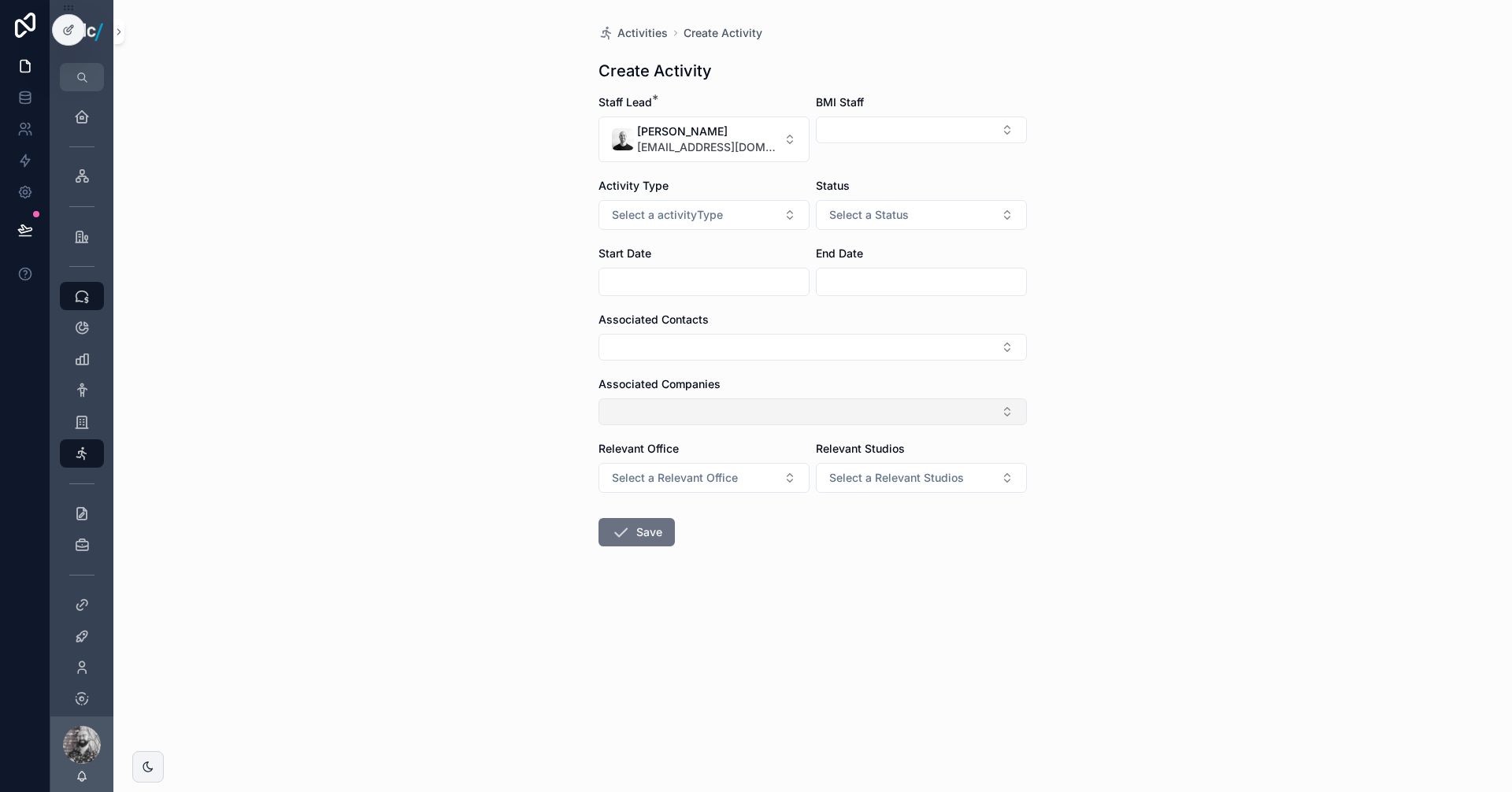
click at [730, 412] on button "Select Button" at bounding box center [813, 411] width 428 height 27
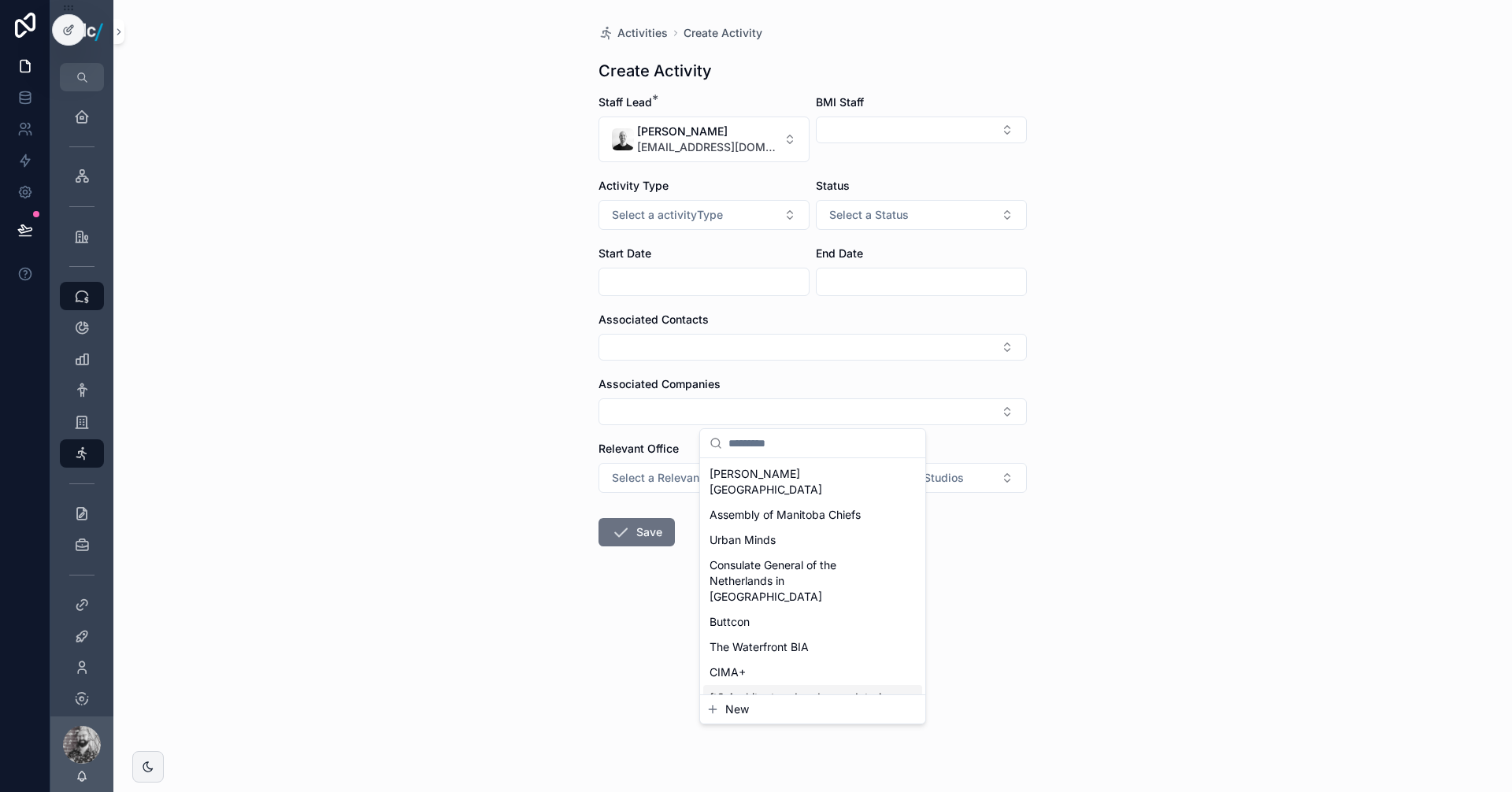
click at [757, 699] on div "New" at bounding box center [813, 709] width 225 height 28
click at [741, 708] on span "New" at bounding box center [736, 709] width 23 height 15
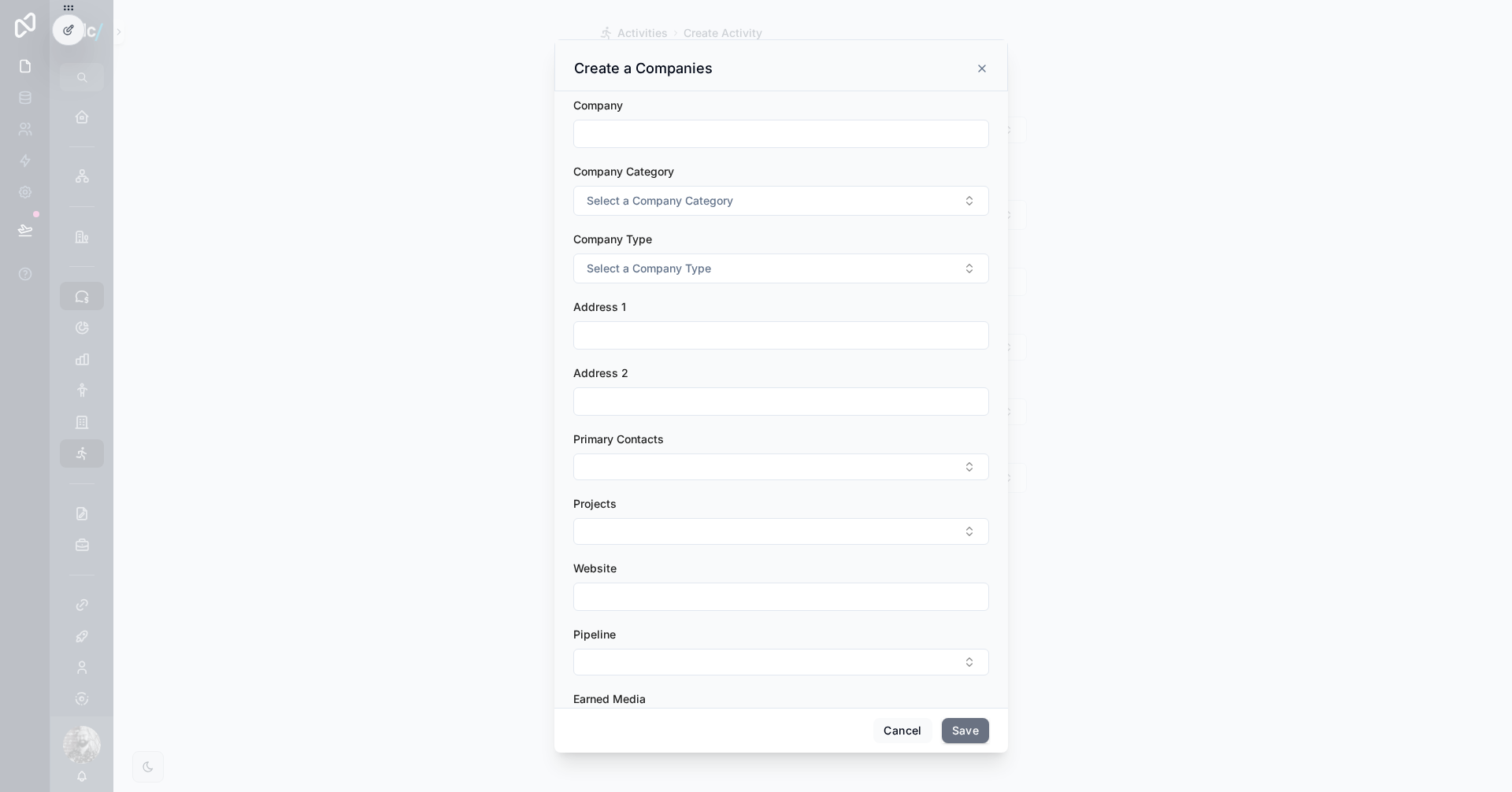
drag, startPoint x: 626, startPoint y: 142, endPoint x: 649, endPoint y: 143, distance: 23.0
click at [626, 142] on input "scrollable content" at bounding box center [781, 134] width 415 height 22
paste input "**********"
type input "**********"
click at [679, 199] on span "Select a Company Category" at bounding box center [660, 200] width 146 height 15
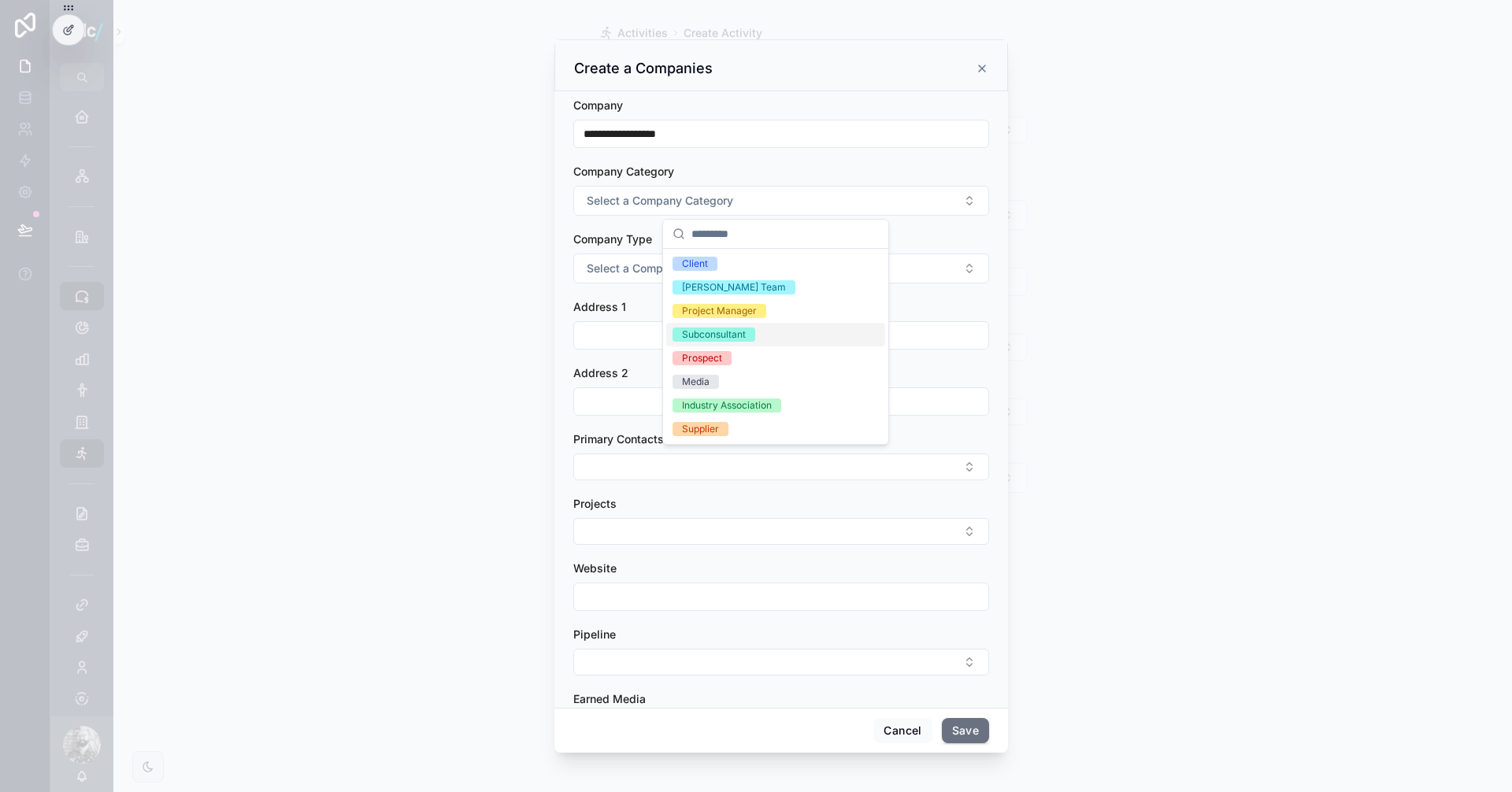
click at [727, 335] on div "Subconsultant" at bounding box center [714, 335] width 64 height 14
click at [634, 266] on span "Select a Company Type" at bounding box center [648, 268] width 125 height 15
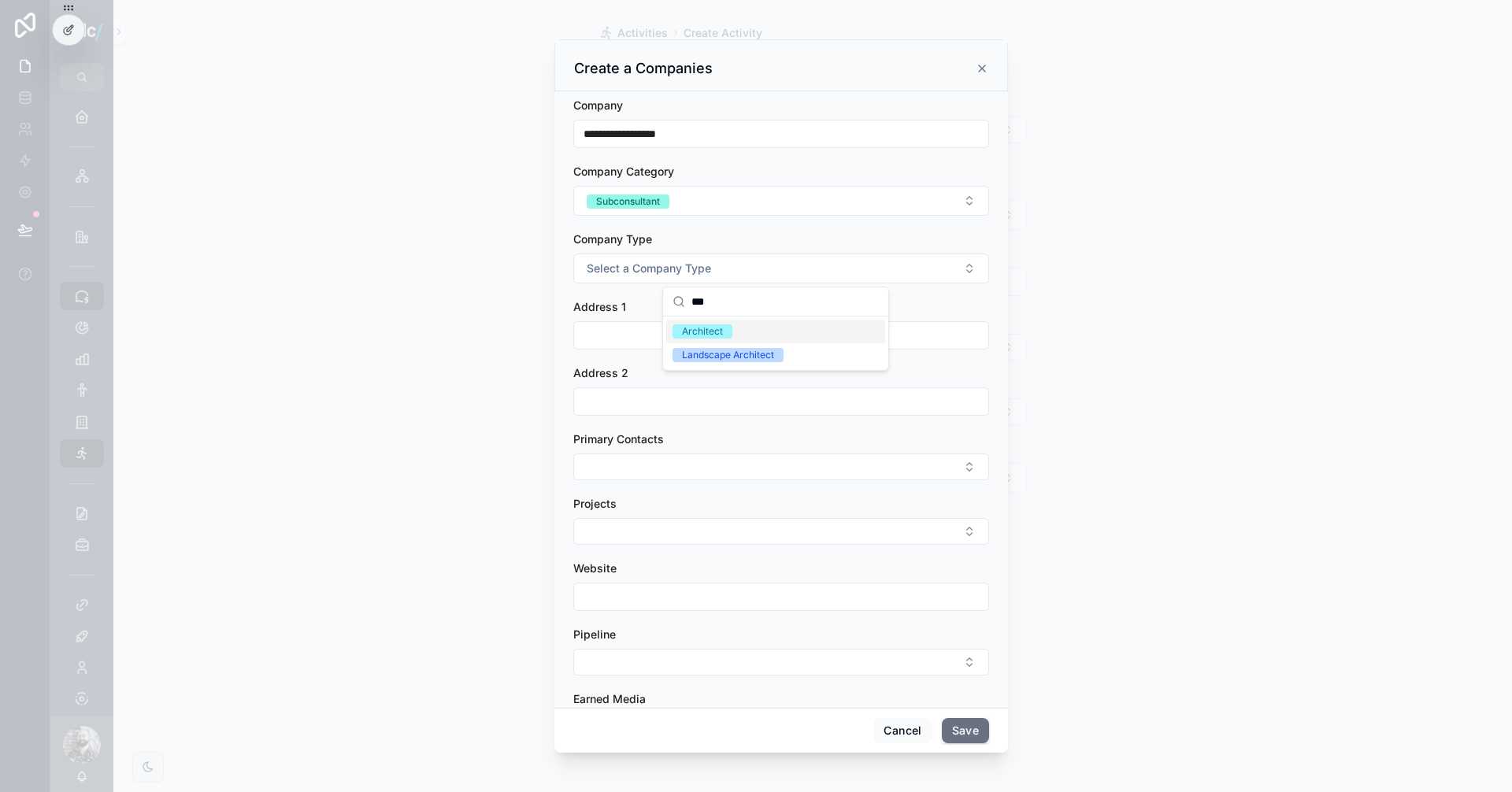
type input "***"
click at [737, 330] on div "Architect" at bounding box center [776, 331] width 219 height 23
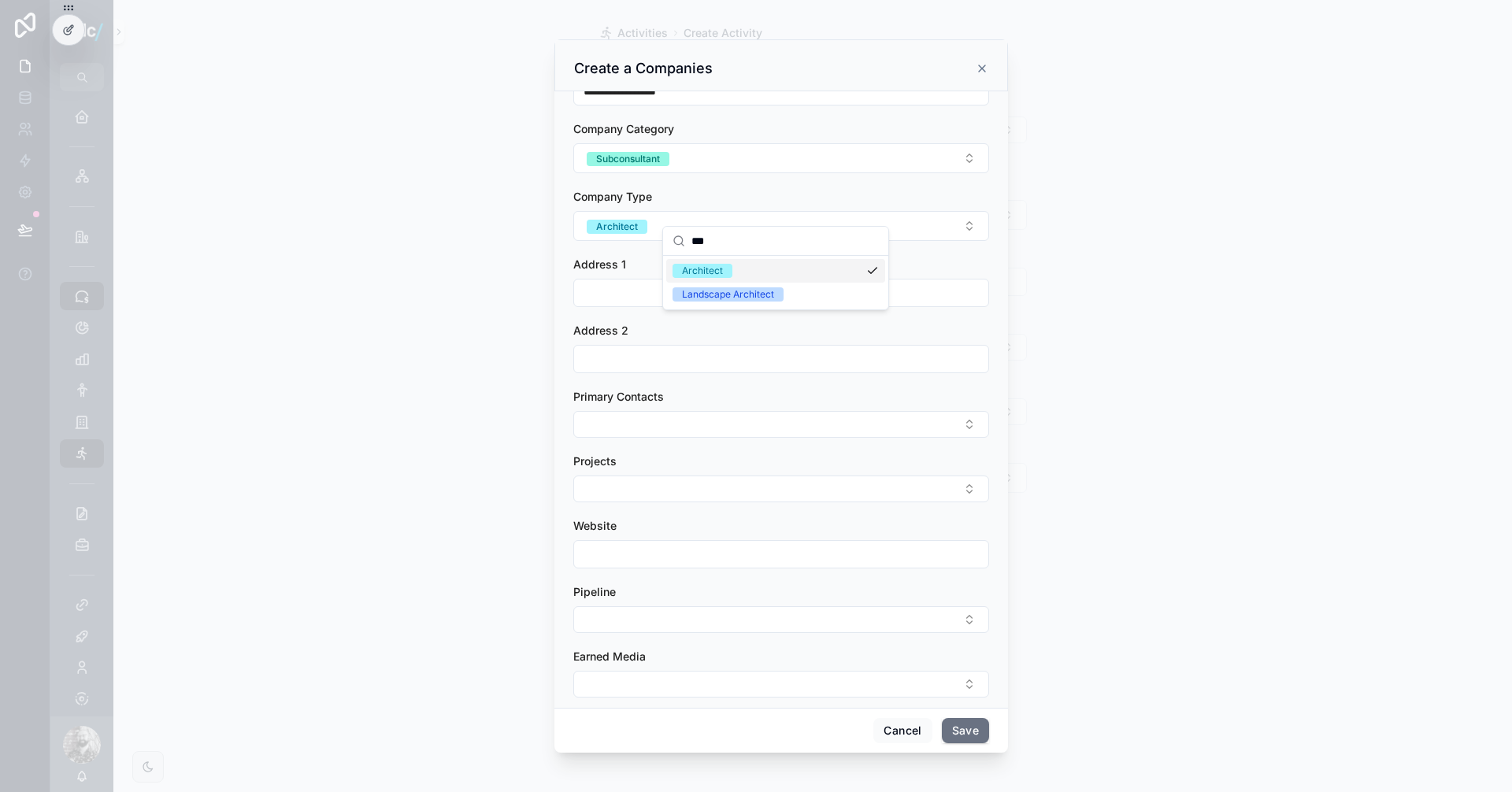
scroll to position [60, 0]
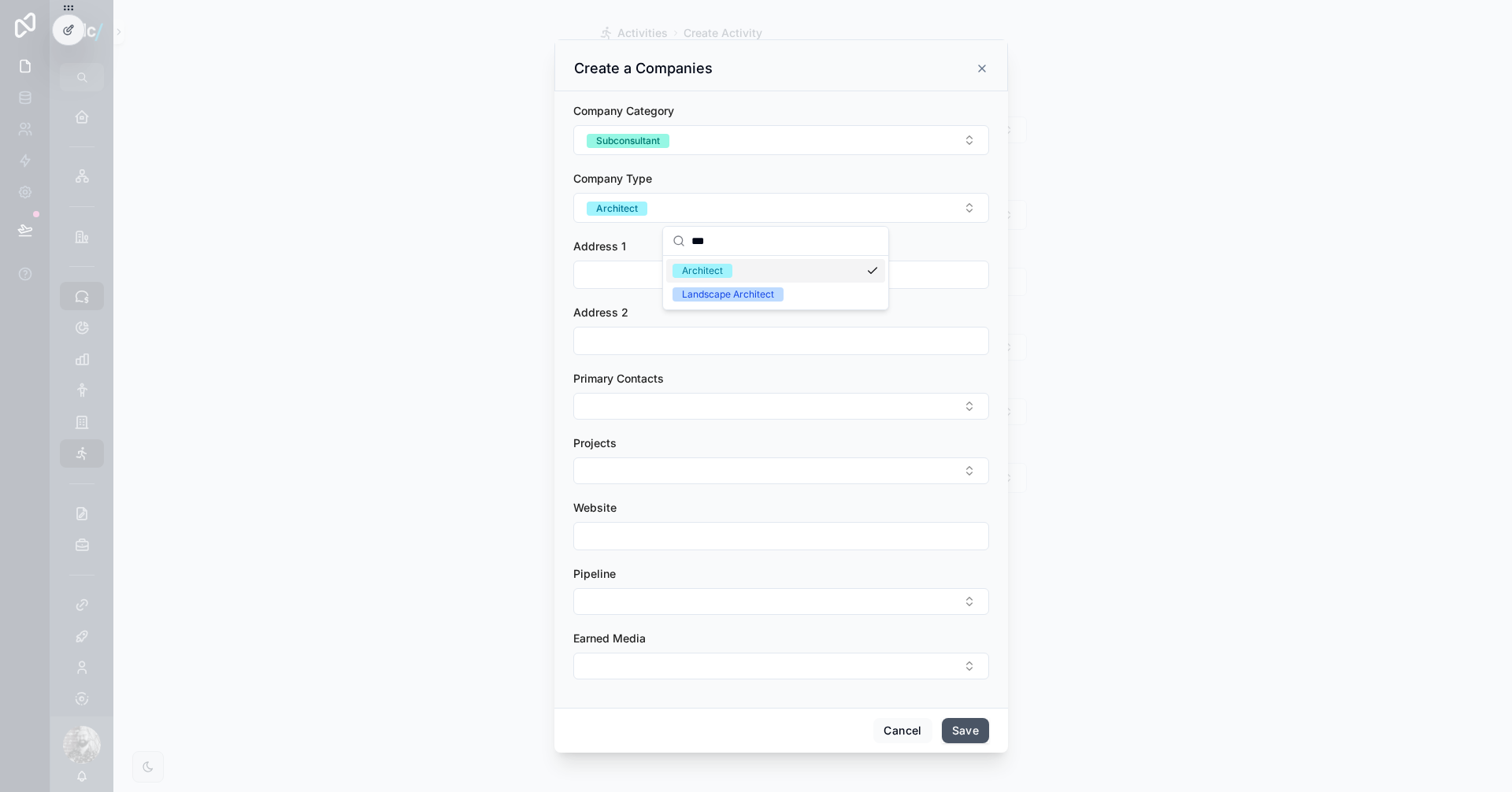
click at [984, 734] on button "Save" at bounding box center [965, 730] width 47 height 25
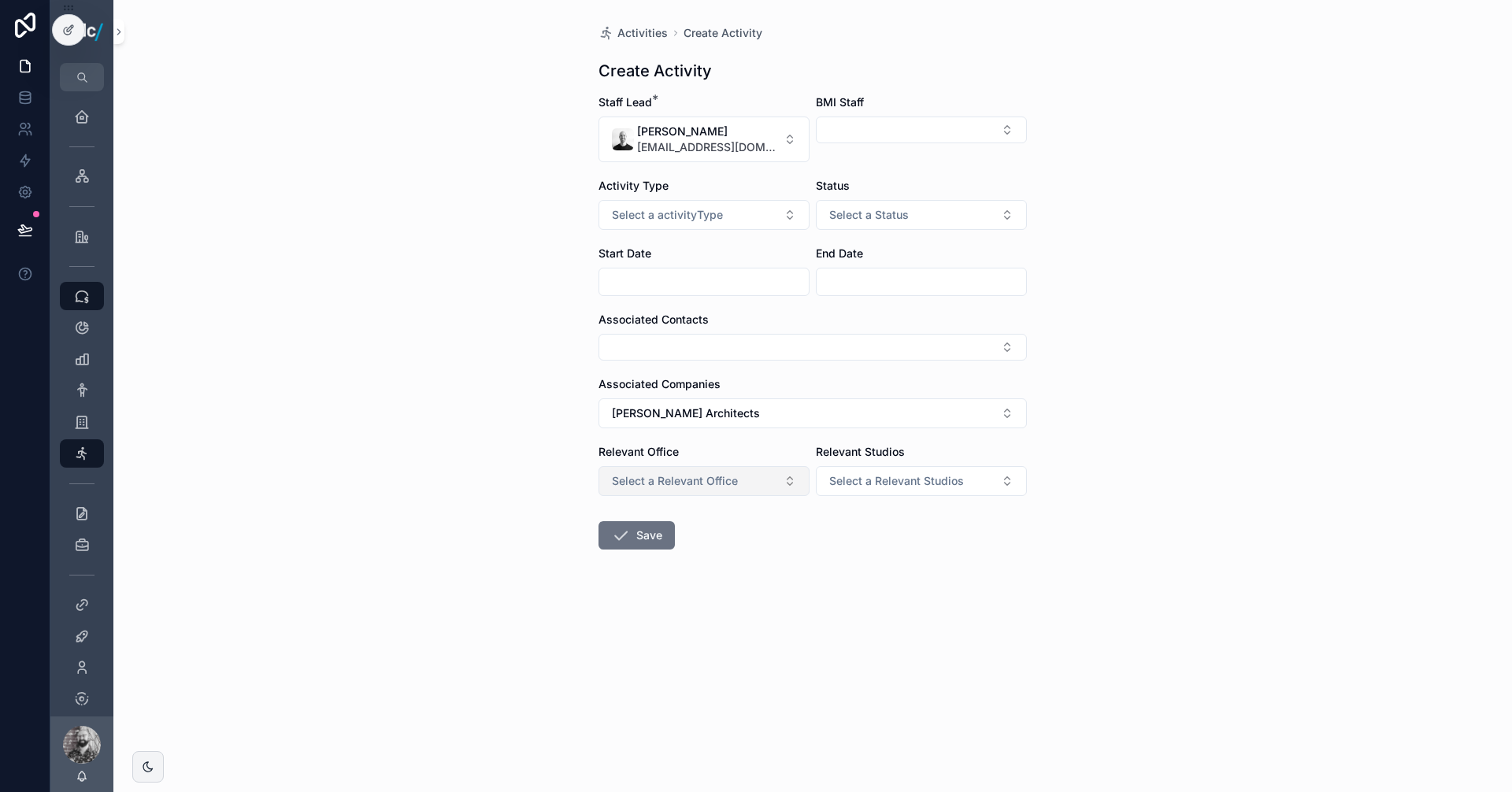
click at [698, 478] on span "Select a Relevant Office" at bounding box center [674, 481] width 126 height 15
click at [651, 548] on span "[GEOGRAPHIC_DATA]" at bounding box center [659, 543] width 116 height 14
click at [894, 485] on span "Select a Relevant Studios" at bounding box center [896, 481] width 135 height 15
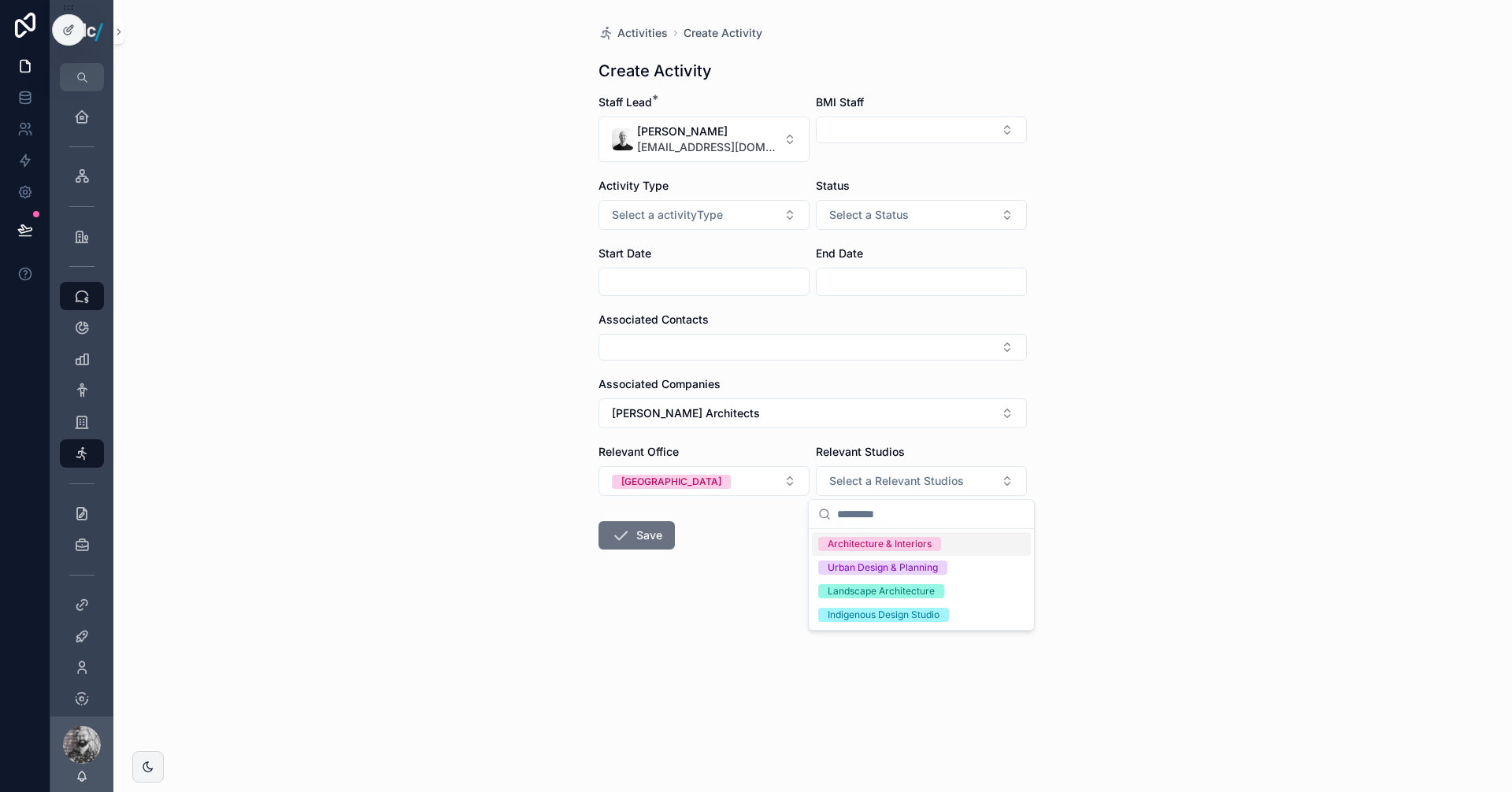
click at [901, 543] on div "Architecture & Interiors" at bounding box center [879, 543] width 104 height 14
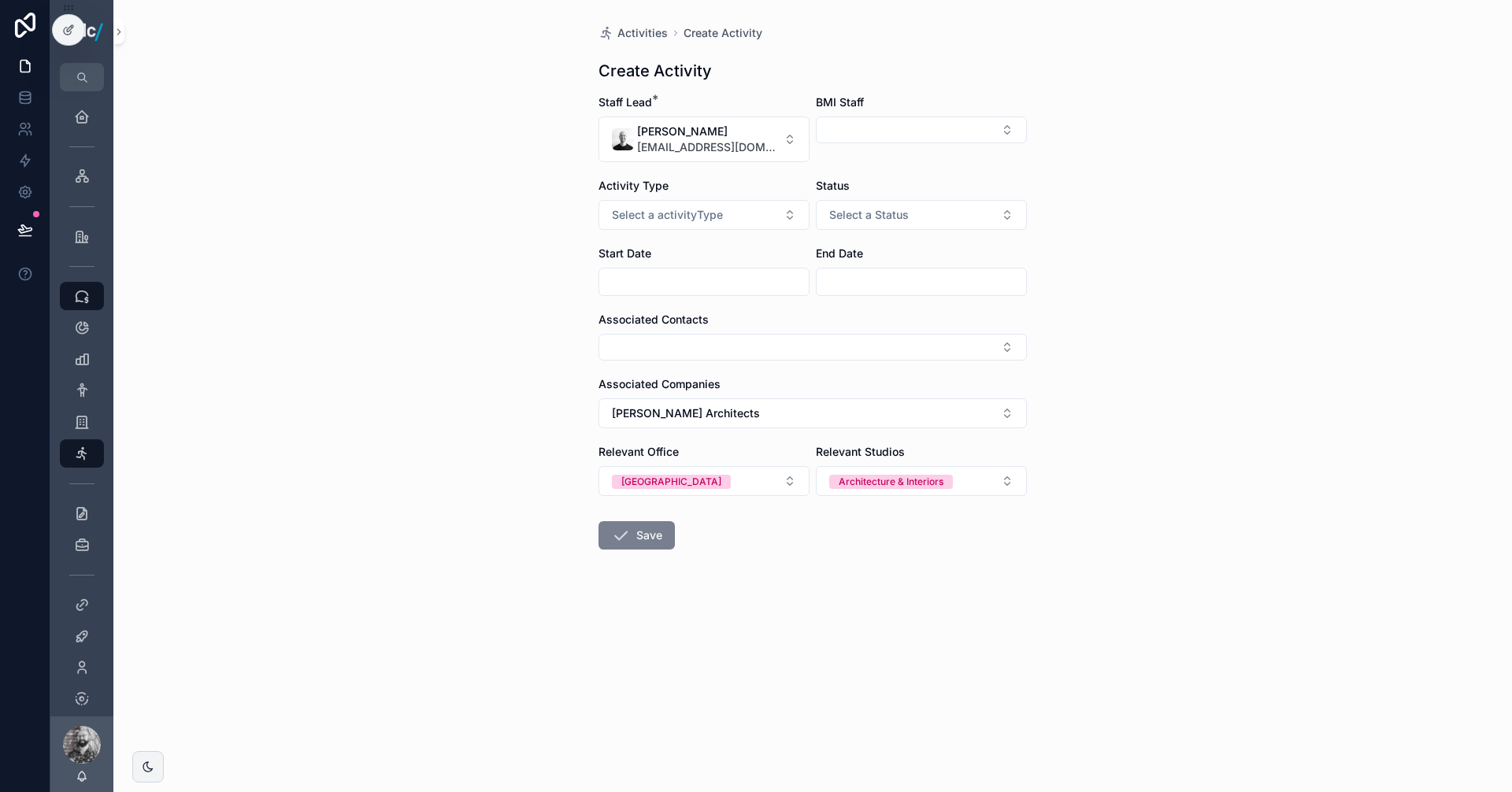
click at [639, 539] on button "Save" at bounding box center [636, 535] width 77 height 28
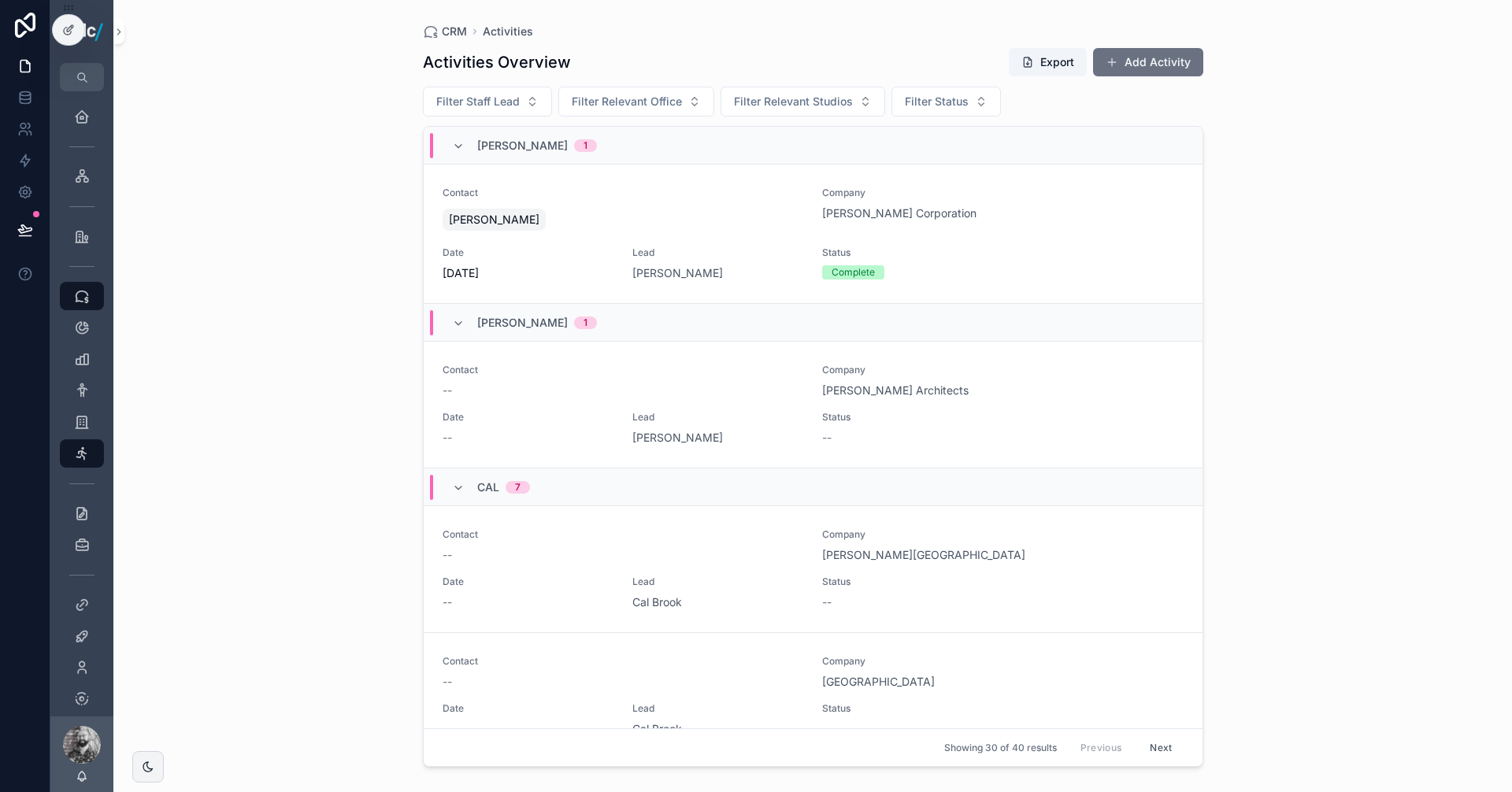
click at [766, 403] on div "Contact -- Company [PERSON_NAME] Architects Date -- Lead [PERSON_NAME] Status --" at bounding box center [814, 404] width 741 height 82
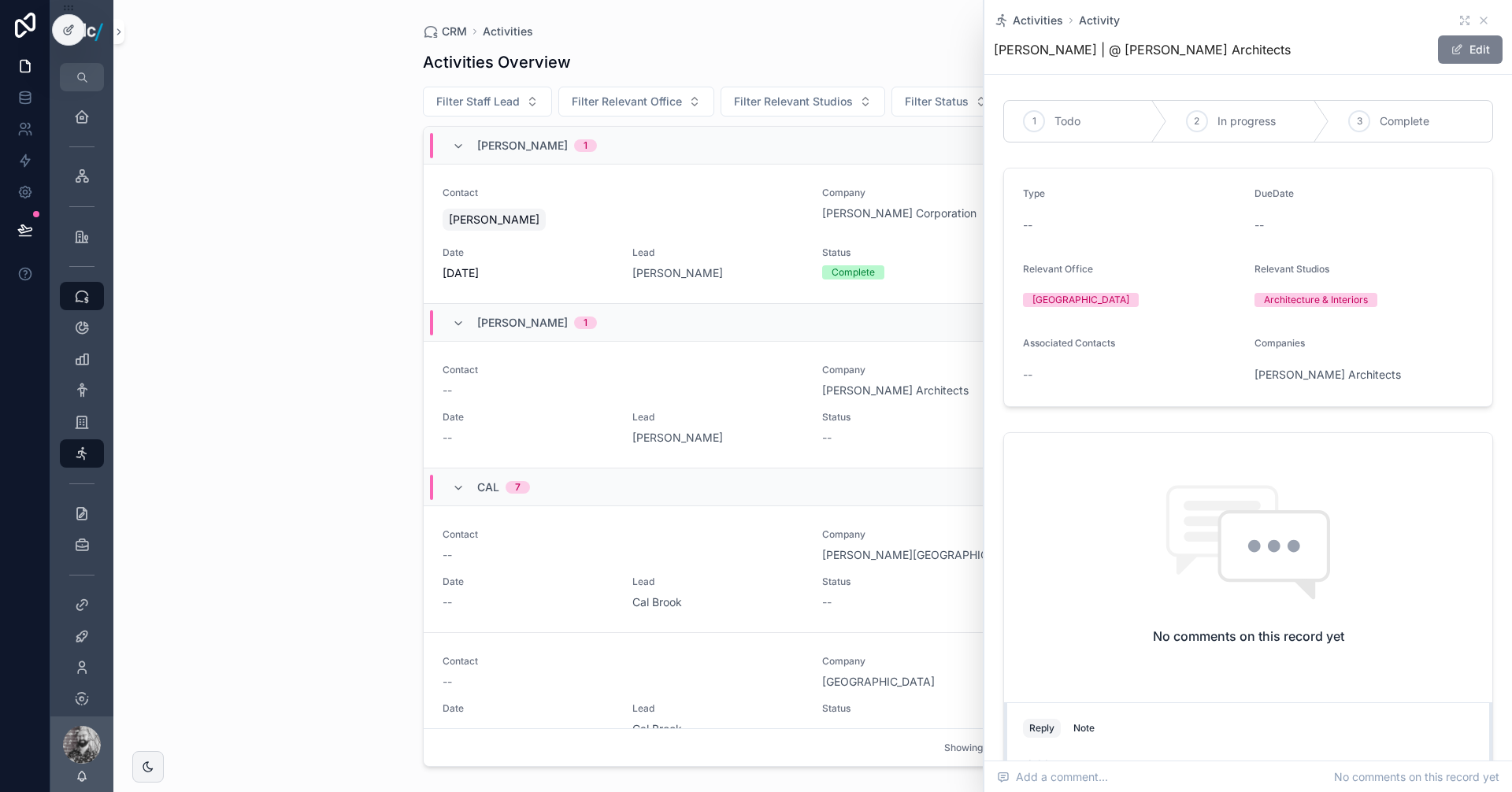
click at [1450, 54] on span "scrollable content" at bounding box center [1456, 49] width 13 height 13
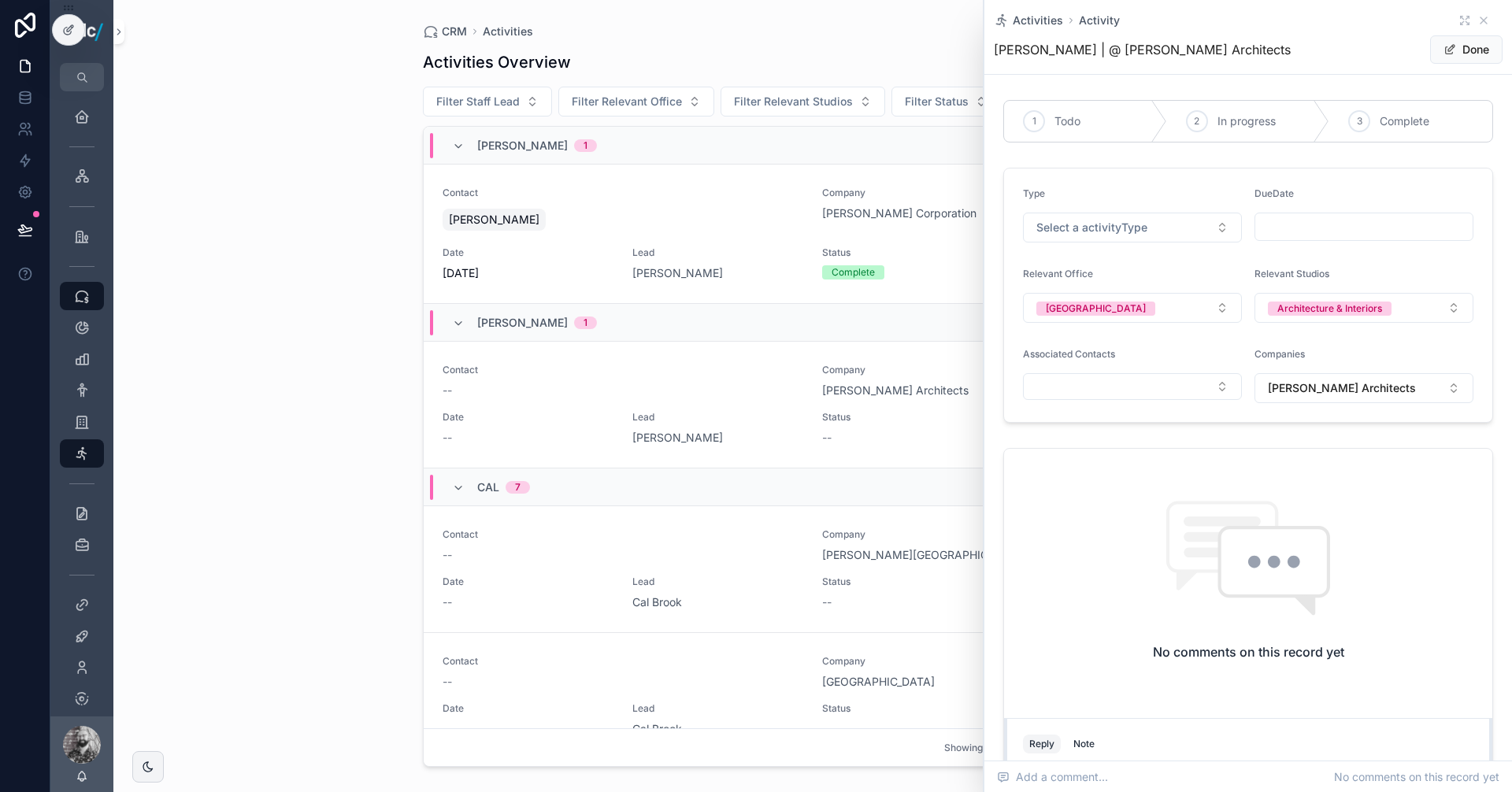
click at [1281, 233] on input "scrollable content" at bounding box center [1363, 227] width 218 height 22
click at [1361, 390] on button "8" at bounding box center [1355, 390] width 28 height 28
type input "*********"
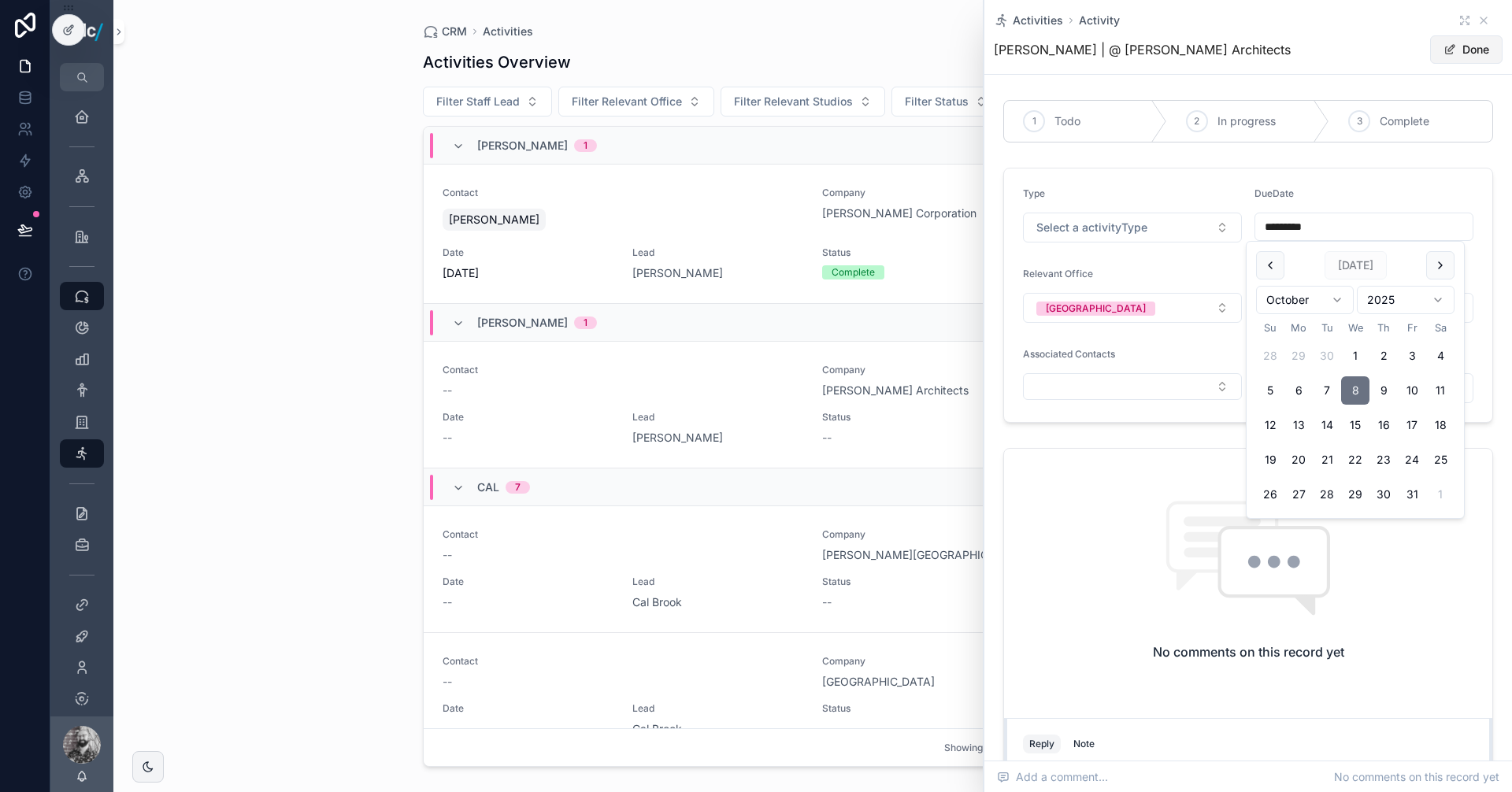
click at [1453, 37] on button "Done" at bounding box center [1466, 49] width 72 height 28
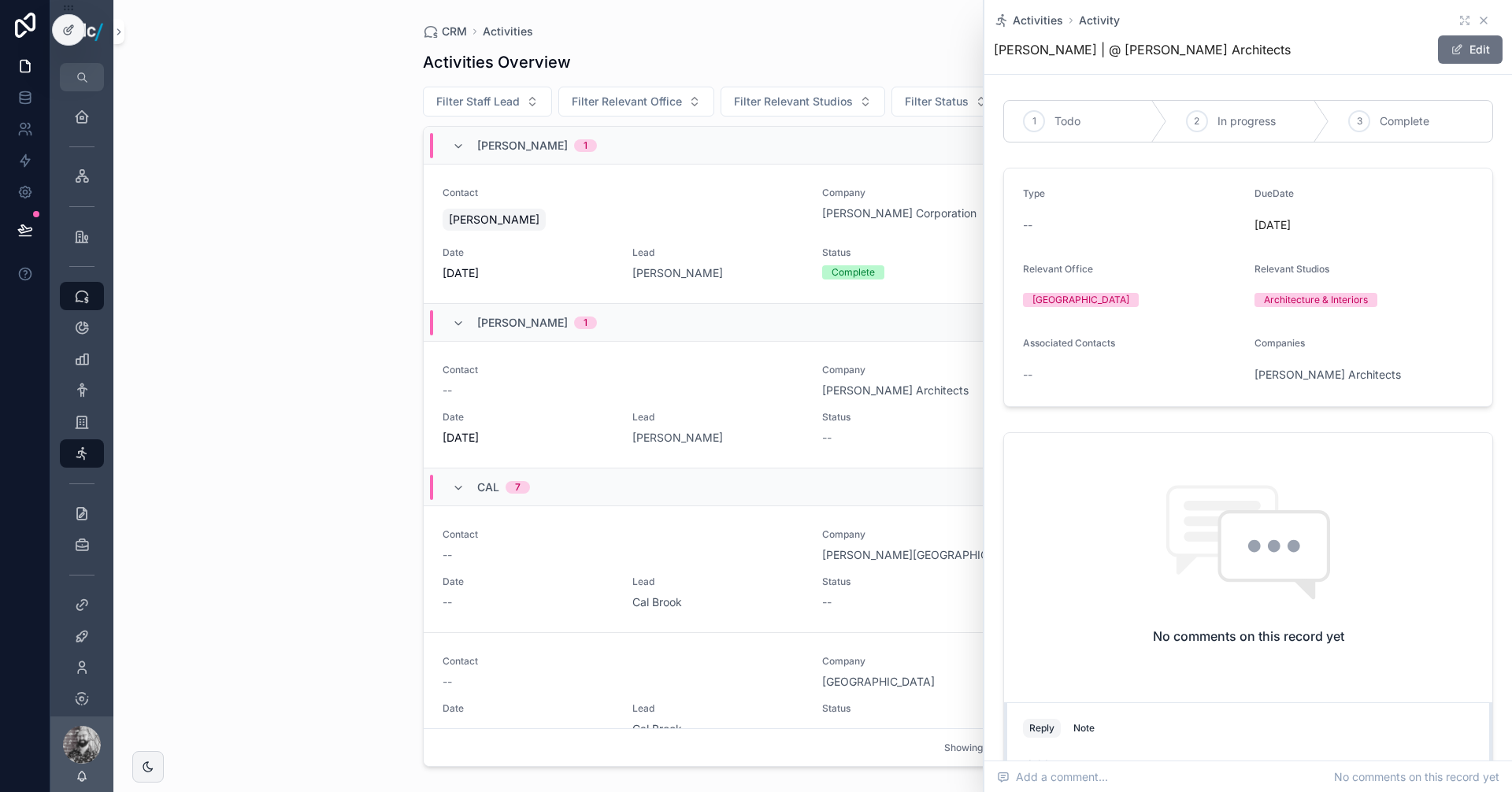
click at [1478, 20] on icon "scrollable content" at bounding box center [1484, 20] width 13 height 13
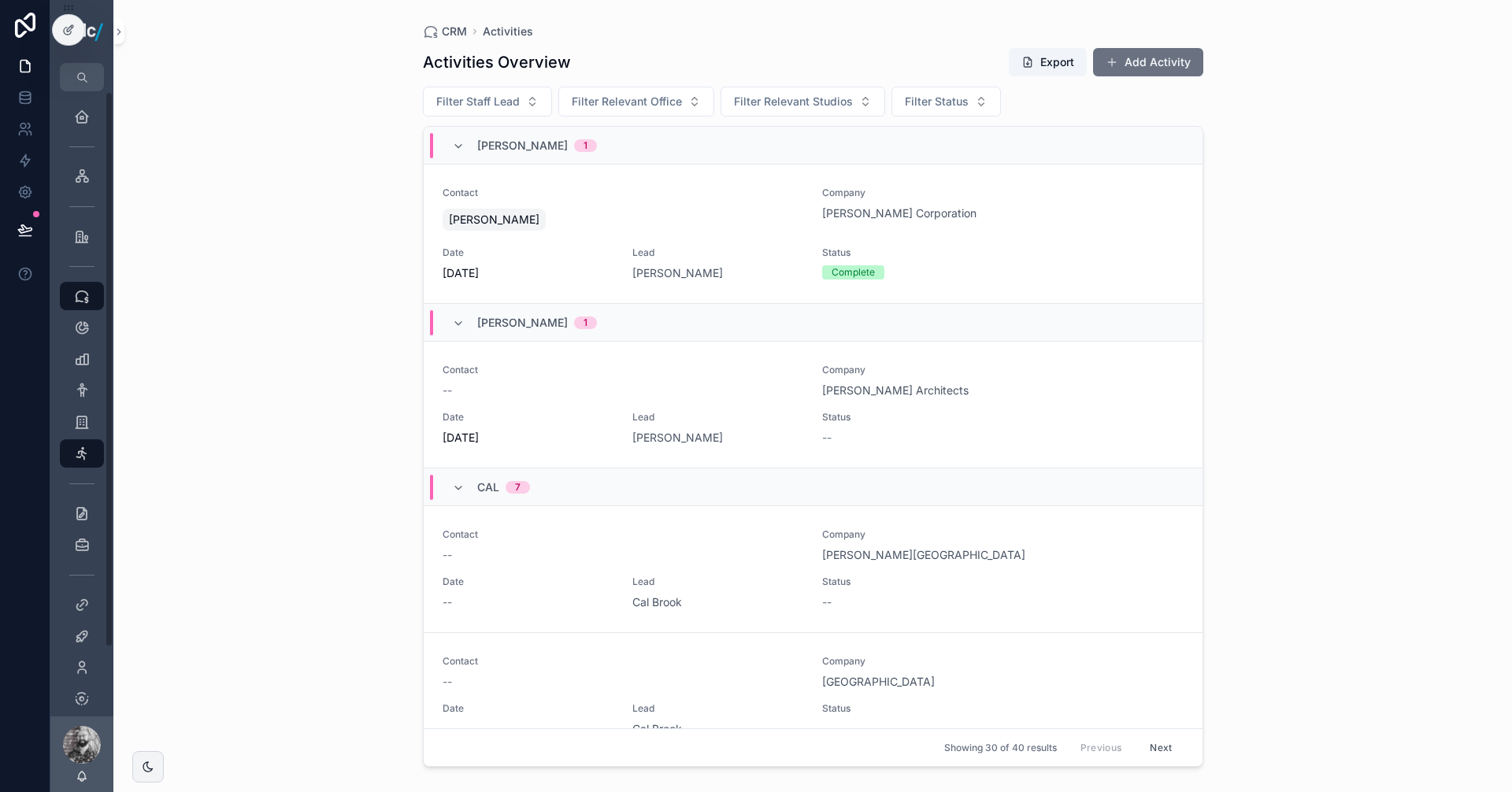
click at [1355, 277] on div "CRM Activities Activities Overview Export Add Activity Filter Staff Lead Filter…" at bounding box center [813, 396] width 1398 height 792
click at [1140, 71] on button "Add Activity" at bounding box center [1148, 62] width 110 height 28
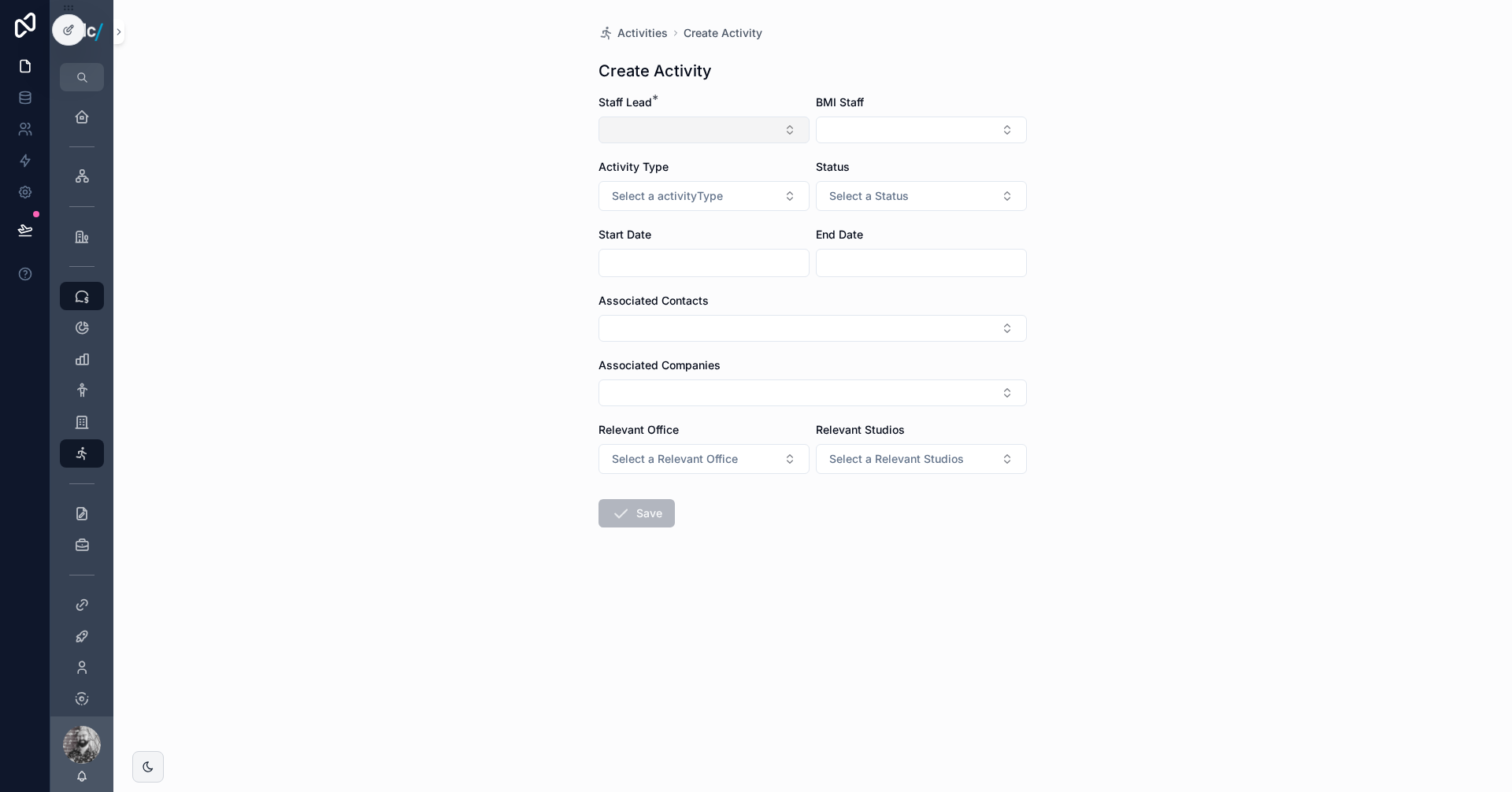
click at [686, 126] on button "Select Button" at bounding box center [704, 130] width 211 height 27
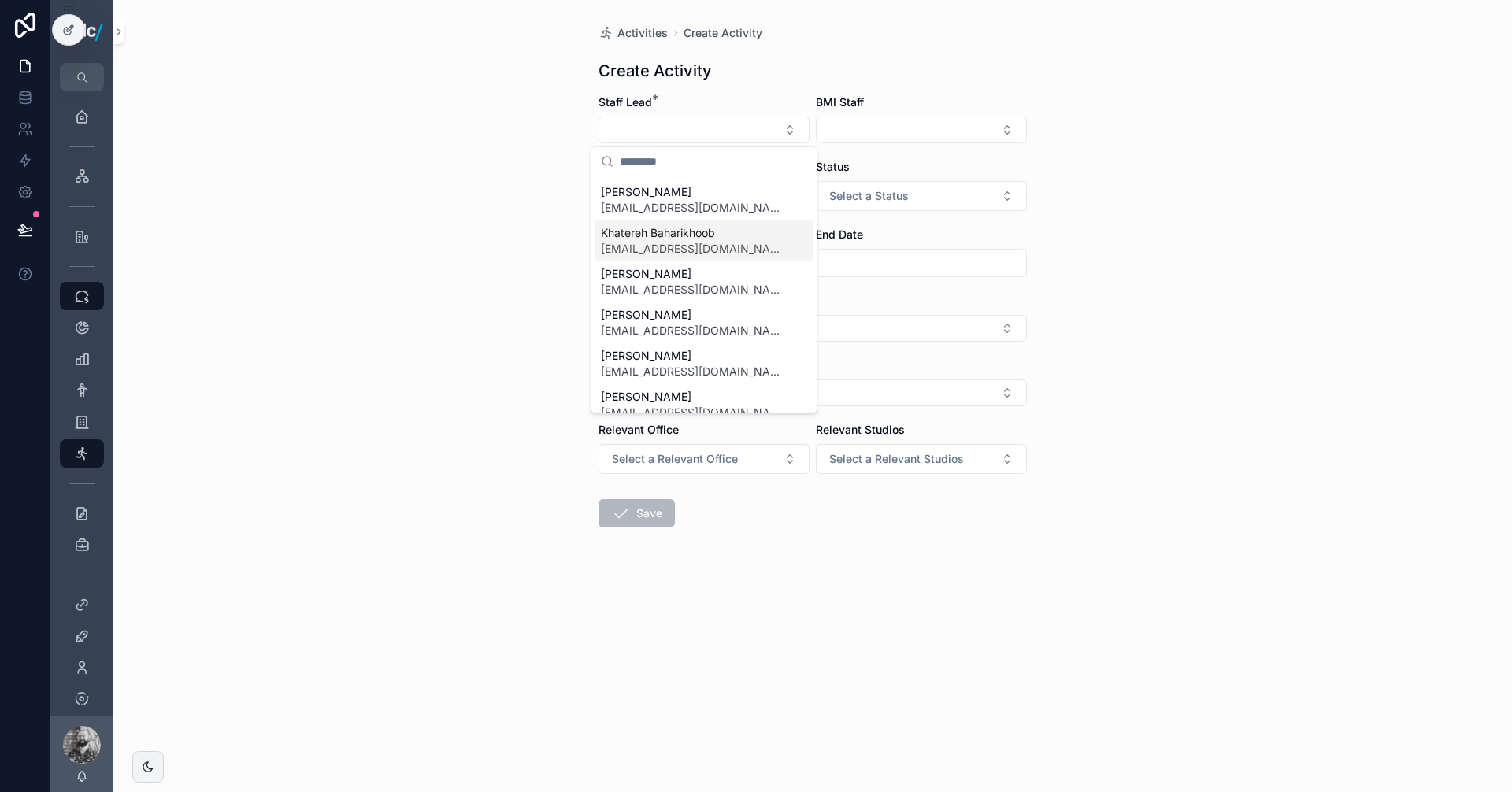
click at [527, 222] on div "Activities Create Activity Create Activity Staff Lead * BMI Staff Activity Type…" at bounding box center [813, 396] width 1398 height 792
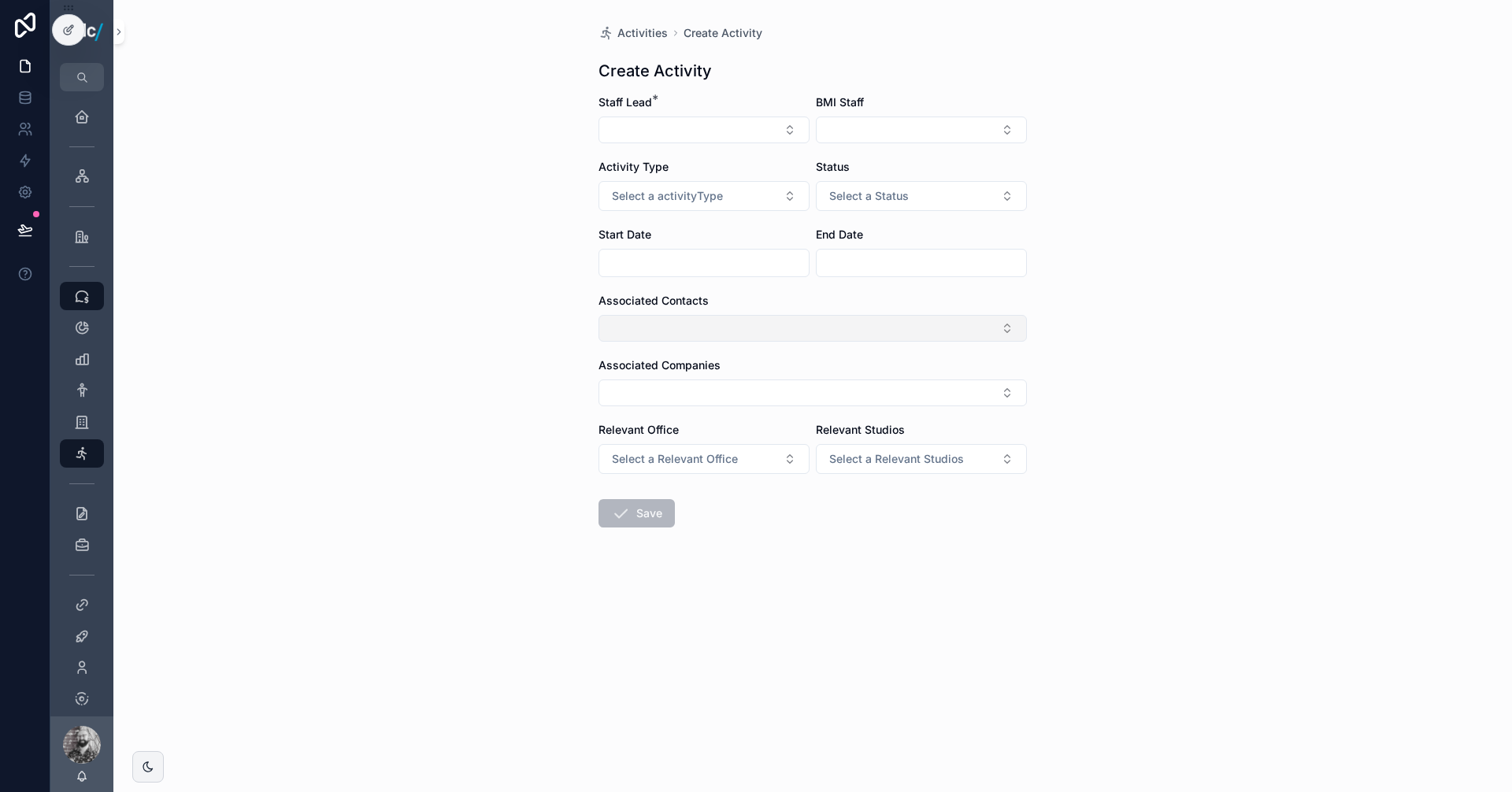
click at [687, 328] on button "Select Button" at bounding box center [813, 328] width 428 height 27
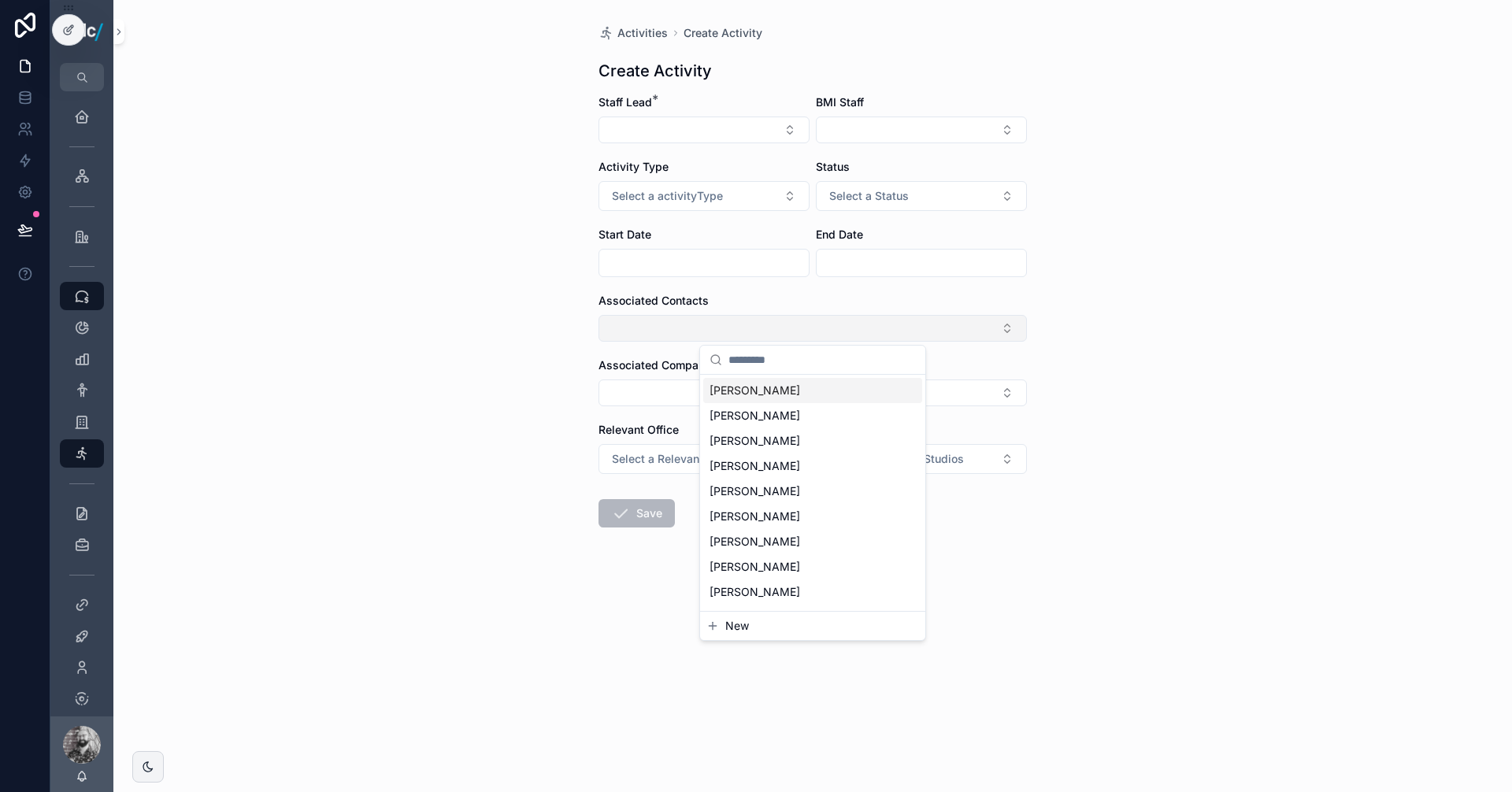
click at [636, 324] on button "Select Button" at bounding box center [813, 328] width 428 height 27
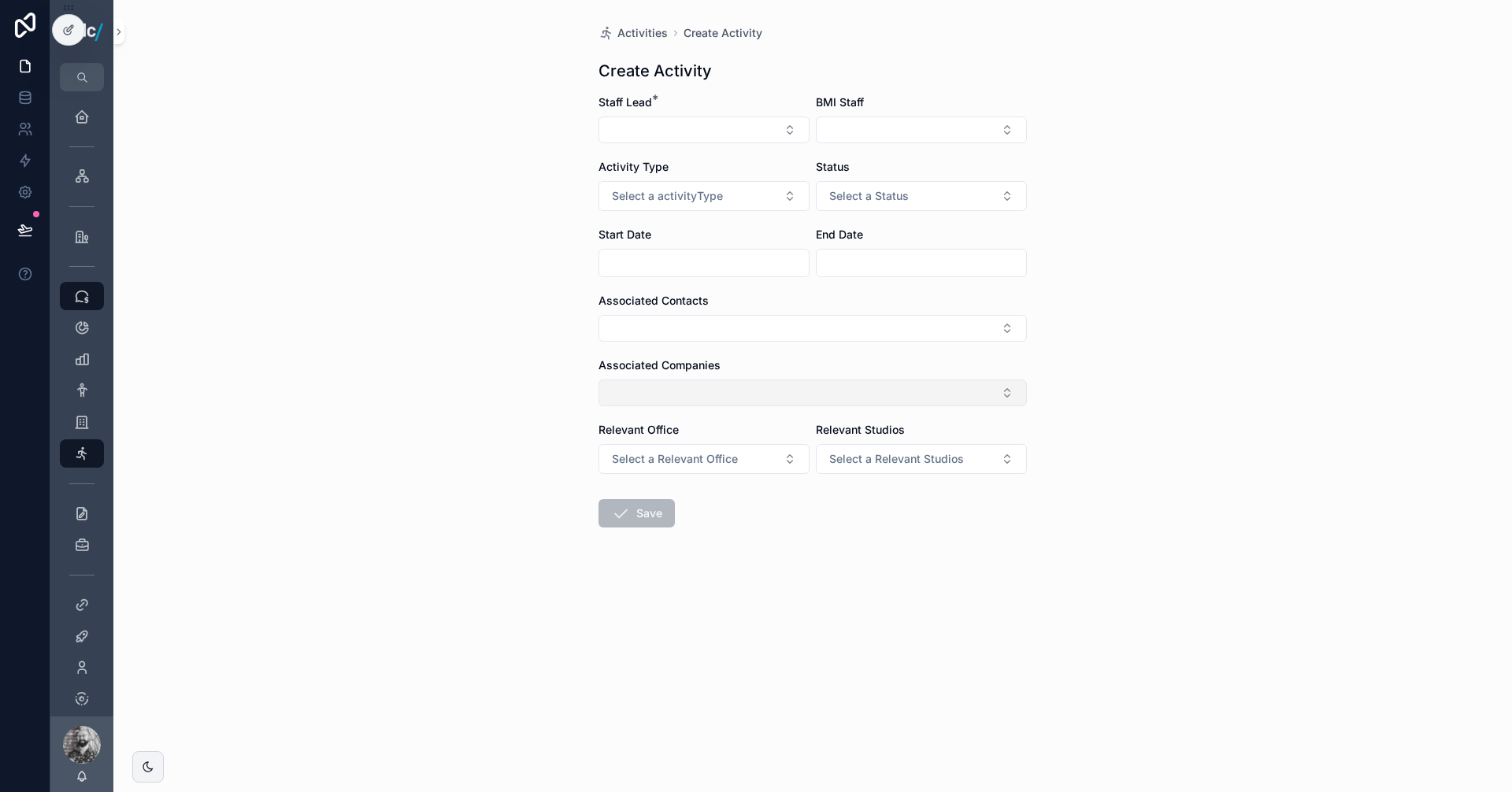
click at [634, 382] on button "Select Button" at bounding box center [813, 392] width 428 height 27
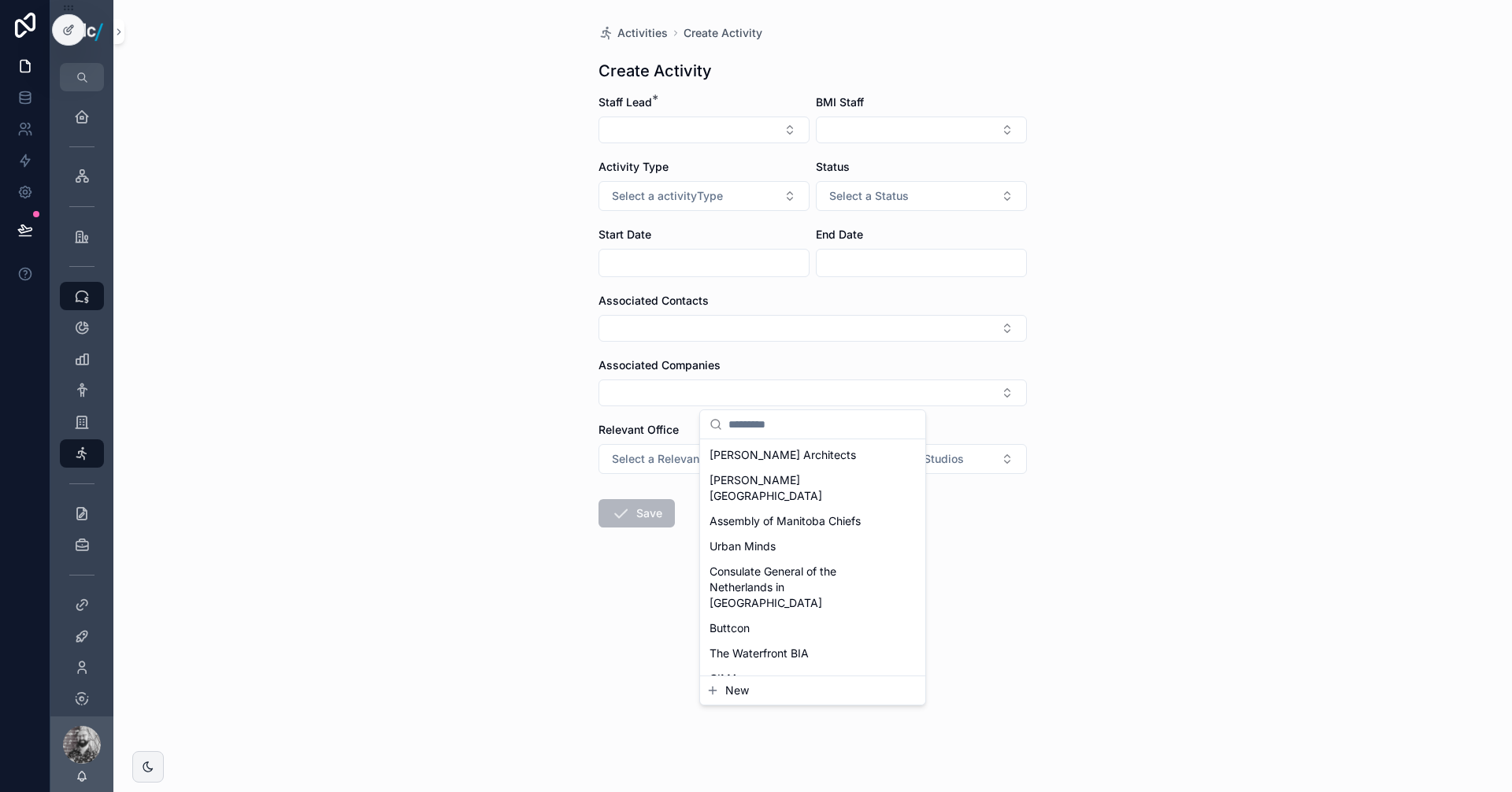
click at [735, 693] on span "New" at bounding box center [736, 691] width 23 height 15
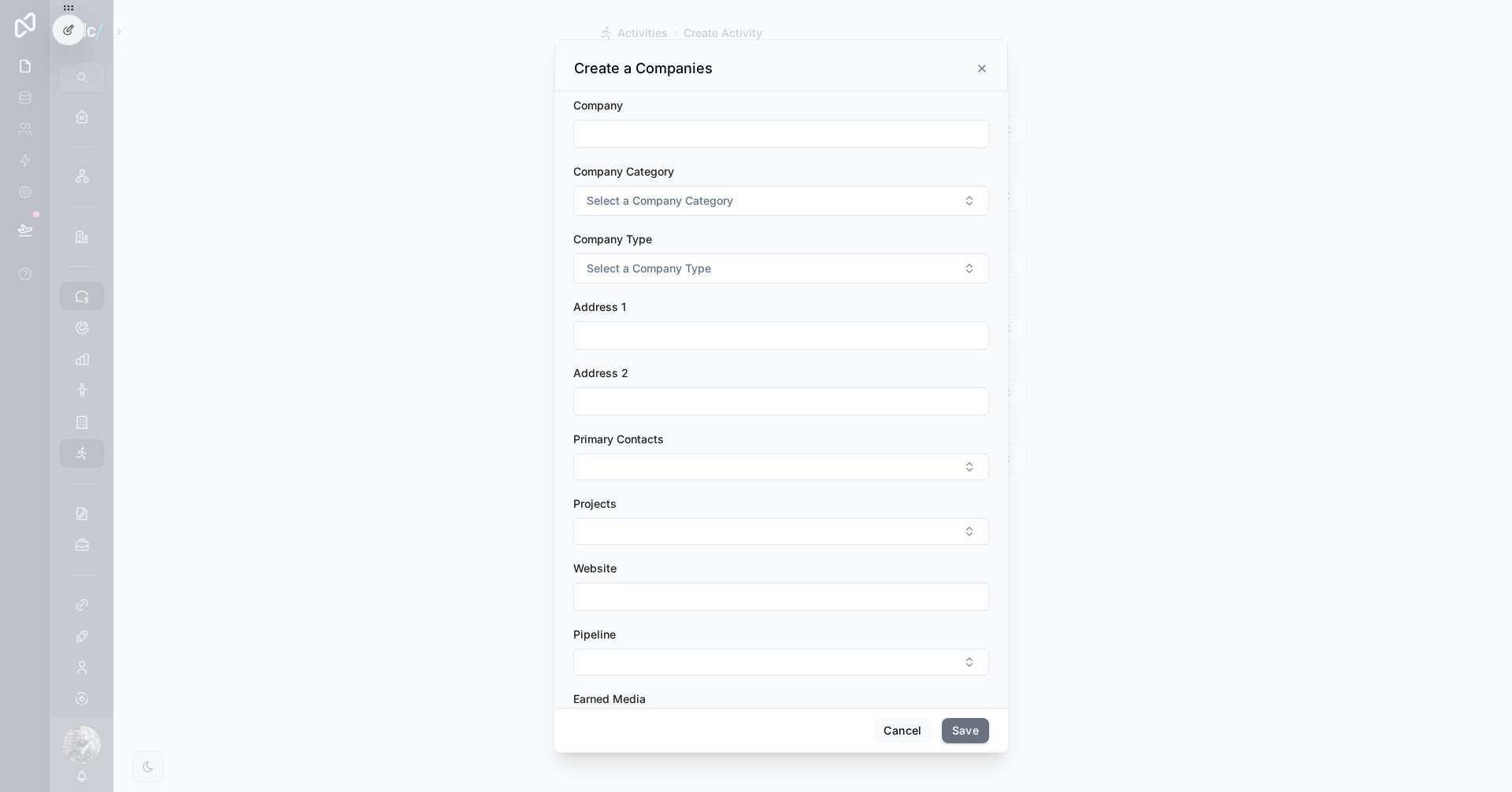
click at [982, 60] on div "Create a Companies" at bounding box center [781, 69] width 415 height 19
click at [982, 67] on icon "scrollable content" at bounding box center [981, 68] width 13 height 13
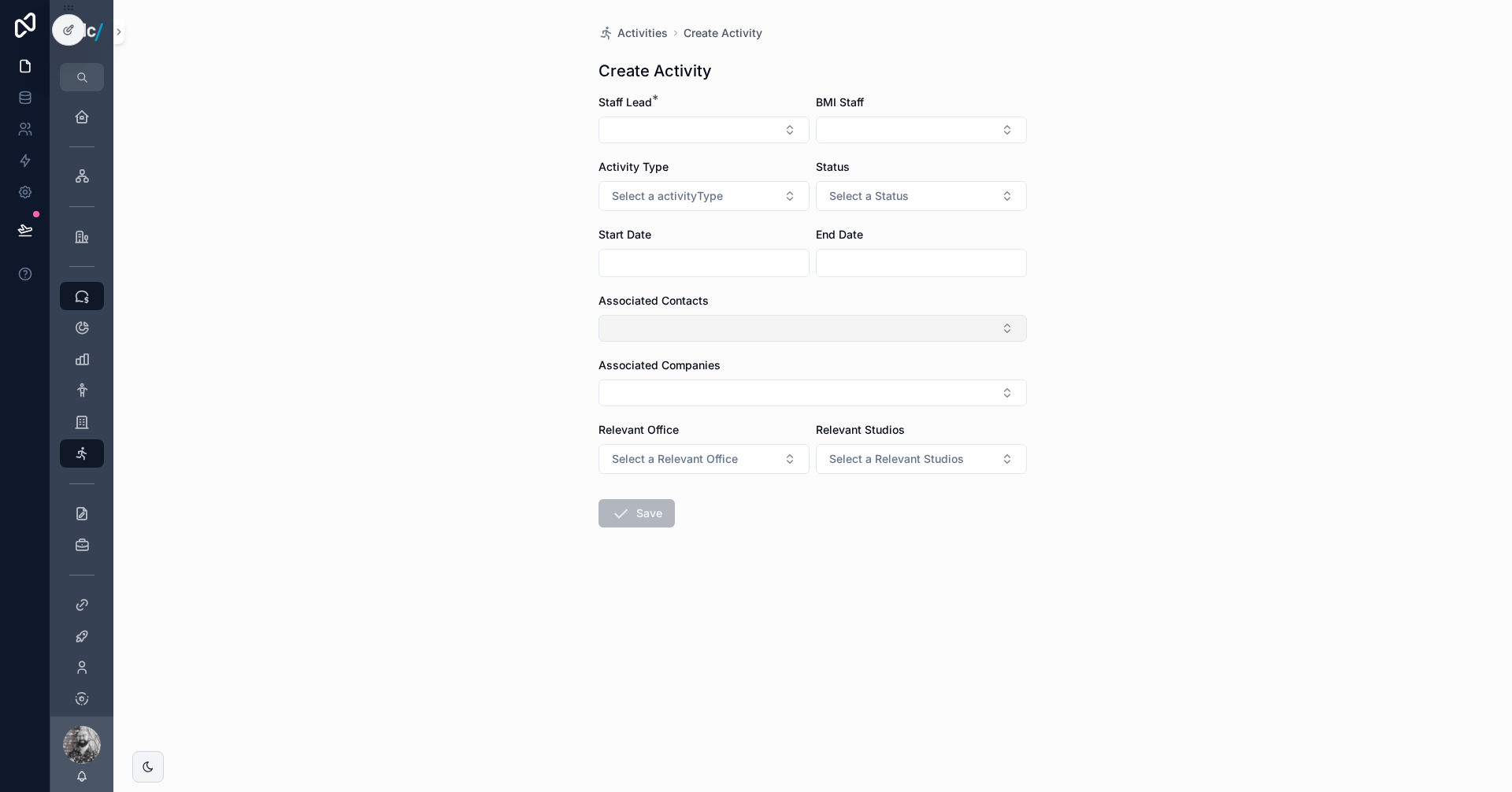
click at [717, 322] on button "Select Button" at bounding box center [813, 328] width 428 height 27
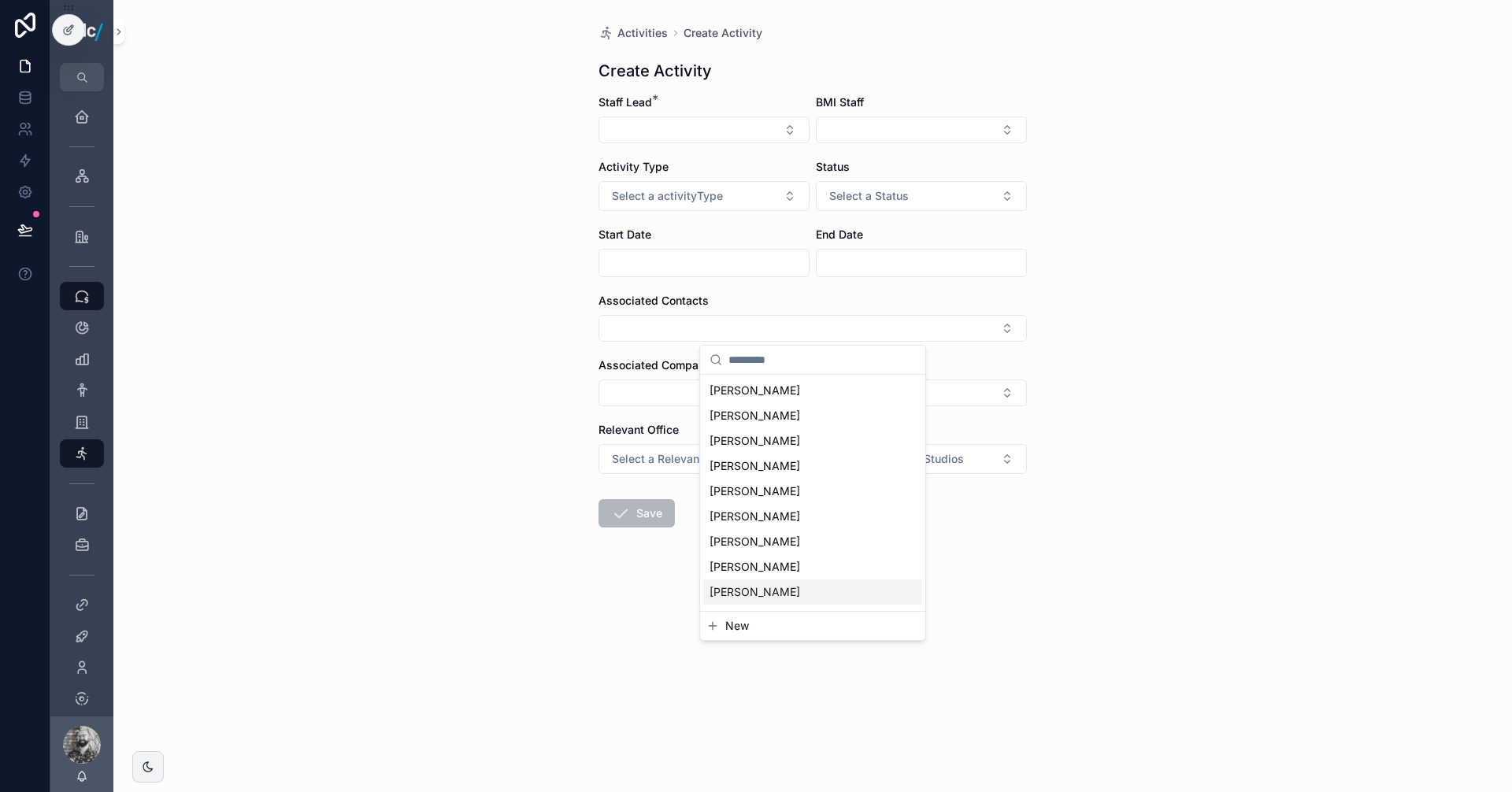
click at [440, 469] on div "Activities Create Activity Create Activity Staff Lead * BMI Staff Activity Type…" at bounding box center [813, 396] width 1398 height 792
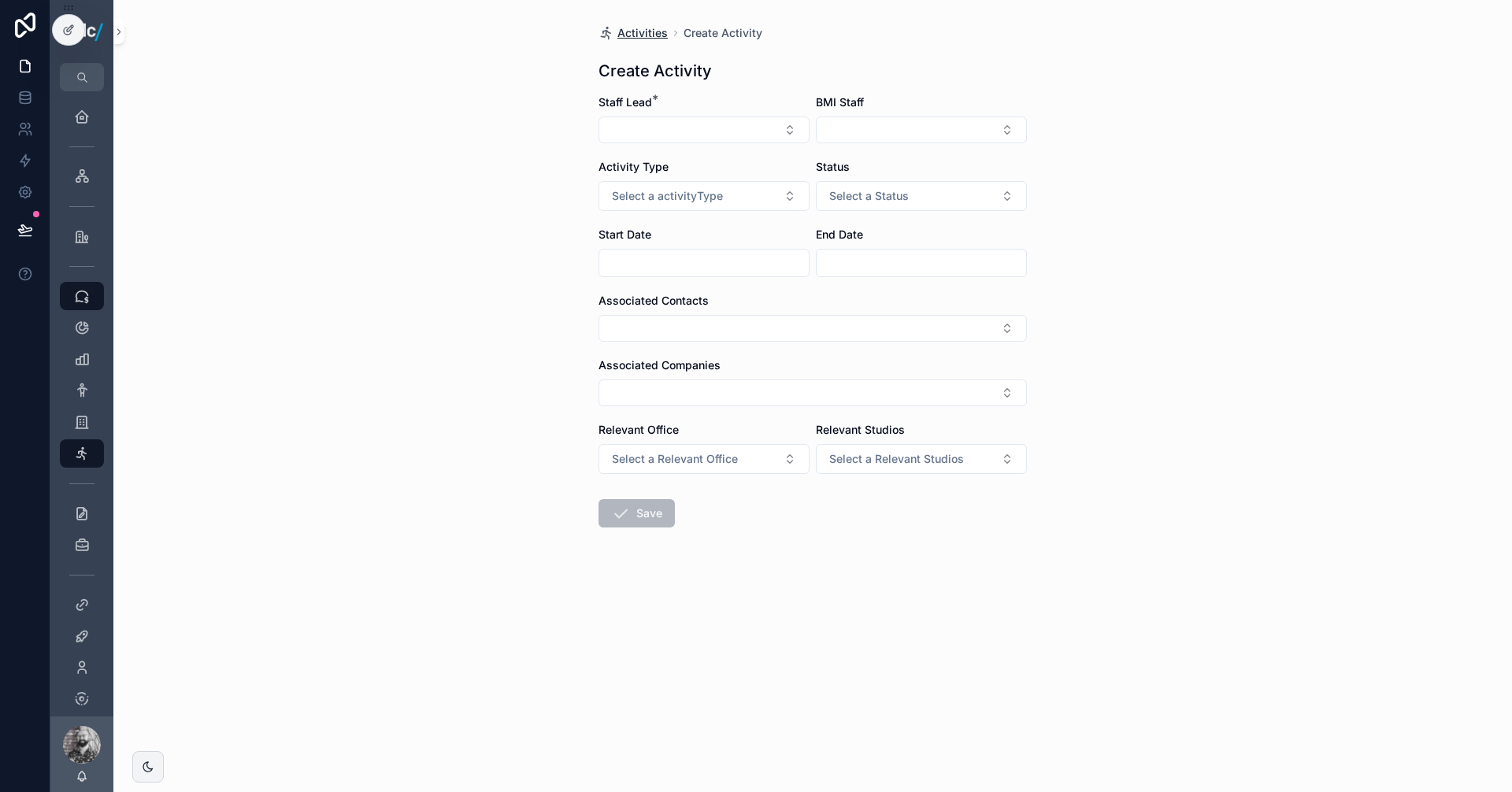
click at [637, 34] on span "Activities" at bounding box center [642, 33] width 51 height 15
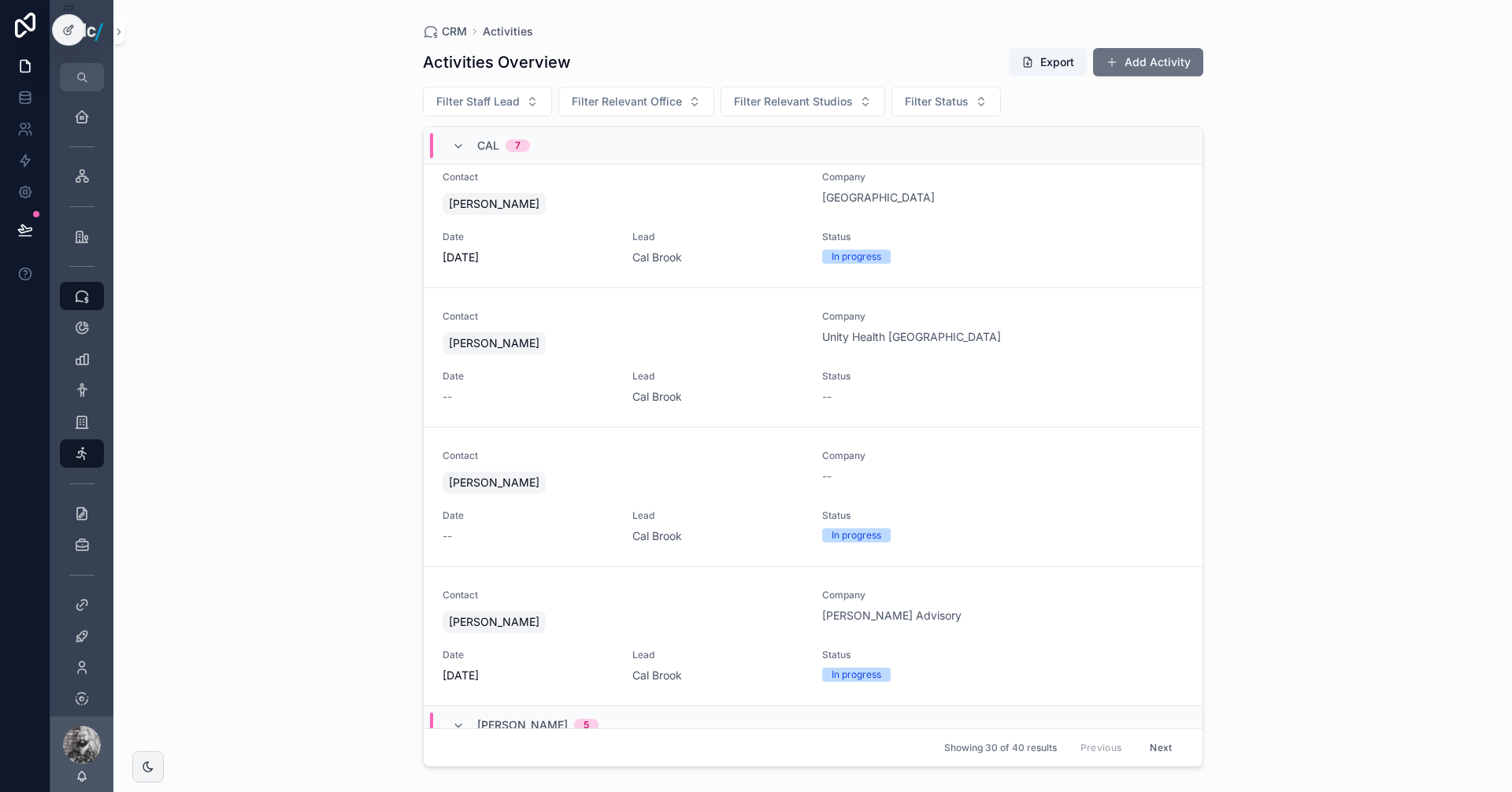
scroll to position [866, 0]
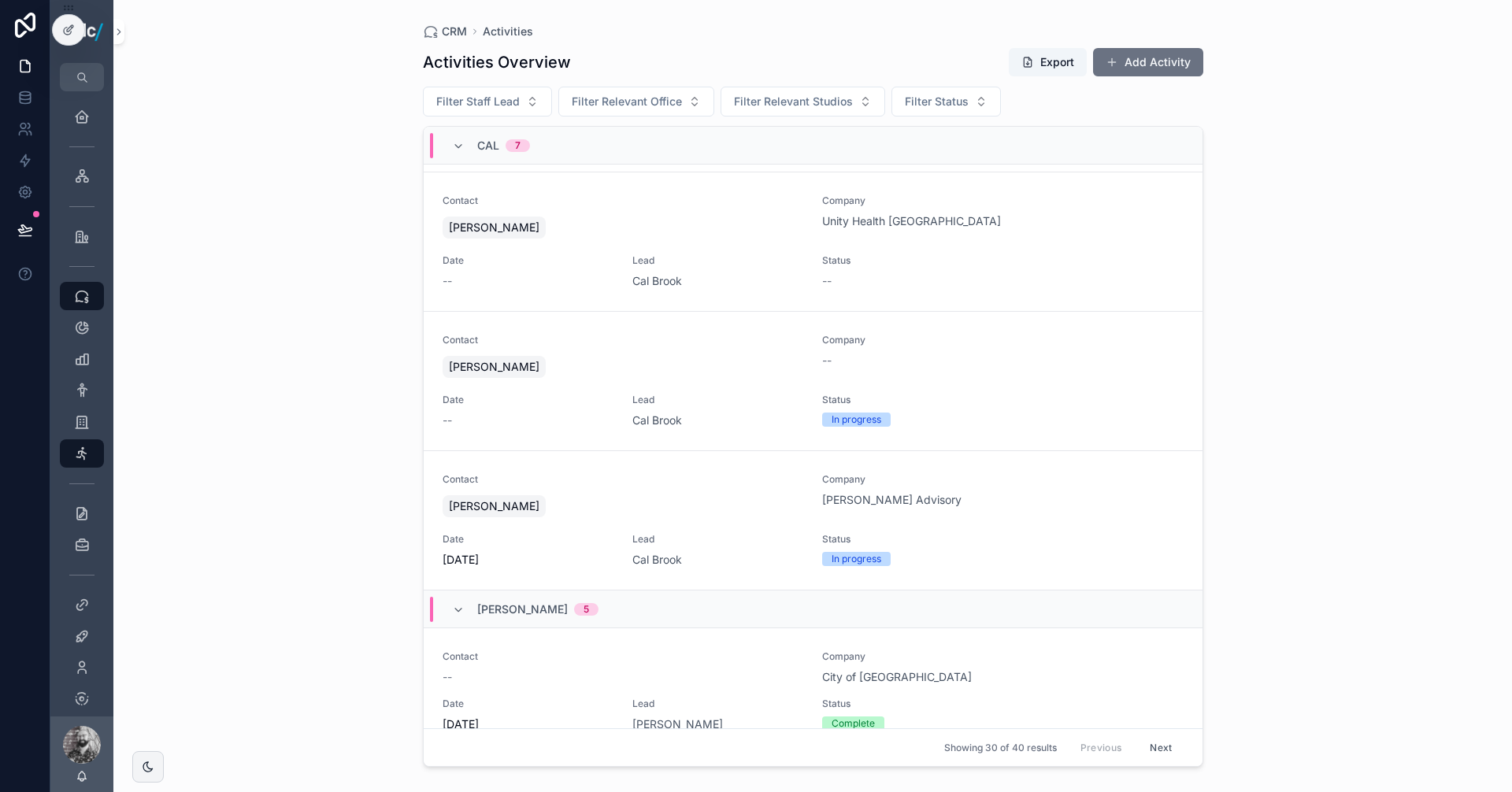
click at [777, 525] on div "Contact [PERSON_NAME] Company [PERSON_NAME] Advisory Date [DATE] Lead [GEOGRAPH…" at bounding box center [814, 520] width 741 height 95
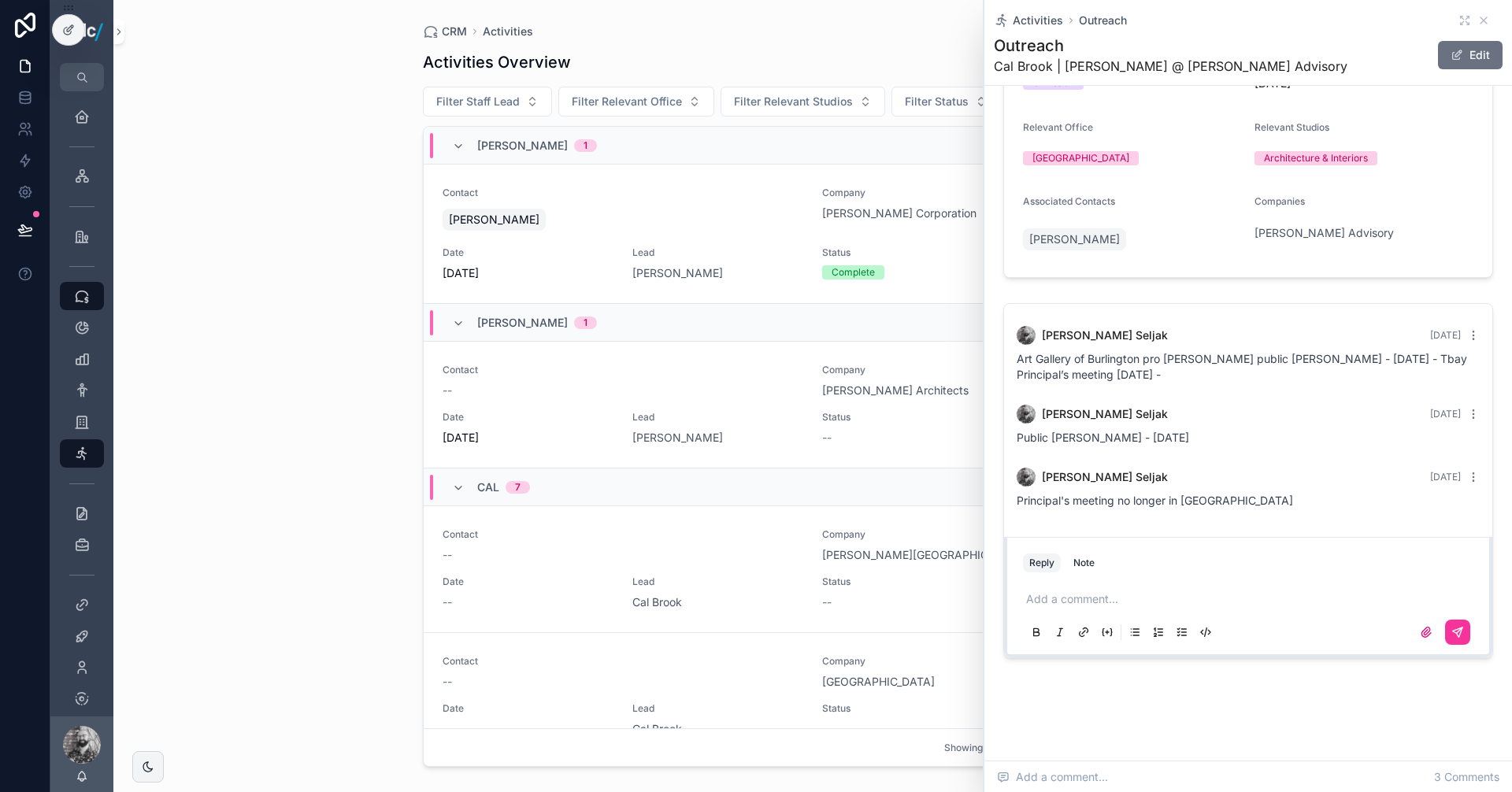
scroll to position [157, 0]
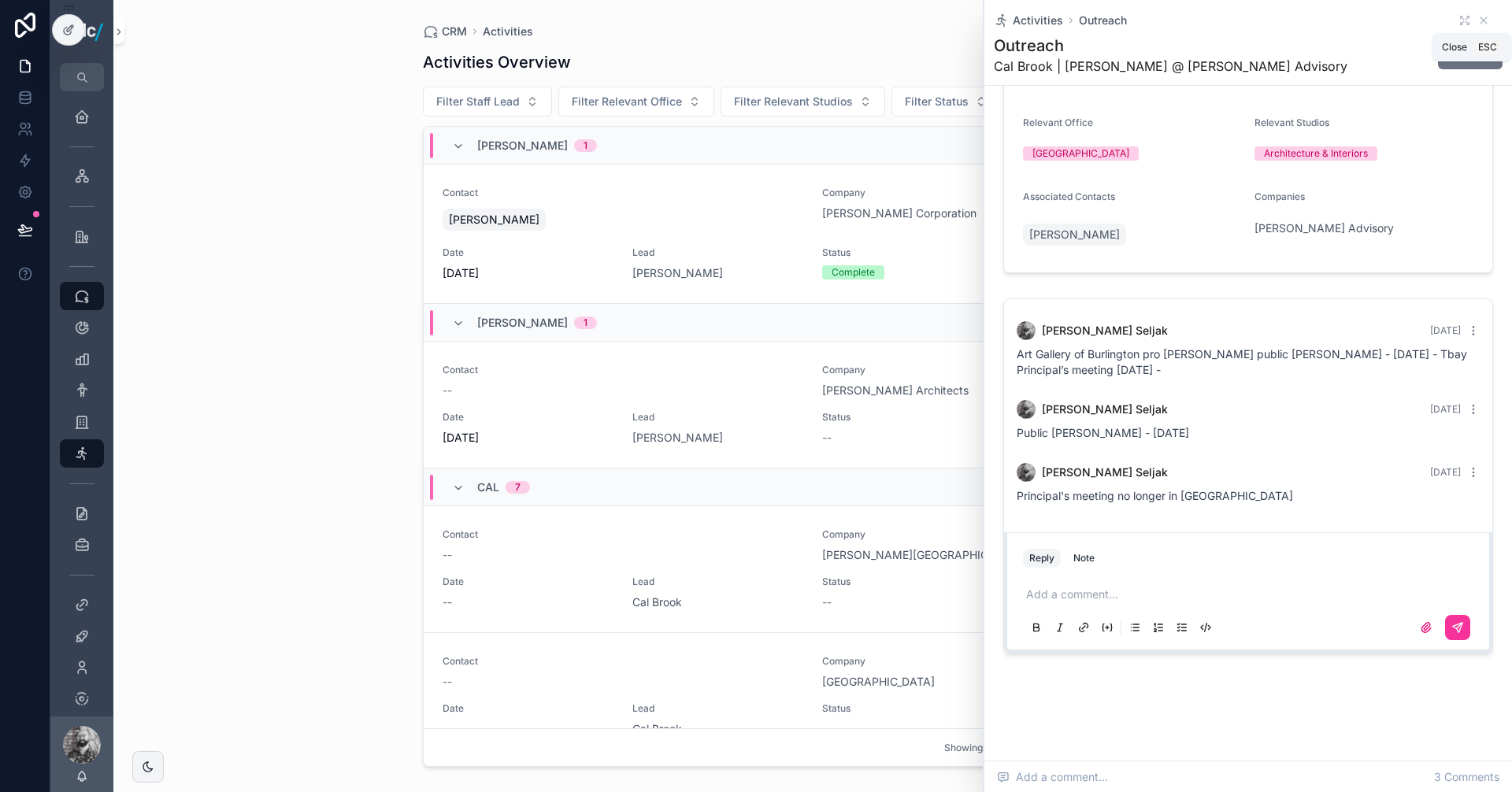
click at [1478, 21] on div "Activities Outreach" at bounding box center [1247, 21] width 508 height 15
click at [1478, 20] on icon "scrollable content" at bounding box center [1484, 20] width 13 height 13
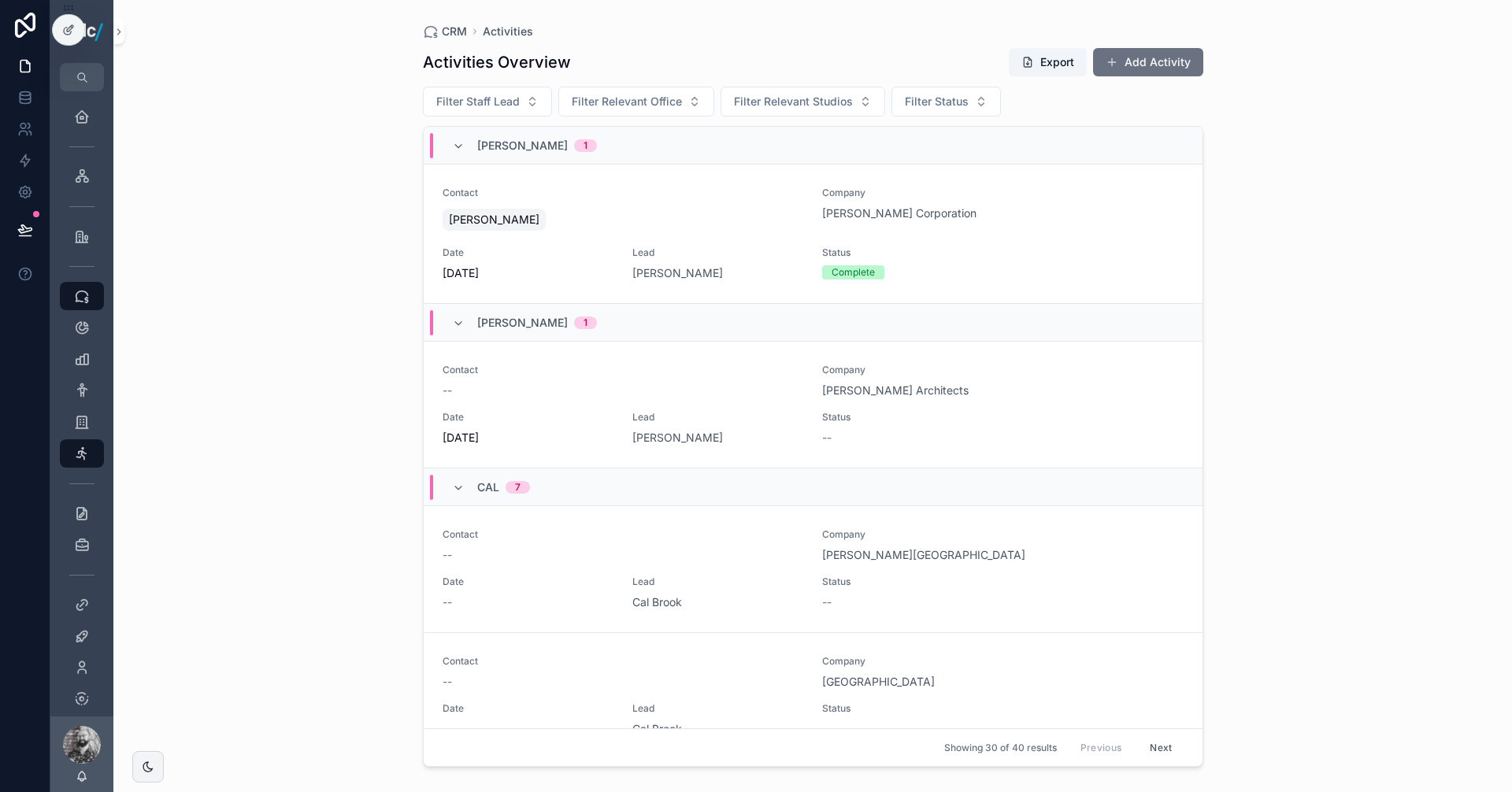
click at [722, 396] on div "--" at bounding box center [624, 390] width 361 height 15
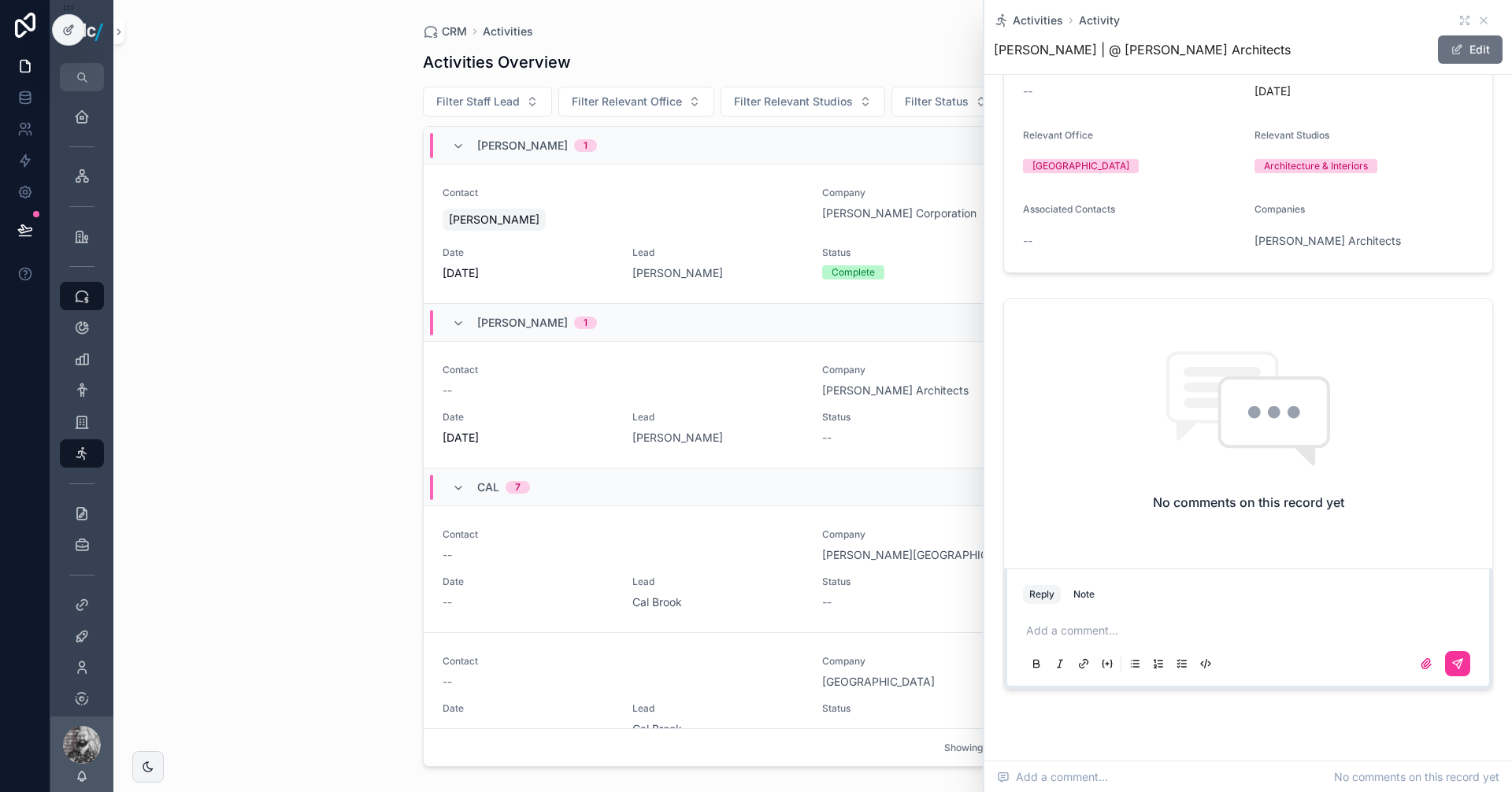
scroll to position [170, 0]
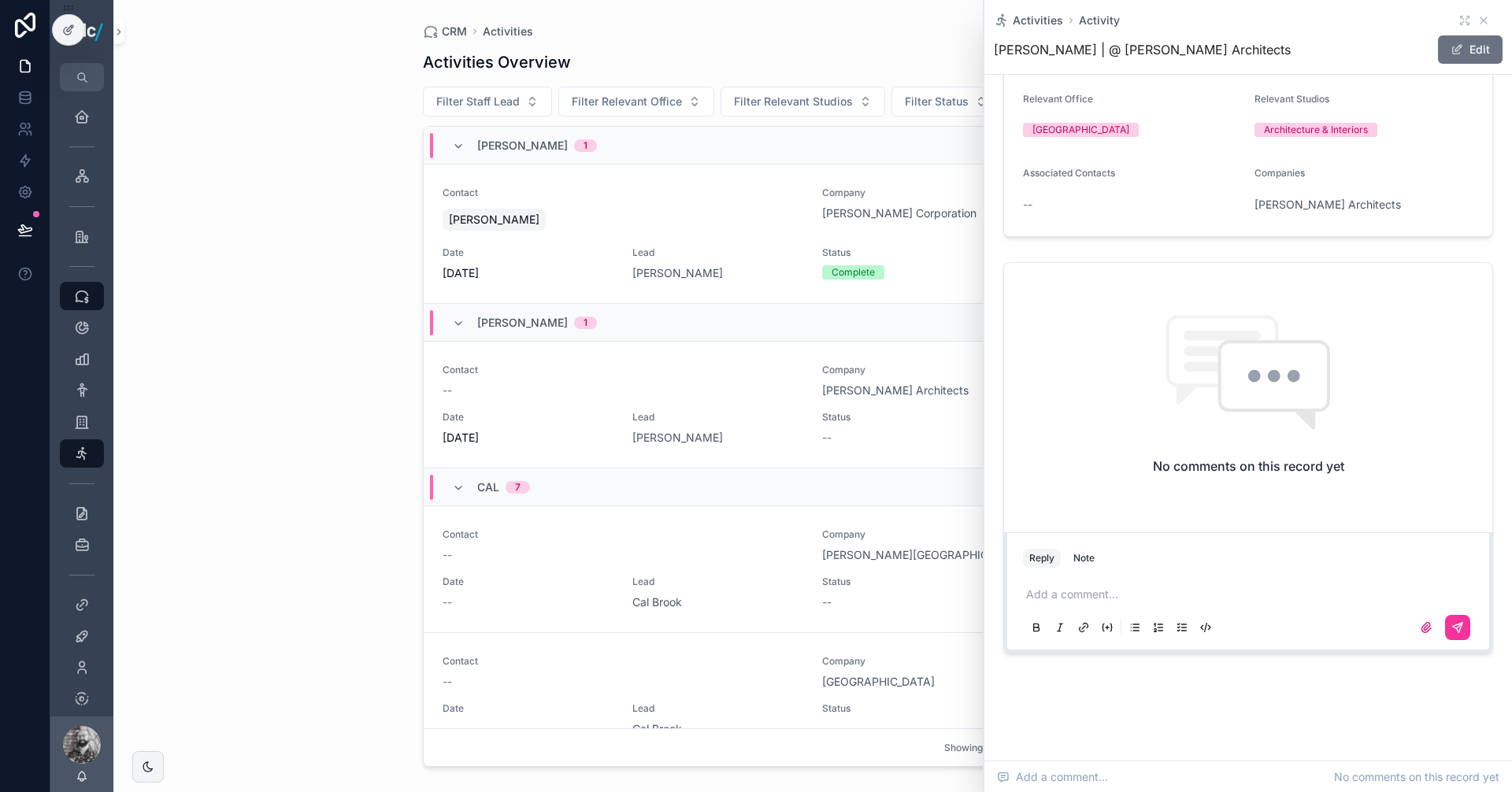
click at [1061, 592] on p "scrollable content" at bounding box center [1251, 594] width 451 height 15
drag, startPoint x: 1139, startPoint y: 592, endPoint x: 946, endPoint y: 592, distance: 193.0
click at [946, 592] on div "Home Intranet Project Database CRM Dashboard Opportunities Contacts Companies A…" at bounding box center [781, 396] width 1461 height 792
click at [1480, 23] on icon "scrollable content" at bounding box center [1483, 20] width 6 height 6
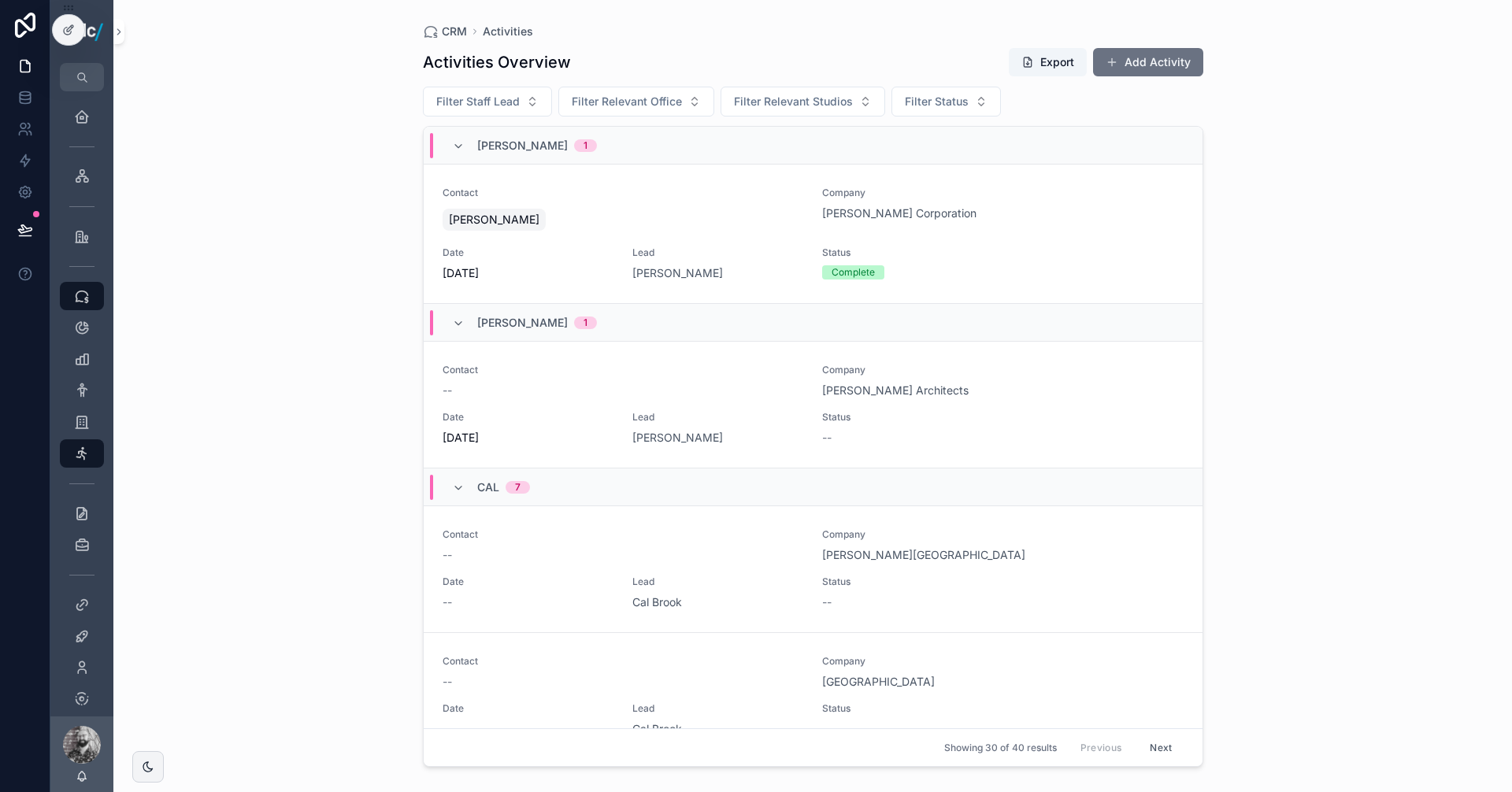
click at [391, 255] on div "CRM Activities Activities Overview Export Add Activity Filter Staff Lead Filter…" at bounding box center [813, 396] width 1398 height 792
drag, startPoint x: 289, startPoint y: 91, endPoint x: 278, endPoint y: 99, distance: 13.6
click at [289, 91] on div "CRM Activities Activities Overview Export Add Activity Filter Staff Lead Filter…" at bounding box center [813, 396] width 1398 height 792
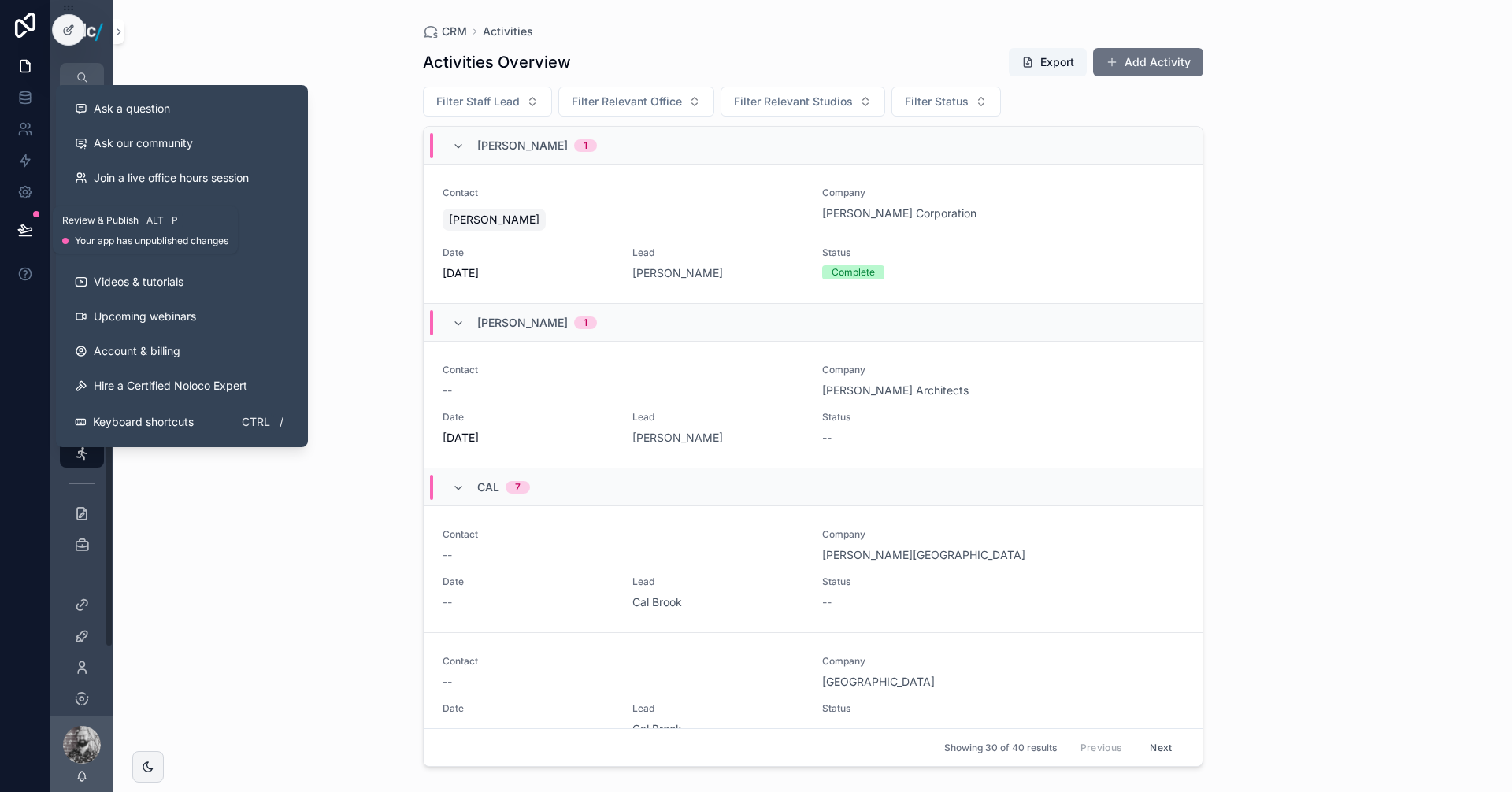
click at [24, 230] on icon at bounding box center [25, 230] width 15 height 15
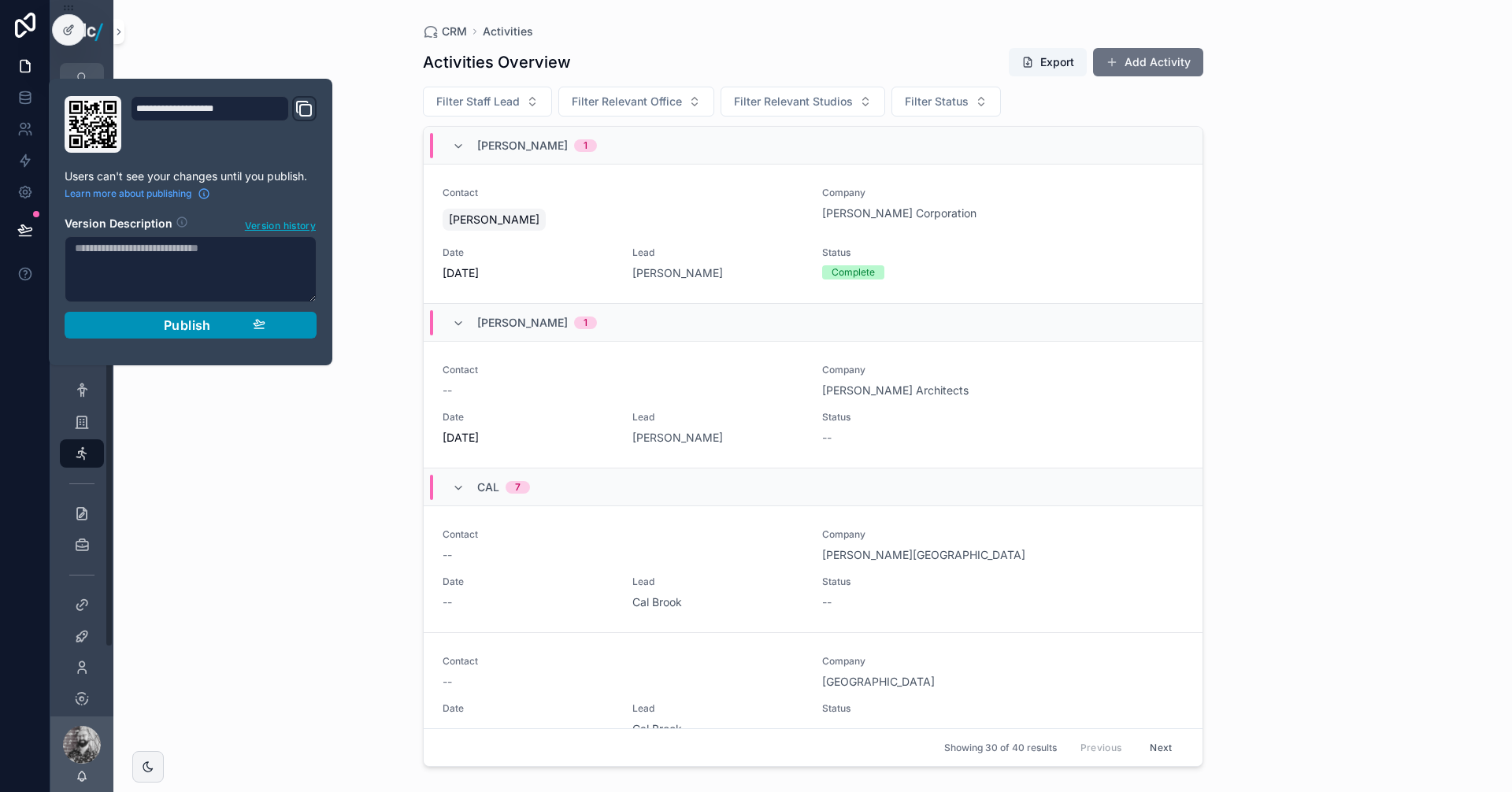
click at [188, 331] on span "Publish" at bounding box center [187, 325] width 47 height 15
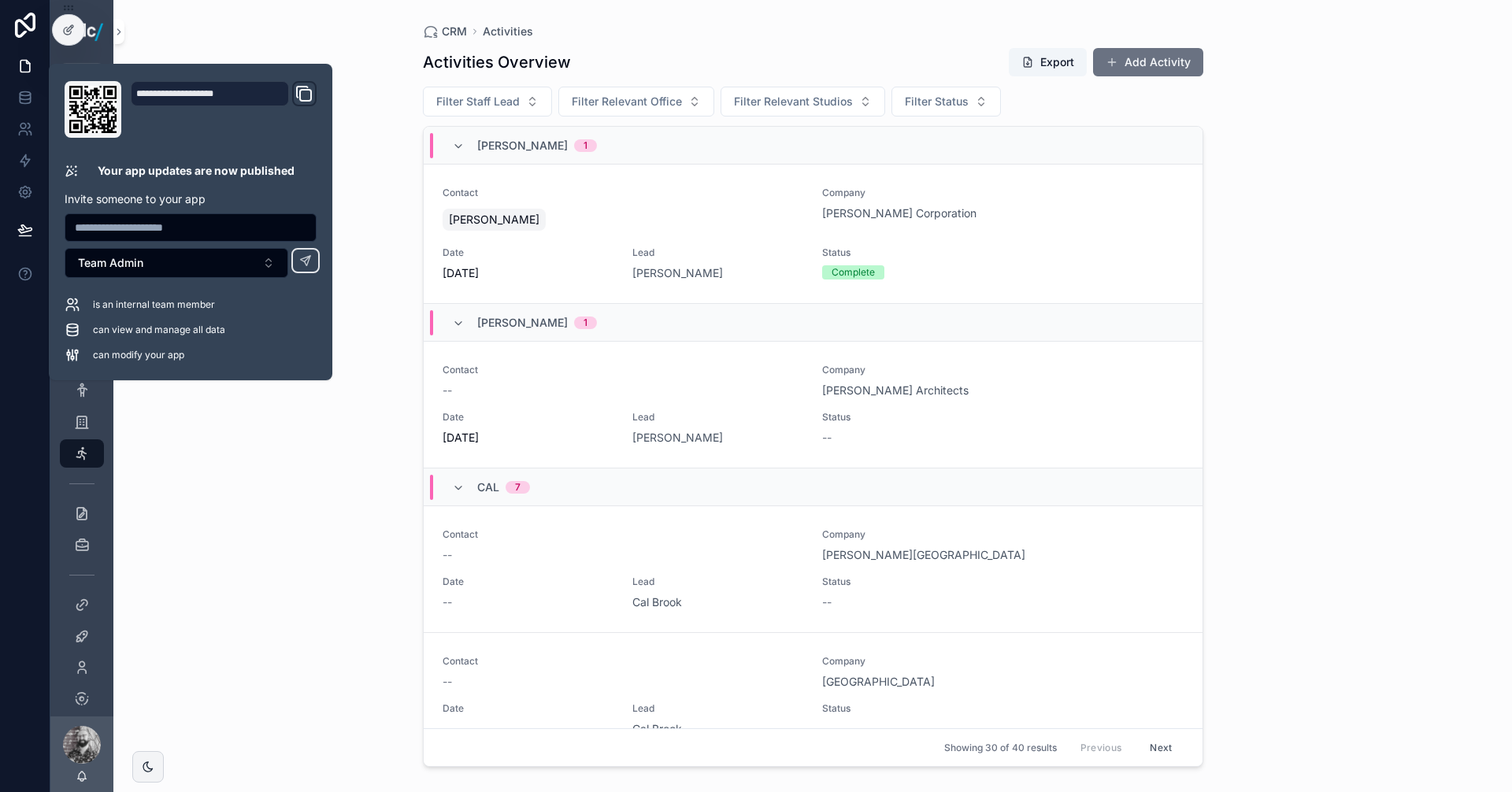
click at [273, 28] on div "CRM Activities Activities Overview Export Add Activity Filter Staff Lead Filter…" at bounding box center [813, 396] width 1398 height 792
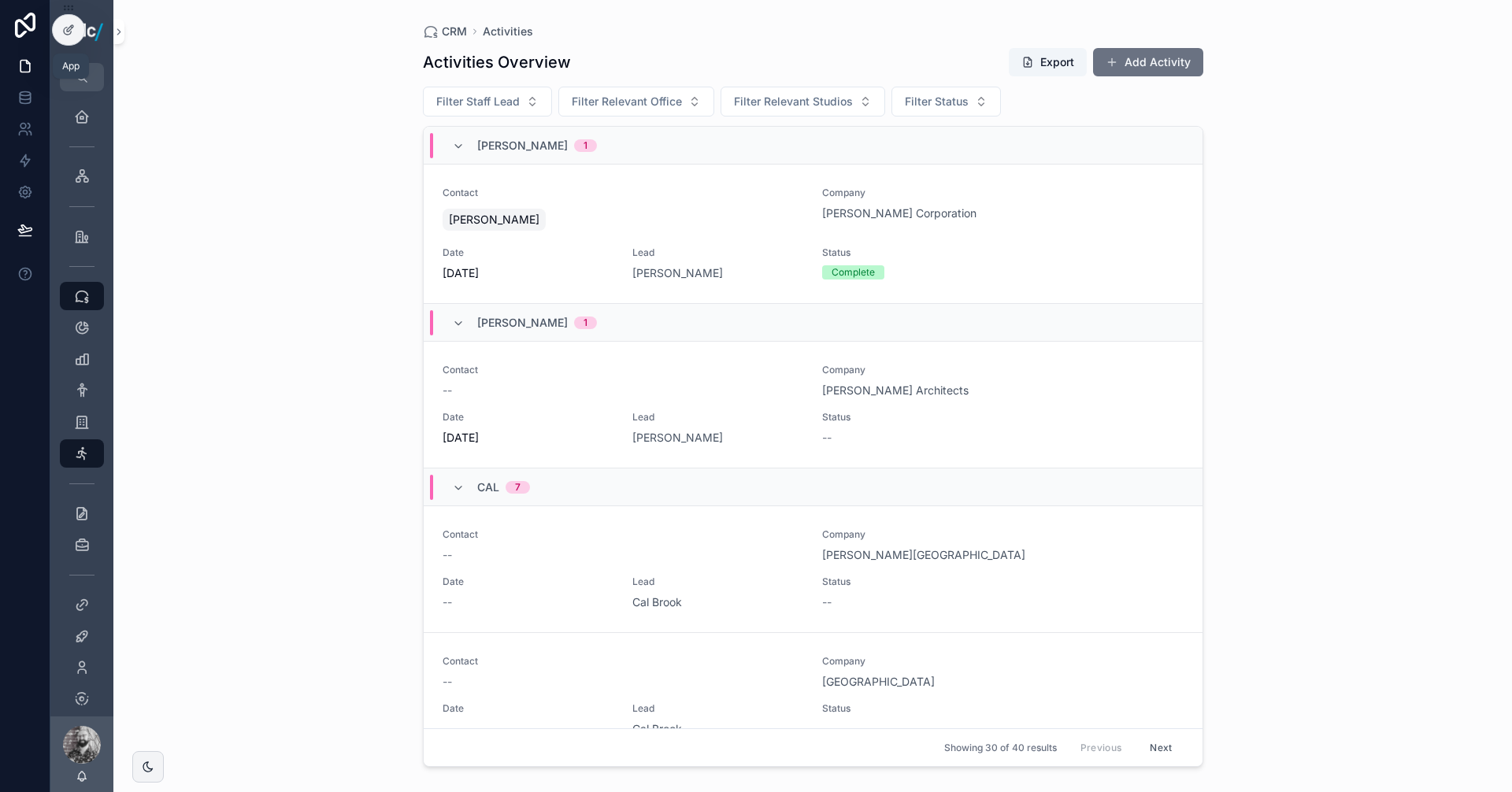
click at [15, 53] on link at bounding box center [25, 66] width 50 height 32
click at [415, 218] on div "CRM Activities Activities Overview Export Add Activity Filter Staff Lead Filter…" at bounding box center [813, 386] width 806 height 773
